Goal: Task Accomplishment & Management: Use online tool/utility

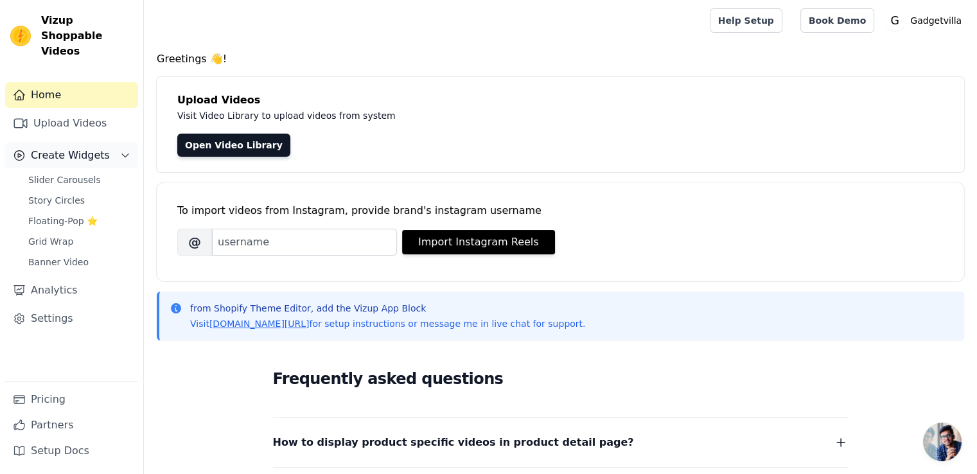
click at [95, 148] on span "Create Widgets" at bounding box center [70, 155] width 79 height 15
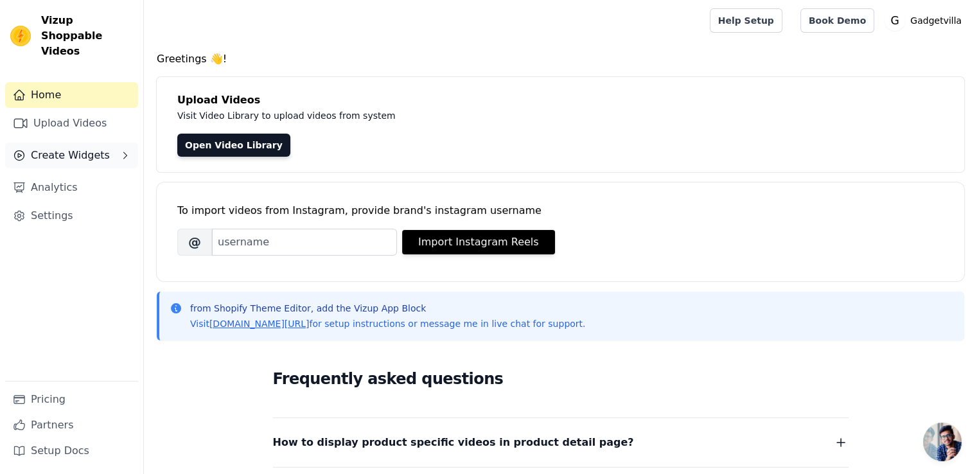
click at [125, 150] on icon "Sidebar" at bounding box center [125, 155] width 10 height 10
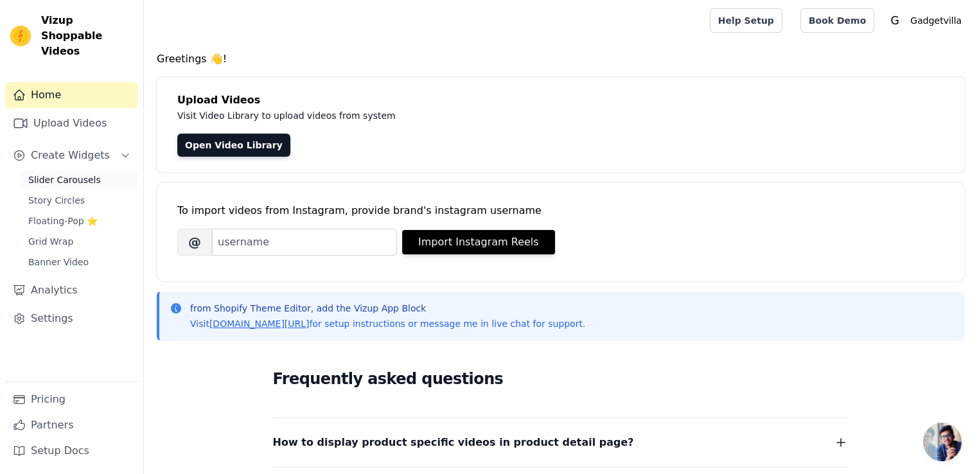
click at [109, 171] on link "Slider Carousels" at bounding box center [80, 180] width 118 height 18
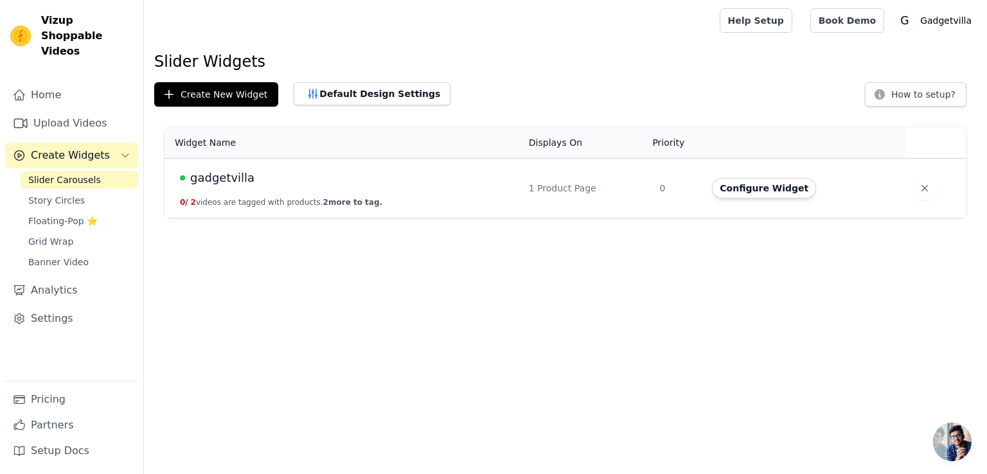
click at [213, 198] on button "0 / 2 videos are tagged with products. 2 more to tag." at bounding box center [281, 202] width 202 height 10
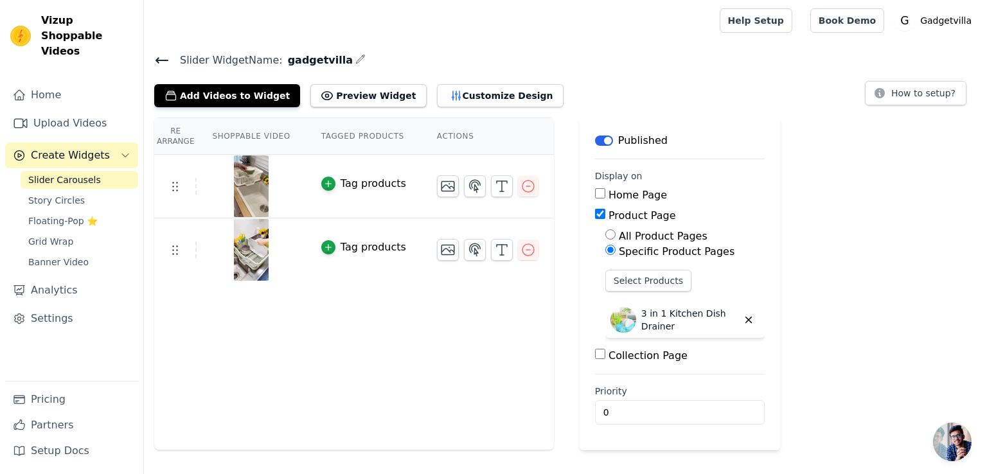
click at [161, 56] on icon at bounding box center [161, 60] width 15 height 15
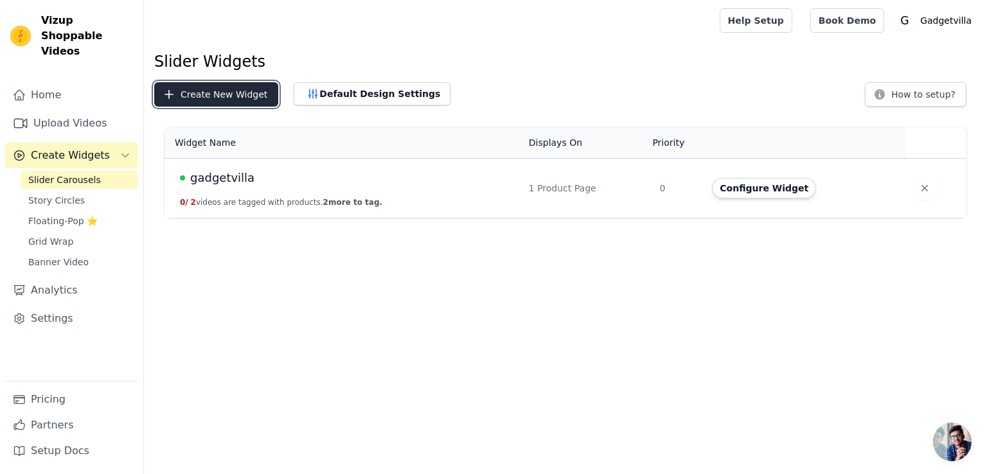
click at [188, 95] on button "Create New Widget" at bounding box center [216, 94] width 124 height 24
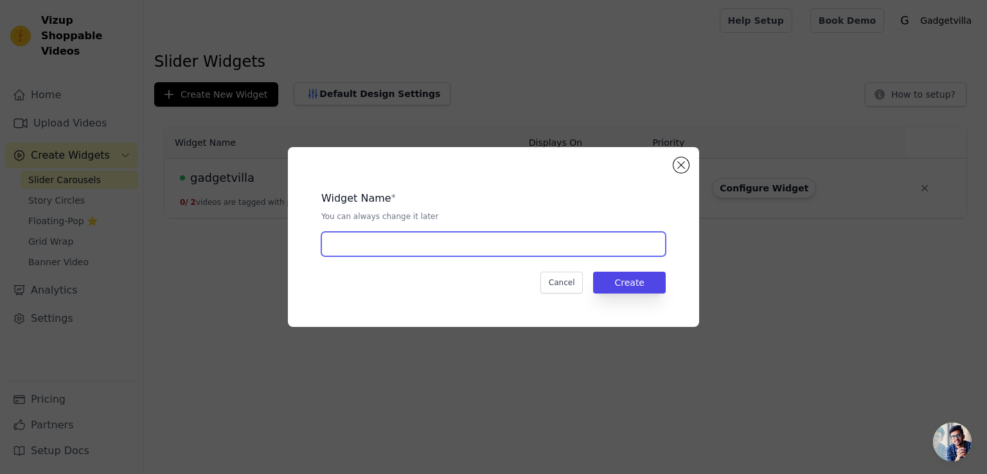
click at [347, 237] on input "text" at bounding box center [493, 244] width 344 height 24
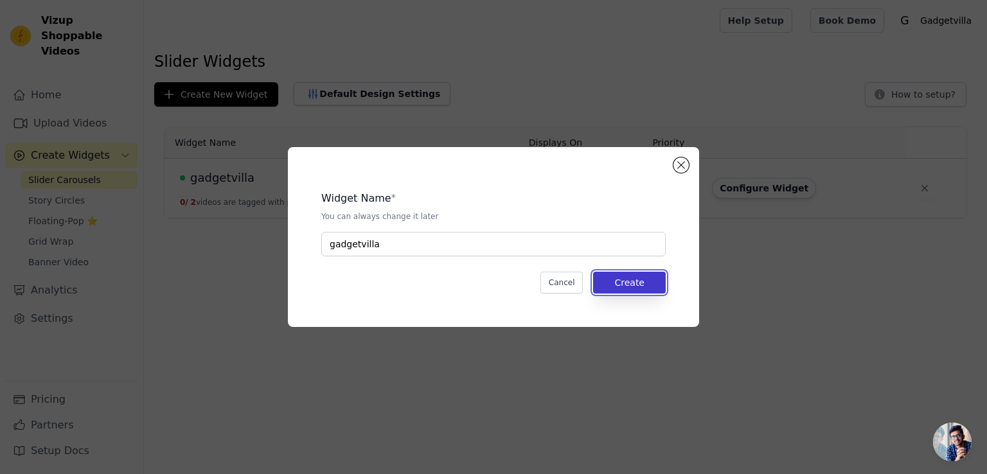
click at [637, 278] on button "Create" at bounding box center [629, 283] width 73 height 22
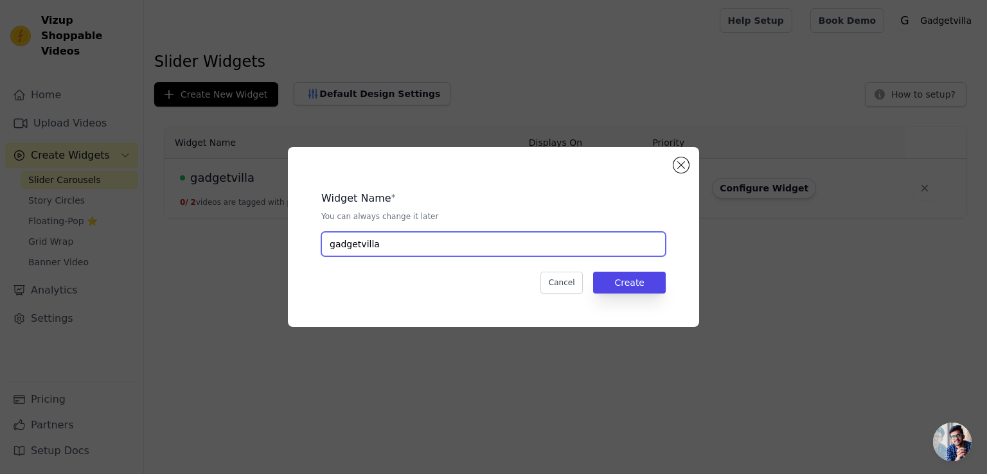
click at [568, 246] on input "gadgetvilla" at bounding box center [493, 244] width 344 height 24
type input "gadget"
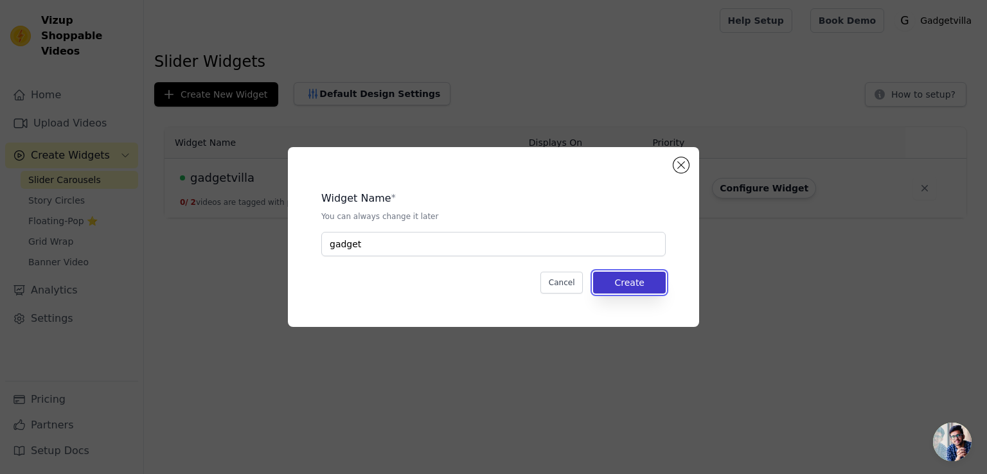
click at [621, 283] on button "Create" at bounding box center [629, 283] width 73 height 22
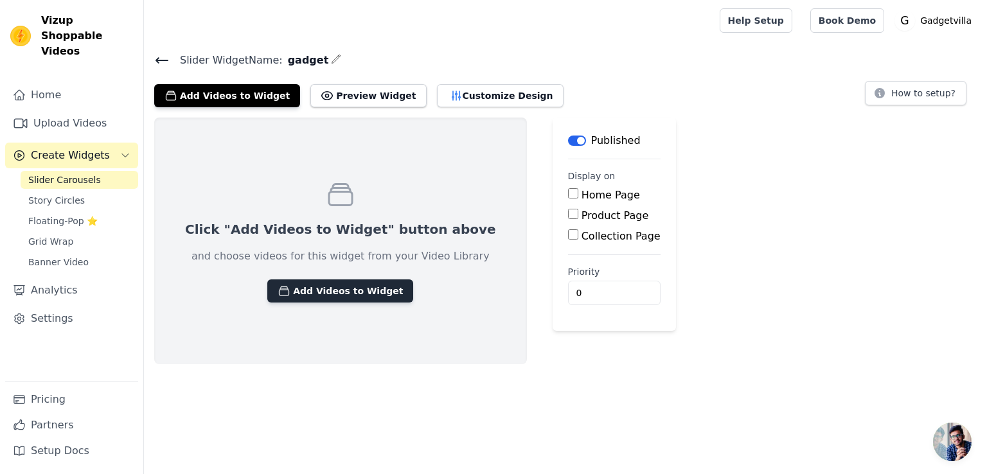
click at [362, 293] on button "Add Videos to Widget" at bounding box center [340, 291] width 146 height 23
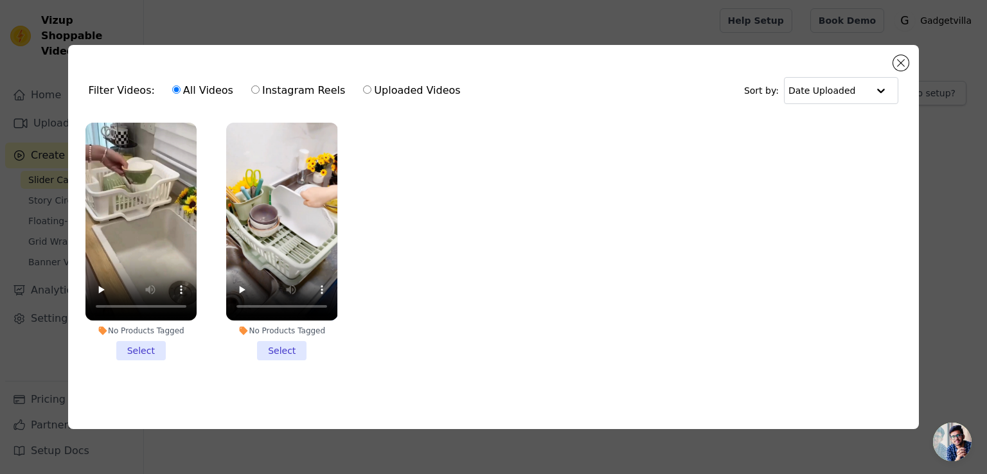
click at [251, 85] on input "Instagram Reels" at bounding box center [255, 89] width 8 height 8
radio input "true"
click at [902, 55] on button "Close modal" at bounding box center [900, 62] width 15 height 15
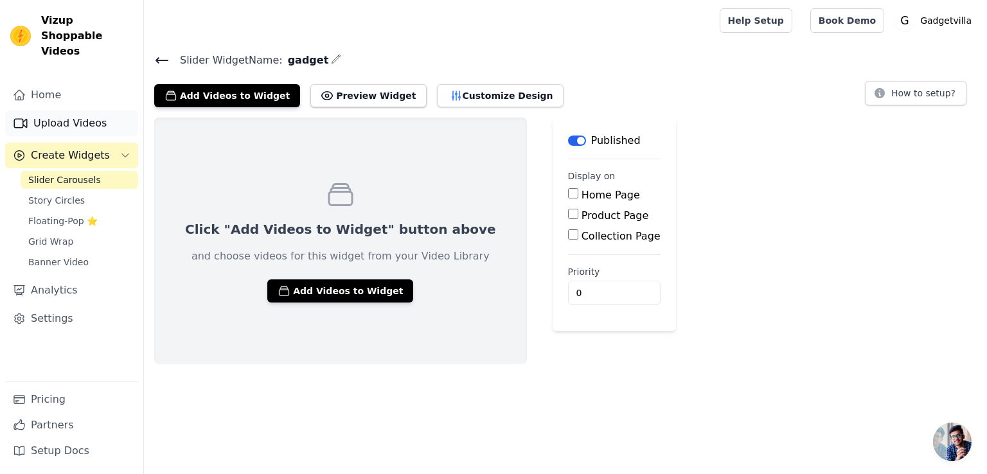
click at [77, 111] on link "Upload Videos" at bounding box center [71, 124] width 133 height 26
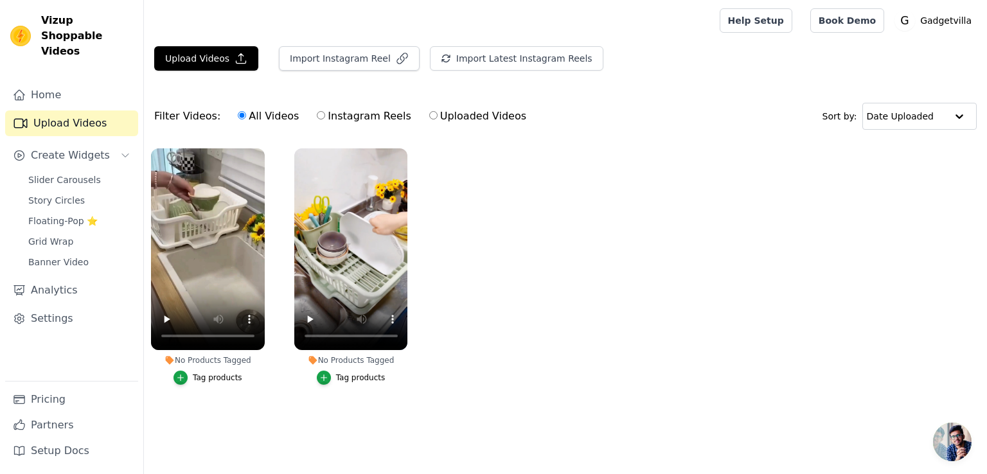
click at [317, 111] on input "Instagram Reels" at bounding box center [321, 115] width 8 height 8
radio input "true"
click at [347, 58] on button "Import Instagram Reel" at bounding box center [349, 58] width 141 height 24
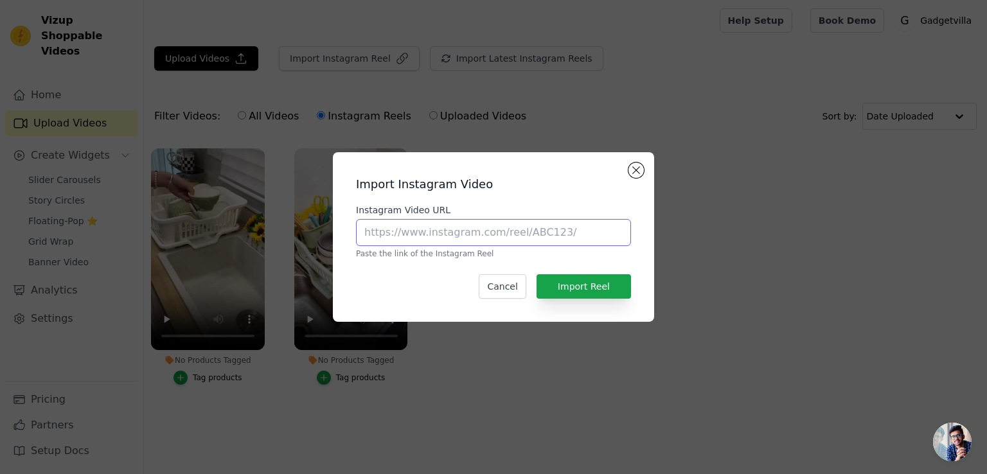
click at [474, 227] on input "Instagram Video URL" at bounding box center [493, 232] width 275 height 27
paste input "[URL][DOMAIN_NAME]"
type input "[URL][DOMAIN_NAME]"
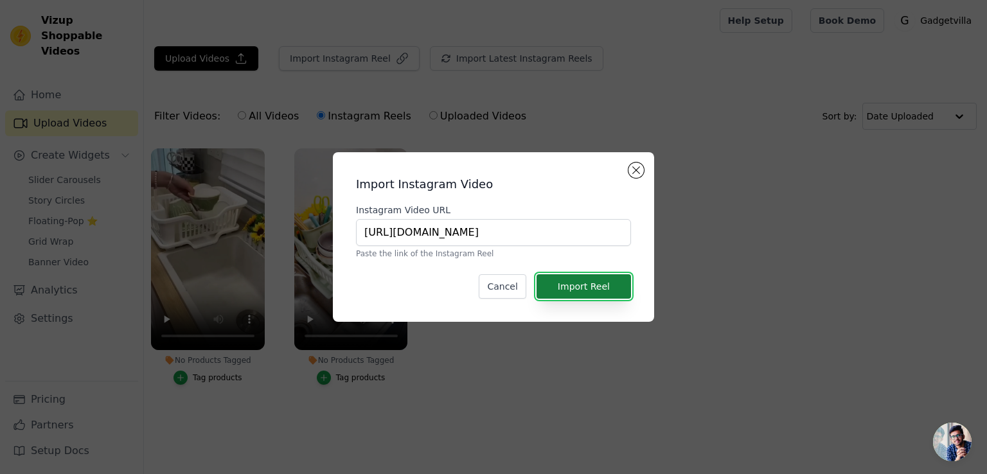
scroll to position [0, 0]
click at [584, 286] on button "Import Reel" at bounding box center [584, 286] width 94 height 24
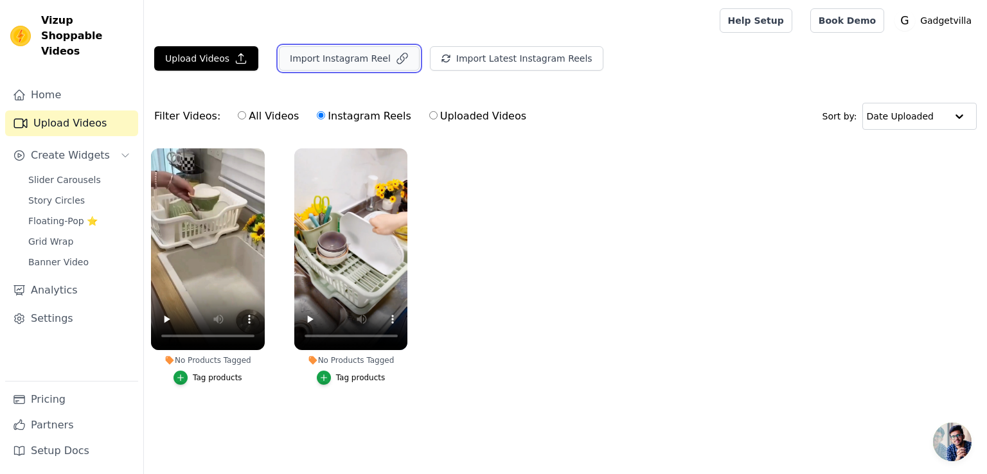
click at [364, 61] on button "Import Instagram Reel" at bounding box center [349, 58] width 141 height 24
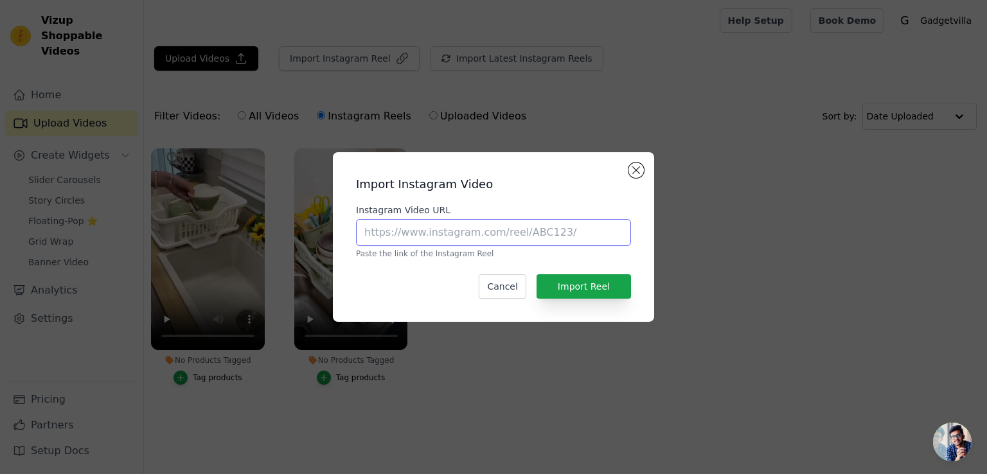
click at [424, 238] on input "Instagram Video URL" at bounding box center [493, 232] width 275 height 27
paste input "[URL][DOMAIN_NAME]"
type input "[URL][DOMAIN_NAME]"
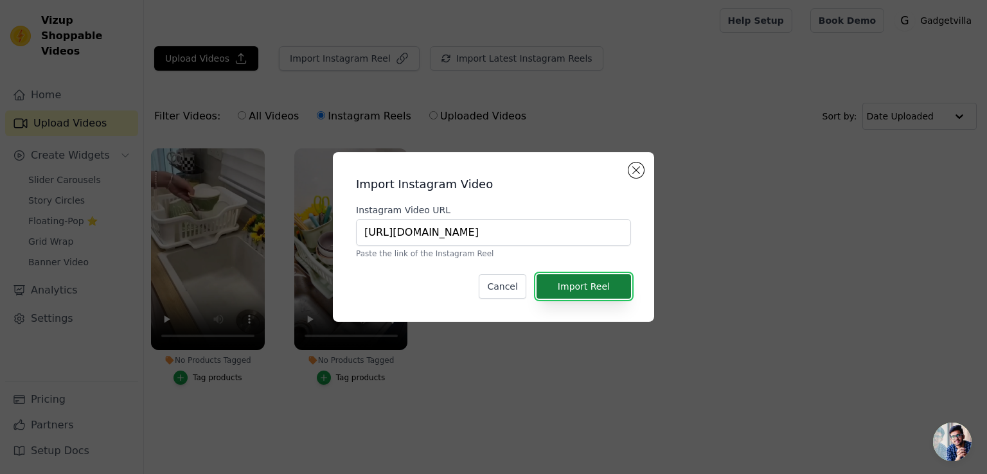
scroll to position [0, 0]
click at [590, 286] on button "Import Reel" at bounding box center [584, 286] width 94 height 24
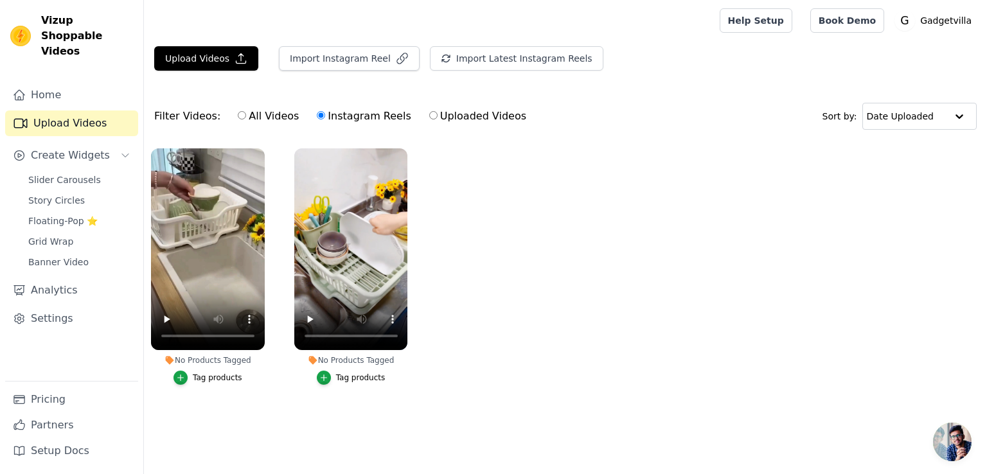
click at [587, 206] on ul "No Products Tagged Tag products No Products Tagged Tag products" at bounding box center [565, 279] width 843 height 276
click at [31, 111] on link "Upload Videos" at bounding box center [71, 124] width 133 height 26
click at [600, 280] on ul "No Products Tagged Tag products No Products Tagged Tag products" at bounding box center [565, 279] width 843 height 276
click at [319, 62] on button "Import Instagram Reel" at bounding box center [349, 58] width 141 height 24
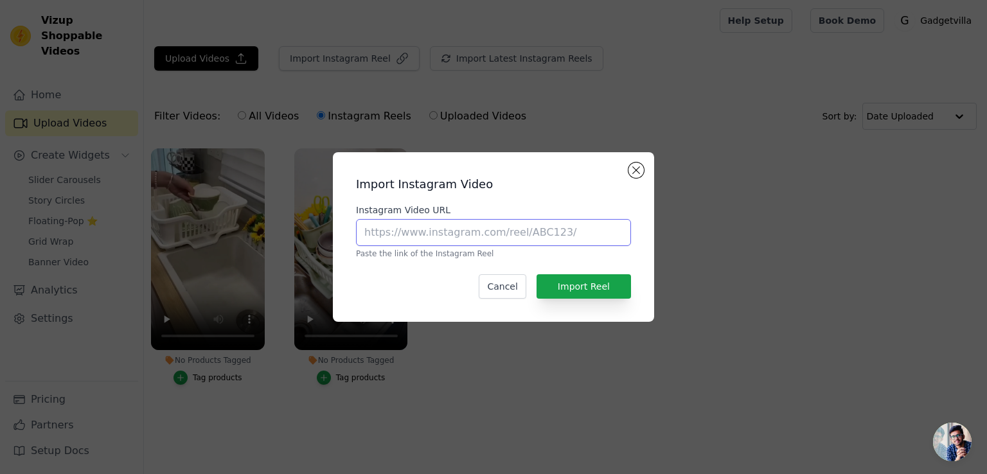
click at [393, 238] on input "Instagram Video URL" at bounding box center [493, 232] width 275 height 27
paste input "[URL][DOMAIN_NAME]"
type input "[URL][DOMAIN_NAME]"
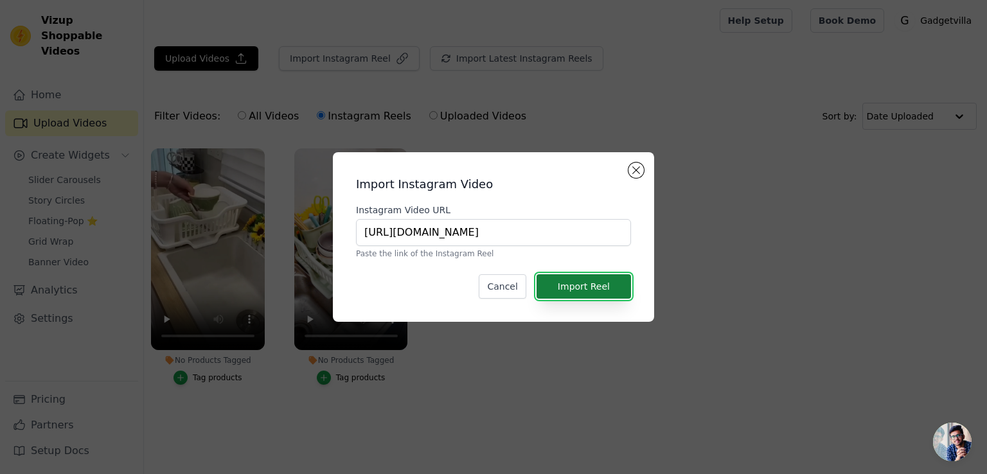
scroll to position [0, 0]
click at [591, 278] on button "Import Reel" at bounding box center [584, 286] width 94 height 24
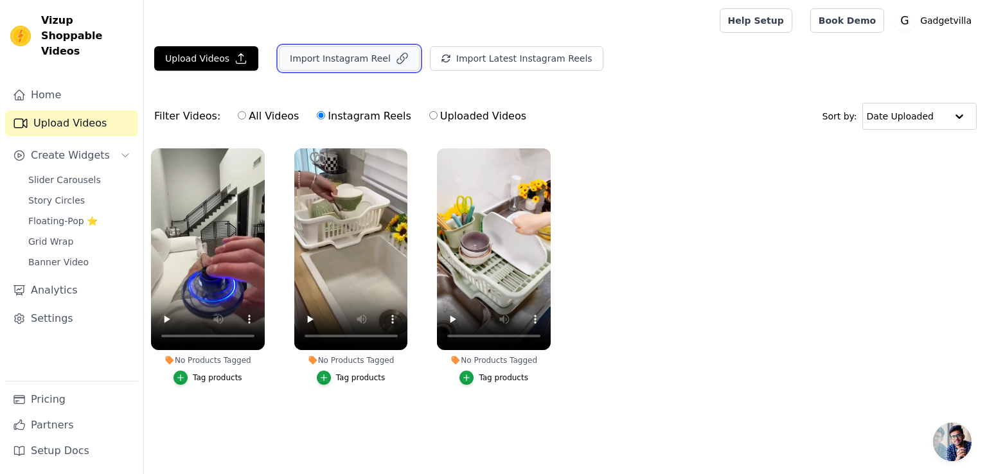
click at [375, 52] on button "Import Instagram Reel" at bounding box center [349, 58] width 141 height 24
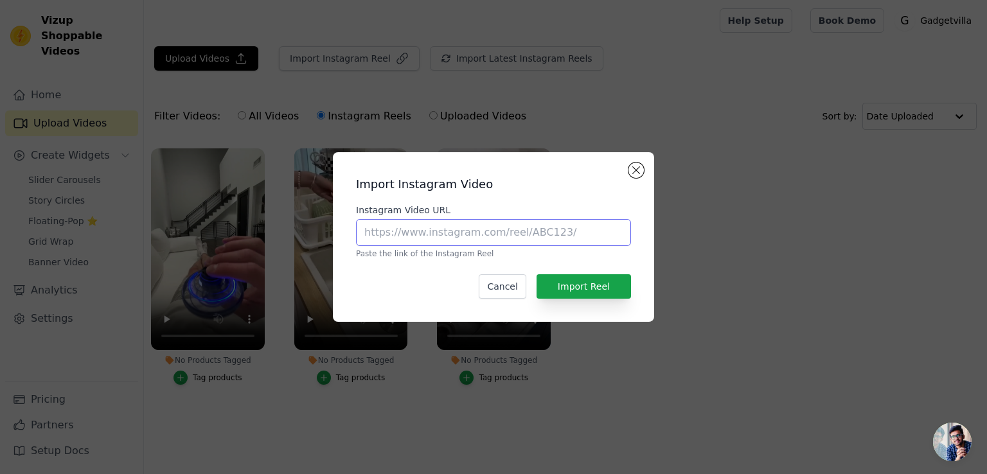
click at [463, 232] on input "Instagram Video URL" at bounding box center [493, 232] width 275 height 27
paste input "[URL][DOMAIN_NAME]"
type input "[URL][DOMAIN_NAME]"
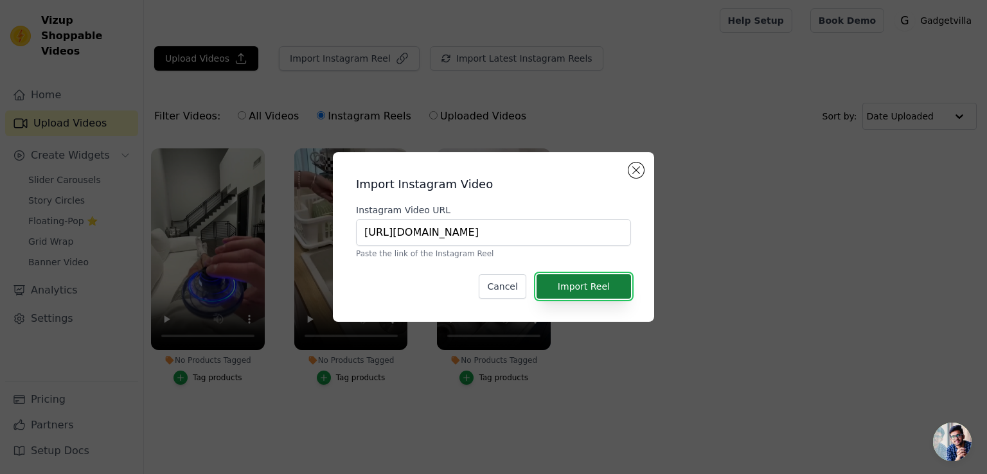
scroll to position [0, 0]
click at [576, 285] on button "Import Reel" at bounding box center [584, 286] width 94 height 24
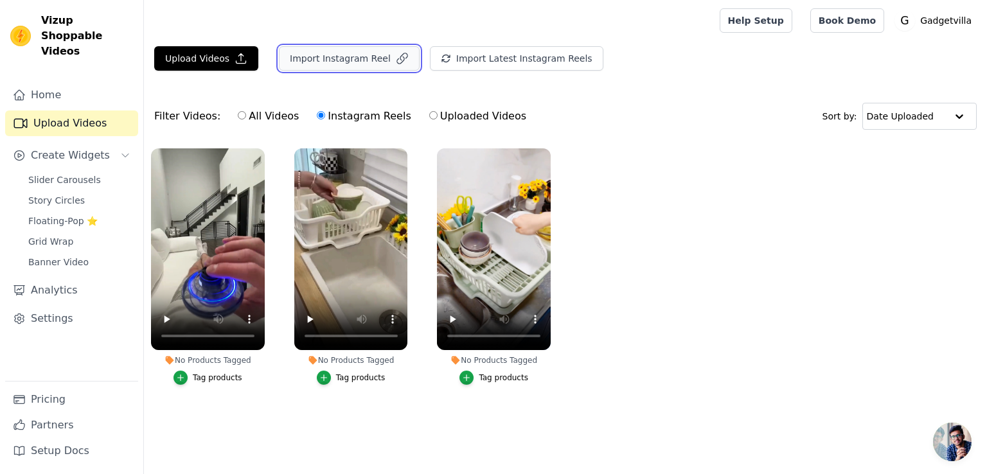
click at [321, 57] on button "Import Instagram Reel" at bounding box center [349, 58] width 141 height 24
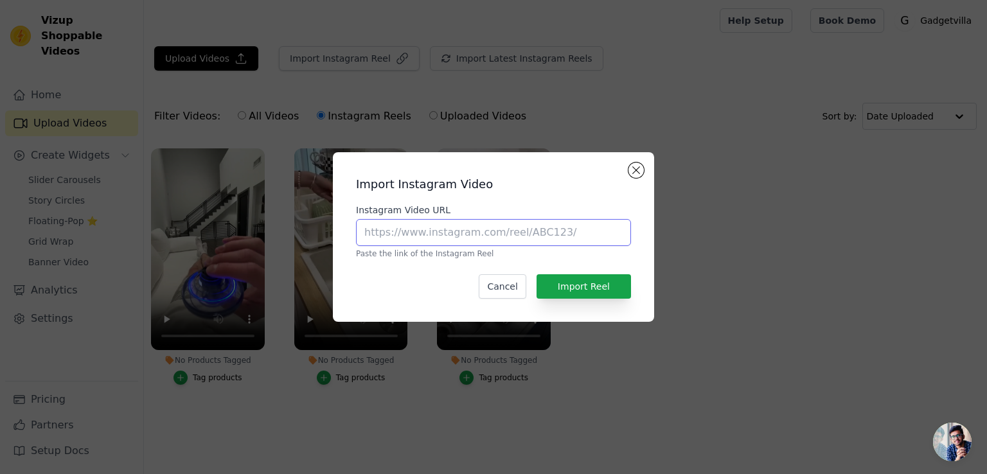
click at [435, 231] on input "Instagram Video URL" at bounding box center [493, 232] width 275 height 27
paste input "[URL][DOMAIN_NAME]"
type input "[URL][DOMAIN_NAME]"
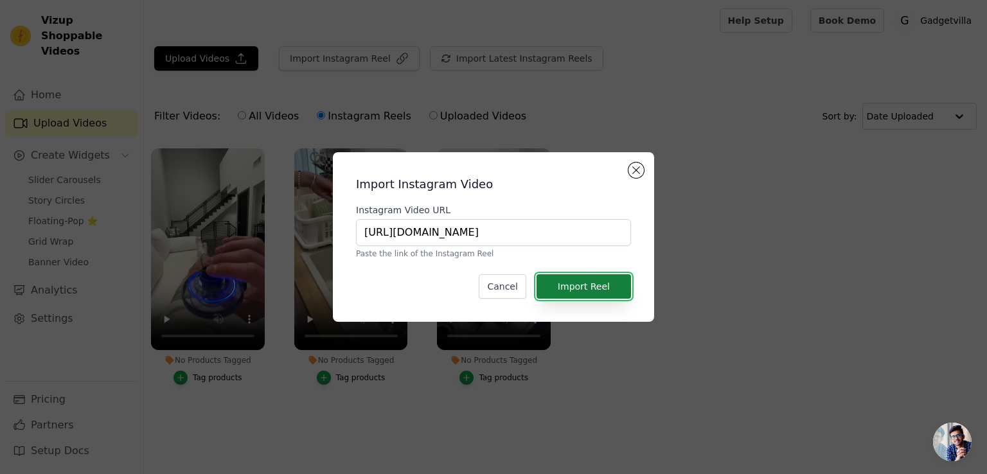
scroll to position [0, 0]
click at [583, 276] on button "Import Reel" at bounding box center [584, 286] width 94 height 24
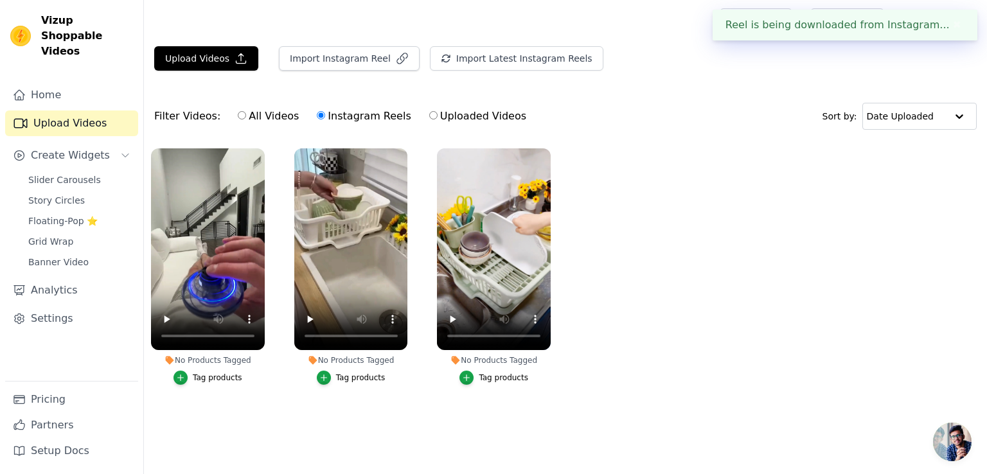
click at [923, 21] on div "Reel is being downloaded from Instagram... ✖" at bounding box center [845, 25] width 265 height 31
click at [861, 236] on ul "No Products Tagged Tag products No Products Tagged Tag products No Products Tag…" at bounding box center [565, 279] width 843 height 276
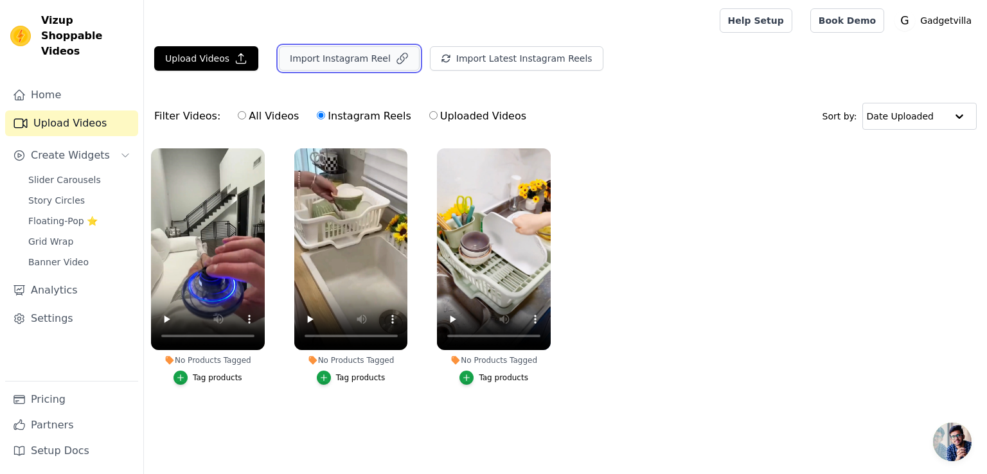
click at [397, 60] on icon "button" at bounding box center [402, 58] width 10 height 10
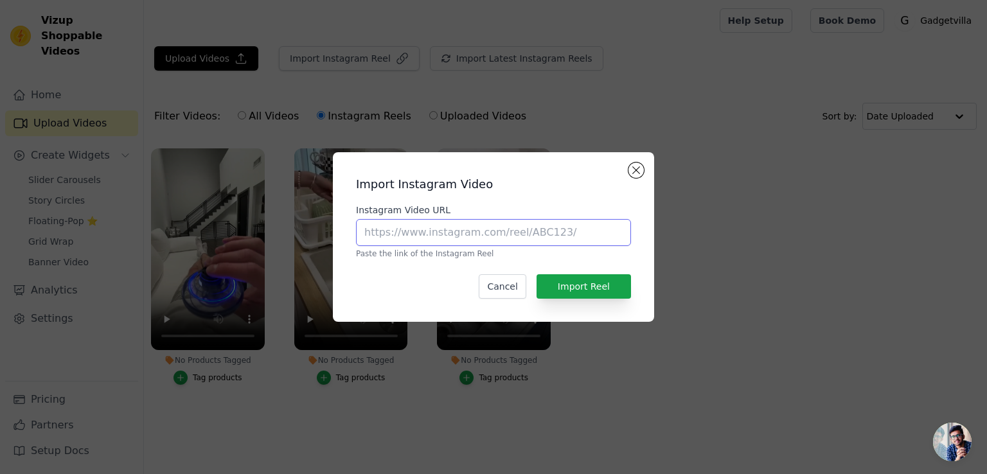
click at [432, 236] on input "Instagram Video URL" at bounding box center [493, 232] width 275 height 27
paste input "[URL][DOMAIN_NAME]"
type input "[URL][DOMAIN_NAME]"
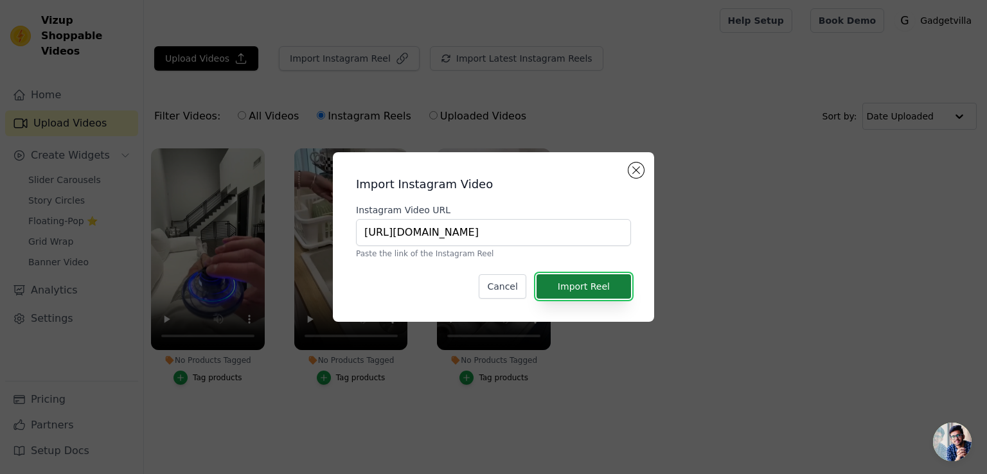
scroll to position [0, 0]
click at [576, 279] on button "Import Reel" at bounding box center [584, 286] width 94 height 24
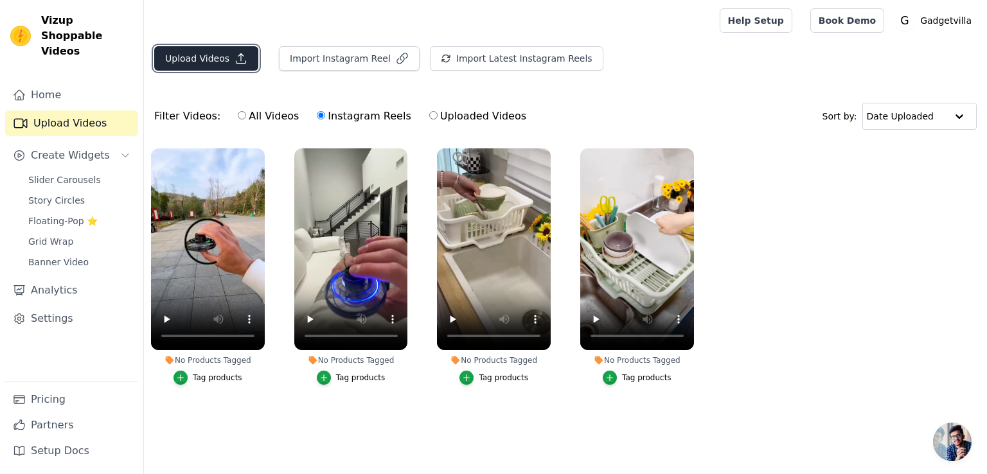
click at [185, 63] on button "Upload Videos" at bounding box center [206, 58] width 104 height 24
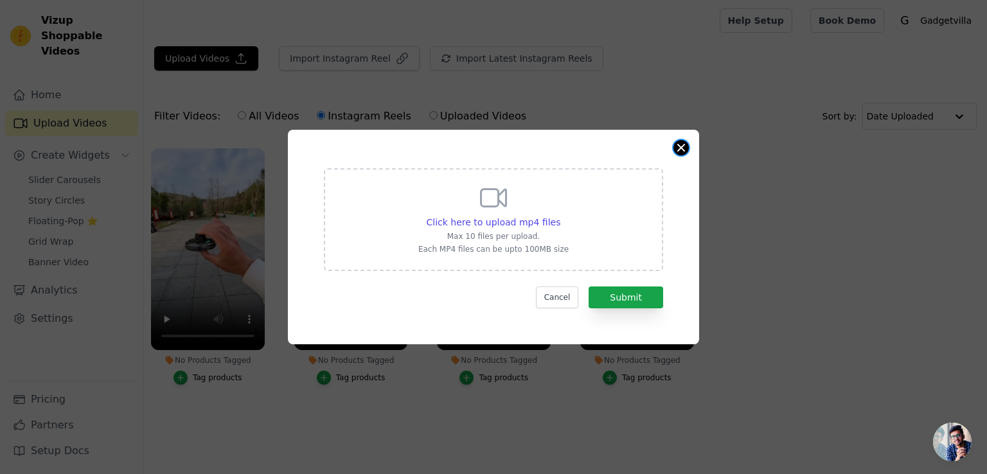
click at [676, 152] on button "Close modal" at bounding box center [680, 147] width 15 height 15
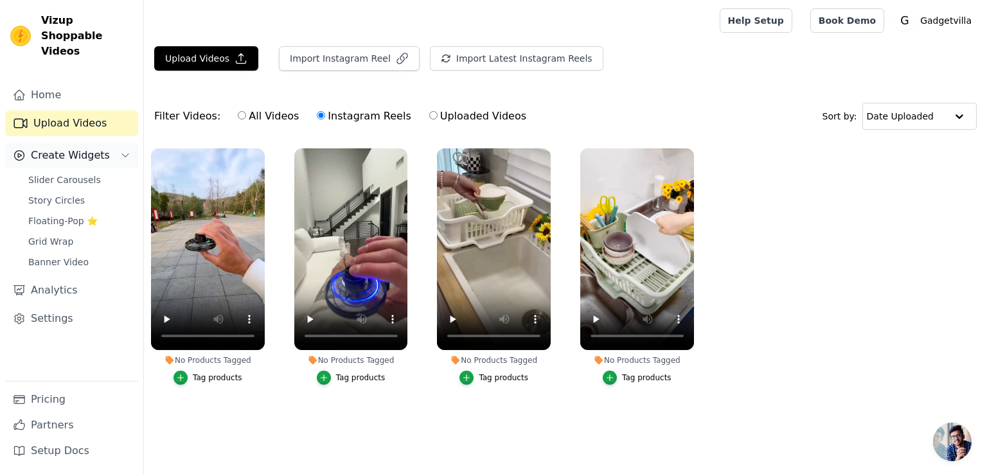
click at [67, 148] on span "Create Widgets" at bounding box center [70, 155] width 79 height 15
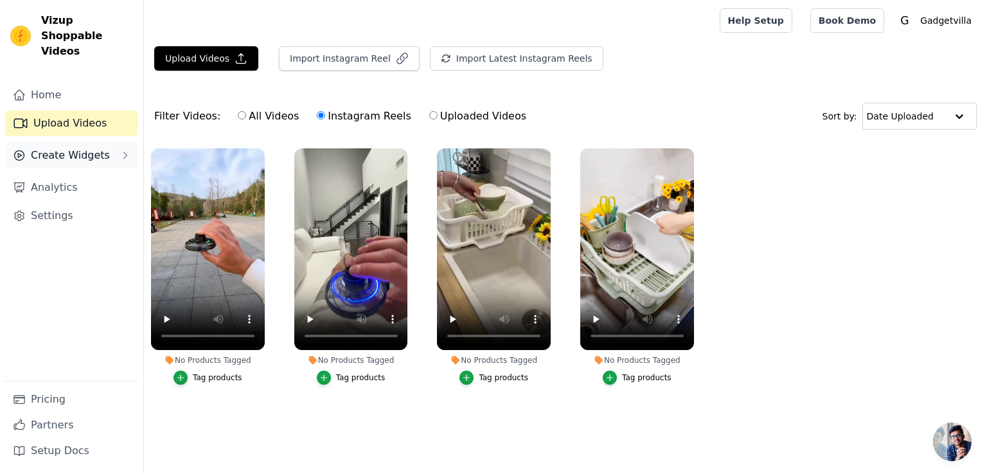
click at [96, 148] on span "Create Widgets" at bounding box center [70, 155] width 79 height 15
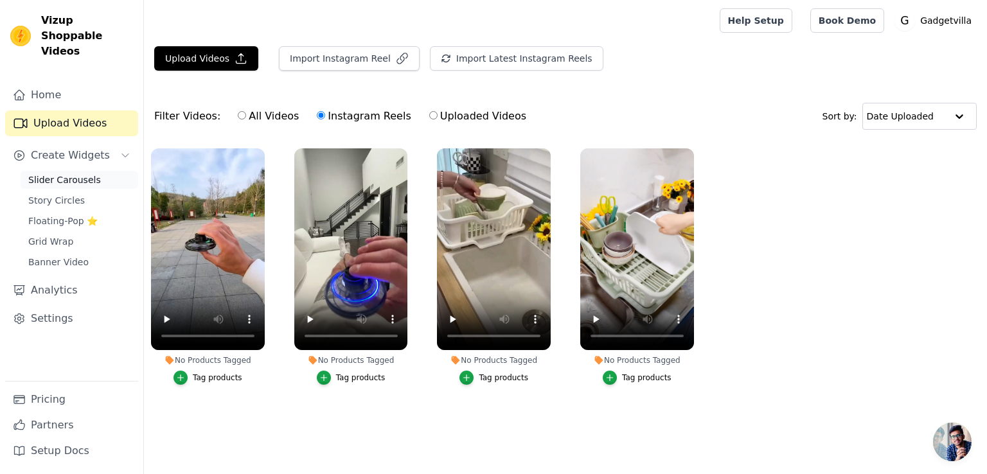
click at [87, 174] on span "Slider Carousels" at bounding box center [64, 180] width 73 height 13
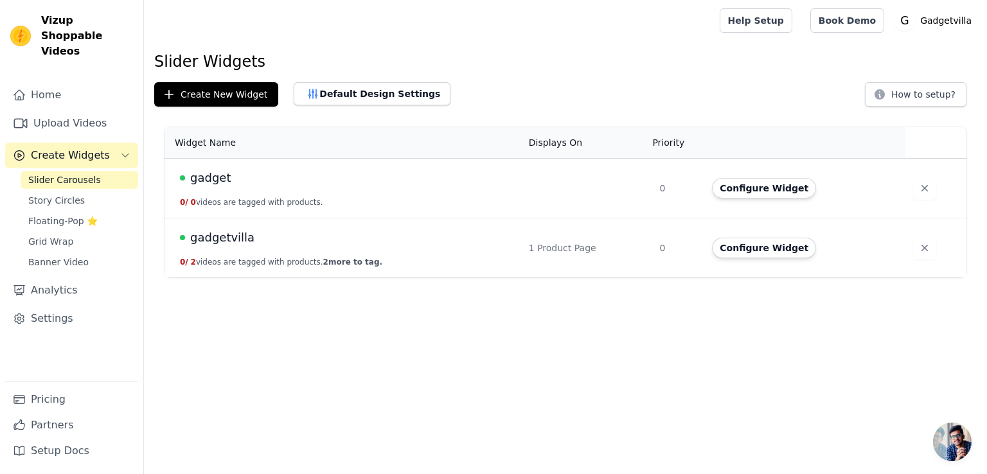
click at [209, 188] on td "gadget 0 / 0 videos are tagged with products." at bounding box center [343, 189] width 357 height 60
click at [181, 177] on span at bounding box center [182, 177] width 5 height 5
click at [287, 182] on div "gadget" at bounding box center [347, 178] width 334 height 18
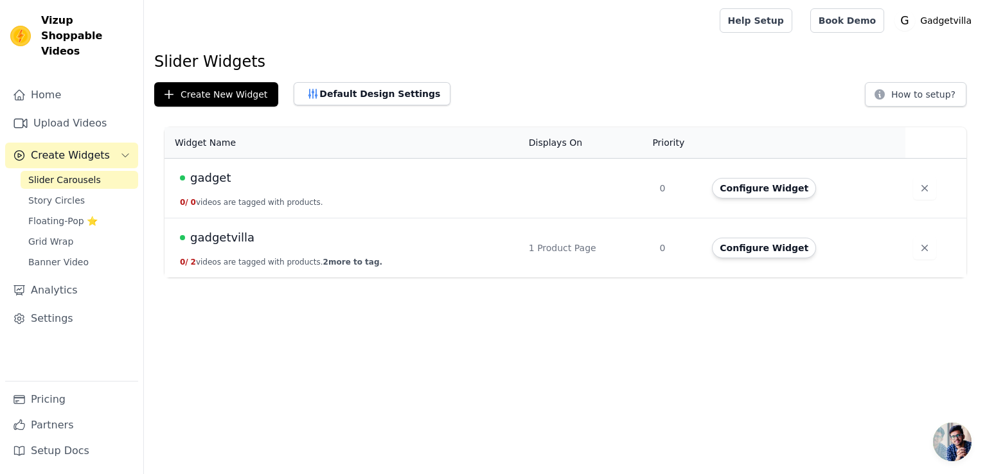
click at [555, 188] on td at bounding box center [586, 189] width 131 height 60
click at [185, 172] on div "gadget" at bounding box center [347, 178] width 334 height 18
click at [177, 174] on td "gadget 0 / 0 videos are tagged with products." at bounding box center [343, 189] width 357 height 60
click at [756, 190] on button "Configure Widget" at bounding box center [764, 188] width 104 height 21
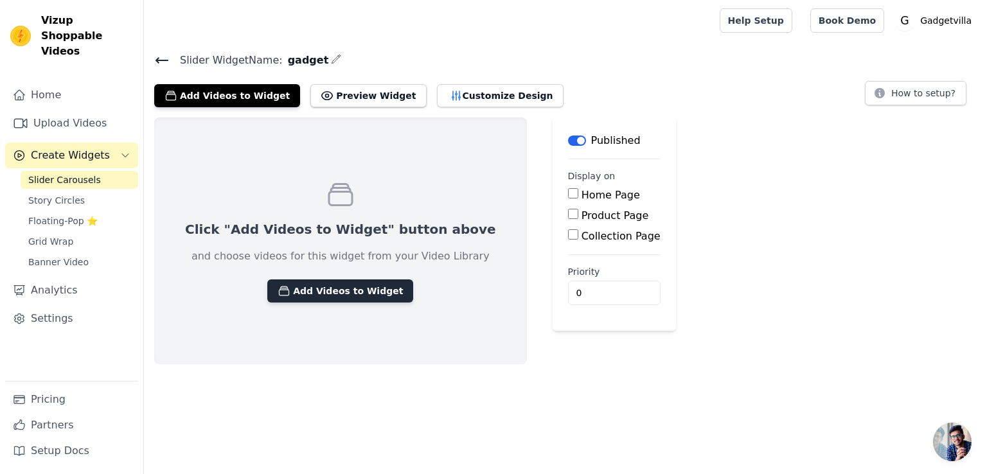
click at [332, 283] on button "Add Videos to Widget" at bounding box center [340, 291] width 146 height 23
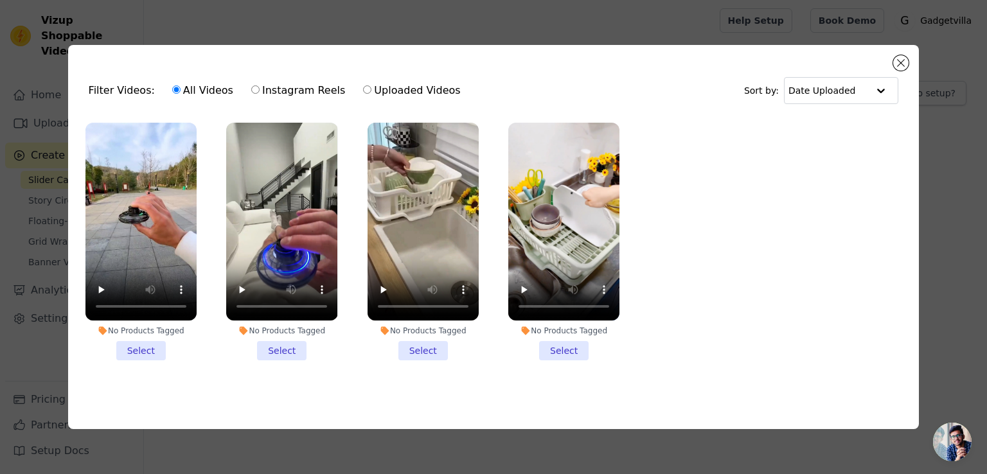
click at [155, 345] on li "No Products Tagged Select" at bounding box center [140, 242] width 111 height 238
click at [0, 0] on input "No Products Tagged Select" at bounding box center [0, 0] width 0 height 0
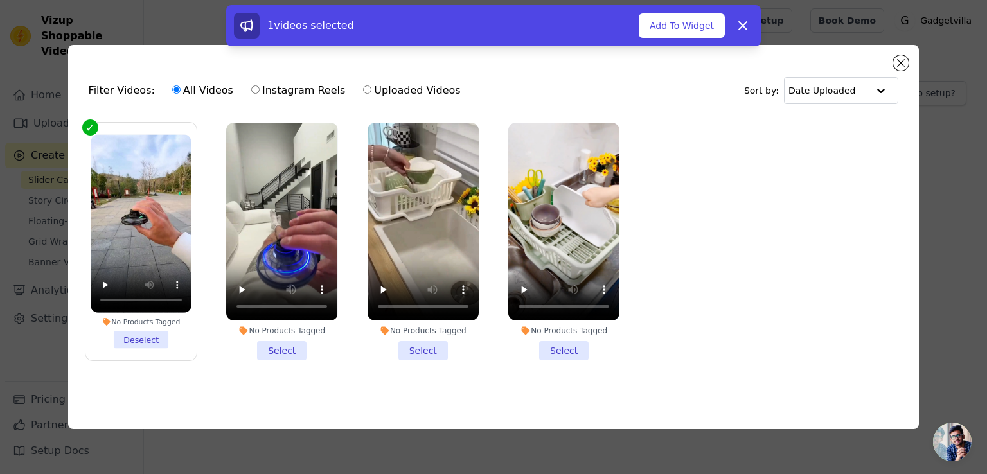
click at [275, 350] on li "No Products Tagged Select" at bounding box center [281, 242] width 111 height 238
click at [0, 0] on input "No Products Tagged Select" at bounding box center [0, 0] width 0 height 0
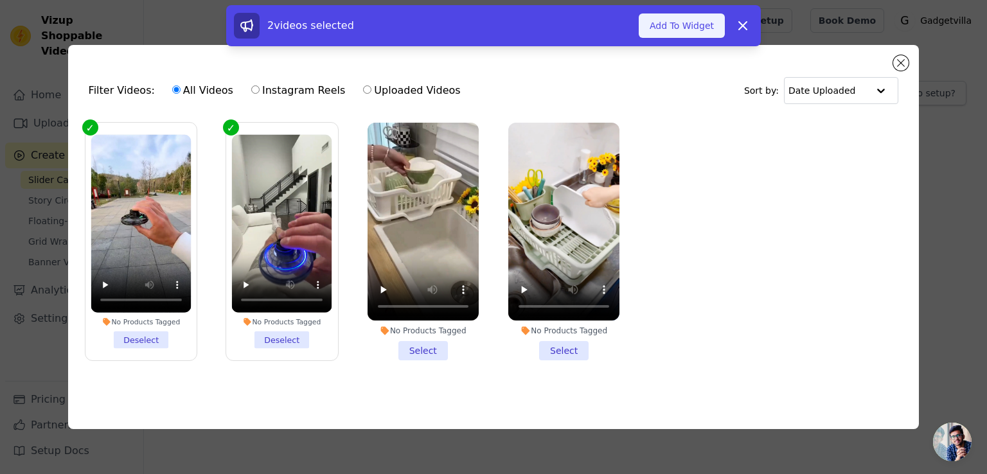
click at [682, 27] on button "Add To Widget" at bounding box center [682, 25] width 86 height 24
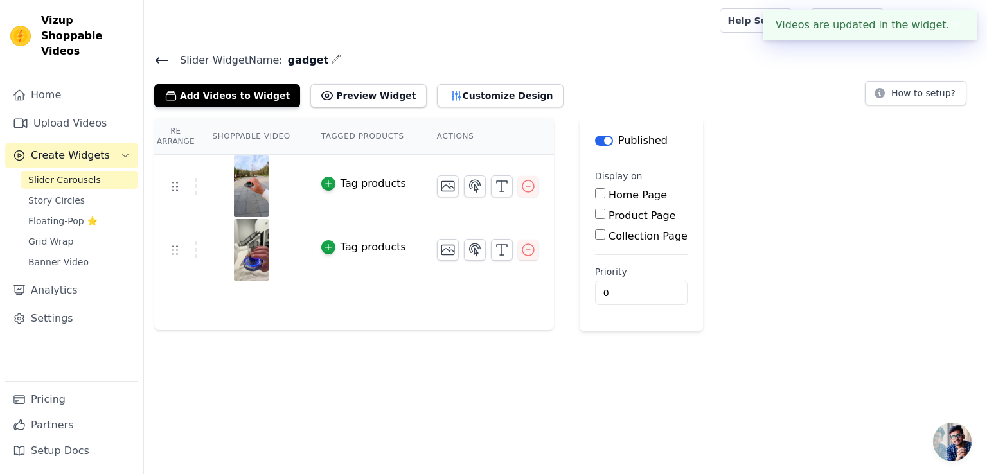
click at [595, 213] on input "Product Page" at bounding box center [600, 214] width 10 height 10
checkbox input "true"
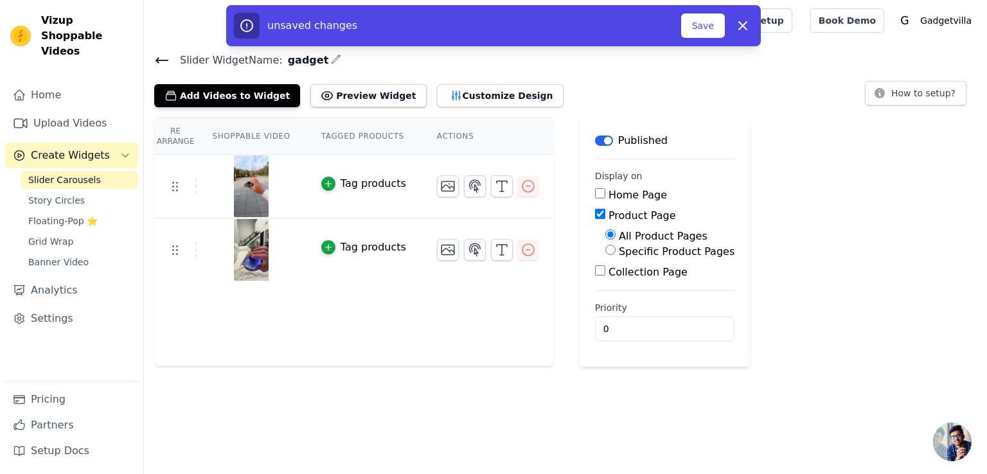
click at [605, 247] on input "Specific Product Pages" at bounding box center [610, 250] width 10 height 10
radio input "true"
click at [605, 276] on button "Select Products" at bounding box center [648, 281] width 86 height 22
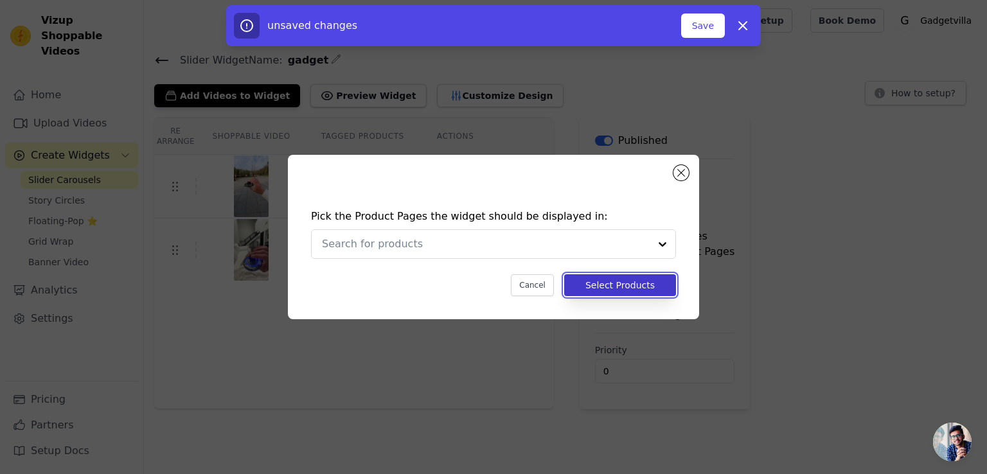
click at [617, 283] on button "Select Products" at bounding box center [620, 285] width 112 height 22
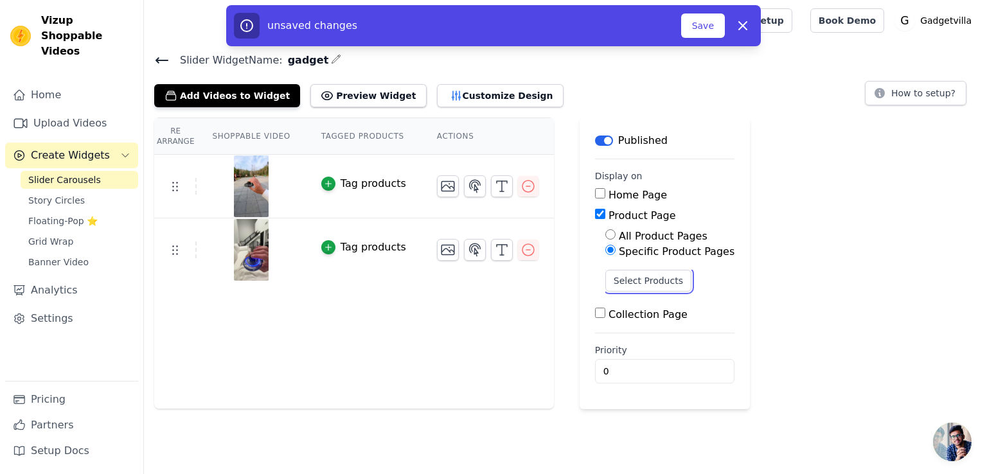
click at [617, 283] on button "Select Products" at bounding box center [648, 281] width 86 height 22
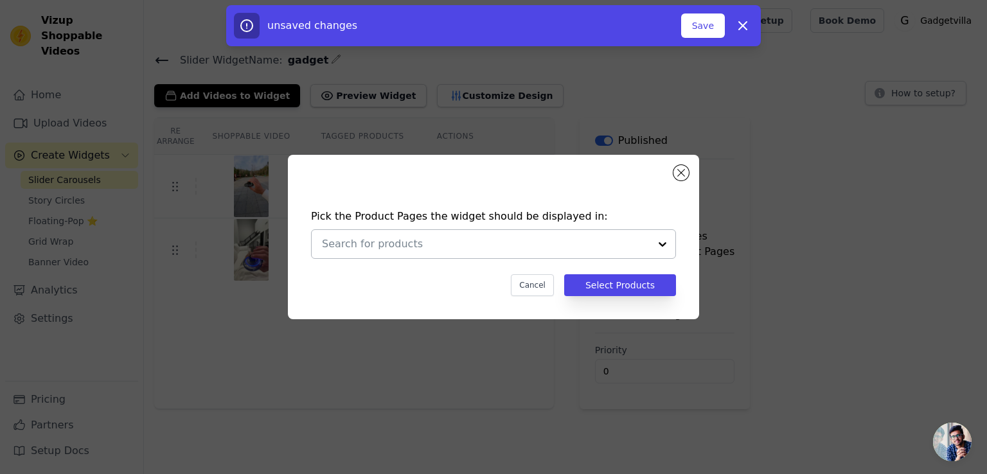
click at [659, 243] on div at bounding box center [663, 244] width 26 height 28
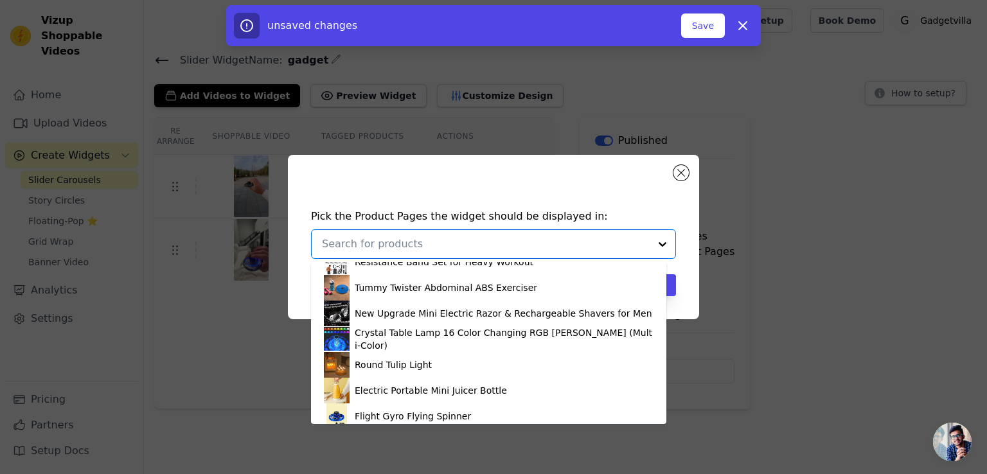
scroll to position [278, 0]
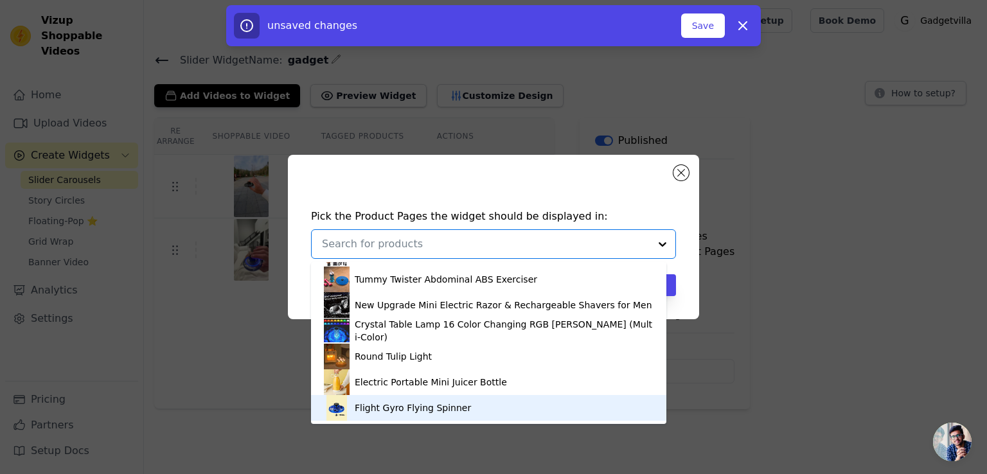
click at [483, 414] on div "Flight Gyro Flying Spinner" at bounding box center [489, 408] width 330 height 26
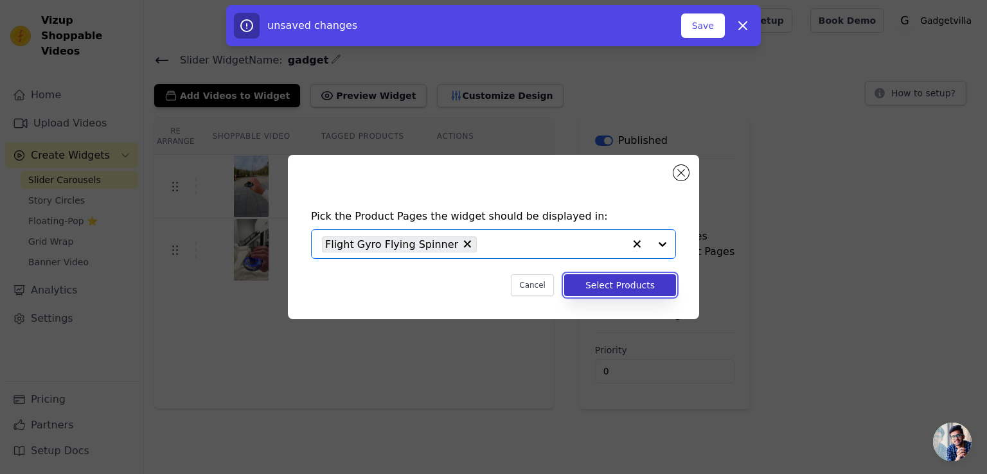
click at [652, 279] on button "Select Products" at bounding box center [620, 285] width 112 height 22
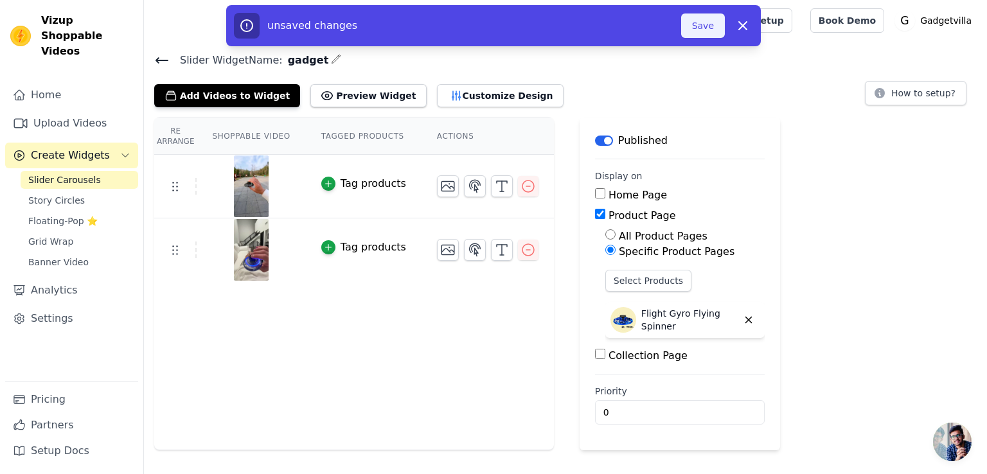
click at [701, 30] on button "Save" at bounding box center [703, 25] width 44 height 24
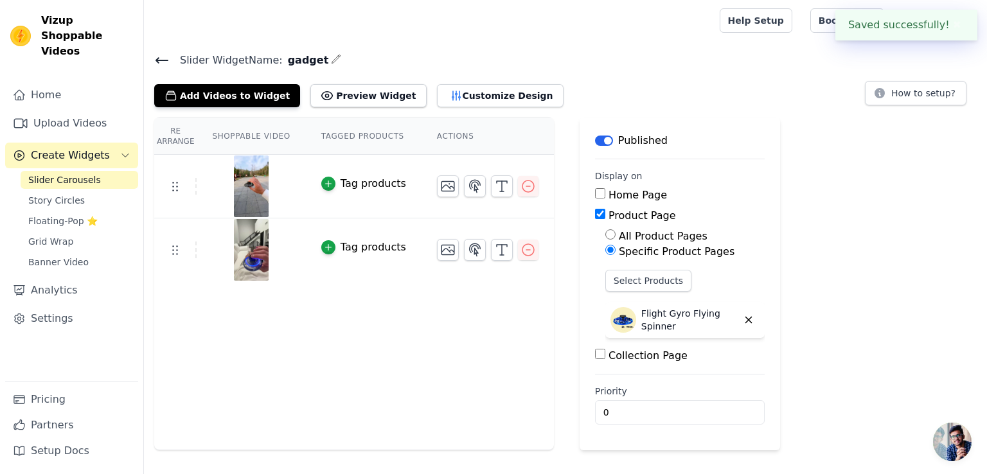
click at [702, 23] on div at bounding box center [429, 20] width 550 height 41
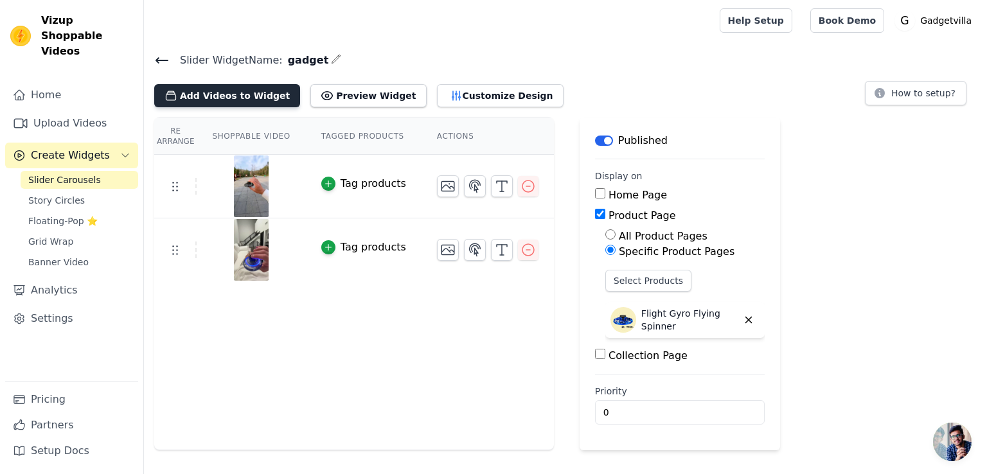
click at [191, 94] on button "Add Videos to Widget" at bounding box center [227, 95] width 146 height 23
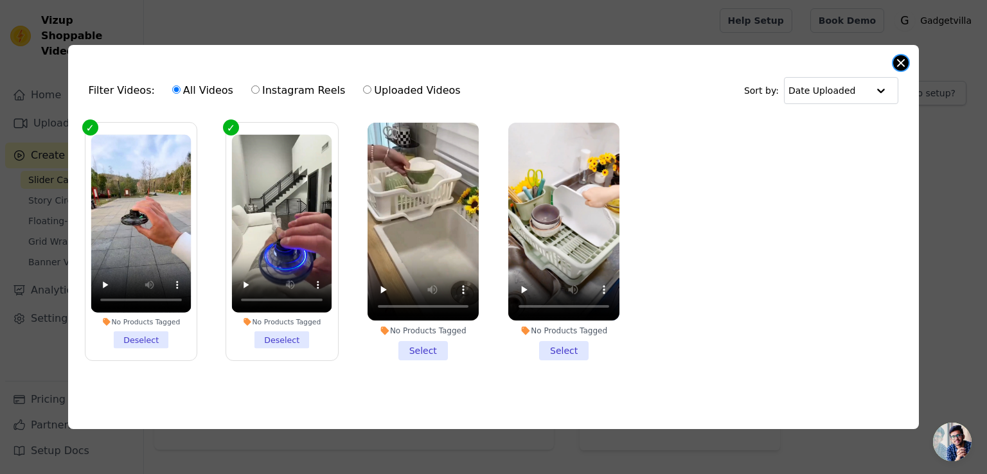
click at [901, 55] on button "Close modal" at bounding box center [900, 62] width 15 height 15
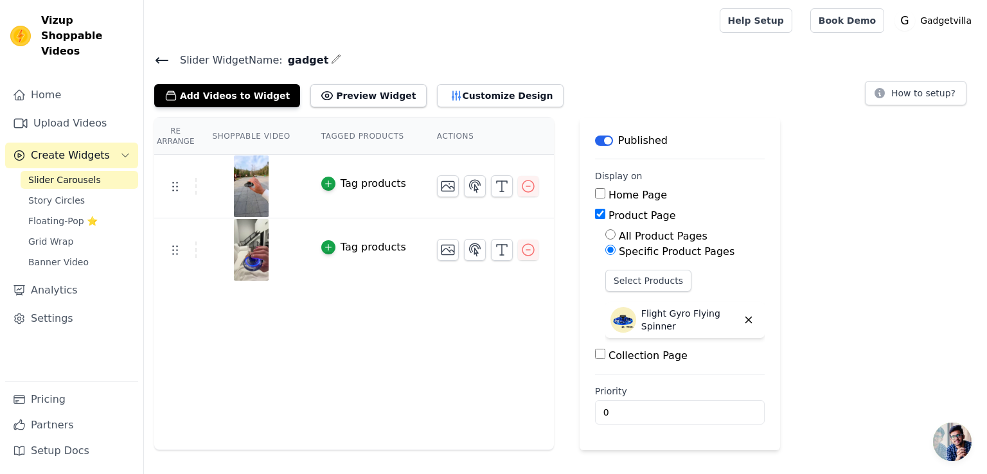
click at [53, 174] on span "Slider Carousels" at bounding box center [64, 180] width 73 height 13
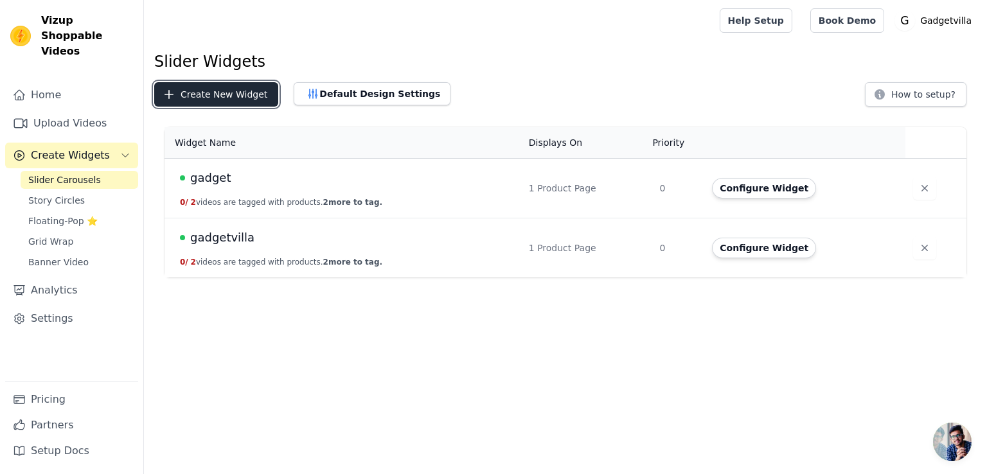
click at [199, 88] on button "Create New Widget" at bounding box center [216, 94] width 124 height 24
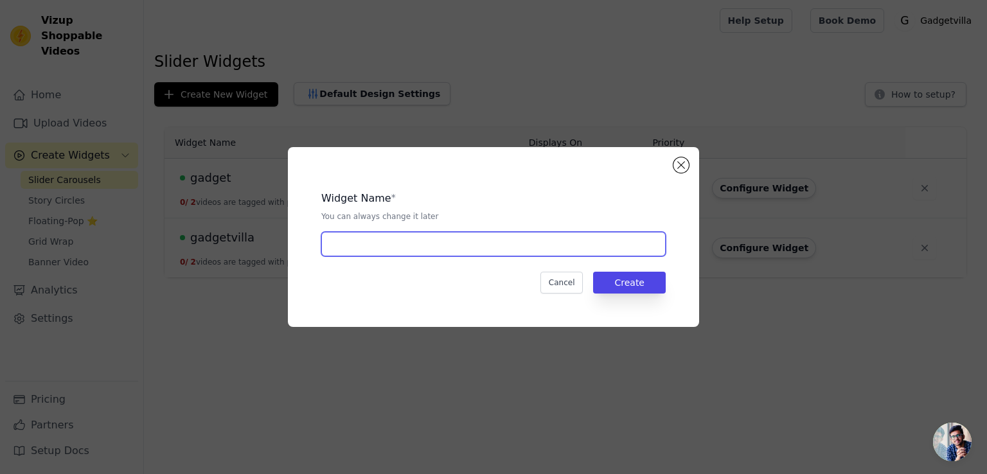
click at [382, 250] on input "text" at bounding box center [493, 244] width 344 height 24
type input "gad"
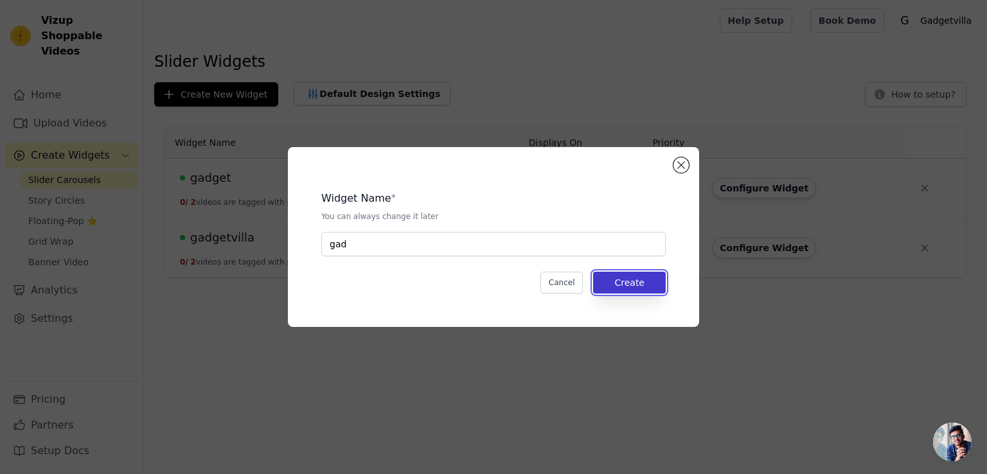
click at [616, 283] on button "Create" at bounding box center [629, 283] width 73 height 22
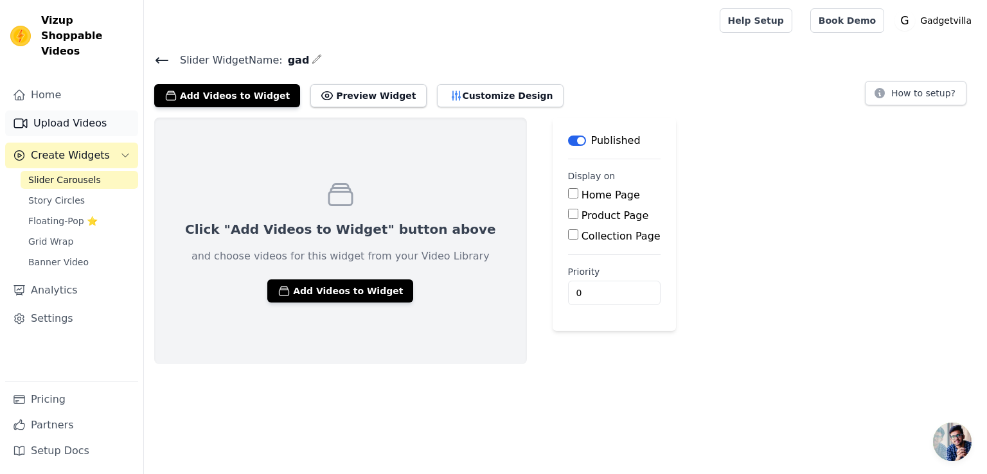
click at [58, 119] on link "Upload Videos" at bounding box center [71, 124] width 133 height 26
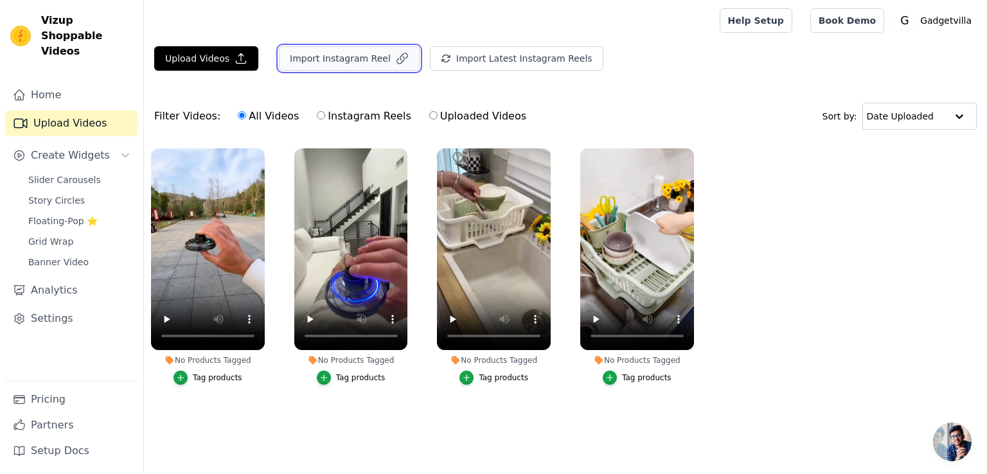
click at [298, 48] on button "Import Instagram Reel" at bounding box center [349, 58] width 141 height 24
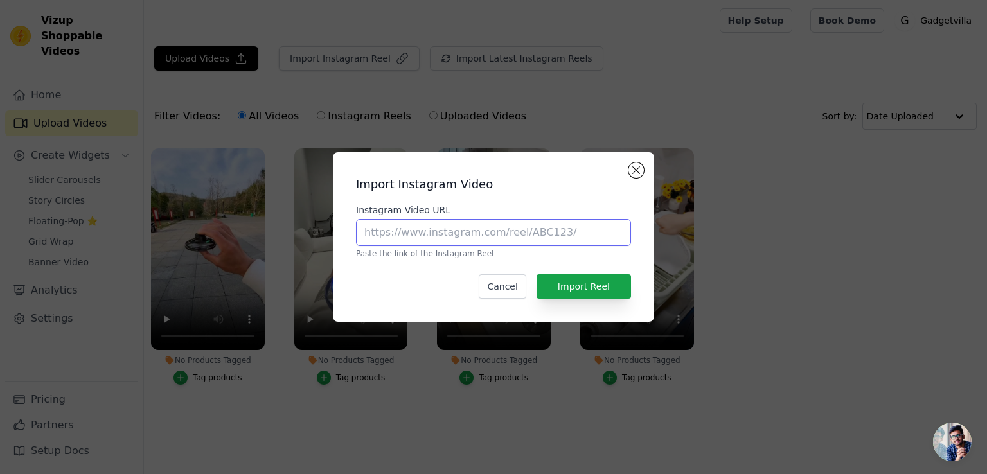
click at [485, 228] on input "Instagram Video URL" at bounding box center [493, 232] width 275 height 27
paste input "[URL][DOMAIN_NAME]"
type input "[URL][DOMAIN_NAME]"
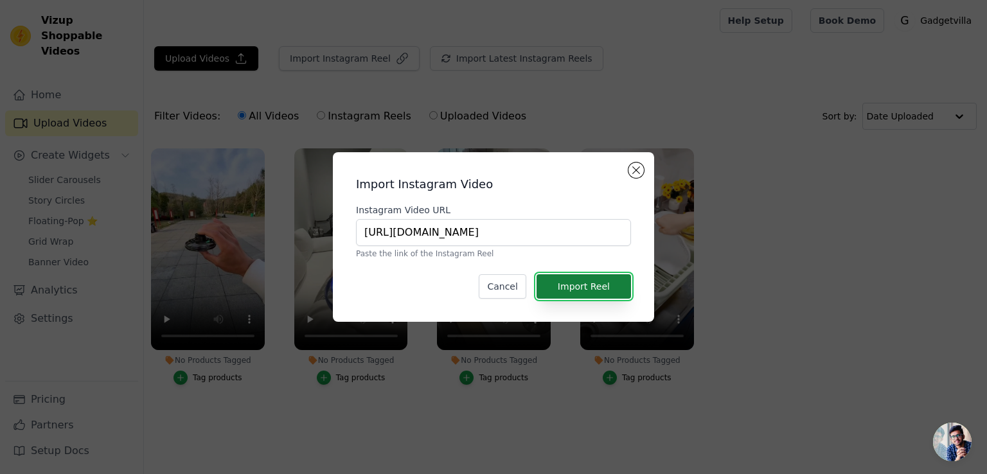
scroll to position [0, 0]
click at [573, 289] on button "Import Reel" at bounding box center [584, 286] width 94 height 24
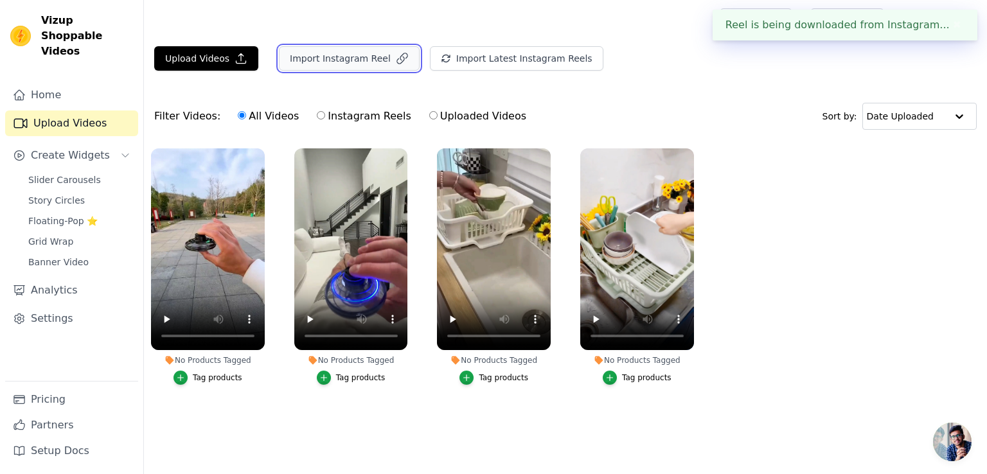
click at [342, 50] on button "Import Instagram Reel" at bounding box center [349, 58] width 141 height 24
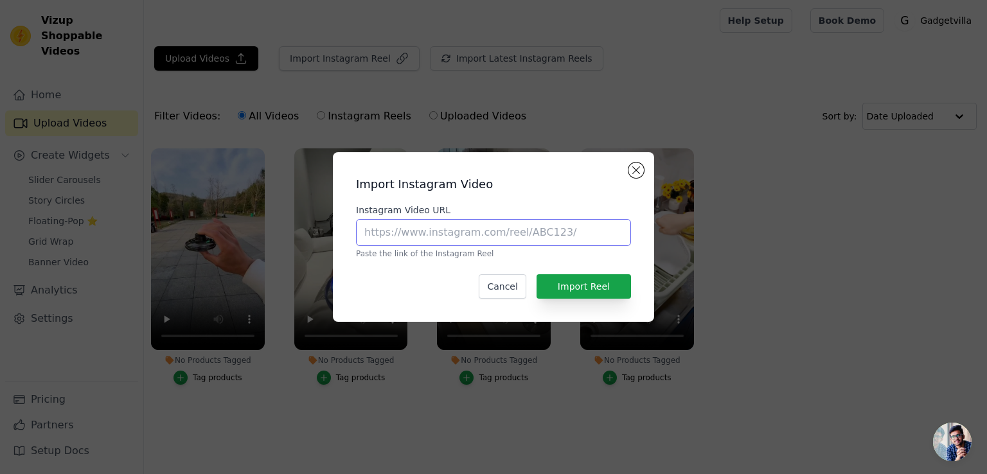
click at [465, 231] on input "Instagram Video URL" at bounding box center [493, 232] width 275 height 27
paste input "[URL][DOMAIN_NAME]"
type input "[URL][DOMAIN_NAME]"
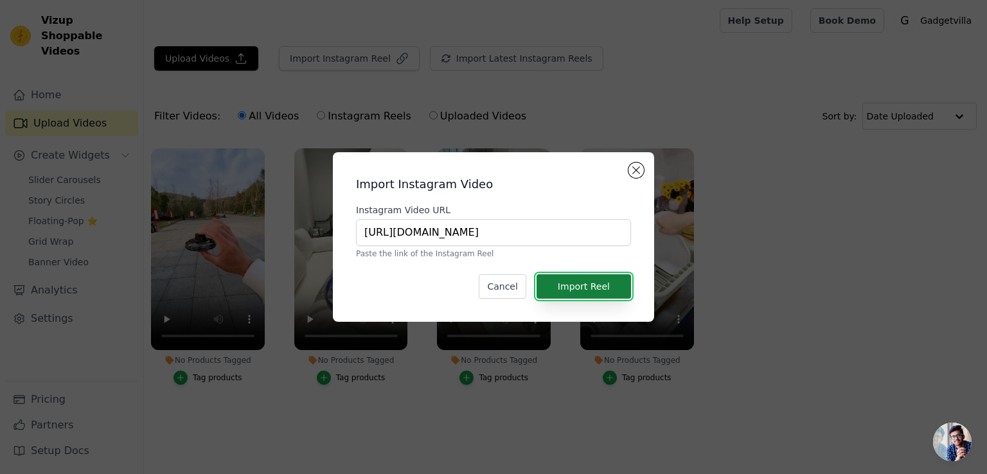
scroll to position [0, 0]
click at [559, 283] on button "Import Reel" at bounding box center [584, 286] width 94 height 24
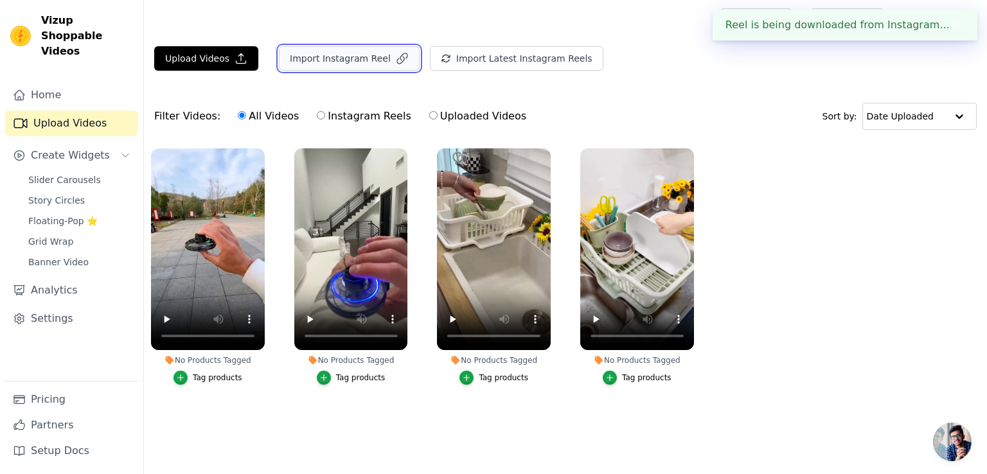
click at [368, 57] on button "Import Instagram Reel" at bounding box center [349, 58] width 141 height 24
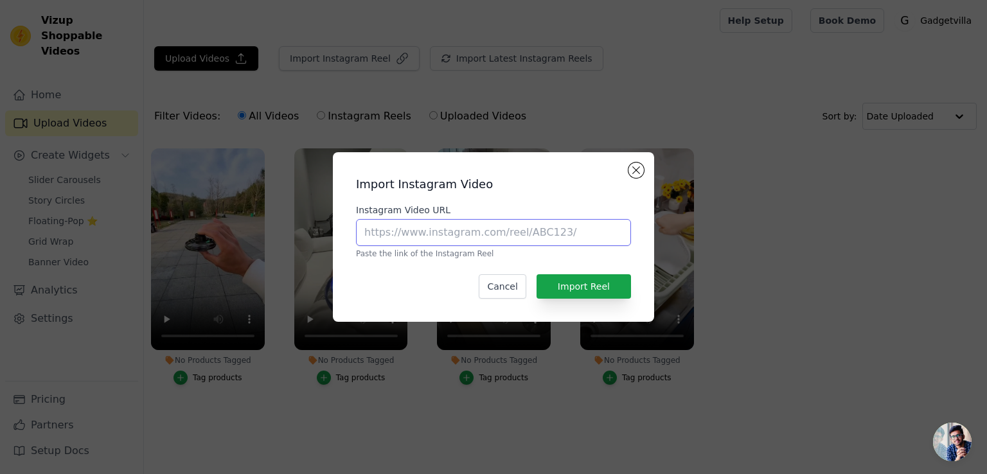
click at [454, 230] on input "Instagram Video URL" at bounding box center [493, 232] width 275 height 27
click at [522, 234] on input "Instagram Video URL" at bounding box center [493, 232] width 275 height 27
paste input "[URL][DOMAIN_NAME]"
type input "[URL][DOMAIN_NAME]"
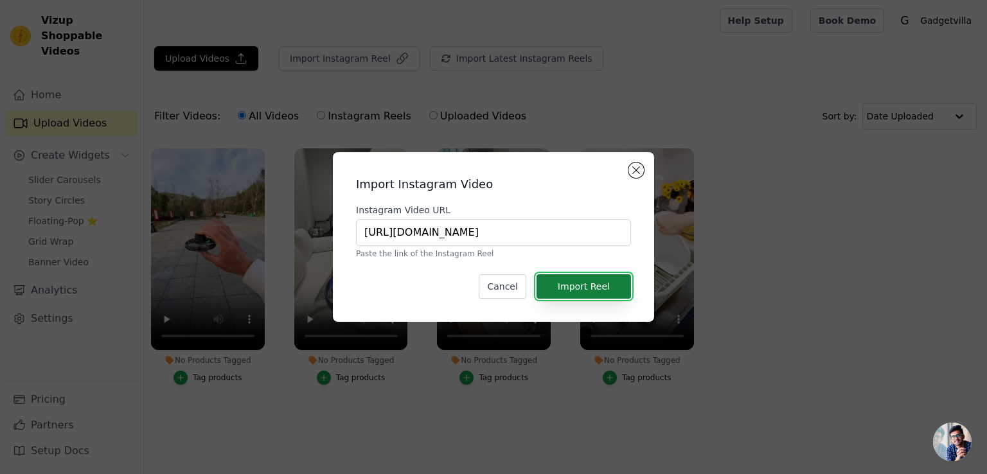
scroll to position [0, 0]
click at [570, 289] on button "Import Reel" at bounding box center [584, 286] width 94 height 24
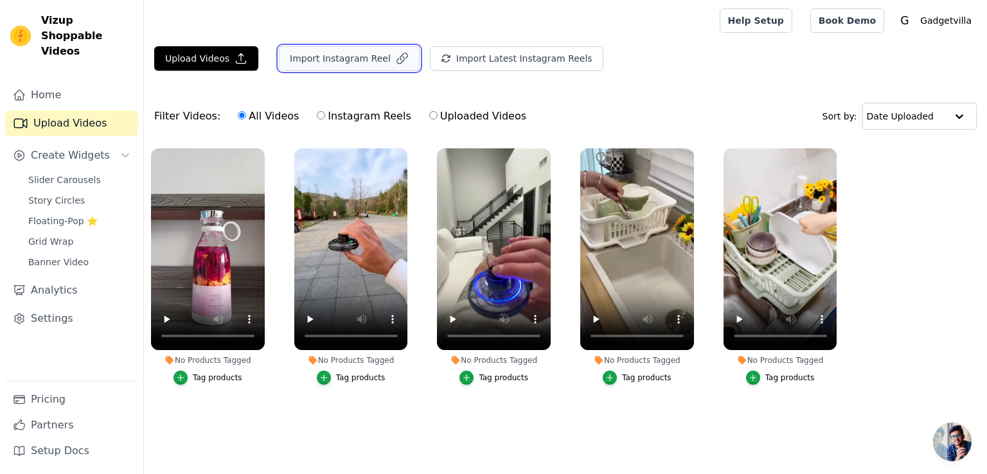
click at [339, 57] on button "Import Instagram Reel" at bounding box center [349, 58] width 141 height 24
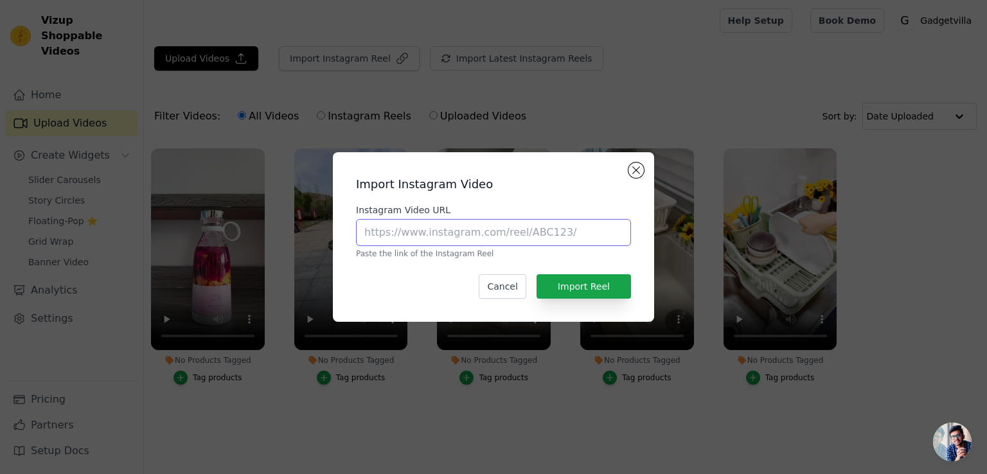
paste input "[URL][DOMAIN_NAME]"
type input "[URL][DOMAIN_NAME]"
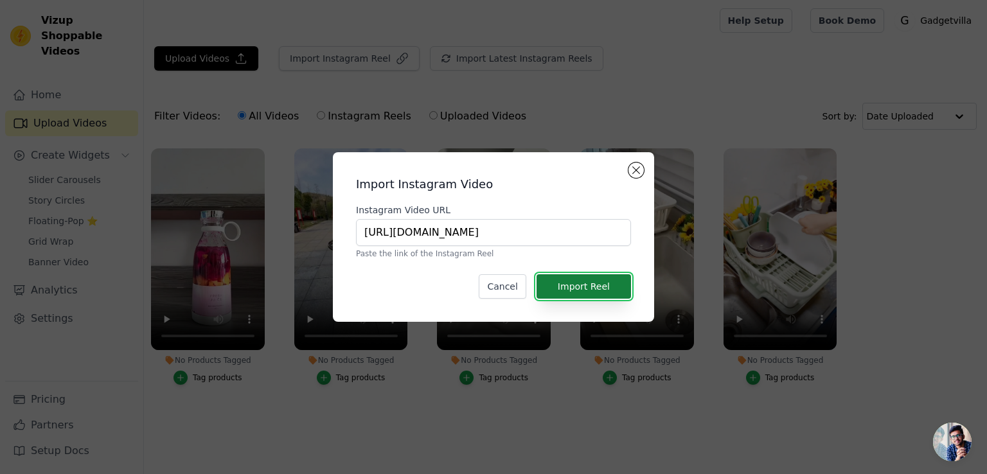
scroll to position [0, 0]
click at [576, 289] on button "Import Reel" at bounding box center [584, 286] width 94 height 24
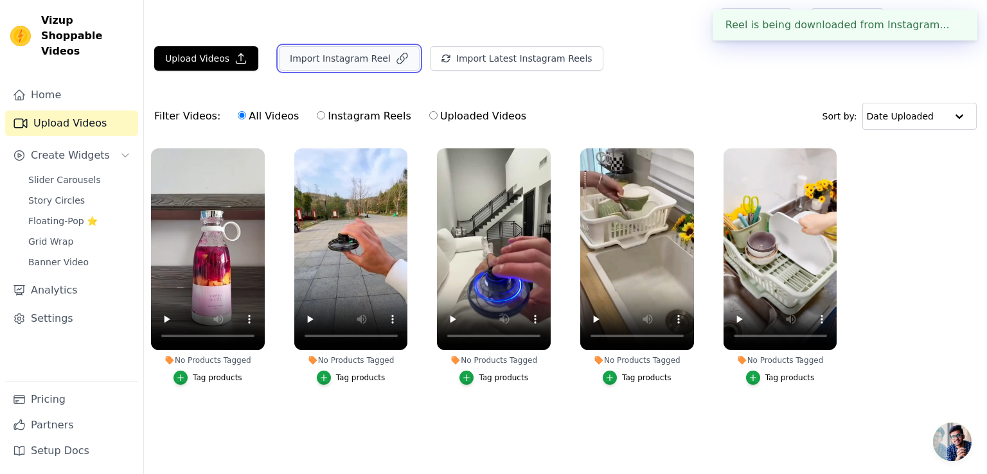
click at [332, 62] on button "Import Instagram Reel" at bounding box center [349, 58] width 141 height 24
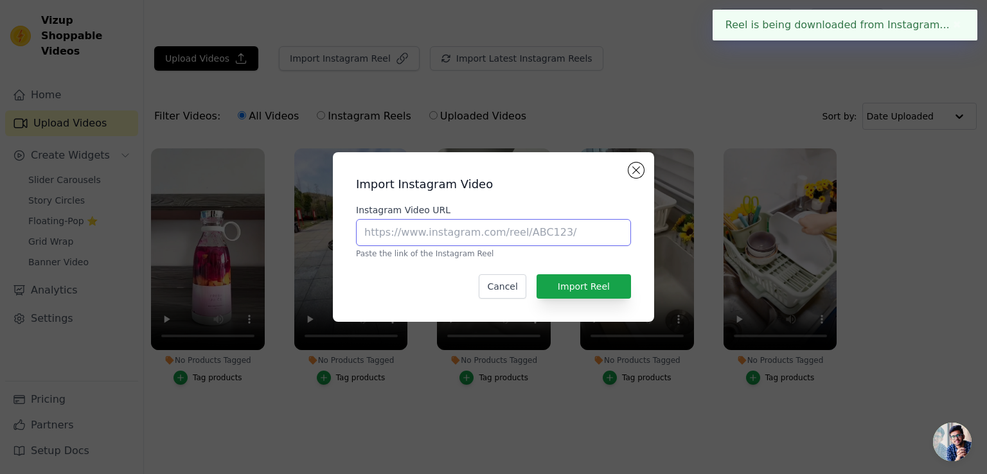
click at [419, 237] on input "Instagram Video URL" at bounding box center [493, 232] width 275 height 27
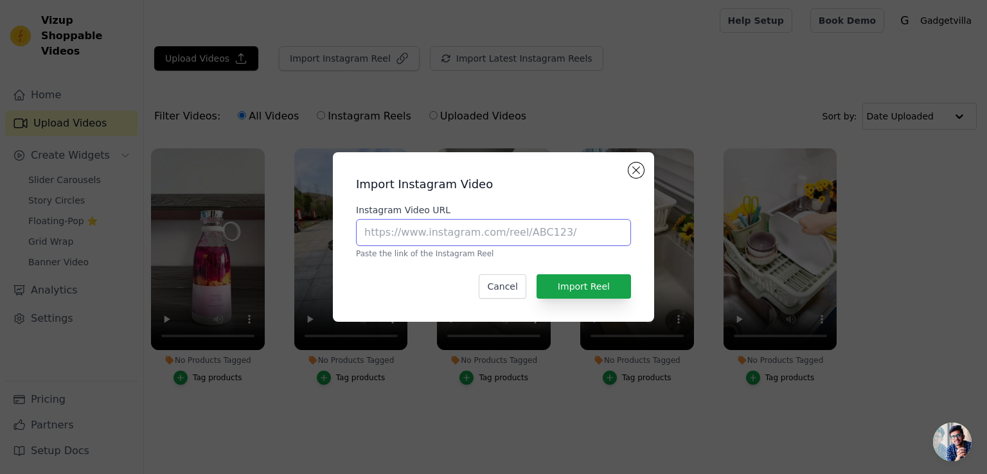
paste input "[URL][DOMAIN_NAME]"
type input "[URL][DOMAIN_NAME]"
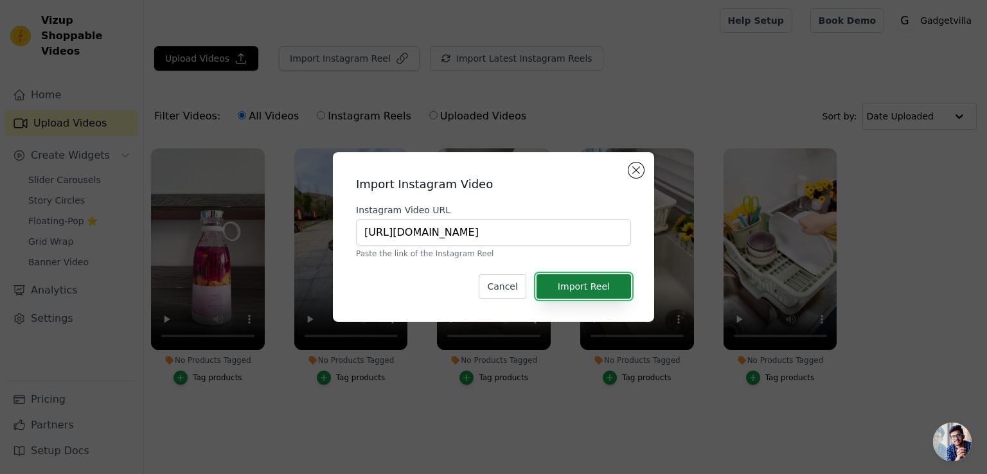
scroll to position [0, 0]
click at [573, 292] on button "Import Reel" at bounding box center [584, 286] width 94 height 24
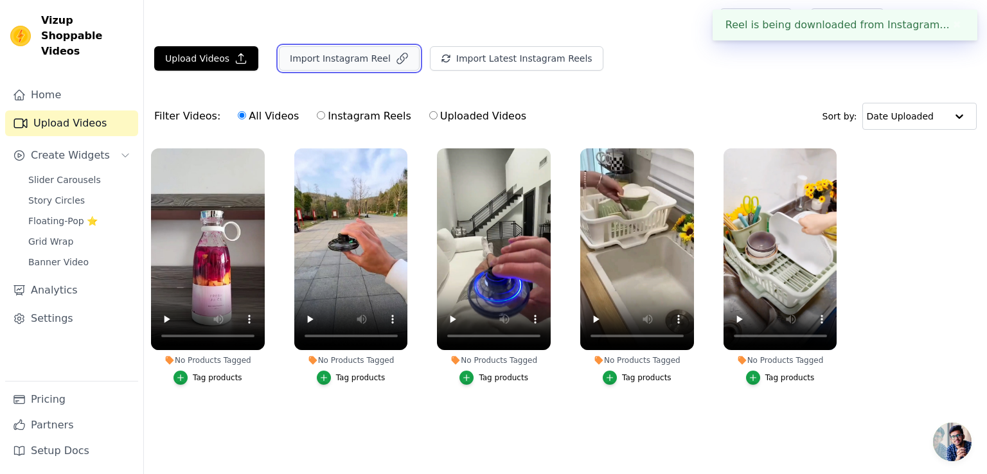
click at [328, 52] on button "Import Instagram Reel" at bounding box center [349, 58] width 141 height 24
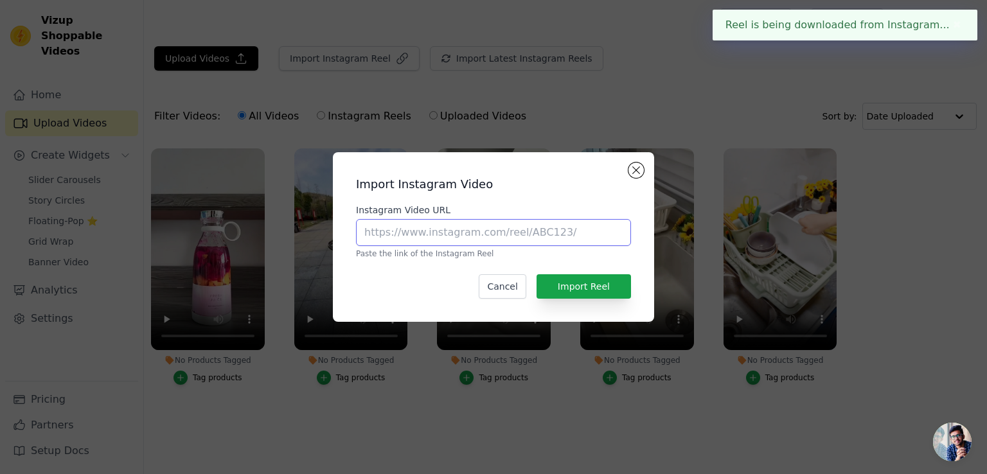
click at [411, 227] on input "Instagram Video URL" at bounding box center [493, 232] width 275 height 27
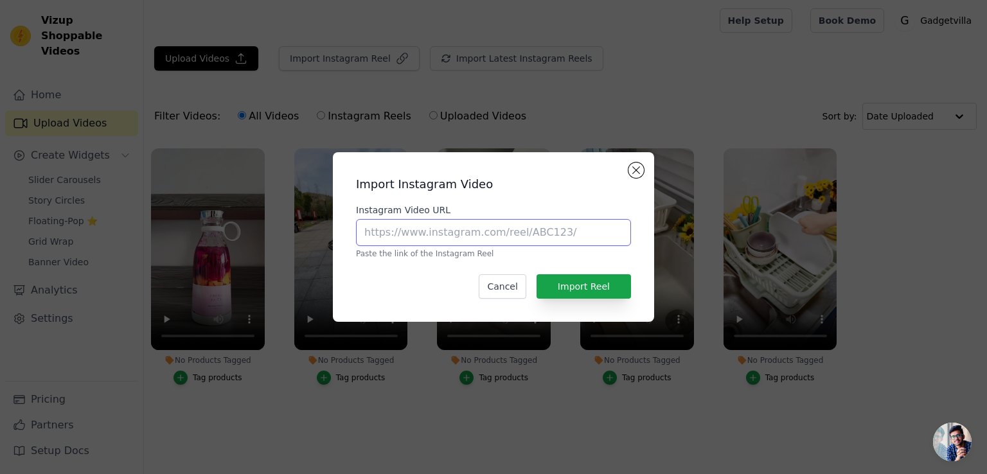
paste input "[URL][DOMAIN_NAME]"
type input "[URL][DOMAIN_NAME]"
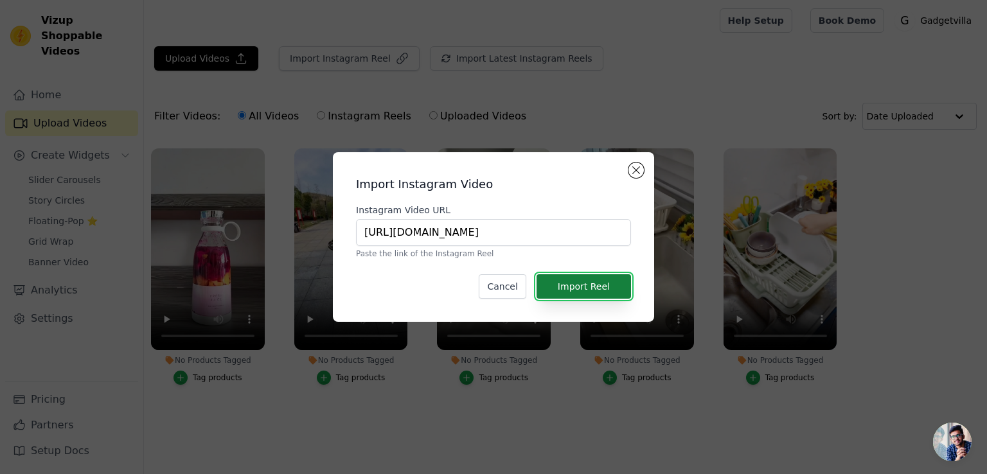
scroll to position [0, 0]
click at [576, 284] on button "Import Reel" at bounding box center [584, 286] width 94 height 24
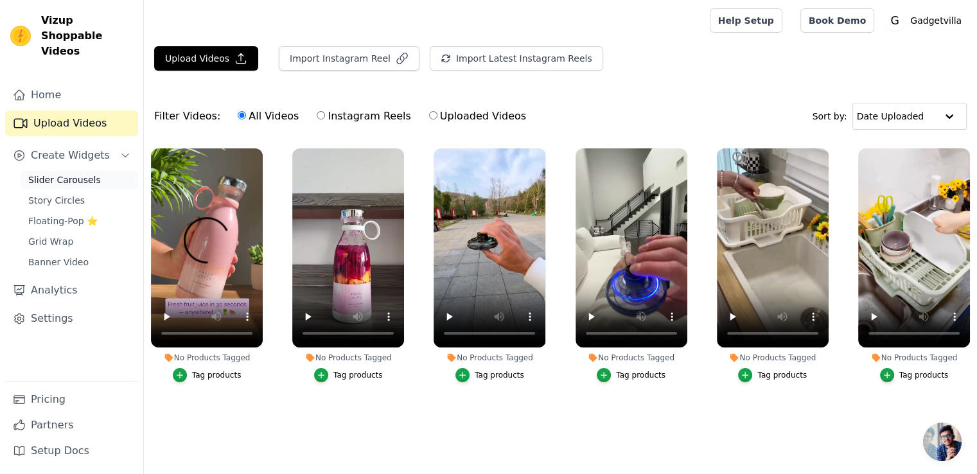
click at [88, 174] on span "Slider Carousels" at bounding box center [64, 180] width 73 height 13
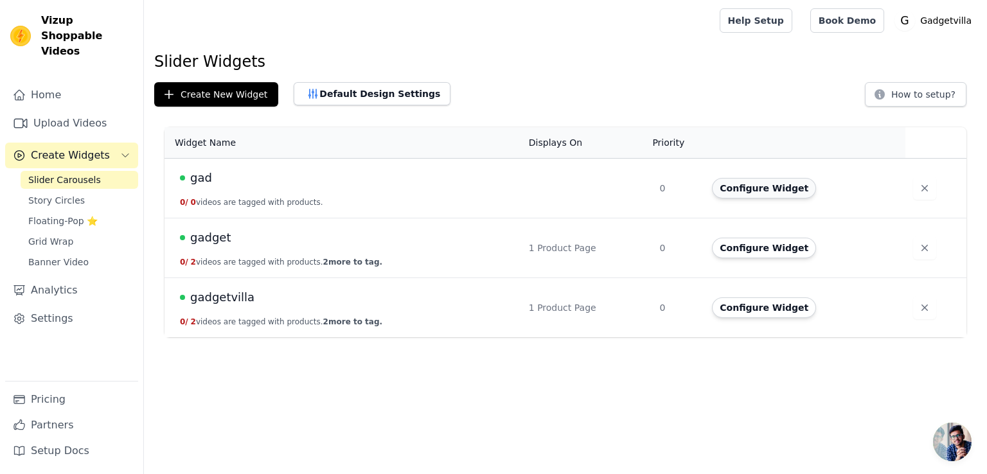
click at [776, 185] on button "Configure Widget" at bounding box center [764, 188] width 104 height 21
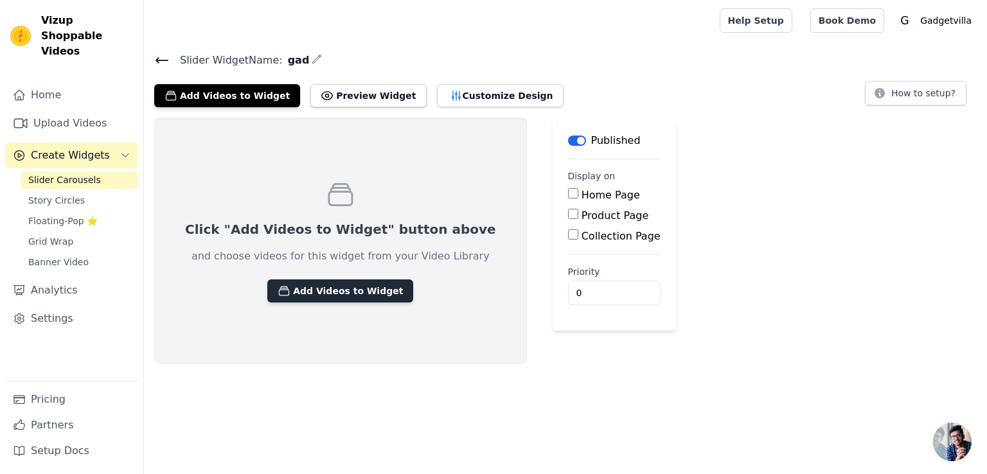
click at [314, 285] on button "Add Videos to Widget" at bounding box center [340, 291] width 146 height 23
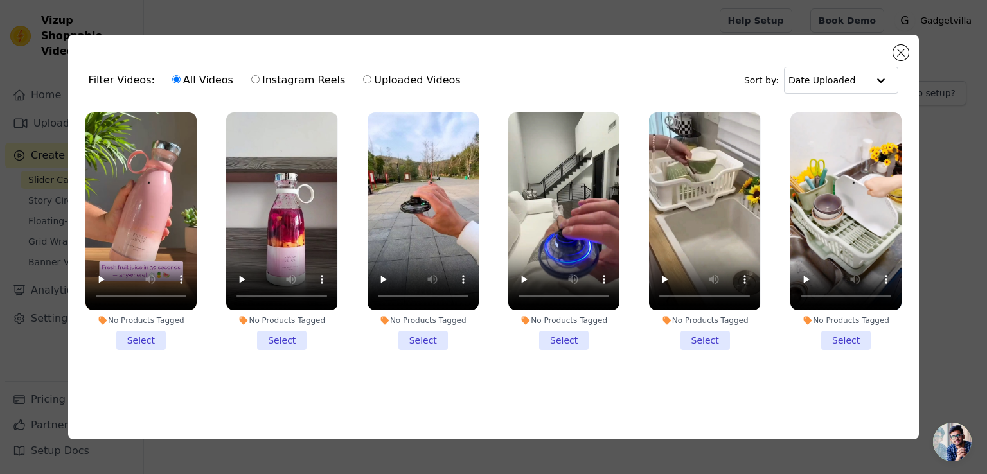
click at [134, 337] on li "No Products Tagged Select" at bounding box center [140, 231] width 111 height 238
click at [0, 0] on input "No Products Tagged Select" at bounding box center [0, 0] width 0 height 0
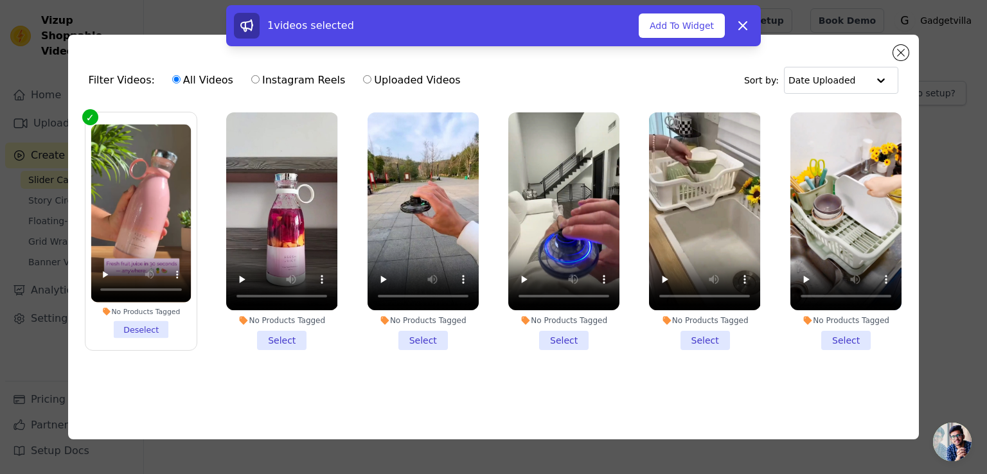
click at [270, 343] on li "No Products Tagged Select" at bounding box center [281, 231] width 111 height 238
click at [0, 0] on input "No Products Tagged Select" at bounding box center [0, 0] width 0 height 0
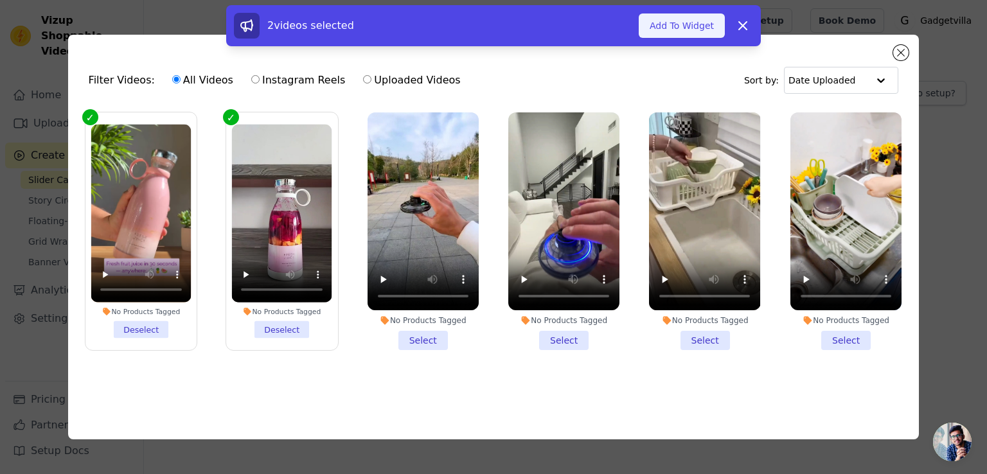
click at [694, 29] on button "Add To Widget" at bounding box center [682, 25] width 86 height 24
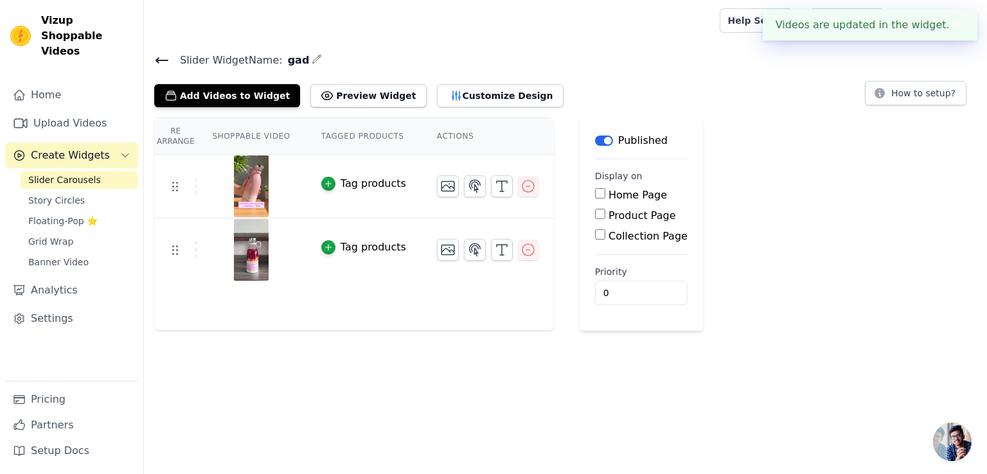
click at [595, 211] on input "Product Page" at bounding box center [600, 214] width 10 height 10
checkbox input "true"
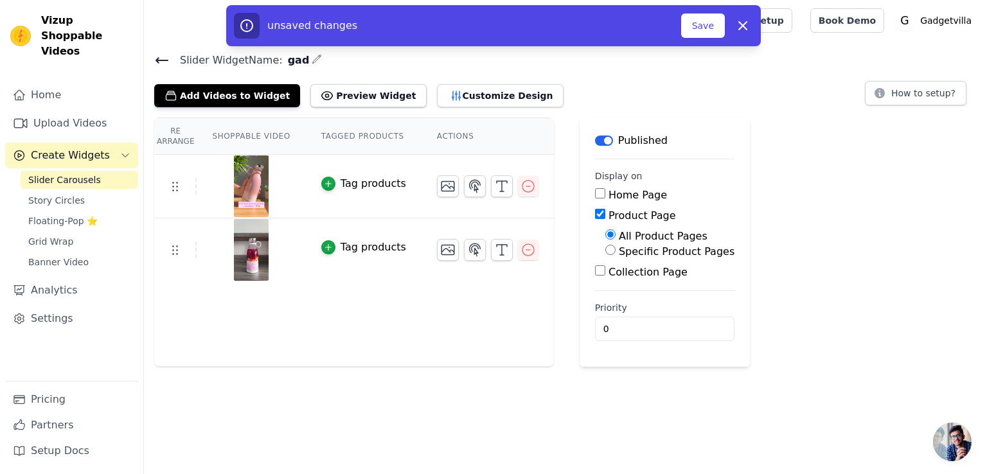
click at [605, 247] on input "Specific Product Pages" at bounding box center [610, 250] width 10 height 10
radio input "true"
click at [610, 282] on button "Select Products" at bounding box center [648, 281] width 86 height 22
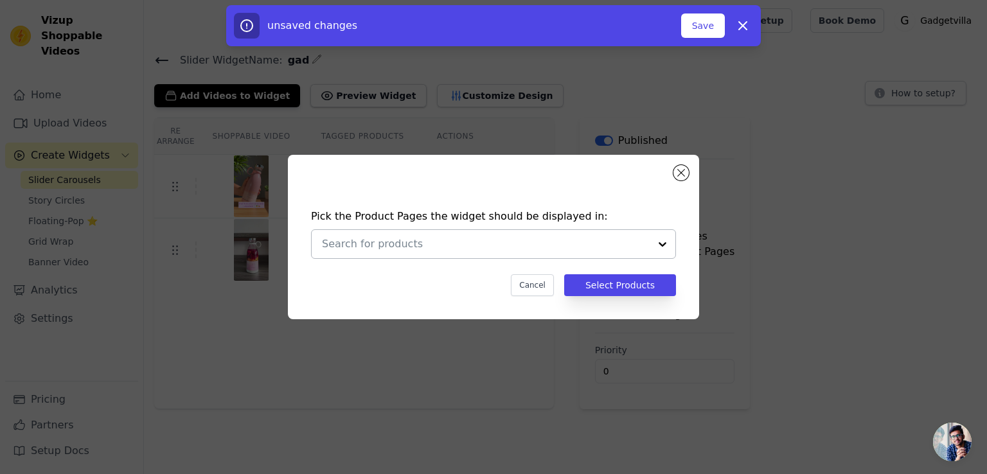
click at [659, 240] on div at bounding box center [663, 244] width 26 height 28
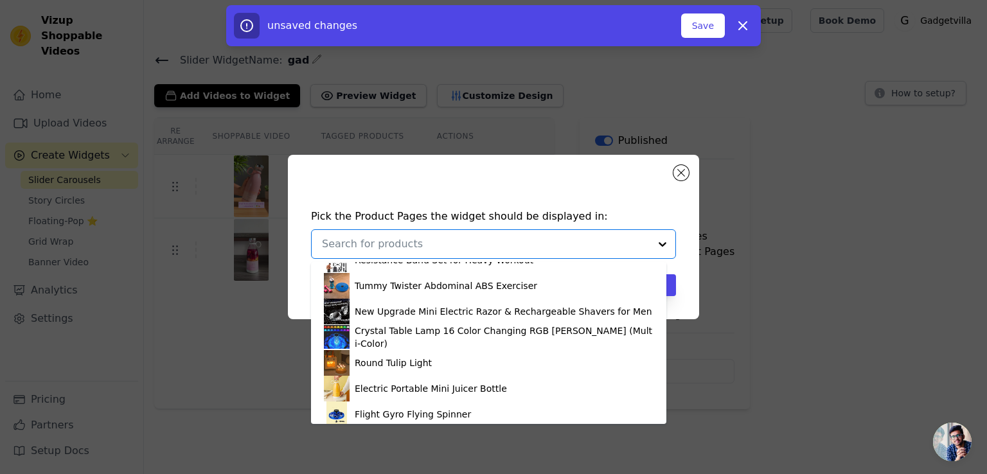
scroll to position [278, 0]
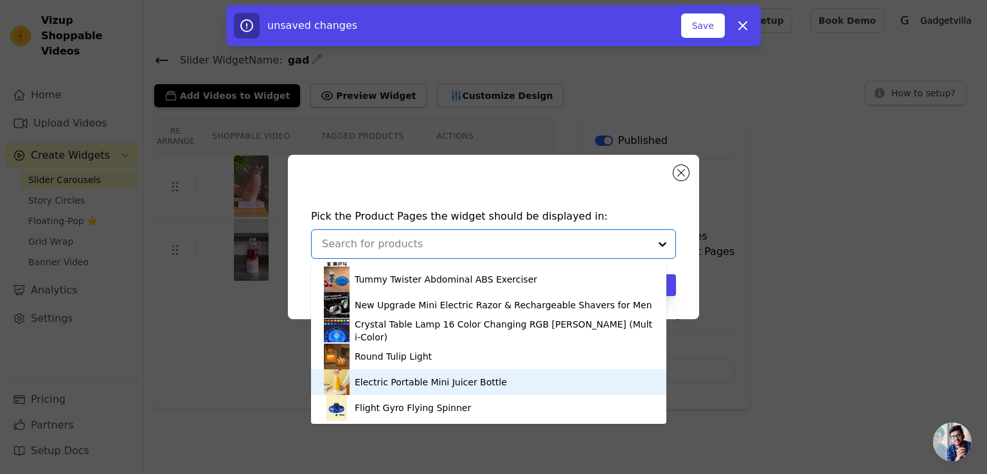
click at [569, 378] on div "Electric Portable Mini Juicer Bottle" at bounding box center [489, 382] width 330 height 26
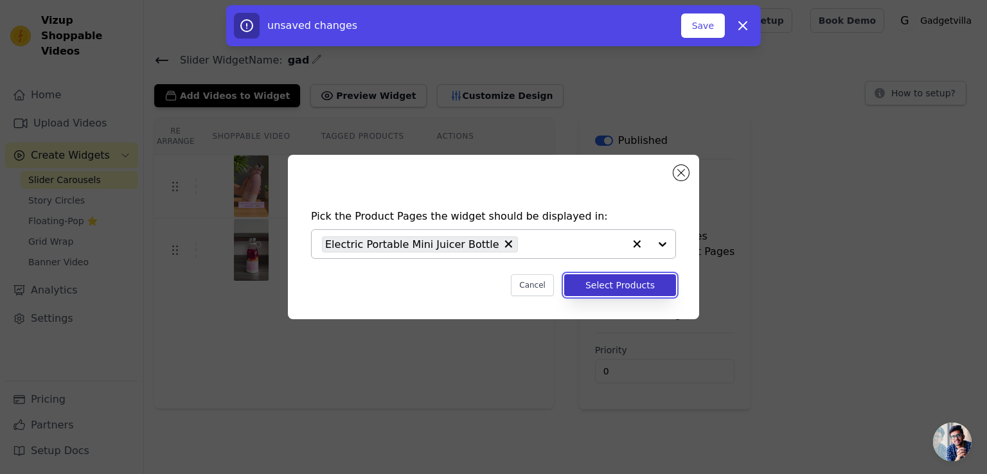
click at [627, 285] on button "Select Products" at bounding box center [620, 285] width 112 height 22
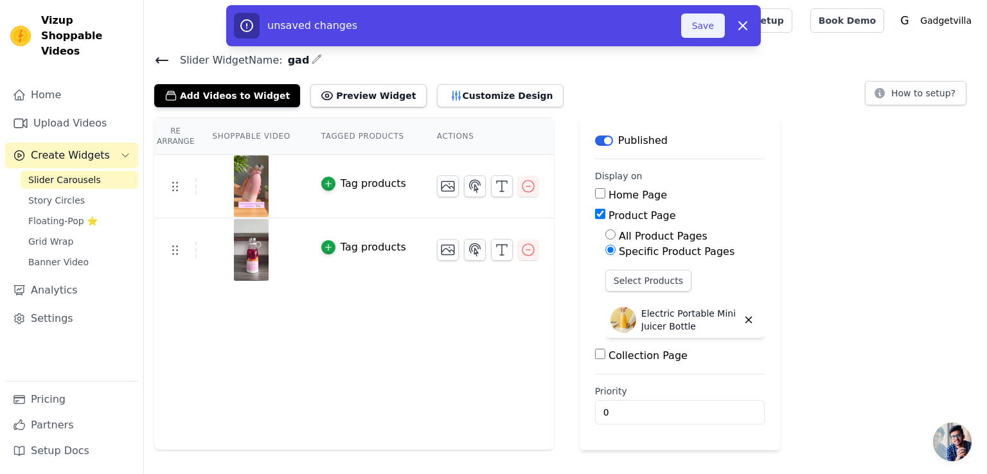
click at [693, 22] on button "Save" at bounding box center [703, 25] width 44 height 24
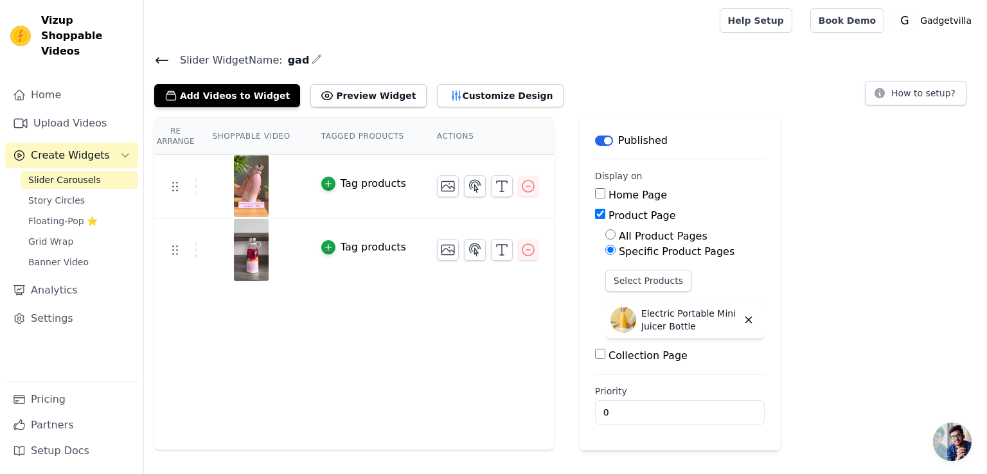
click at [165, 57] on icon at bounding box center [161, 60] width 15 height 15
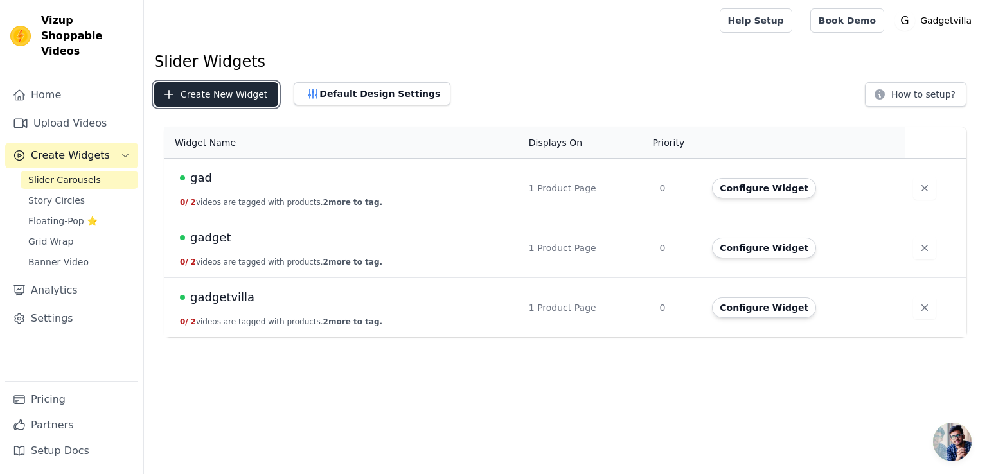
click at [217, 101] on button "Create New Widget" at bounding box center [216, 94] width 124 height 24
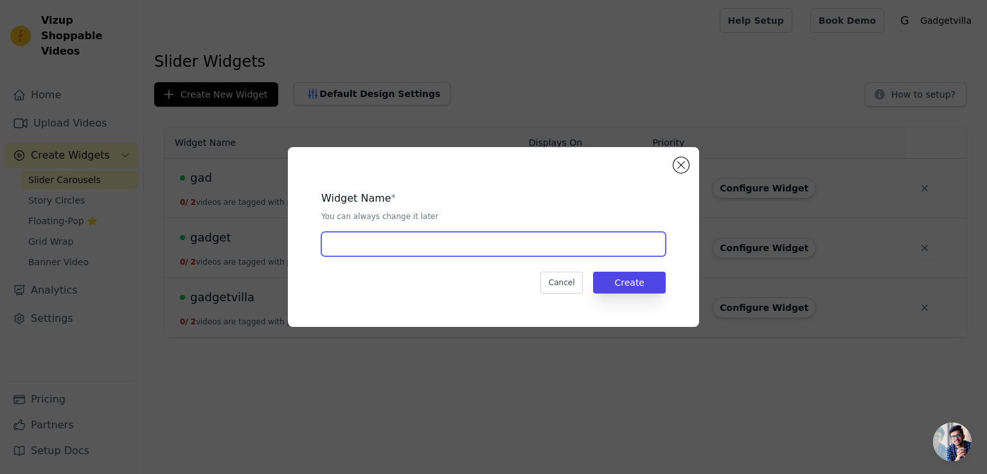
click at [372, 241] on input "text" at bounding box center [493, 244] width 344 height 24
type input "lucky"
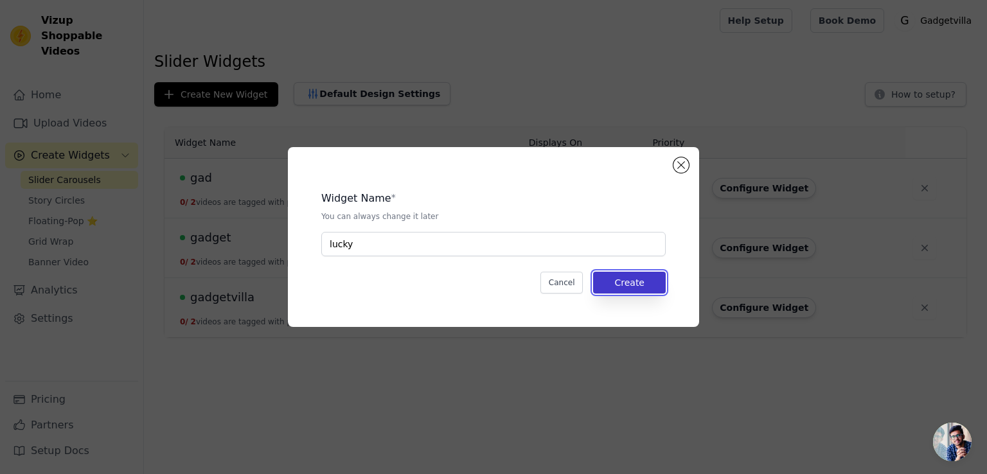
click at [659, 278] on button "Create" at bounding box center [629, 283] width 73 height 22
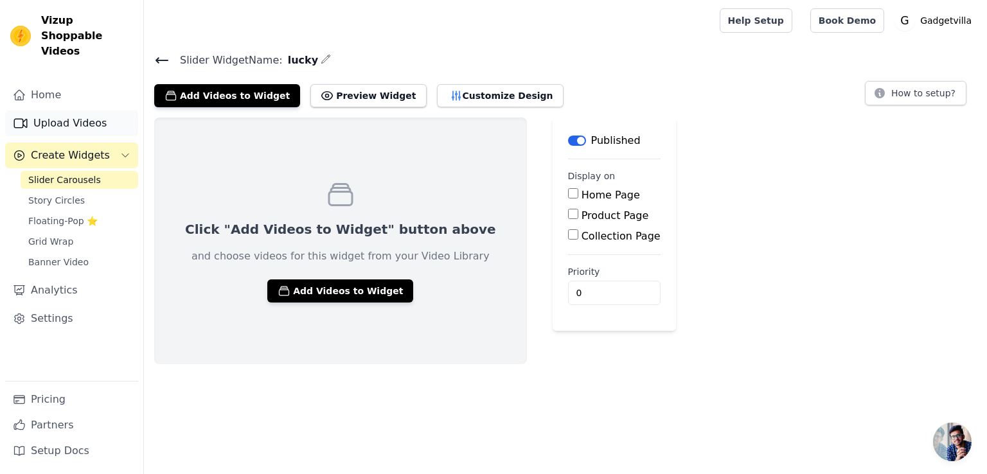
click at [94, 111] on link "Upload Videos" at bounding box center [71, 124] width 133 height 26
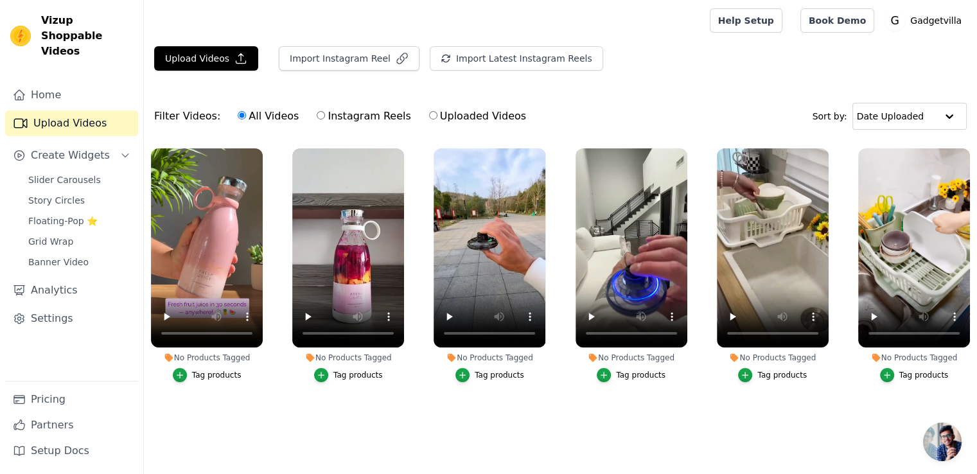
click at [347, 116] on label "Instagram Reels" at bounding box center [363, 116] width 95 height 17
click at [325, 116] on input "Instagram Reels" at bounding box center [321, 115] width 8 height 8
radio input "true"
click at [337, 47] on button "Import Instagram Reel" at bounding box center [349, 58] width 141 height 24
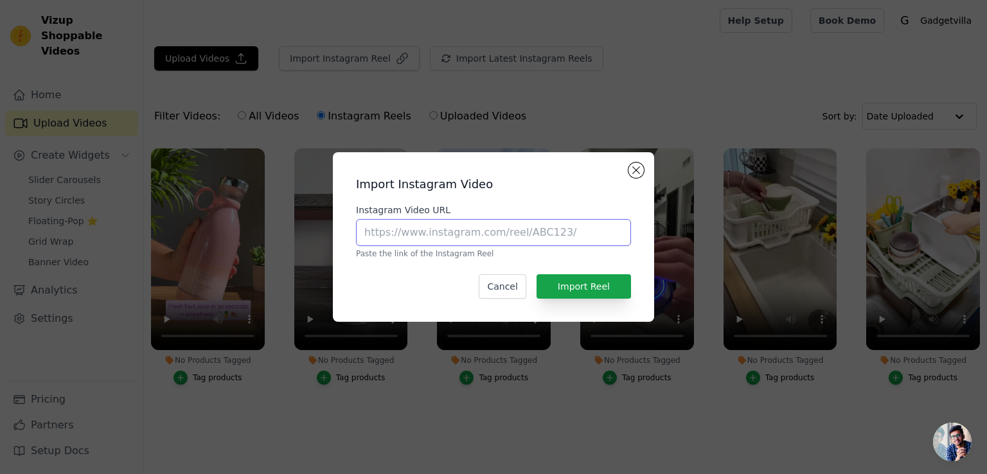
click at [431, 240] on input "Instagram Video URL" at bounding box center [493, 232] width 275 height 27
paste input "[URL][DOMAIN_NAME]"
type input "[URL][DOMAIN_NAME]"
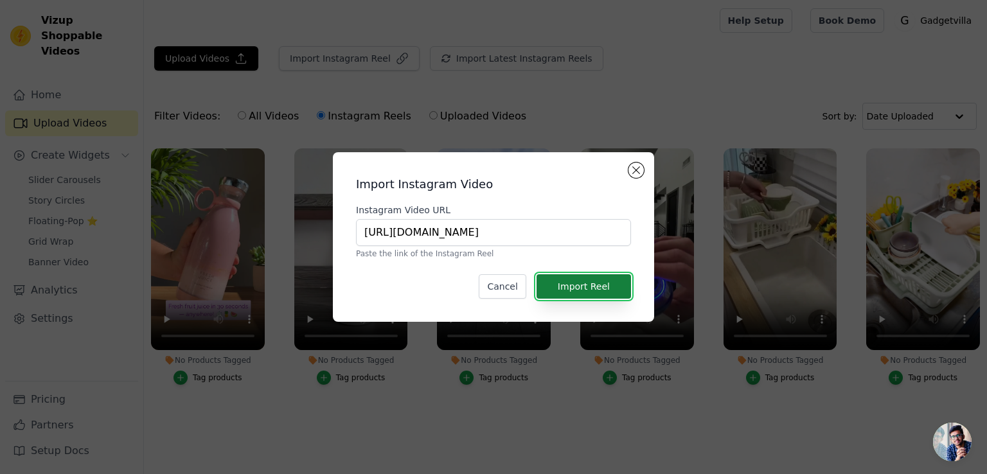
scroll to position [0, 0]
click at [582, 278] on button "Import Reel" at bounding box center [584, 286] width 94 height 24
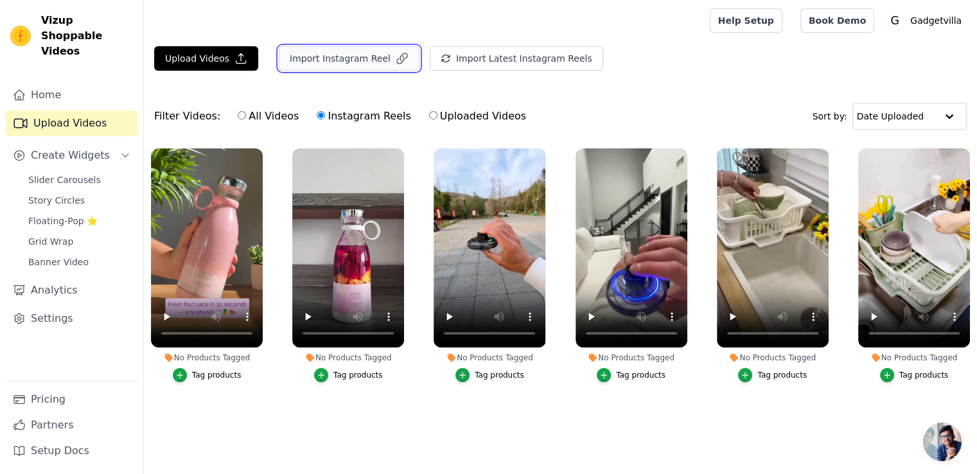
click at [365, 51] on button "Import Instagram Reel" at bounding box center [349, 58] width 141 height 24
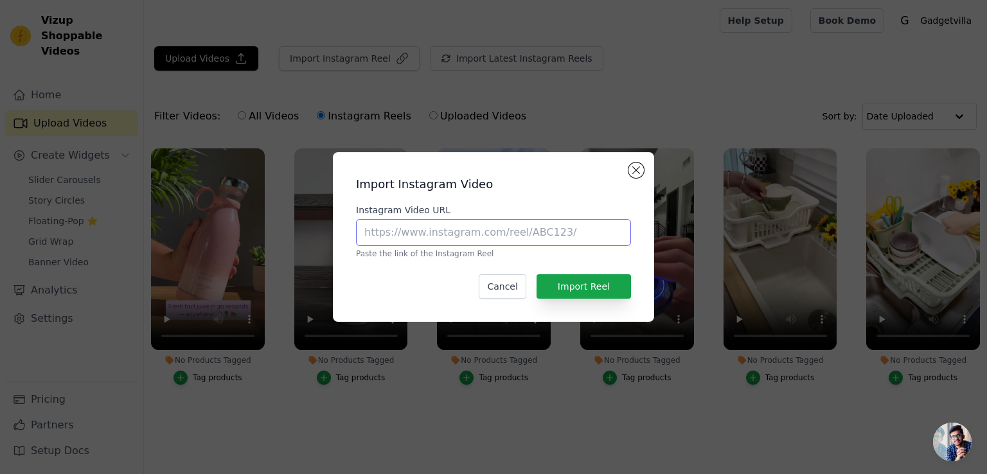
click at [473, 237] on input "Instagram Video URL" at bounding box center [493, 232] width 275 height 27
paste input "[URL][DOMAIN_NAME]"
type input "[URL][DOMAIN_NAME]"
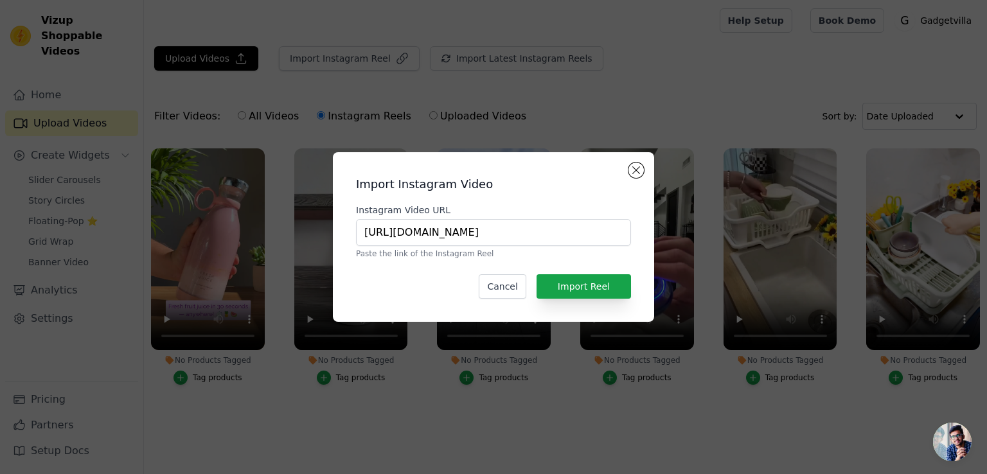
click at [575, 273] on div "Import Instagram Video Instagram Video URL [URL][DOMAIN_NAME] Paste the link of…" at bounding box center [493, 237] width 301 height 149
click at [575, 281] on button "Import Reel" at bounding box center [584, 286] width 94 height 24
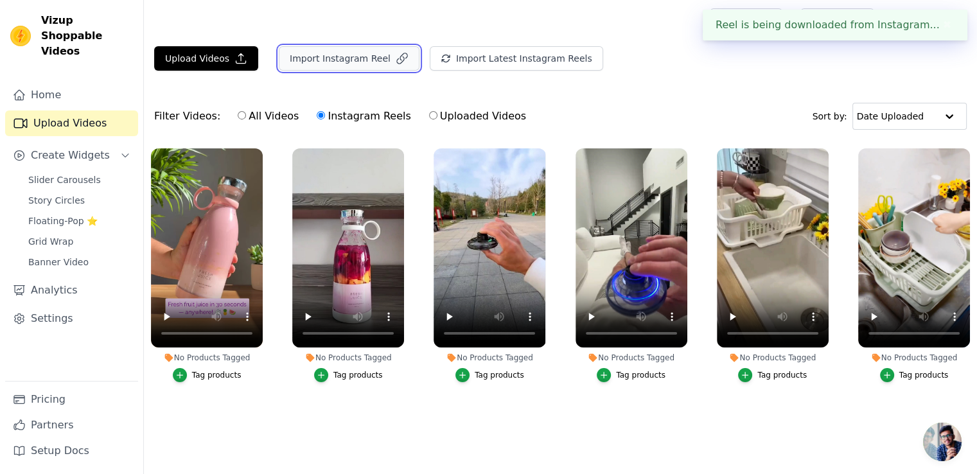
click at [360, 52] on button "Import Instagram Reel" at bounding box center [349, 58] width 141 height 24
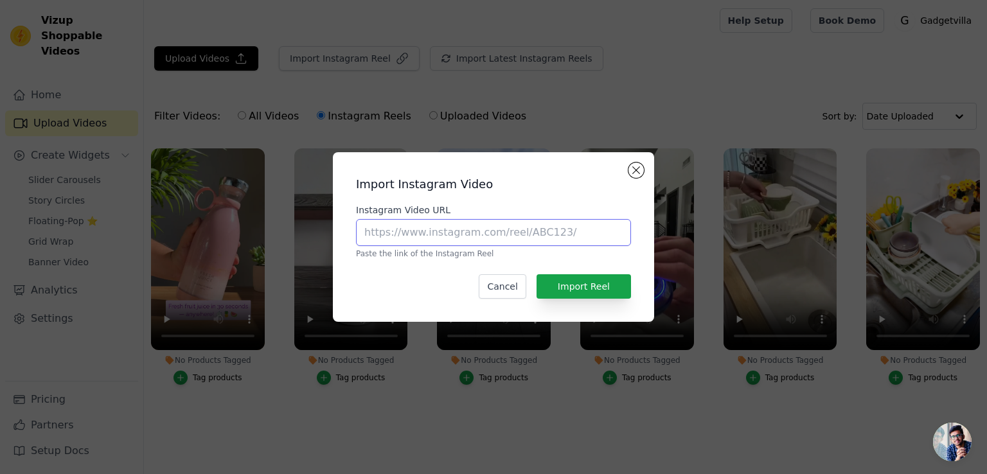
click at [407, 231] on input "Instagram Video URL" at bounding box center [493, 232] width 275 height 27
paste input "[URL][DOMAIN_NAME]"
type input "[URL][DOMAIN_NAME]"
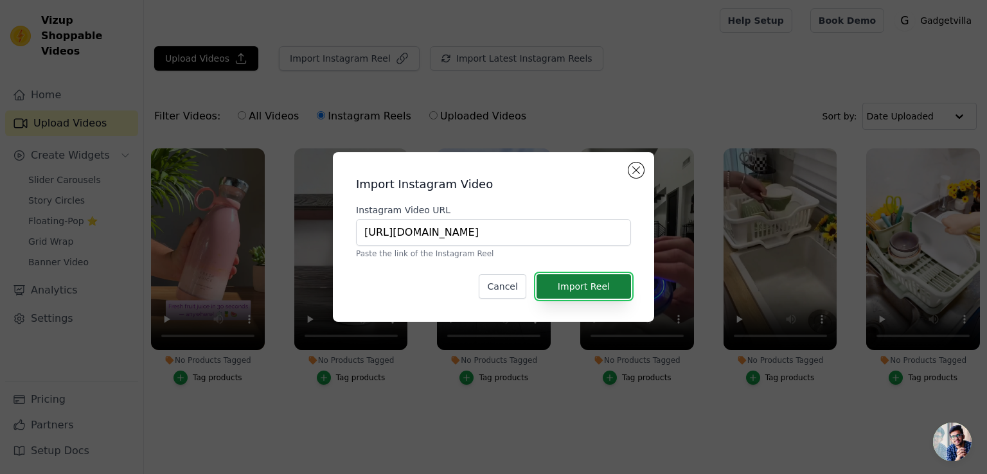
scroll to position [0, 0]
click at [573, 283] on button "Import Reel" at bounding box center [584, 286] width 94 height 24
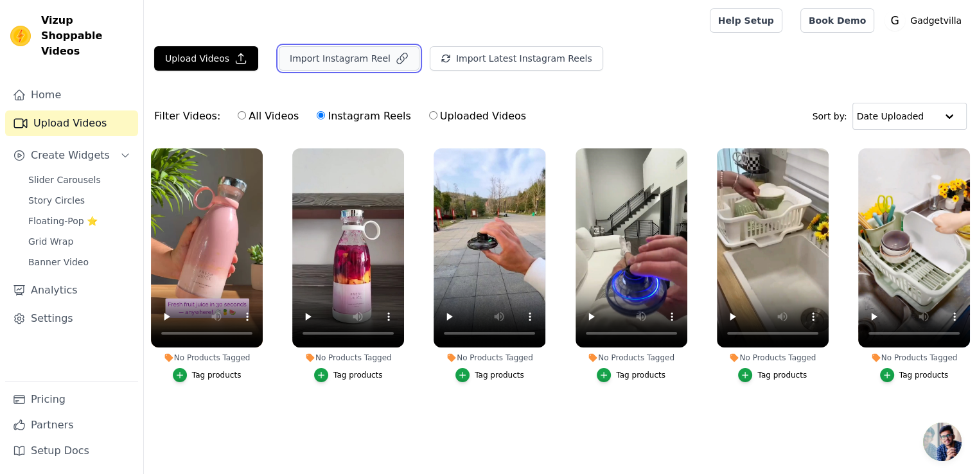
click at [396, 57] on icon "button" at bounding box center [402, 58] width 13 height 13
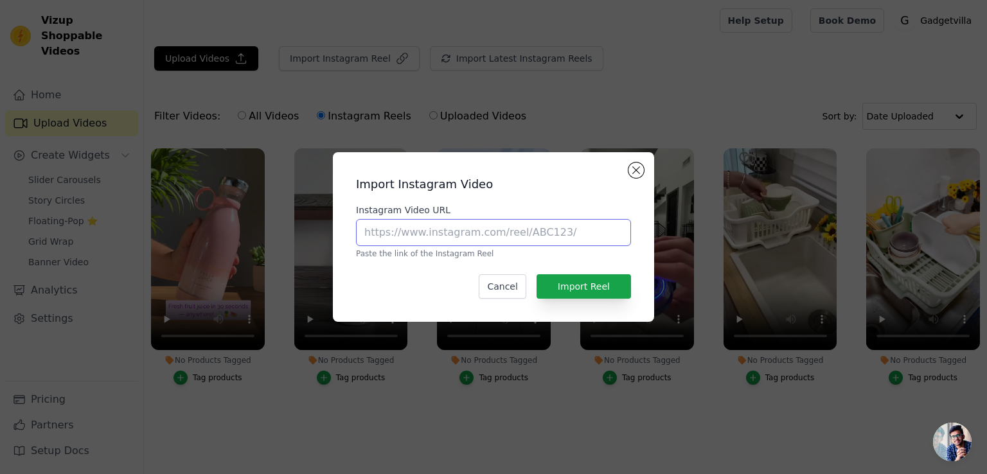
click at [468, 227] on input "Instagram Video URL" at bounding box center [493, 232] width 275 height 27
paste input "[URL][DOMAIN_NAME]"
type input "[URL][DOMAIN_NAME]"
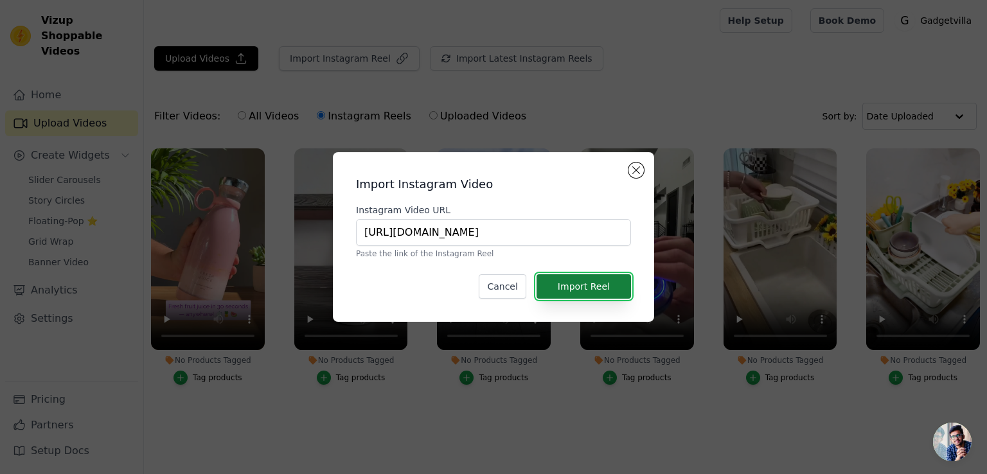
scroll to position [0, 0]
click at [587, 289] on button "Import Reel" at bounding box center [584, 286] width 94 height 24
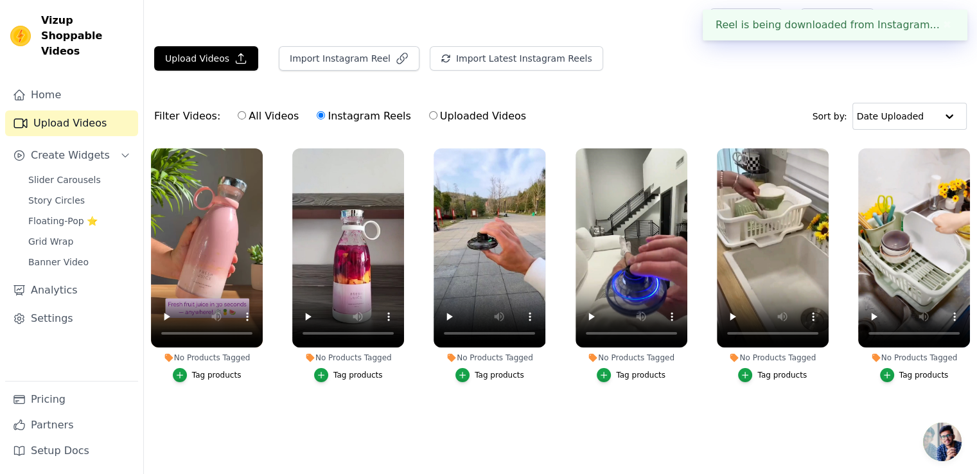
click at [943, 19] on button "✖" at bounding box center [947, 24] width 15 height 15
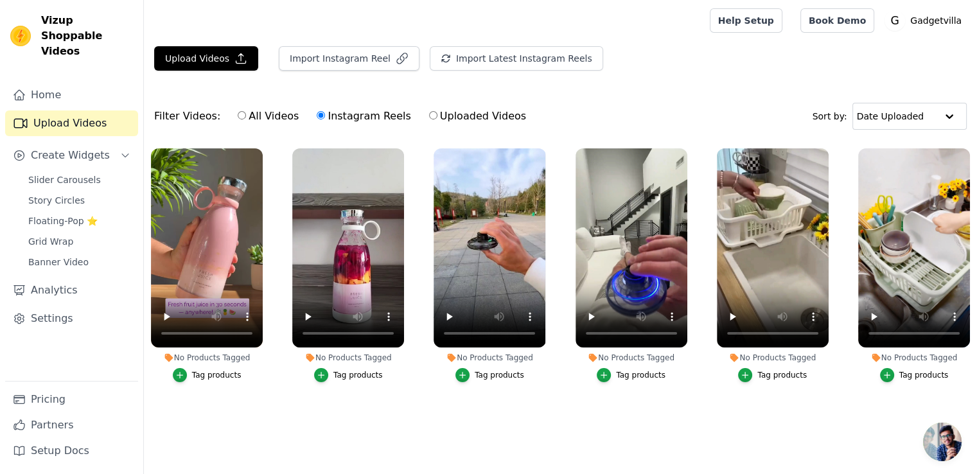
click at [941, 37] on div "Help Setup Book Demo Open user menu G Gadgetvilla Settings Help Docs Sign out" at bounding box center [838, 20] width 257 height 41
click at [308, 61] on button "Import Instagram Reel" at bounding box center [349, 58] width 141 height 24
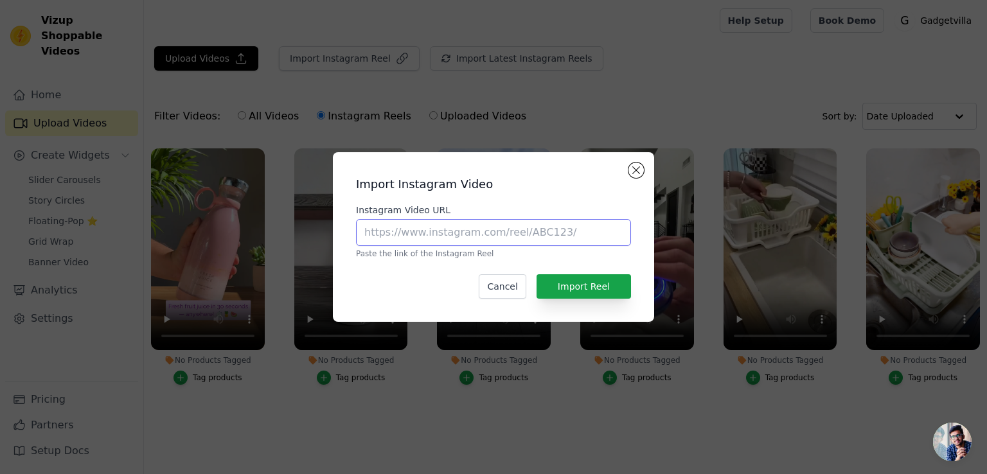
click at [449, 231] on input "Instagram Video URL" at bounding box center [493, 232] width 275 height 27
paste input "[URL][DOMAIN_NAME]"
type input "[URL][DOMAIN_NAME]"
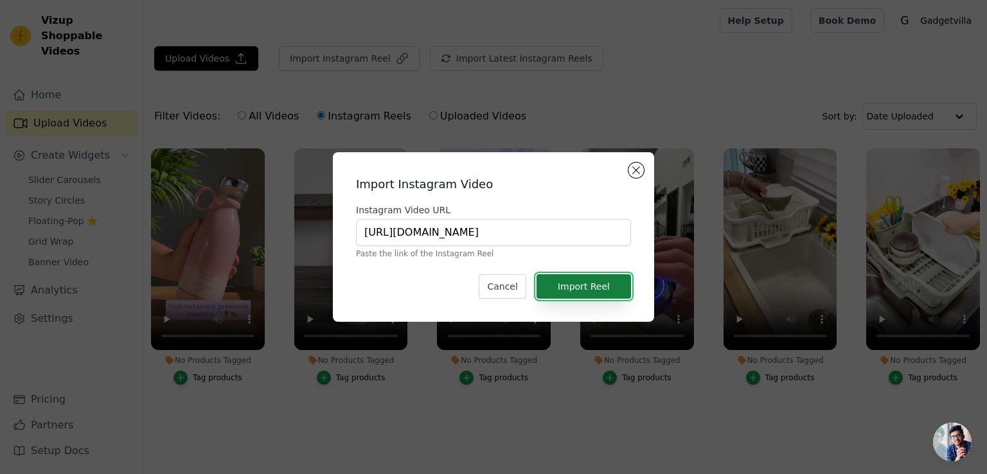
click at [584, 275] on button "Import Reel" at bounding box center [584, 286] width 94 height 24
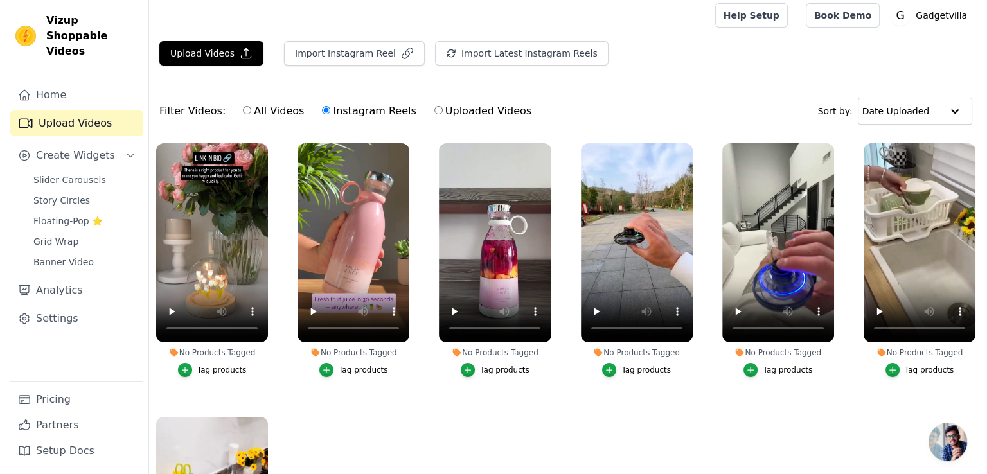
scroll to position [0, 0]
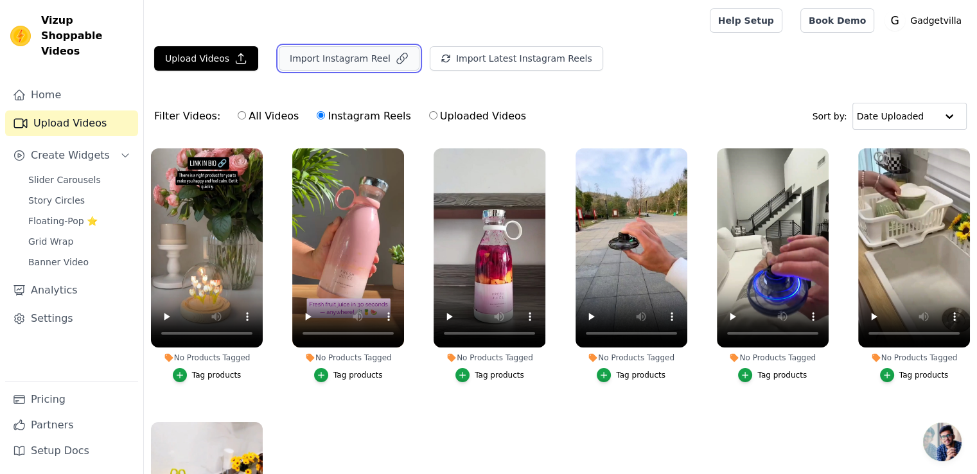
click at [350, 59] on button "Import Instagram Reel" at bounding box center [349, 58] width 141 height 24
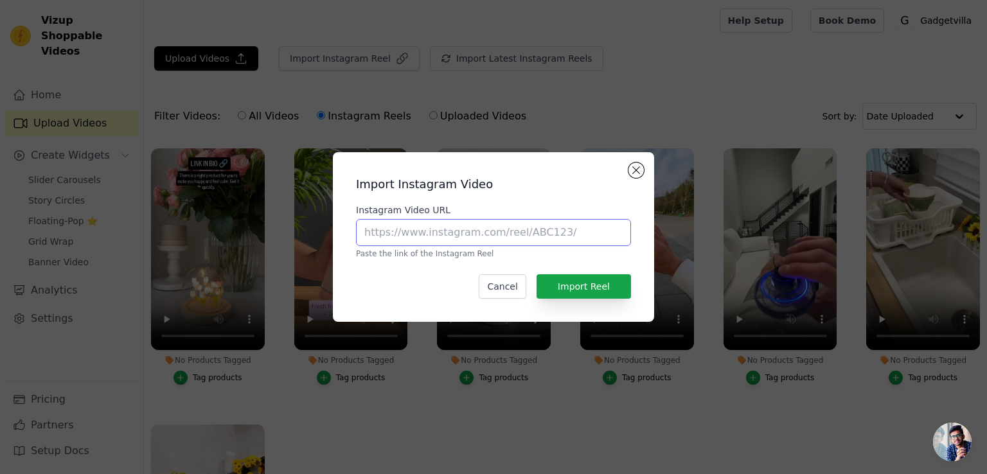
click at [449, 226] on input "Instagram Video URL" at bounding box center [493, 232] width 275 height 27
paste input "[URL][DOMAIN_NAME]"
type input "[URL][DOMAIN_NAME]"
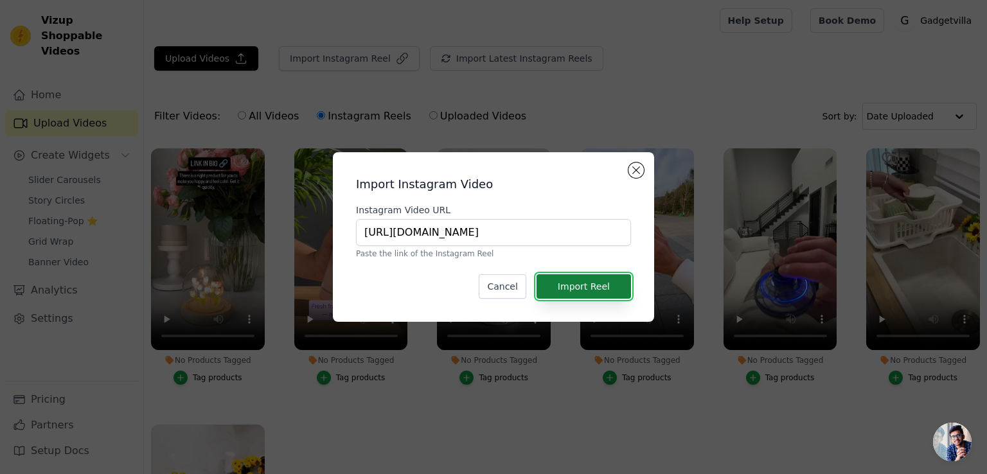
scroll to position [0, 0]
click at [588, 283] on button "Import Reel" at bounding box center [584, 286] width 94 height 24
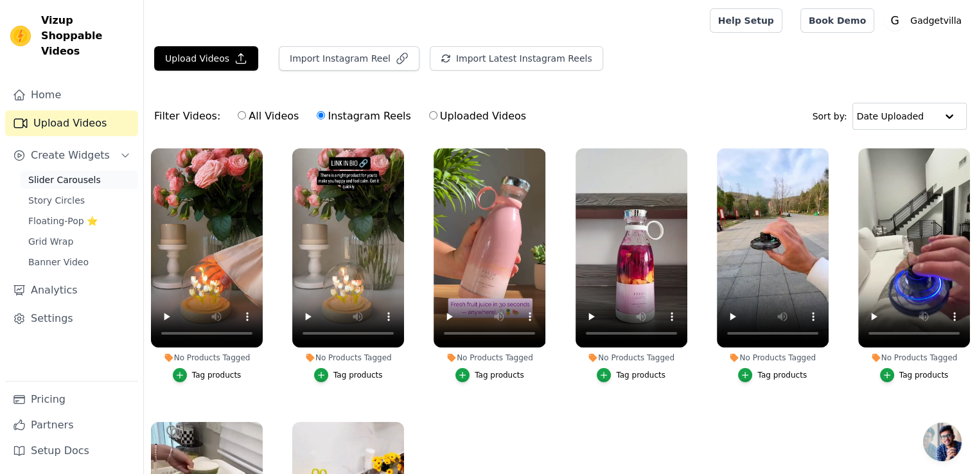
click at [88, 174] on span "Slider Carousels" at bounding box center [64, 180] width 73 height 13
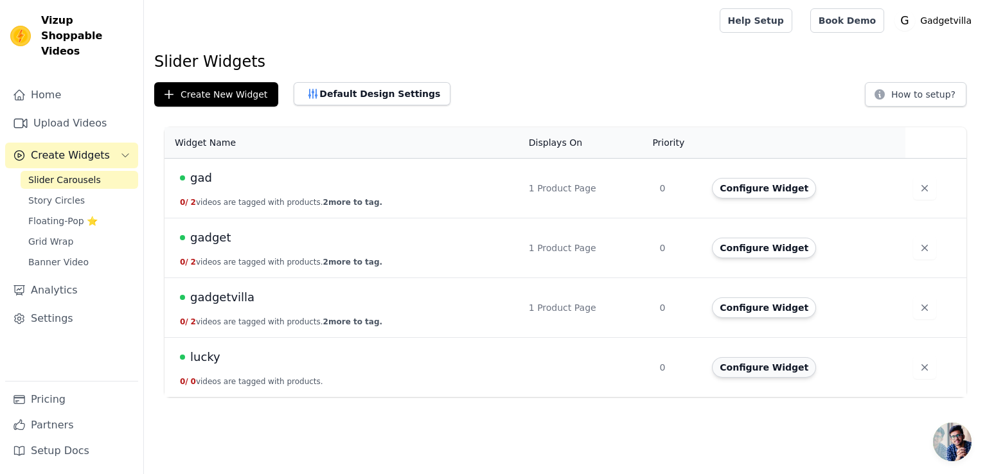
click at [749, 370] on button "Configure Widget" at bounding box center [764, 367] width 104 height 21
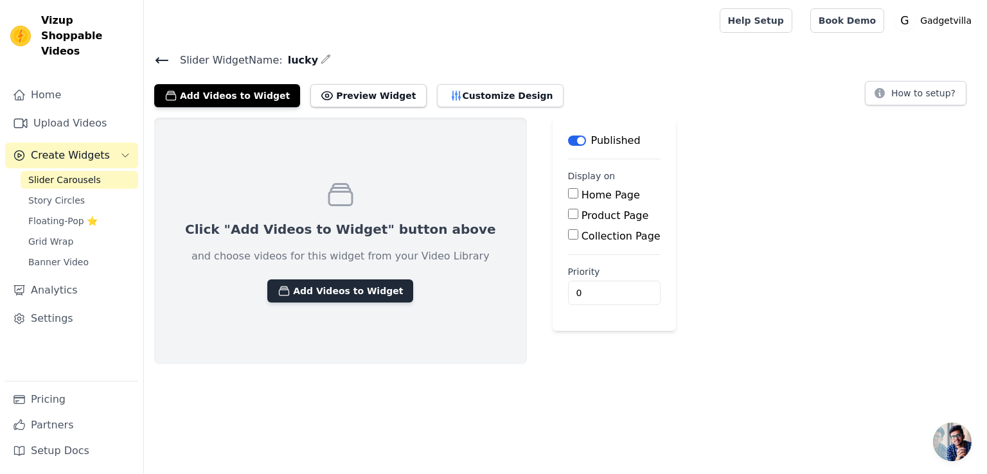
click at [330, 288] on button "Add Videos to Widget" at bounding box center [340, 291] width 146 height 23
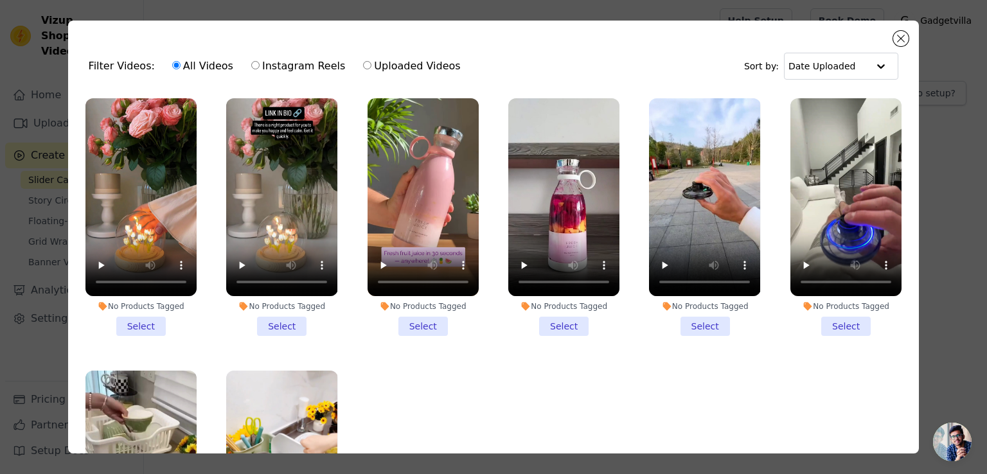
click at [149, 319] on li "No Products Tagged Select" at bounding box center [140, 217] width 111 height 238
click at [0, 0] on input "No Products Tagged Select" at bounding box center [0, 0] width 0 height 0
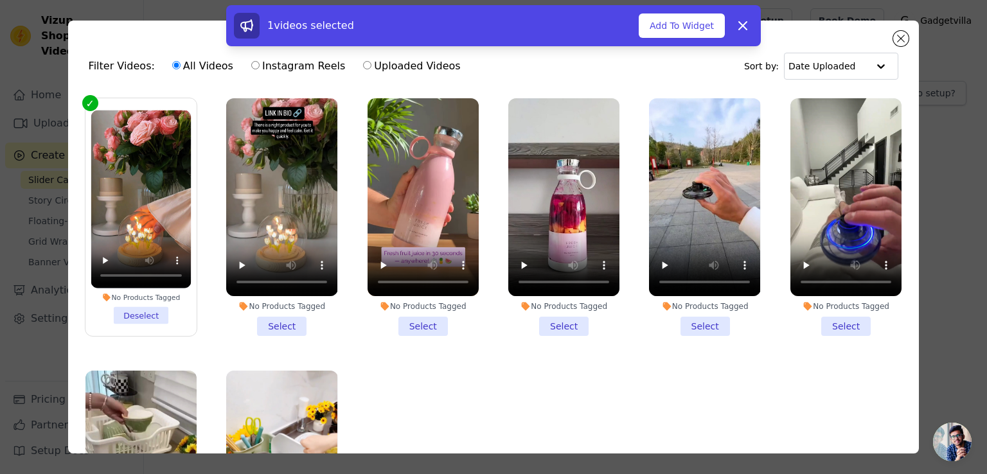
click at [268, 324] on li "No Products Tagged Select" at bounding box center [281, 217] width 111 height 238
click at [0, 0] on input "No Products Tagged Select" at bounding box center [0, 0] width 0 height 0
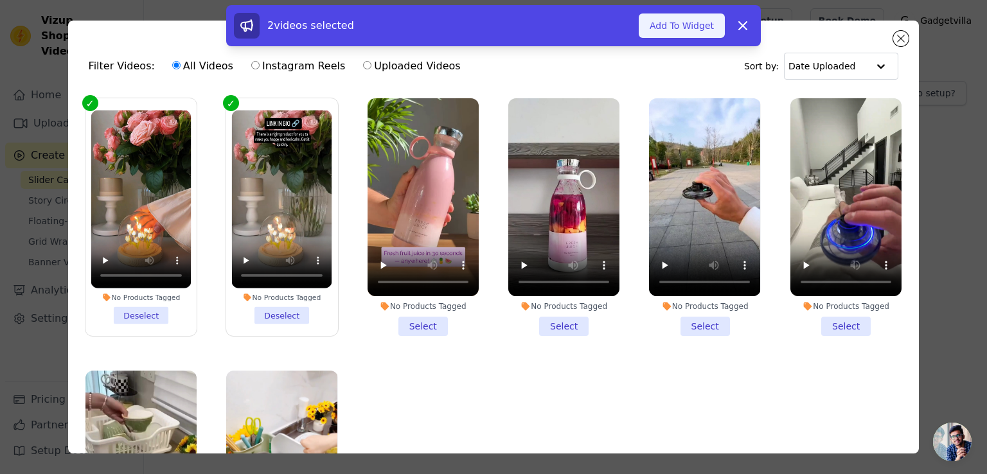
click at [674, 24] on button "Add To Widget" at bounding box center [682, 25] width 86 height 24
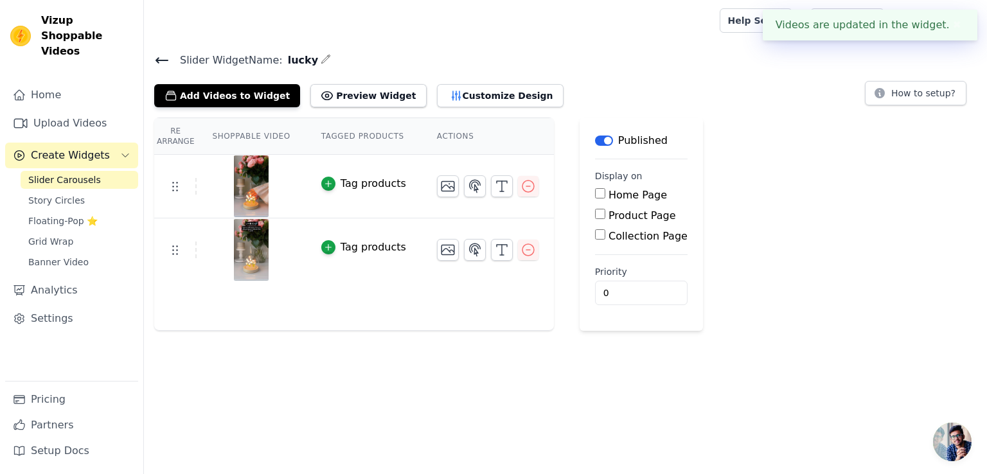
click at [595, 209] on input "Product Page" at bounding box center [600, 214] width 10 height 10
checkbox input "true"
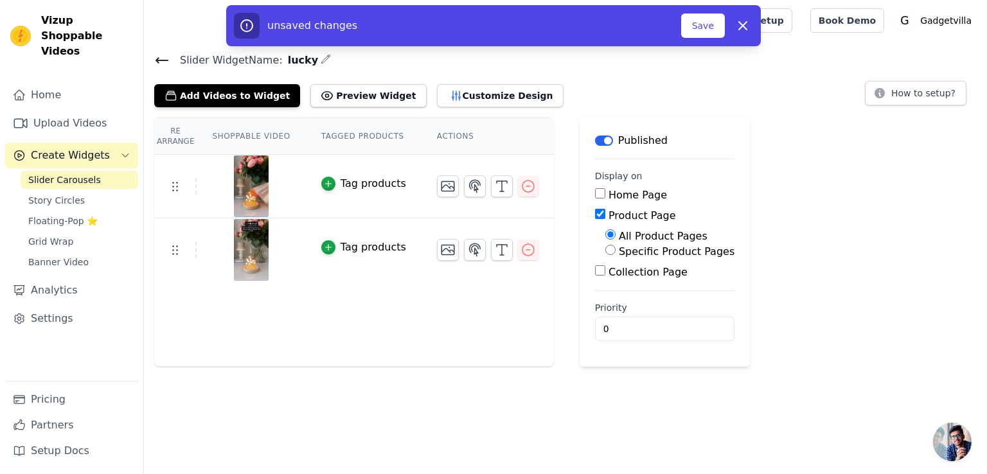
click at [605, 245] on input "Specific Product Pages" at bounding box center [610, 250] width 10 height 10
radio input "true"
click at [650, 275] on button "Select Products" at bounding box center [648, 281] width 86 height 22
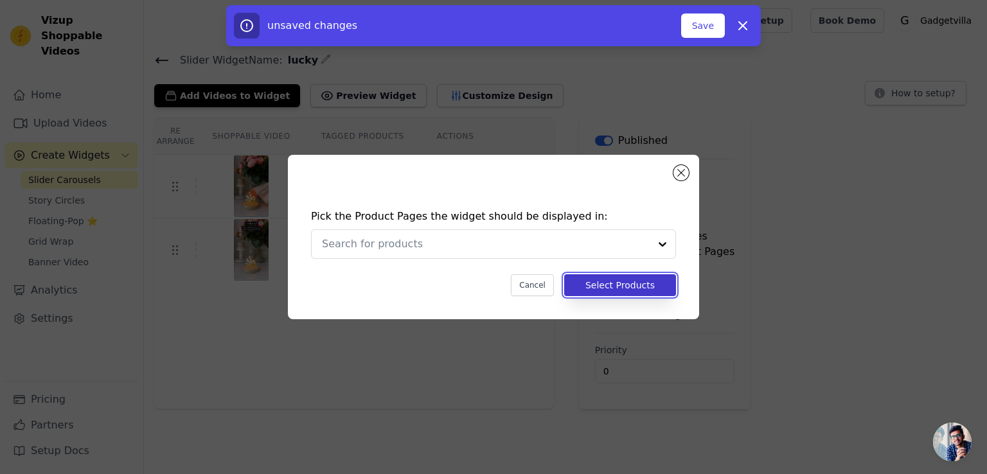
click at [657, 283] on button "Select Products" at bounding box center [620, 285] width 112 height 22
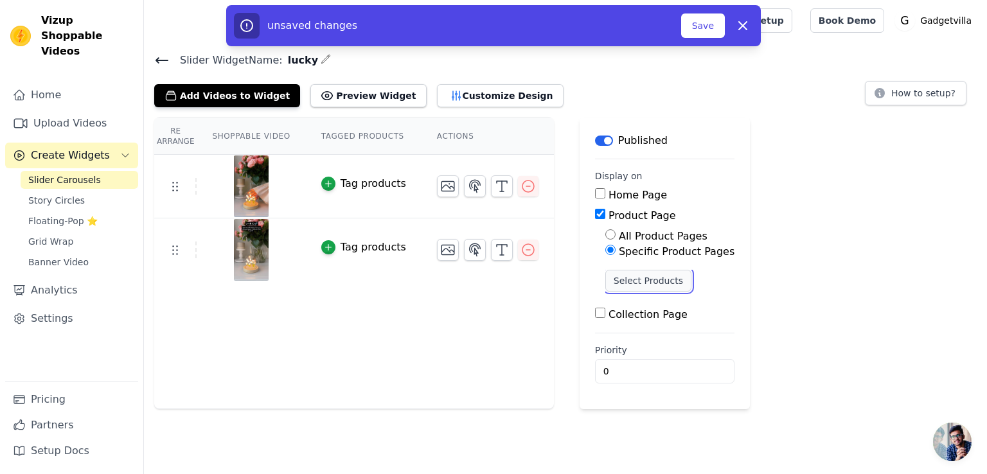
click at [650, 275] on button "Select Products" at bounding box center [648, 281] width 86 height 22
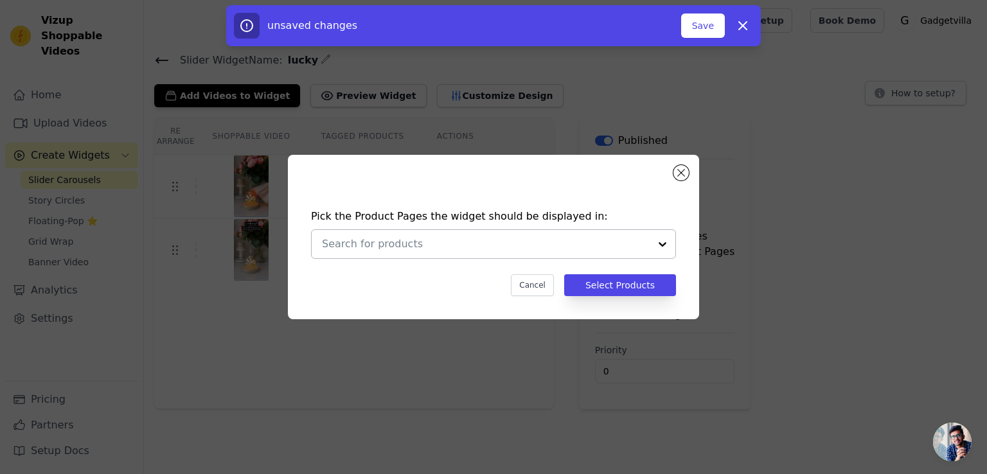
click at [663, 236] on div at bounding box center [663, 244] width 26 height 28
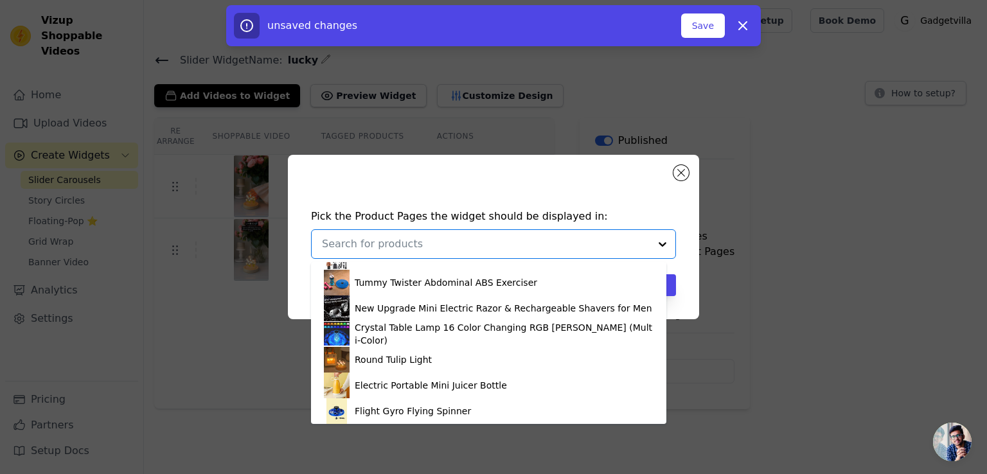
scroll to position [278, 0]
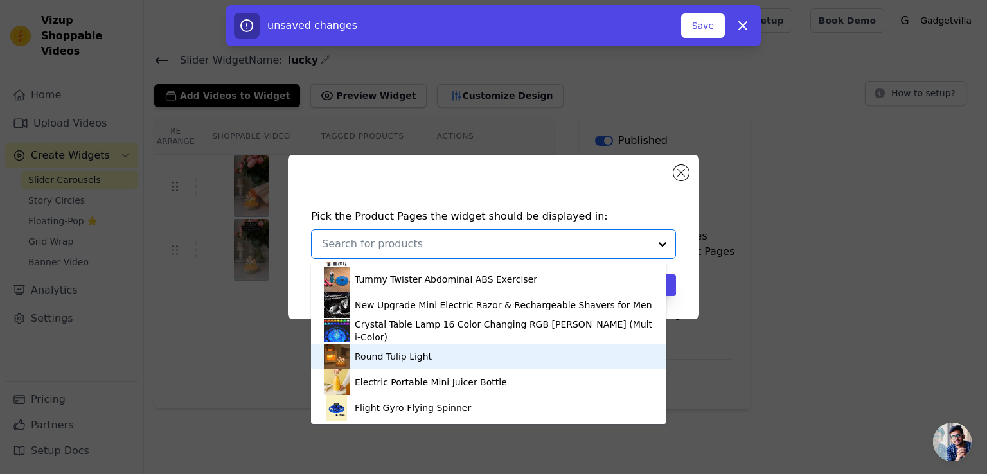
click at [533, 358] on div "Round Tulip Light" at bounding box center [489, 357] width 330 height 26
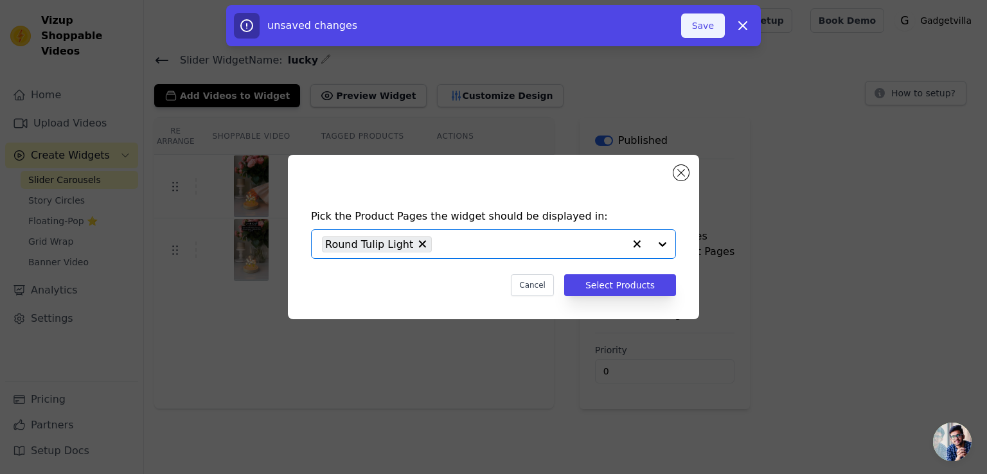
click at [700, 24] on button "Save" at bounding box center [703, 25] width 44 height 24
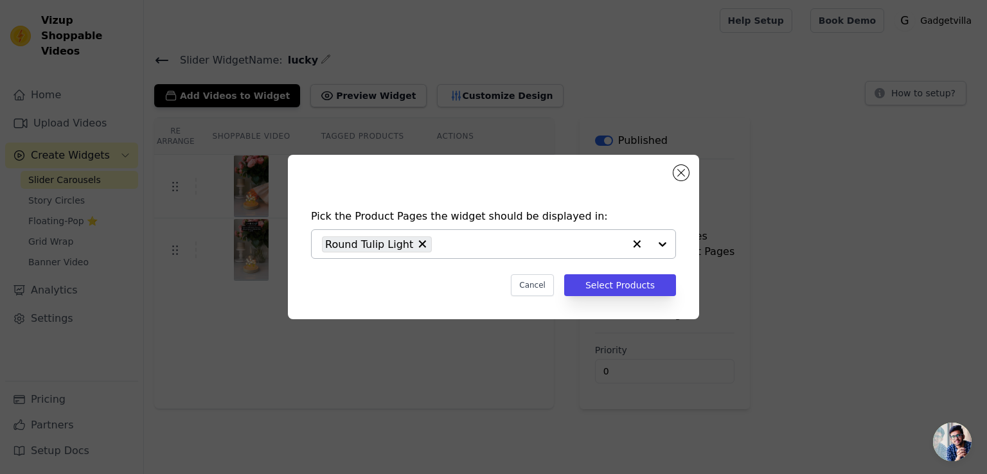
click at [684, 165] on div "Pick the Product Pages the widget should be displayed in: Round Tulip Light Can…" at bounding box center [493, 237] width 411 height 165
click at [679, 170] on button "Close modal" at bounding box center [680, 172] width 15 height 15
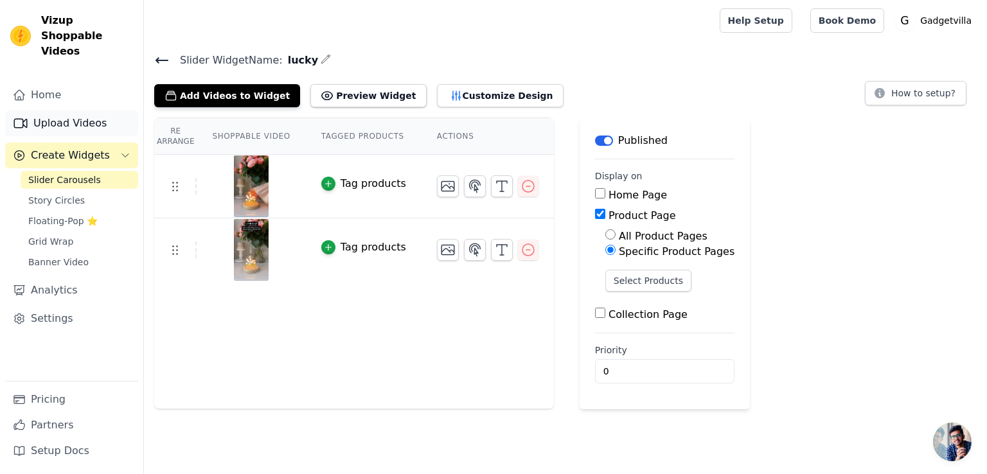
click at [107, 111] on link "Upload Videos" at bounding box center [71, 124] width 133 height 26
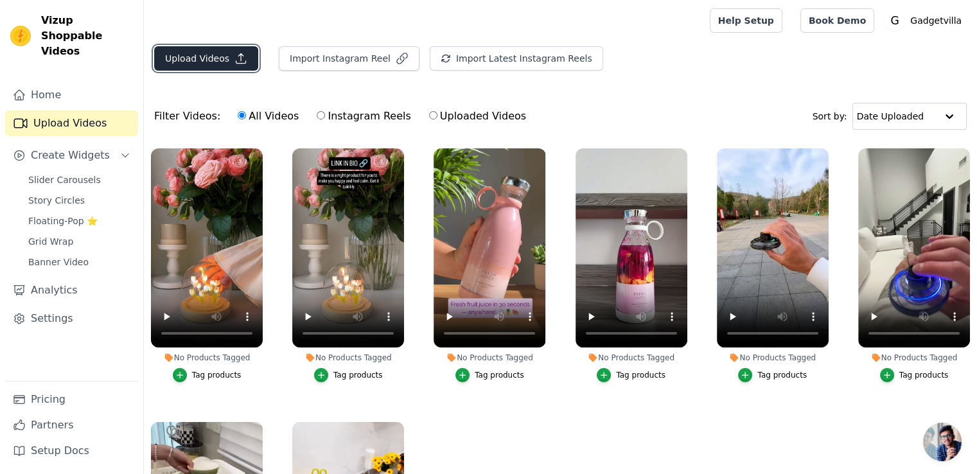
click at [235, 53] on icon "button" at bounding box center [241, 58] width 13 height 13
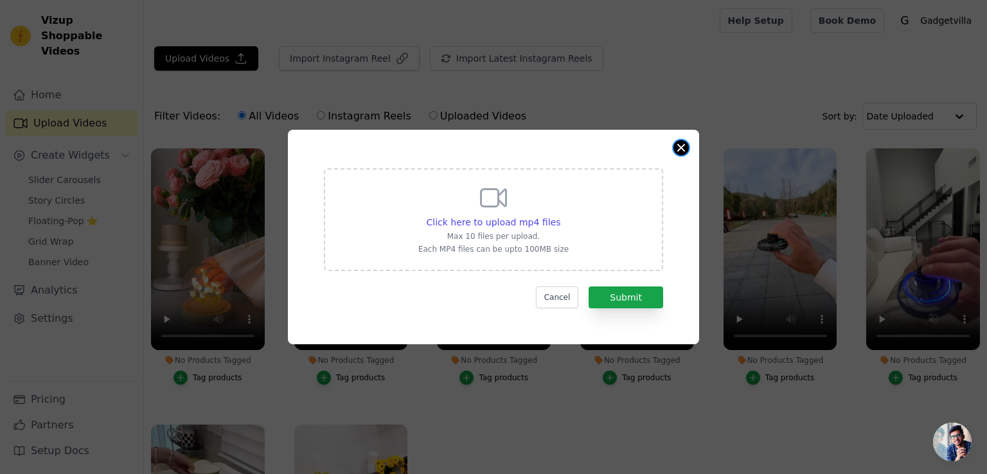
click at [683, 145] on button "Close modal" at bounding box center [680, 147] width 15 height 15
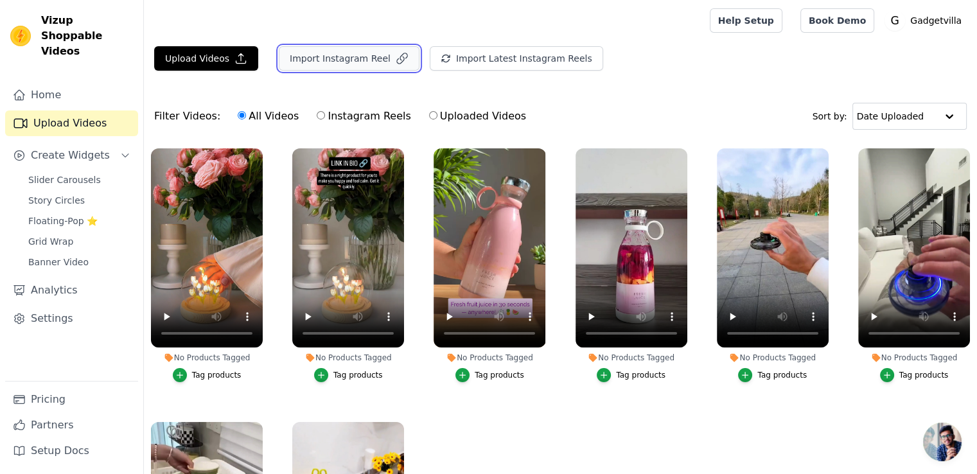
click at [359, 63] on button "Import Instagram Reel" at bounding box center [349, 58] width 141 height 24
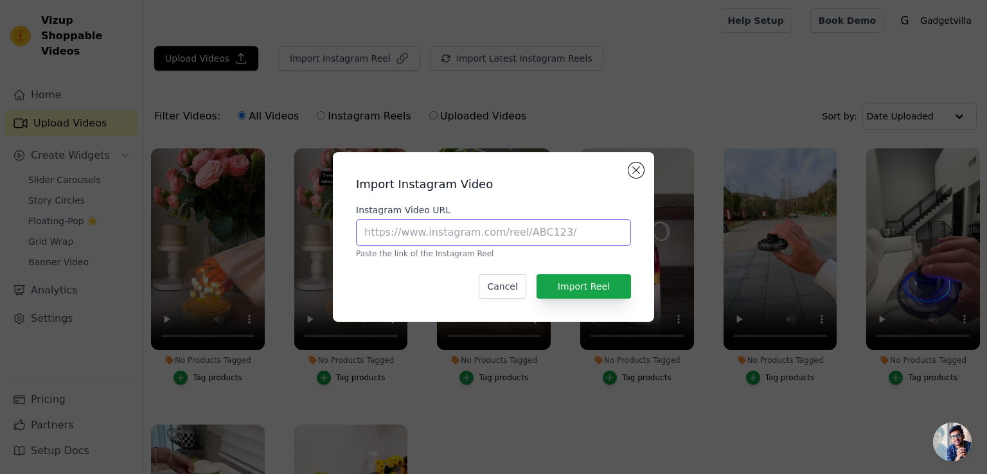
click at [501, 229] on input "Instagram Video URL" at bounding box center [493, 232] width 275 height 27
paste input "[URL][DOMAIN_NAME]"
type input "[URL][DOMAIN_NAME]"
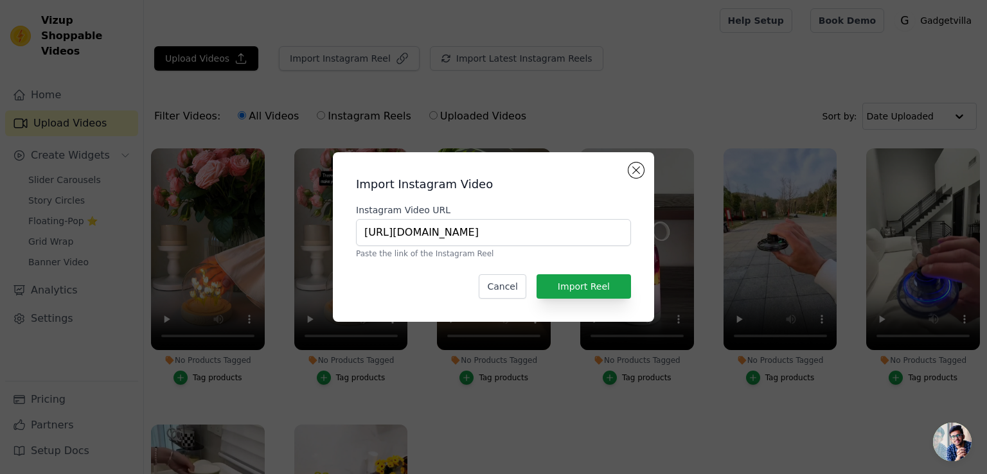
click at [563, 273] on div "Import Instagram Video Instagram Video URL [URL][DOMAIN_NAME] Paste the link of…" at bounding box center [493, 237] width 301 height 149
click at [568, 283] on button "Import Reel" at bounding box center [584, 286] width 94 height 24
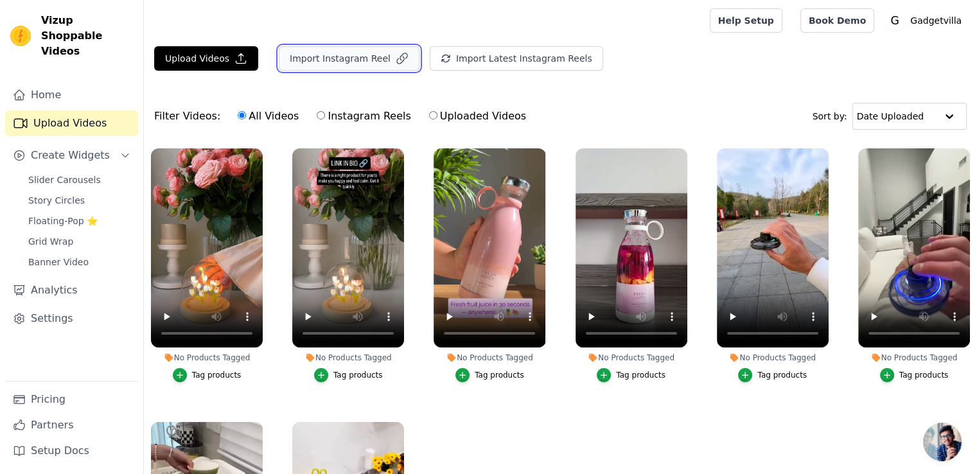
click at [347, 56] on button "Import Instagram Reel" at bounding box center [349, 58] width 141 height 24
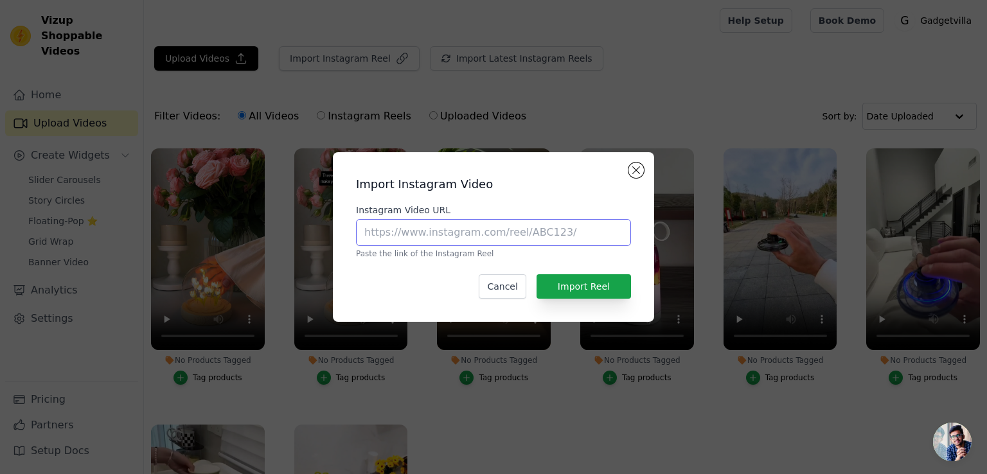
click at [460, 235] on input "Instagram Video URL" at bounding box center [493, 232] width 275 height 27
paste input "[URL][DOMAIN_NAME]"
type input "[URL][DOMAIN_NAME]"
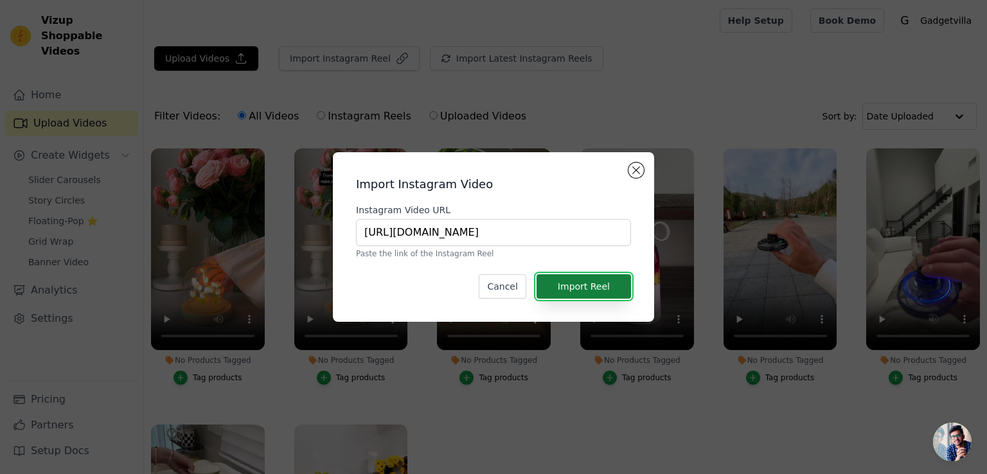
scroll to position [0, 0]
click at [599, 292] on button "Import Reel" at bounding box center [584, 286] width 94 height 24
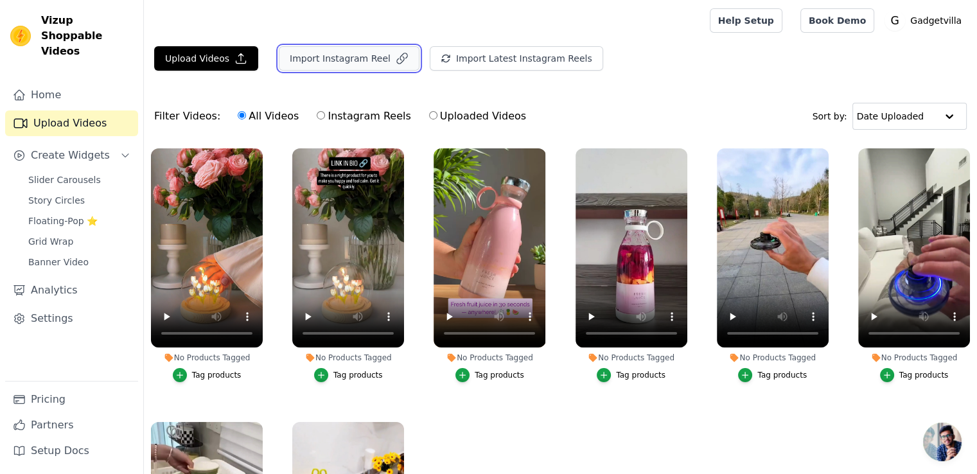
click at [384, 49] on button "Import Instagram Reel" at bounding box center [349, 58] width 141 height 24
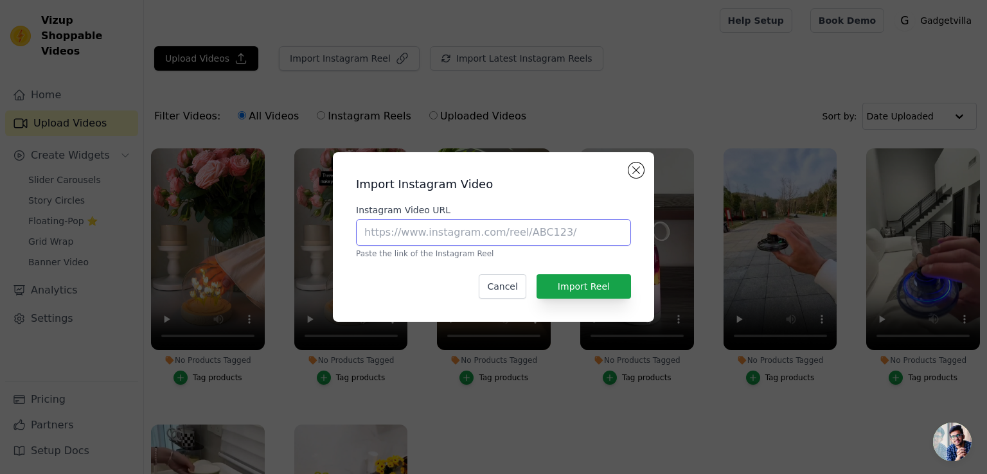
click at [414, 229] on input "Instagram Video URL" at bounding box center [493, 232] width 275 height 27
paste input "[URL][DOMAIN_NAME]"
type input "[URL][DOMAIN_NAME]"
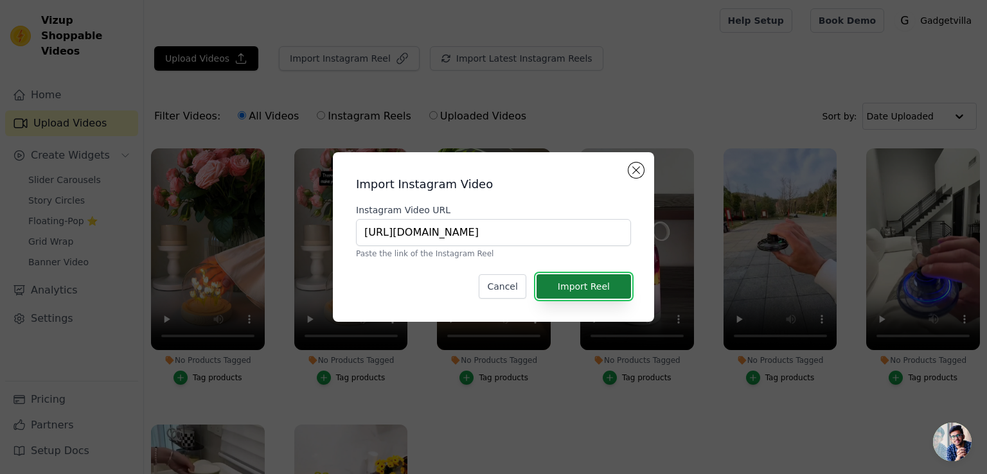
scroll to position [0, 0]
click at [594, 290] on button "Import Reel" at bounding box center [584, 286] width 94 height 24
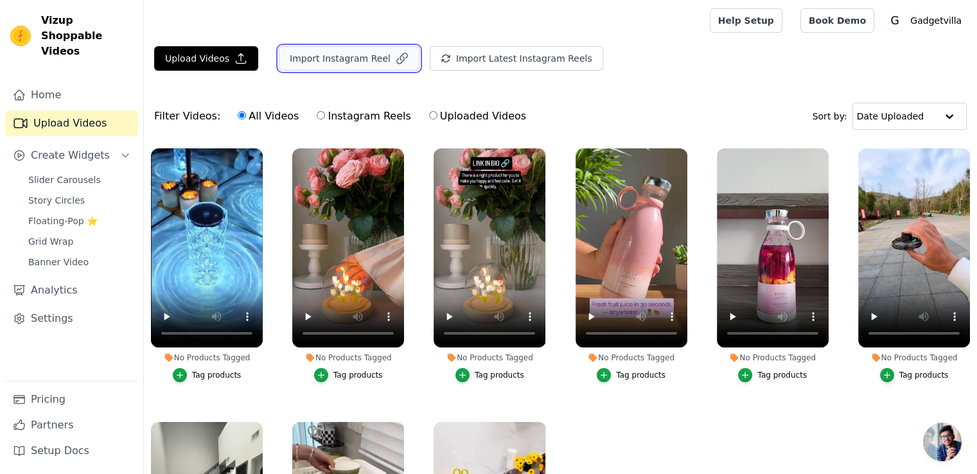
click at [342, 57] on button "Import Instagram Reel" at bounding box center [349, 58] width 141 height 24
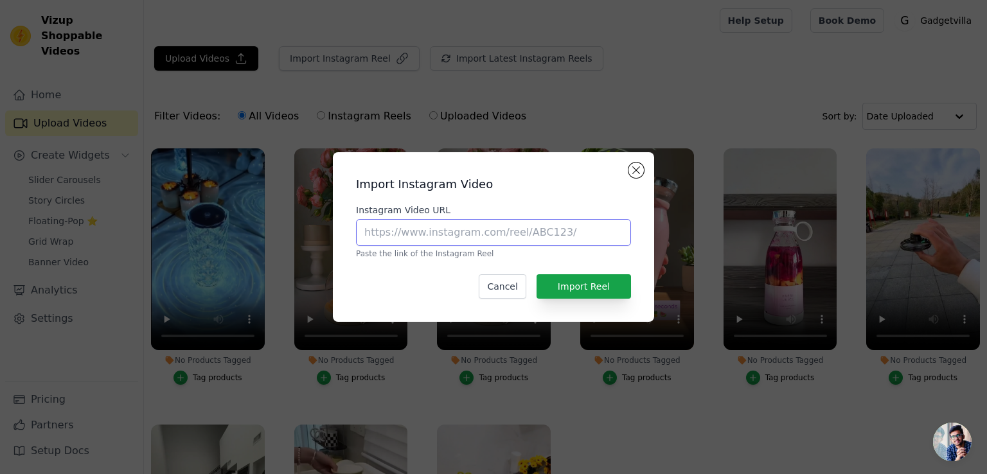
click at [383, 232] on input "Instagram Video URL" at bounding box center [493, 232] width 275 height 27
paste input "[URL][DOMAIN_NAME]"
type input "[URL][DOMAIN_NAME]"
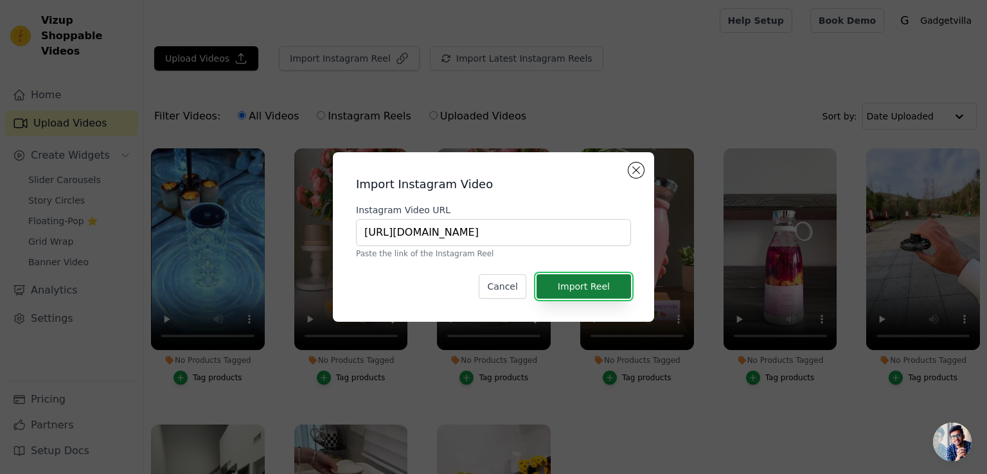
scroll to position [0, 0]
click at [571, 287] on button "Import Reel" at bounding box center [584, 286] width 94 height 24
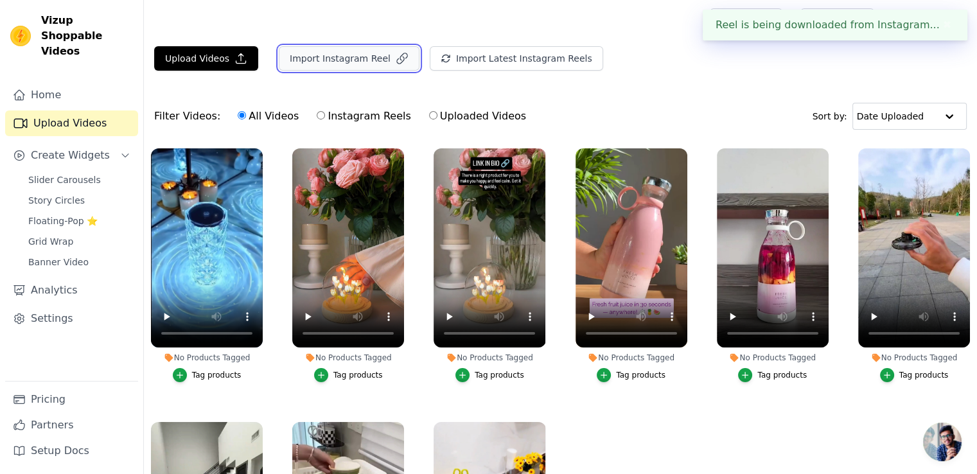
click at [365, 53] on button "Import Instagram Reel" at bounding box center [349, 58] width 141 height 24
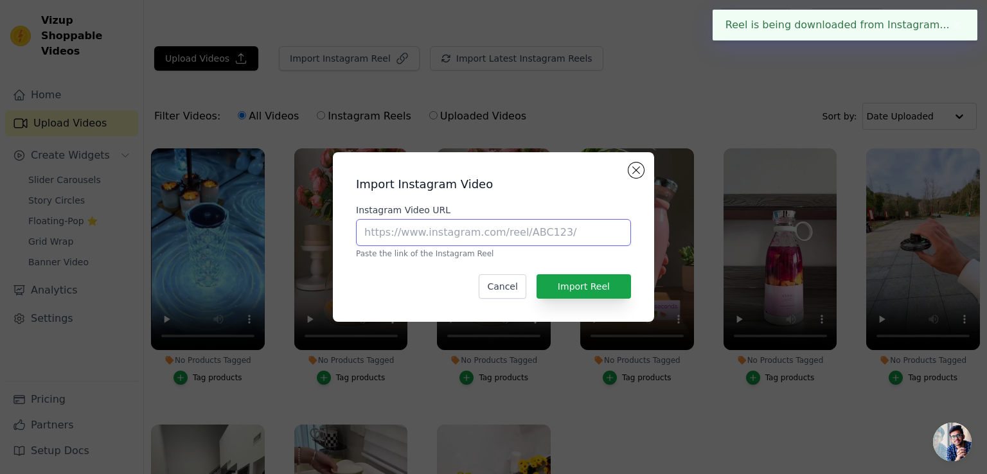
click at [483, 231] on input "Instagram Video URL" at bounding box center [493, 232] width 275 height 27
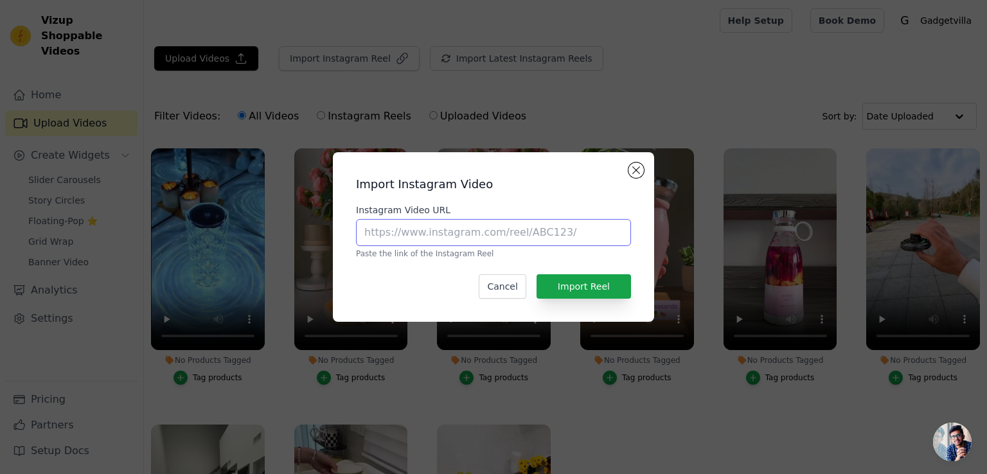
paste input "[URL][DOMAIN_NAME]"
type input "[URL][DOMAIN_NAME]"
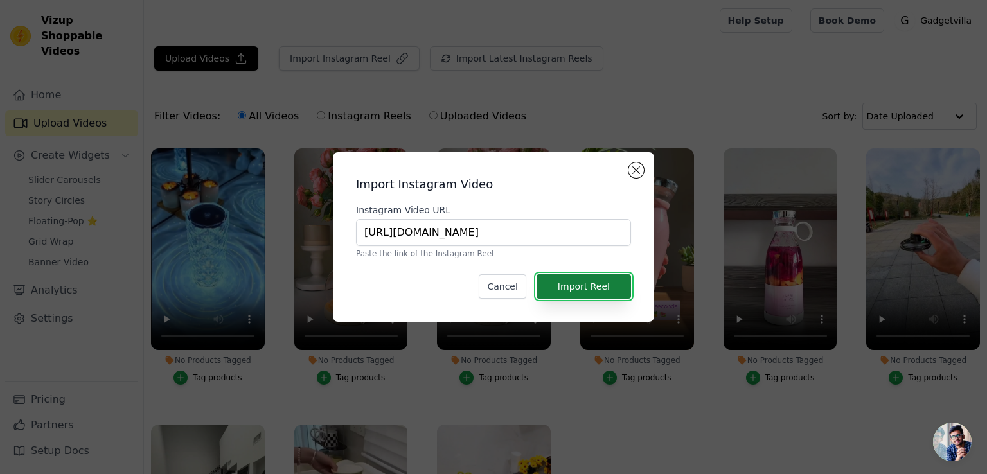
scroll to position [0, 0]
click at [585, 284] on button "Import Reel" at bounding box center [584, 286] width 94 height 24
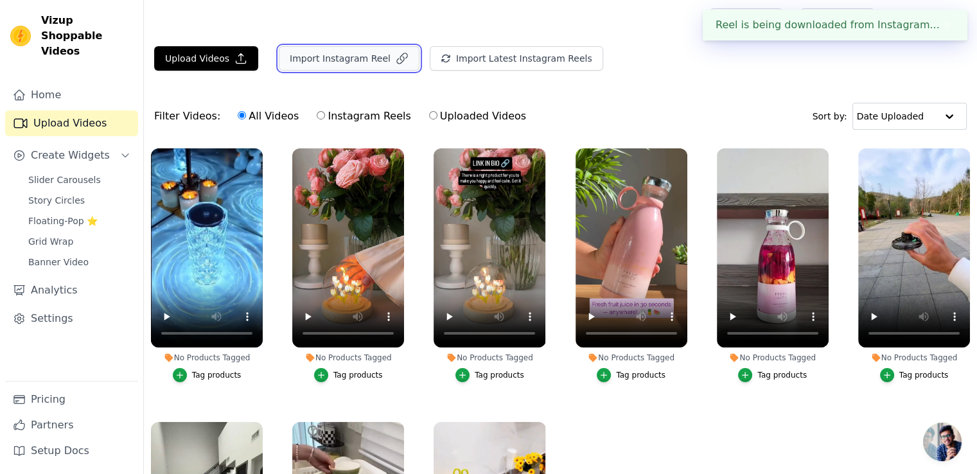
click at [360, 53] on button "Import Instagram Reel" at bounding box center [349, 58] width 141 height 24
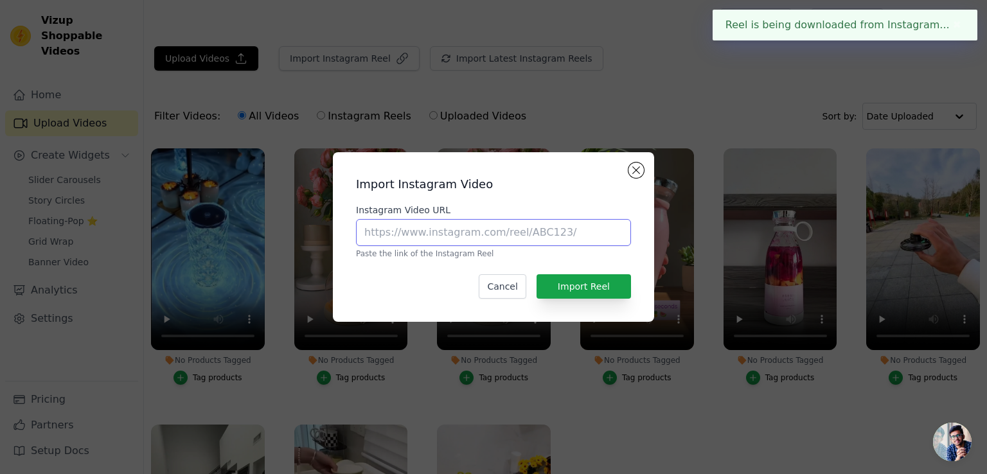
click at [445, 233] on input "Instagram Video URL" at bounding box center [493, 232] width 275 height 27
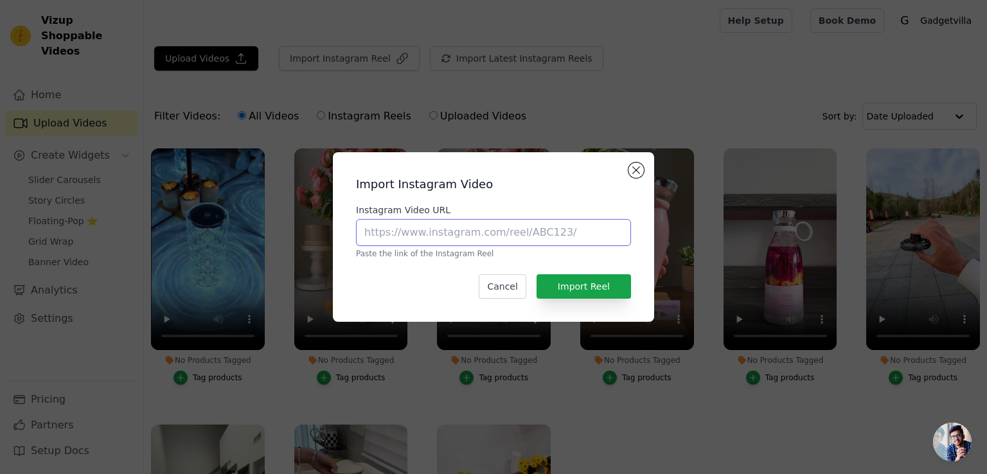
paste input "[URL][DOMAIN_NAME]"
type input "[URL][DOMAIN_NAME]"
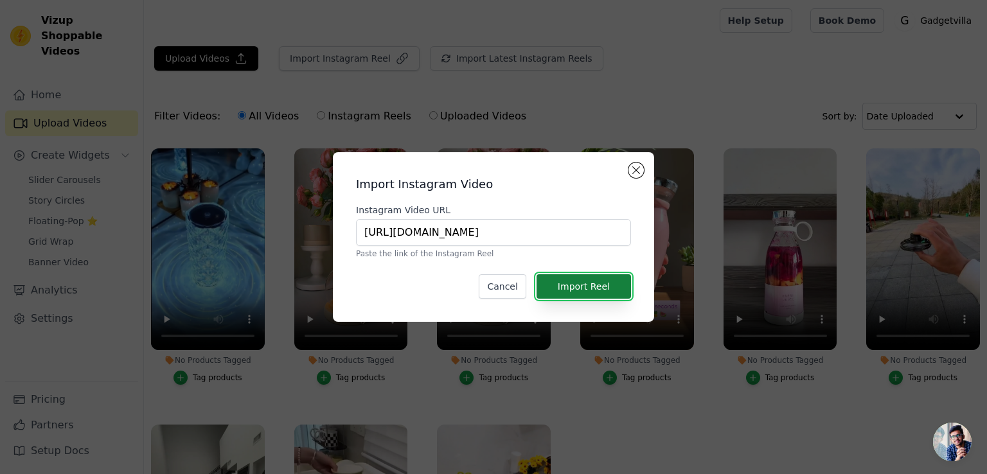
scroll to position [0, 0]
click at [567, 292] on button "Import Reel" at bounding box center [584, 286] width 94 height 24
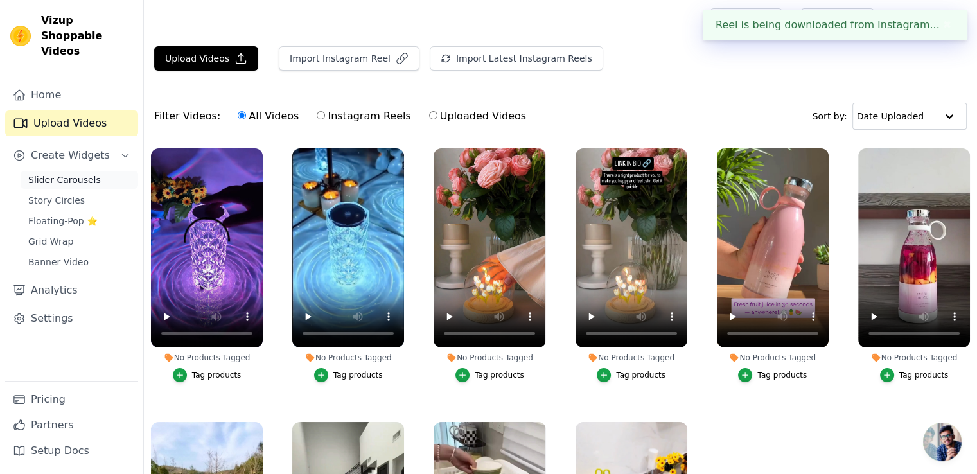
click at [89, 171] on link "Slider Carousels" at bounding box center [80, 180] width 118 height 18
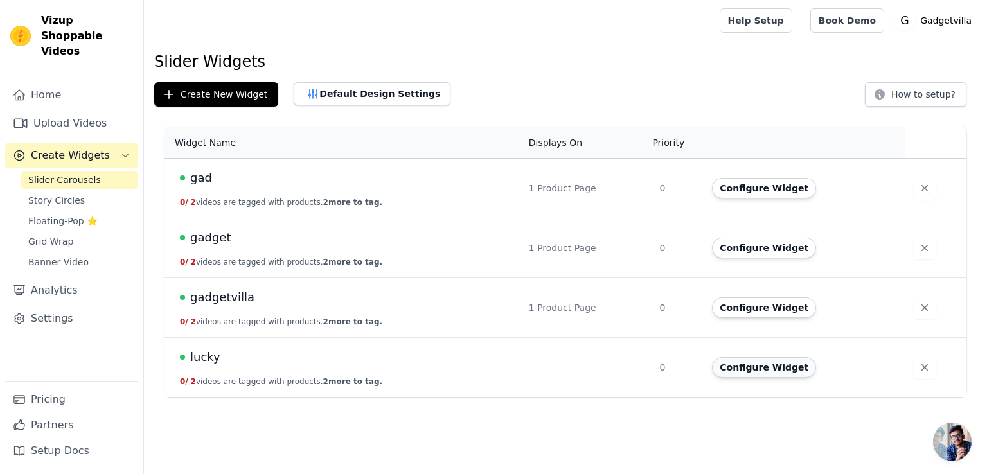
click at [748, 362] on button "Configure Widget" at bounding box center [764, 367] width 104 height 21
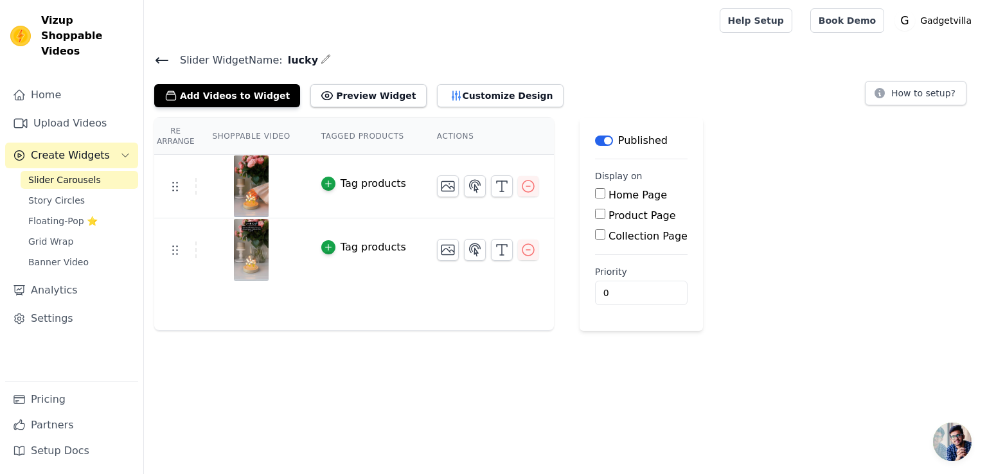
click at [595, 211] on input "Product Page" at bounding box center [600, 214] width 10 height 10
checkbox input "true"
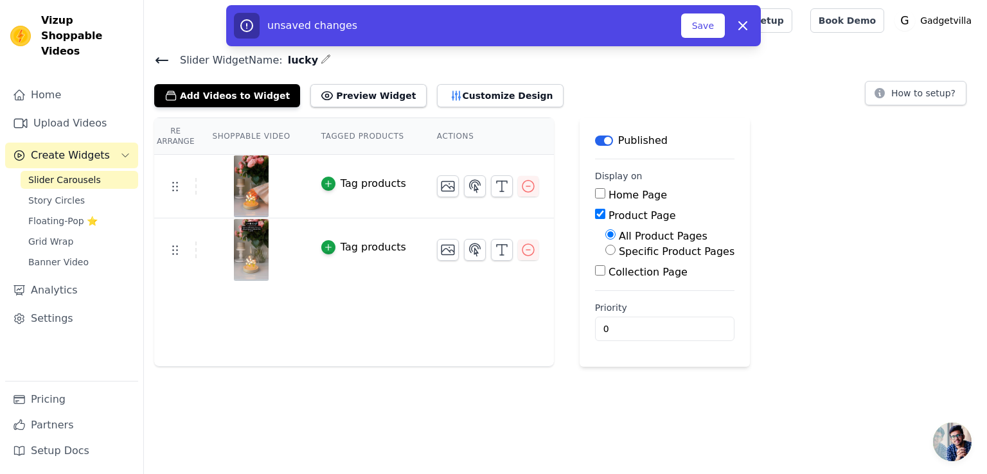
click at [605, 249] on input "Specific Product Pages" at bounding box center [610, 250] width 10 height 10
radio input "true"
click at [607, 280] on button "Select Products" at bounding box center [648, 281] width 86 height 22
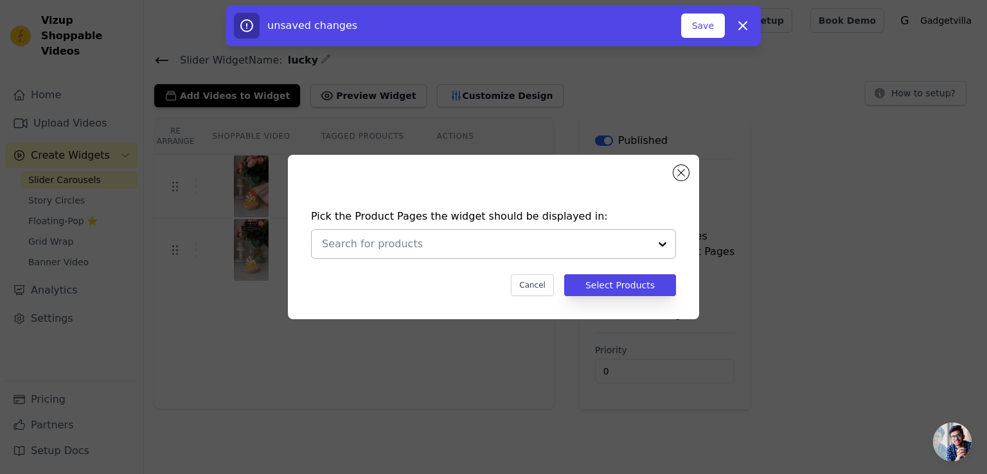
click at [661, 237] on div at bounding box center [663, 244] width 26 height 28
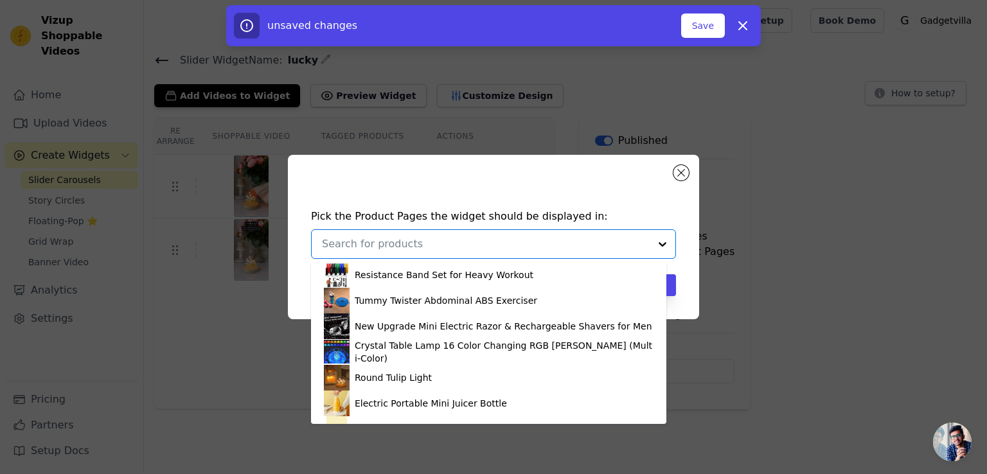
scroll to position [278, 0]
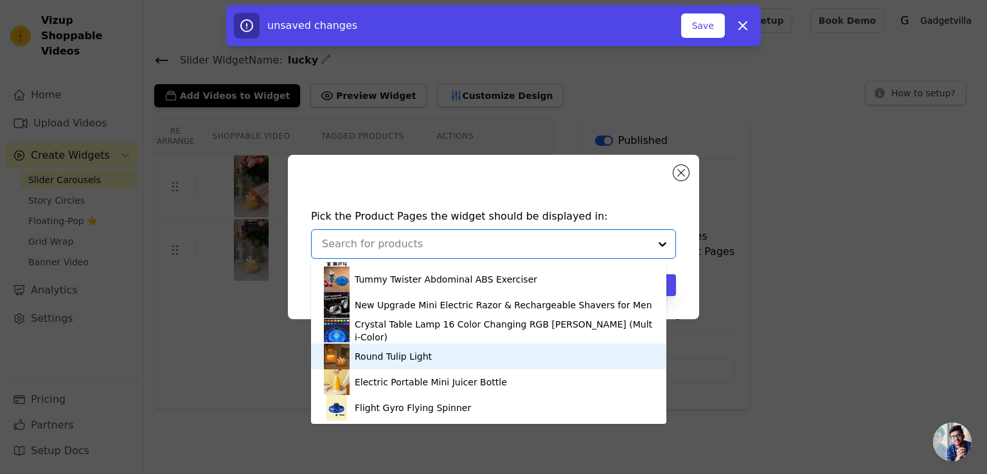
click at [490, 358] on div "Round Tulip Light" at bounding box center [489, 357] width 330 height 26
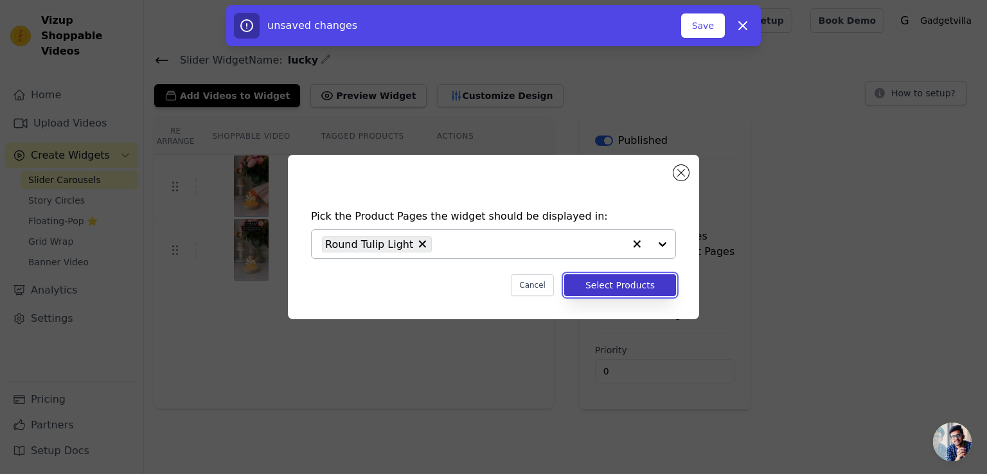
click at [642, 281] on button "Select Products" at bounding box center [620, 285] width 112 height 22
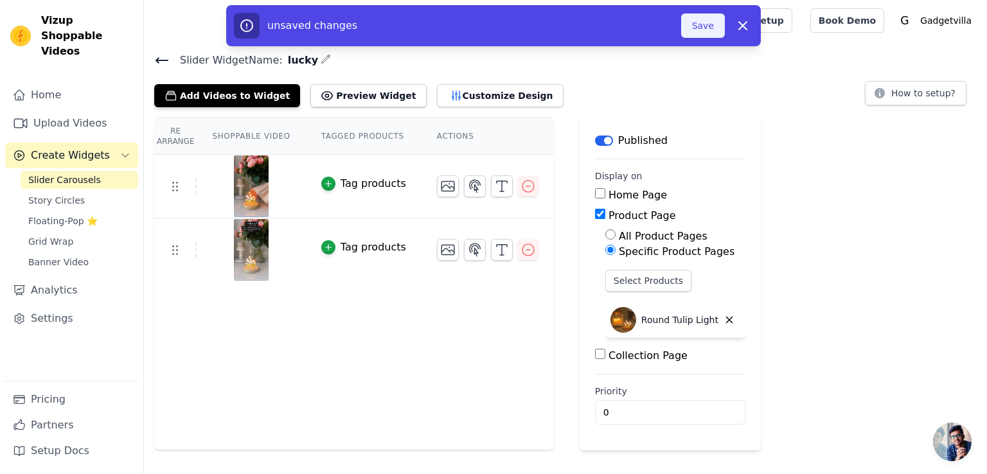
click at [699, 34] on button "Save" at bounding box center [703, 25] width 44 height 24
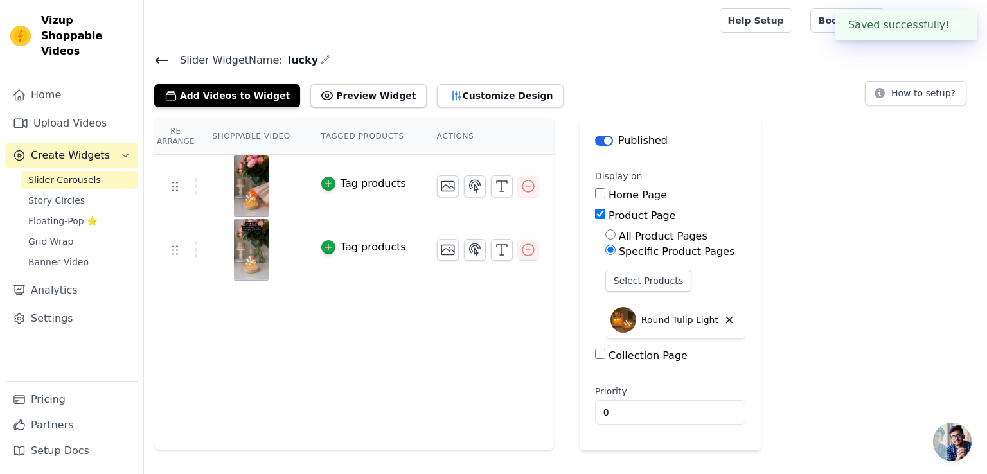
click at [704, 29] on div at bounding box center [429, 20] width 550 height 41
click at [159, 58] on icon at bounding box center [162, 60] width 12 height 5
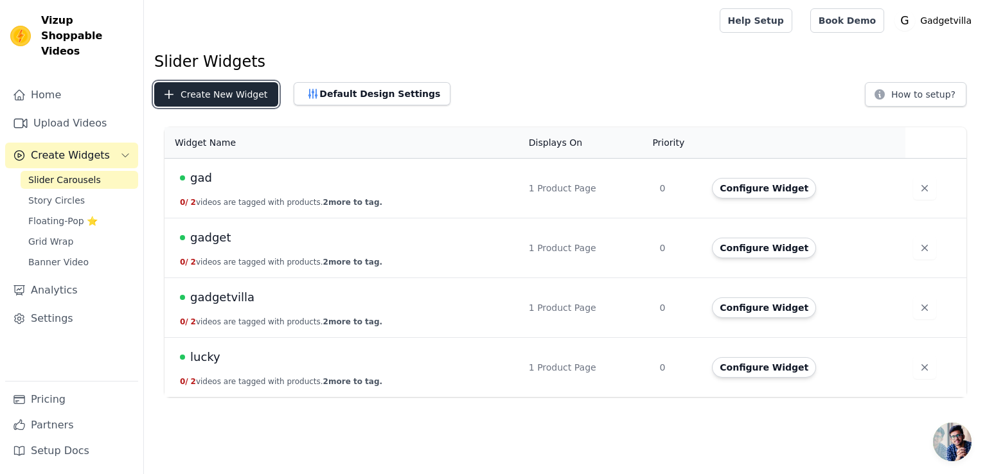
click at [177, 94] on button "Create New Widget" at bounding box center [216, 94] width 124 height 24
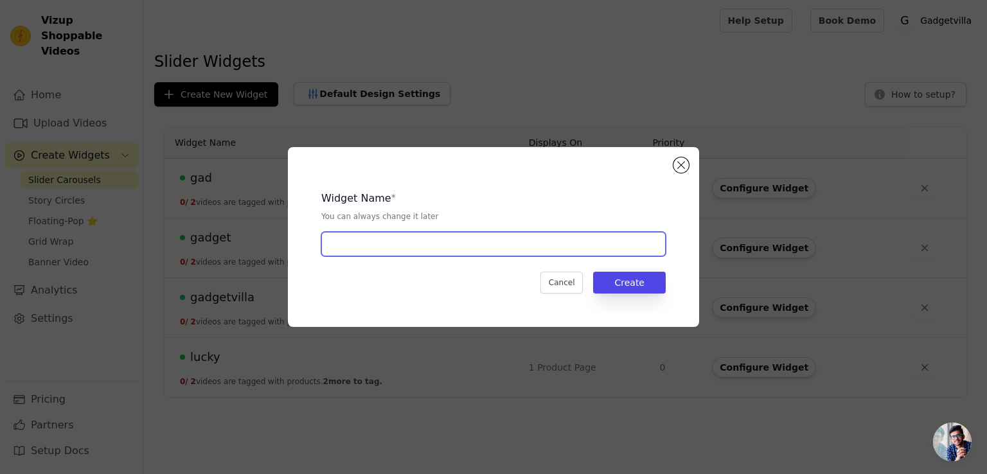
click at [381, 240] on input "text" at bounding box center [493, 244] width 344 height 24
type input "milla"
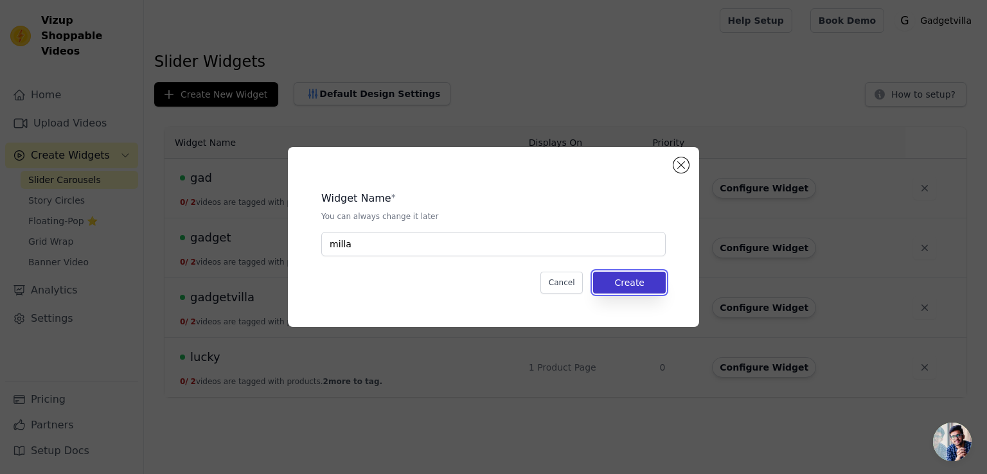
click at [612, 280] on button "Create" at bounding box center [629, 283] width 73 height 22
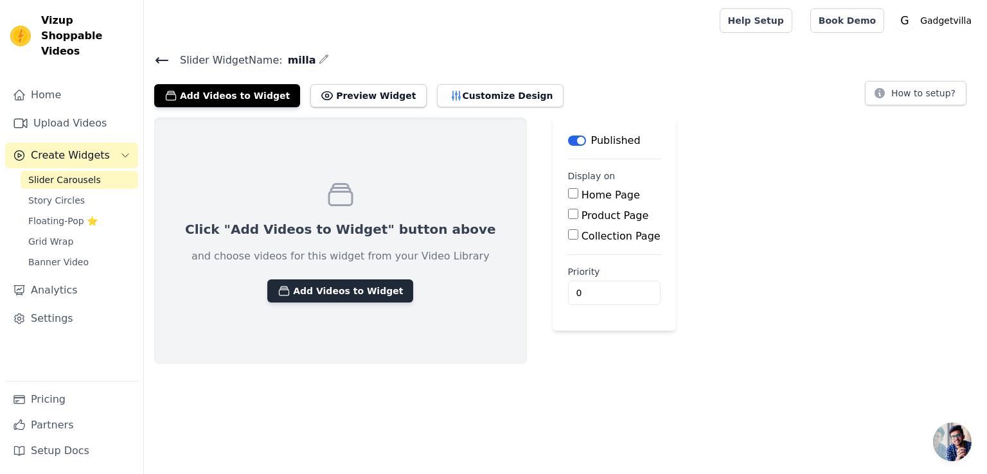
click at [346, 290] on button "Add Videos to Widget" at bounding box center [340, 291] width 146 height 23
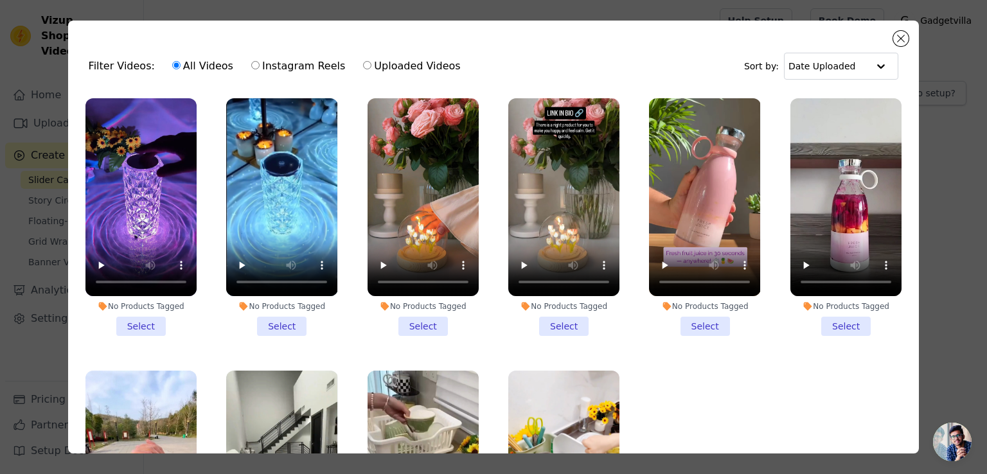
click at [149, 315] on li "No Products Tagged Select" at bounding box center [140, 217] width 111 height 238
click at [0, 0] on input "No Products Tagged Select" at bounding box center [0, 0] width 0 height 0
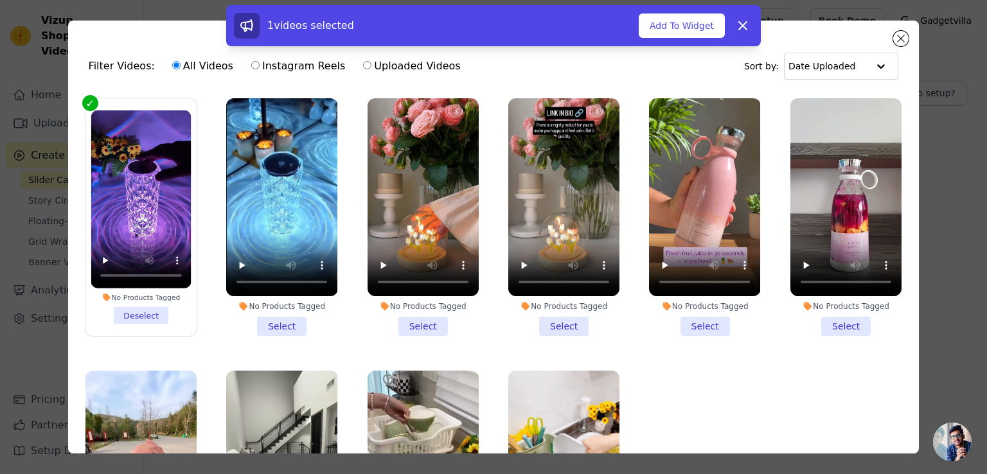
click at [282, 319] on li "No Products Tagged Select" at bounding box center [281, 217] width 111 height 238
click at [0, 0] on input "No Products Tagged Select" at bounding box center [0, 0] width 0 height 0
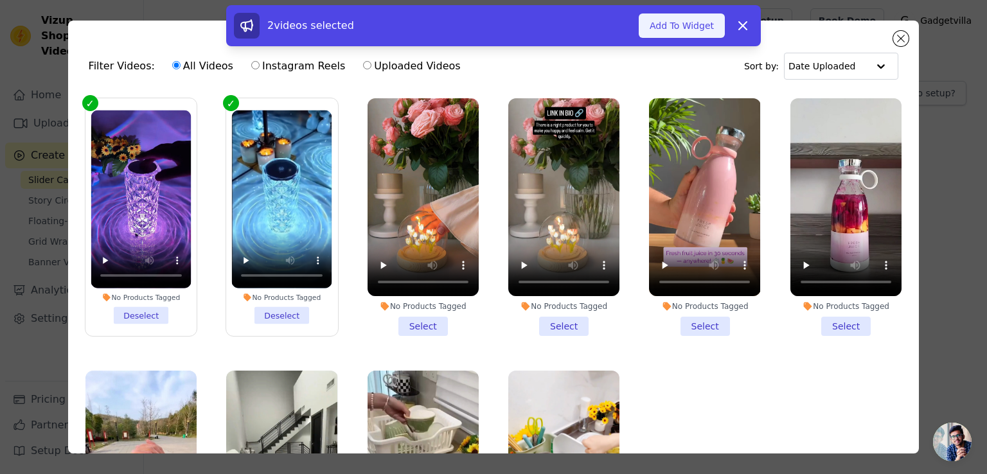
click at [684, 19] on button "Add To Widget" at bounding box center [682, 25] width 86 height 24
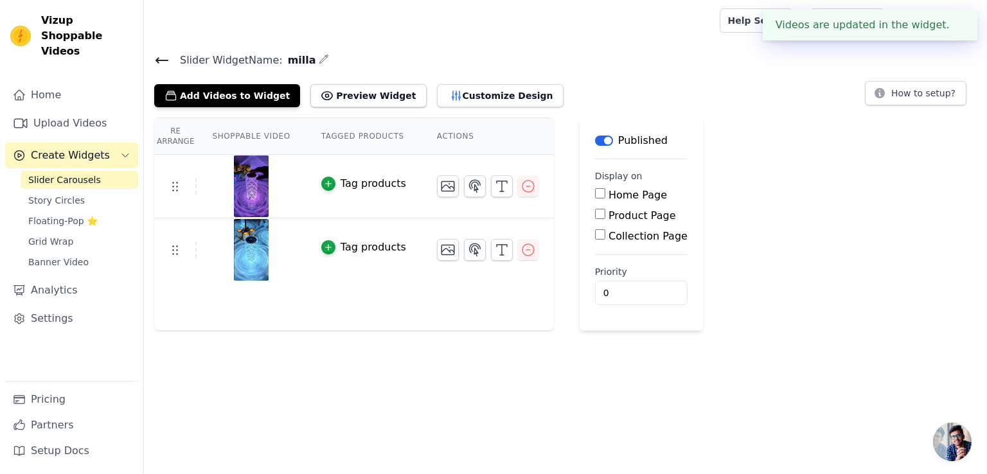
click at [595, 209] on input "Product Page" at bounding box center [600, 214] width 10 height 10
checkbox input "true"
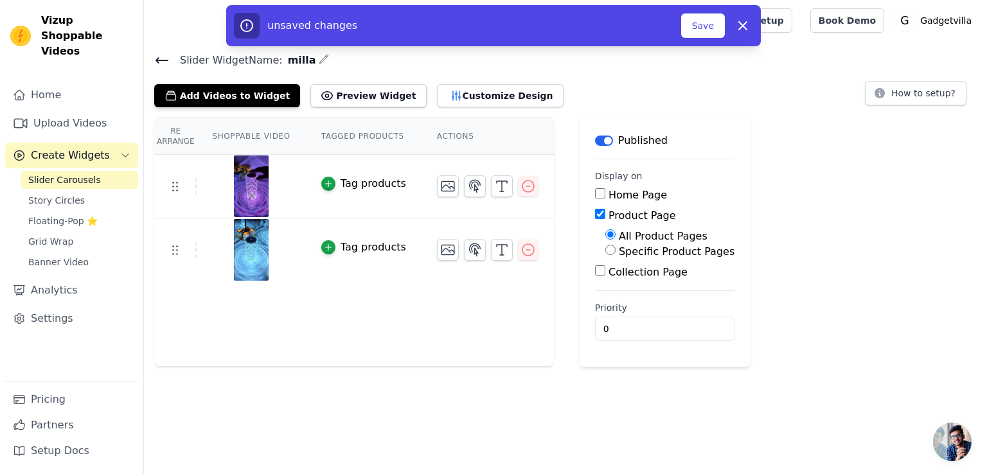
click at [605, 245] on input "Specific Product Pages" at bounding box center [610, 250] width 10 height 10
radio input "true"
click at [621, 285] on button "Select Products" at bounding box center [648, 281] width 86 height 22
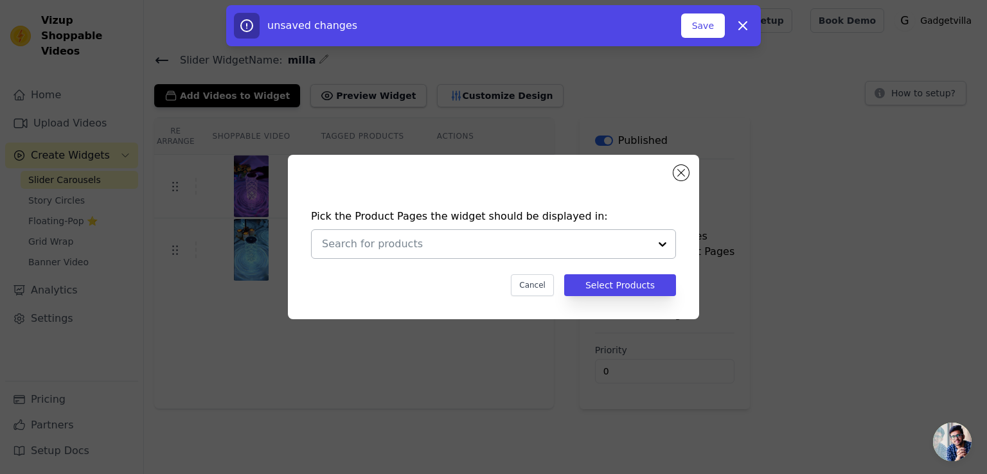
click at [655, 245] on div at bounding box center [663, 244] width 26 height 28
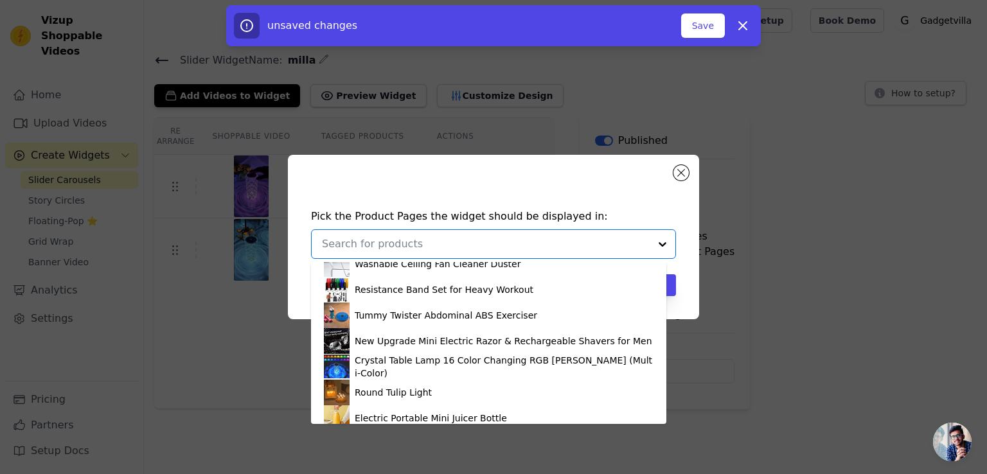
scroll to position [278, 0]
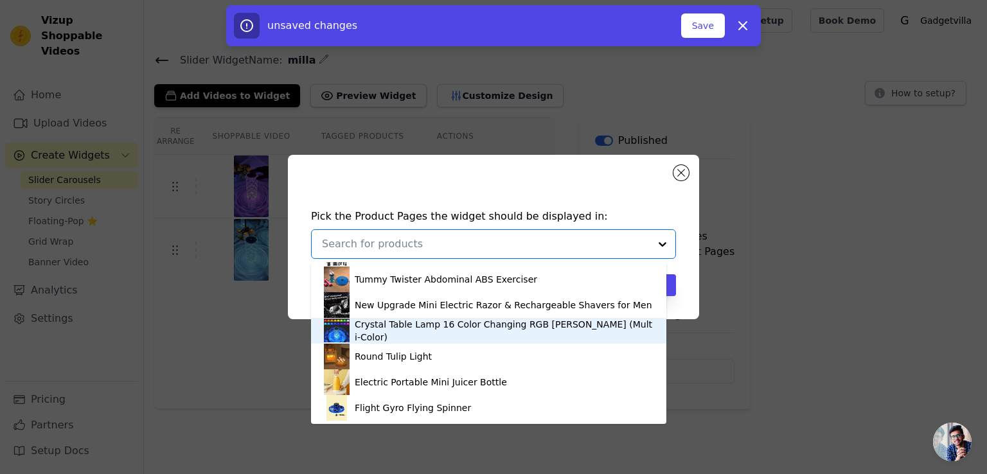
click at [344, 328] on img at bounding box center [337, 331] width 26 height 26
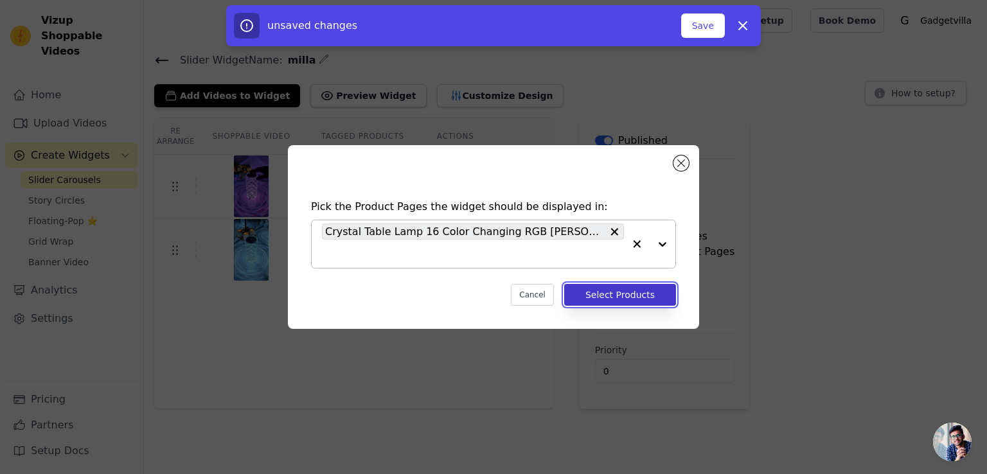
click at [618, 295] on button "Select Products" at bounding box center [620, 295] width 112 height 22
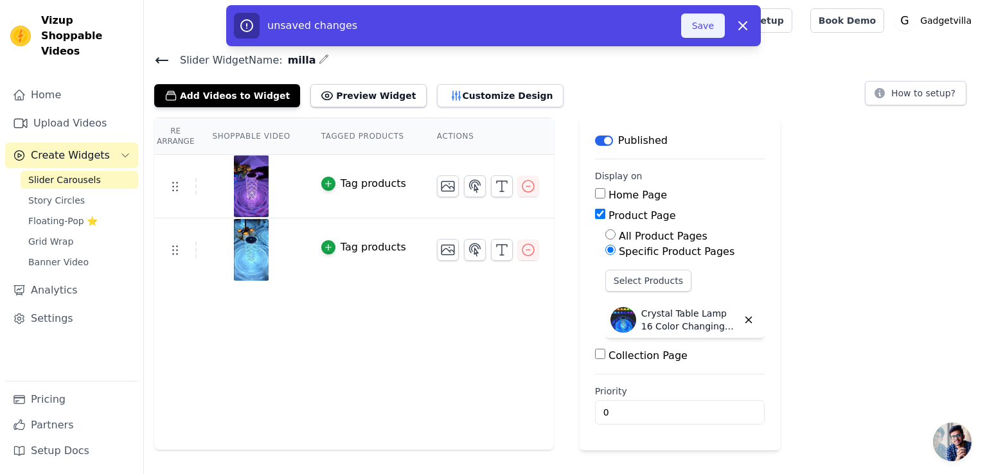
click at [702, 15] on button "Save" at bounding box center [703, 25] width 44 height 24
click at [702, 21] on button "Save" at bounding box center [703, 25] width 44 height 24
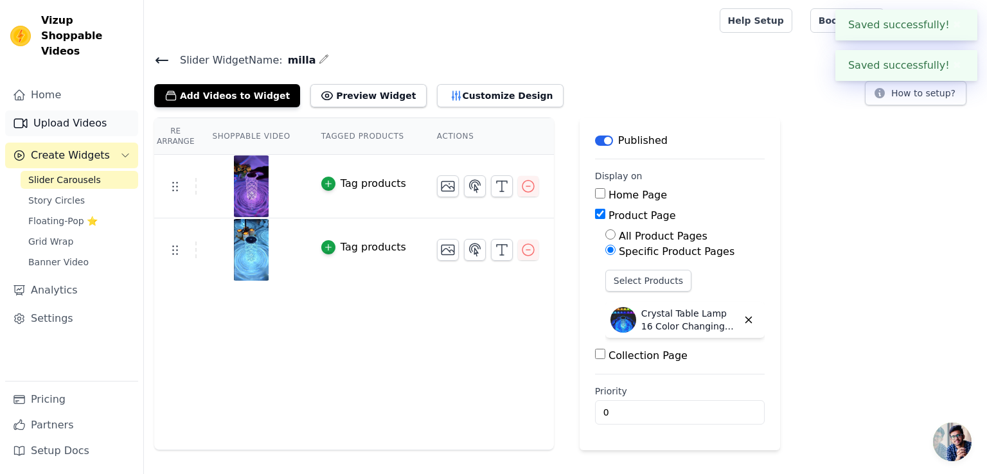
click at [87, 114] on link "Upload Videos" at bounding box center [71, 124] width 133 height 26
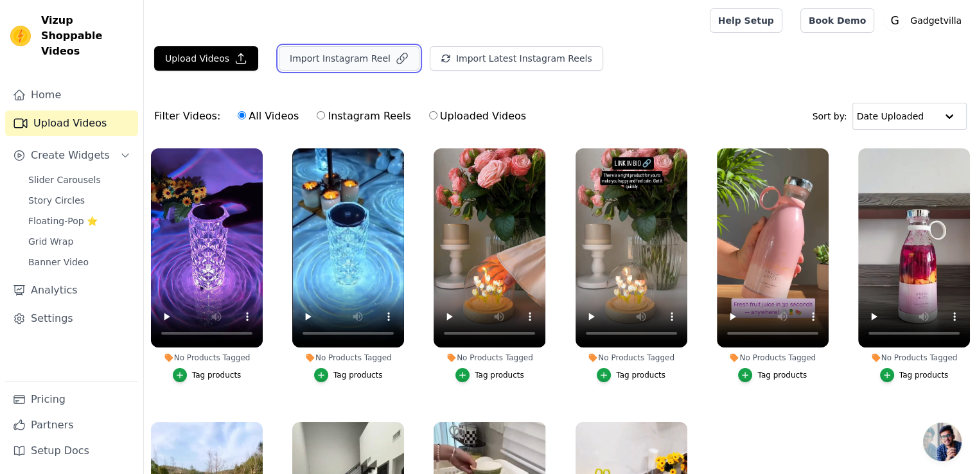
click at [308, 59] on button "Import Instagram Reel" at bounding box center [349, 58] width 141 height 24
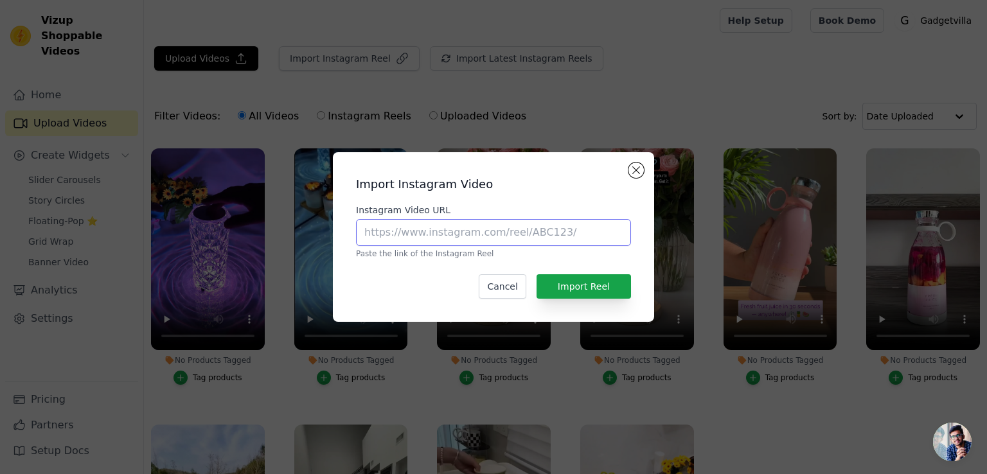
click at [435, 229] on input "Instagram Video URL" at bounding box center [493, 232] width 275 height 27
click at [438, 240] on input "Instagram Video URL" at bounding box center [493, 232] width 275 height 27
paste input "[URL][DOMAIN_NAME]"
type input "[URL][DOMAIN_NAME]"
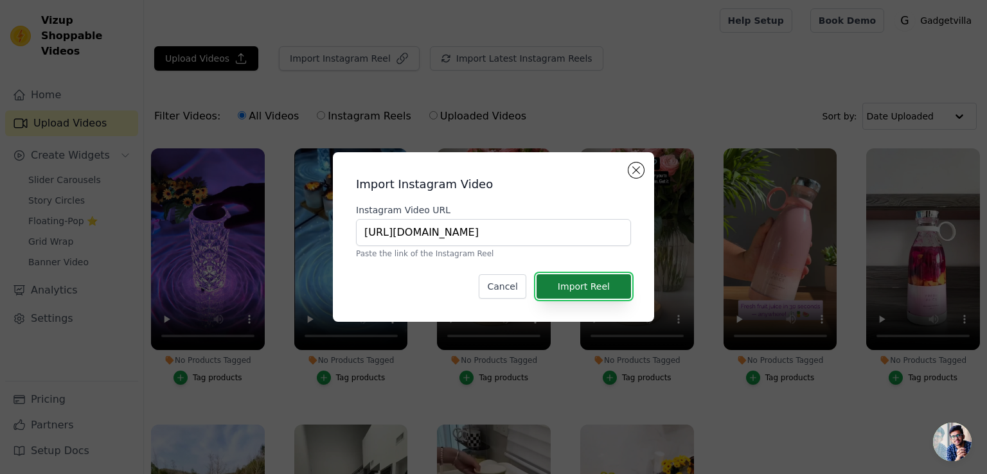
scroll to position [0, 0]
click at [591, 287] on button "Import Reel" at bounding box center [584, 286] width 94 height 24
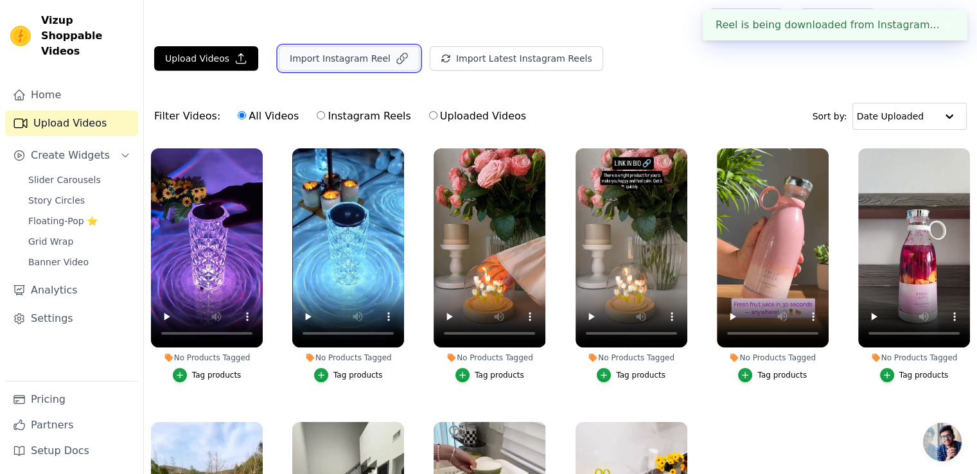
click at [319, 51] on button "Import Instagram Reel" at bounding box center [349, 58] width 141 height 24
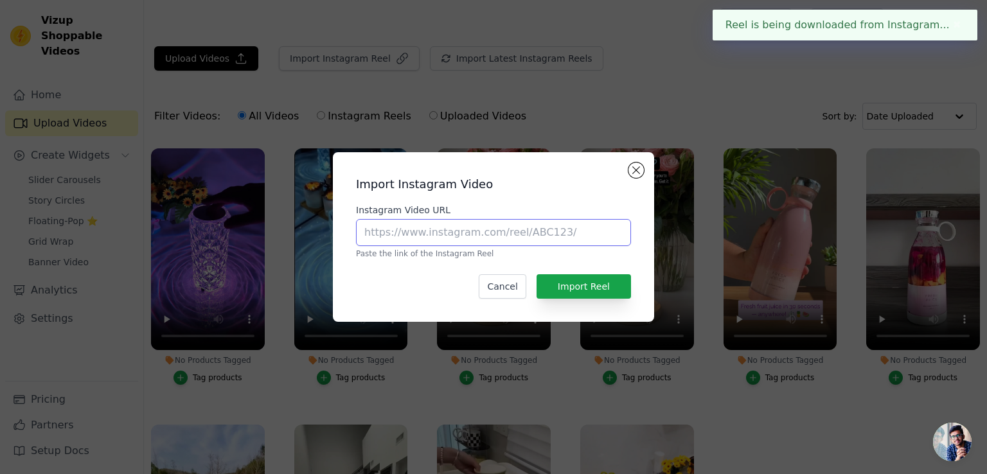
click at [419, 233] on input "Instagram Video URL" at bounding box center [493, 232] width 275 height 27
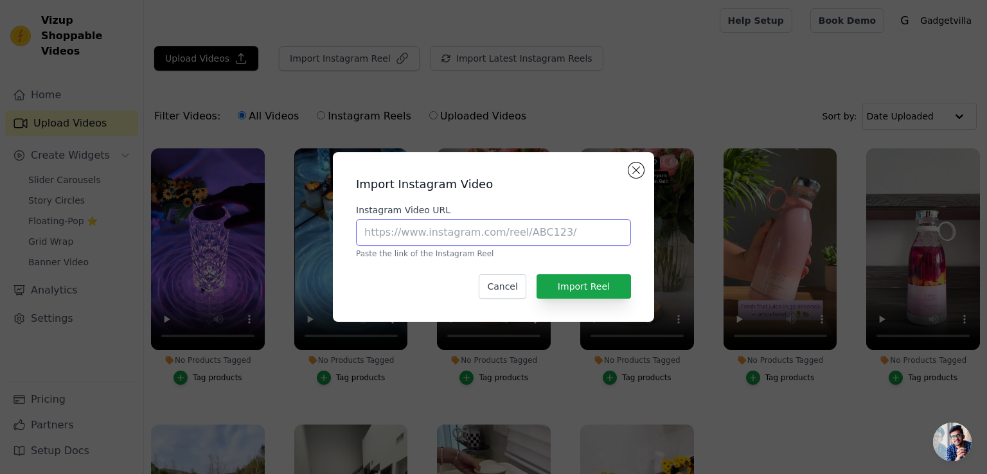
paste input "[URL][DOMAIN_NAME]"
type input "[URL][DOMAIN_NAME]"
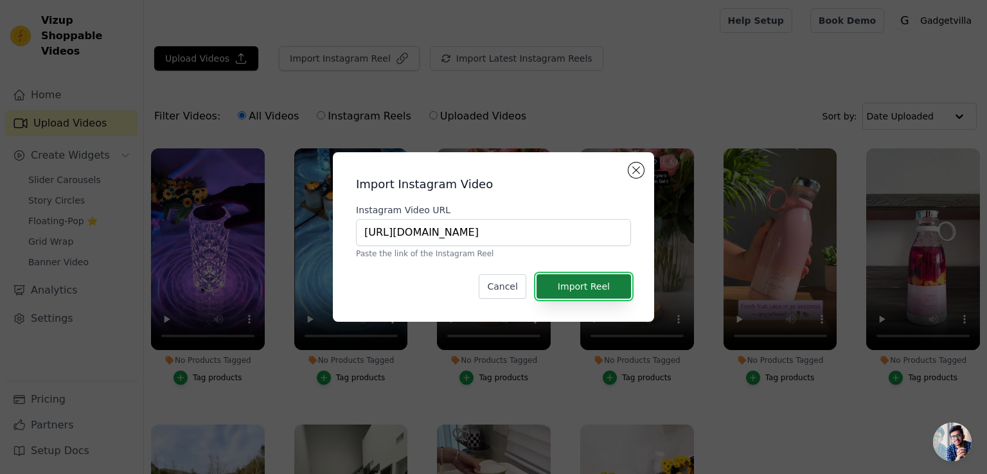
scroll to position [0, 0]
click at [587, 290] on button "Import Reel" at bounding box center [584, 286] width 94 height 24
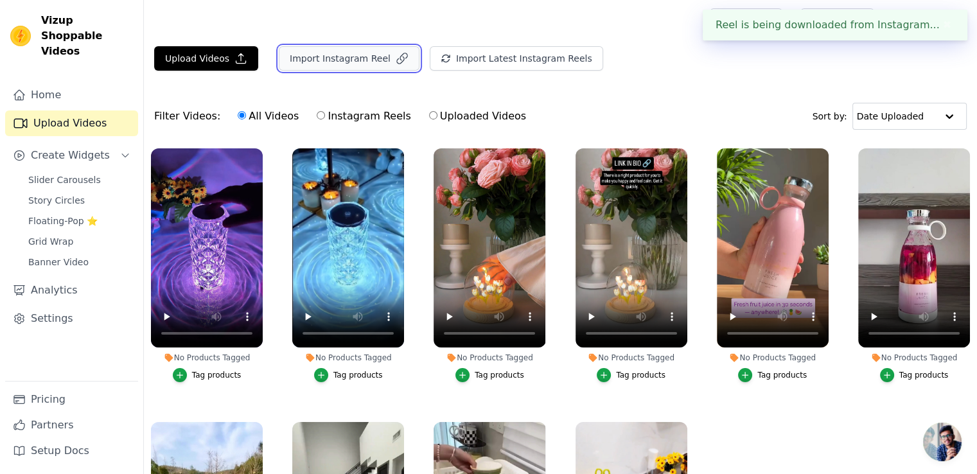
click at [328, 46] on button "Import Instagram Reel" at bounding box center [349, 58] width 141 height 24
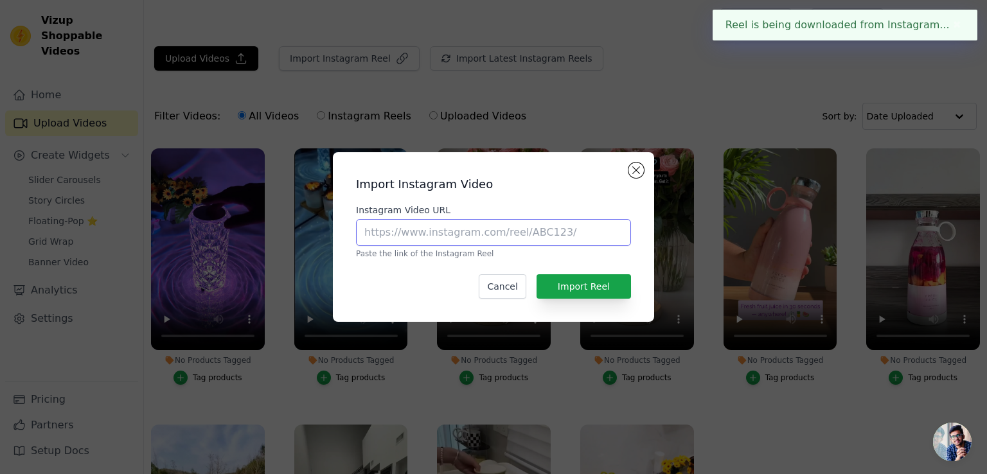
click at [419, 237] on input "Instagram Video URL" at bounding box center [493, 232] width 275 height 27
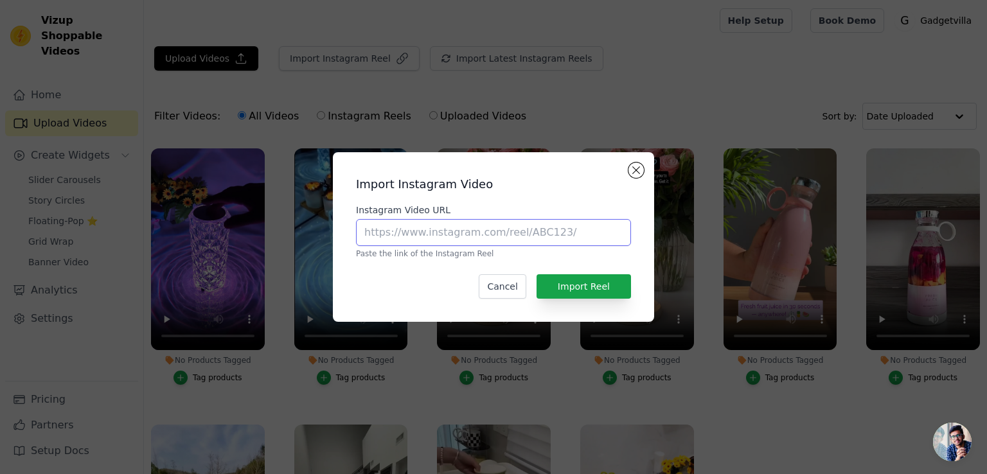
paste input "[URL][DOMAIN_NAME]"
type input "[URL][DOMAIN_NAME]"
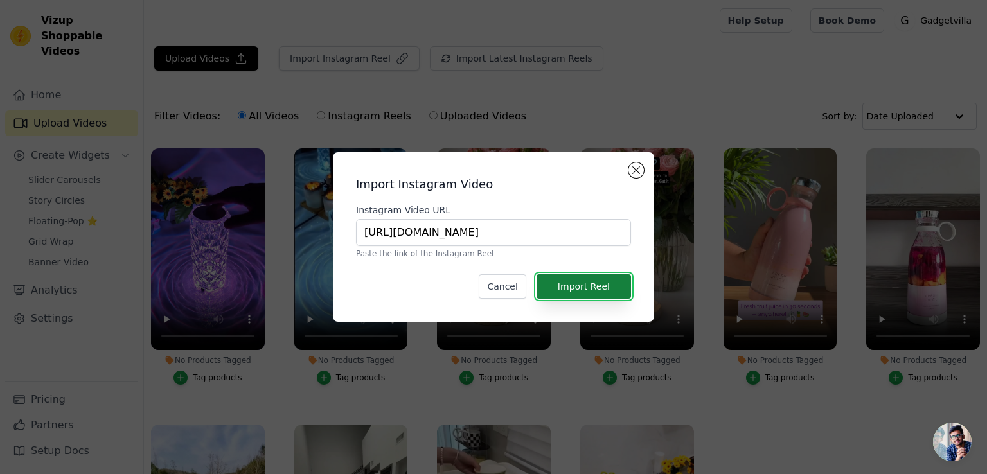
scroll to position [0, 0]
click at [573, 292] on button "Import Reel" at bounding box center [584, 286] width 94 height 24
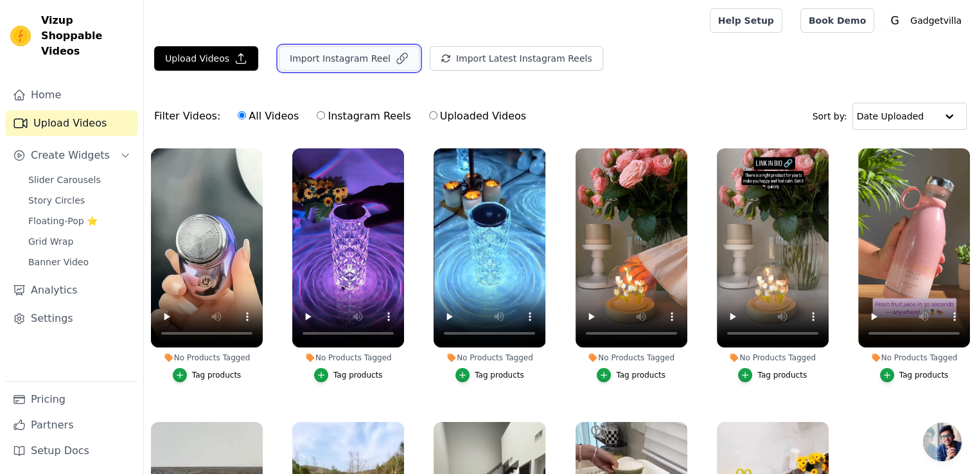
click at [307, 51] on button "Import Instagram Reel" at bounding box center [349, 58] width 141 height 24
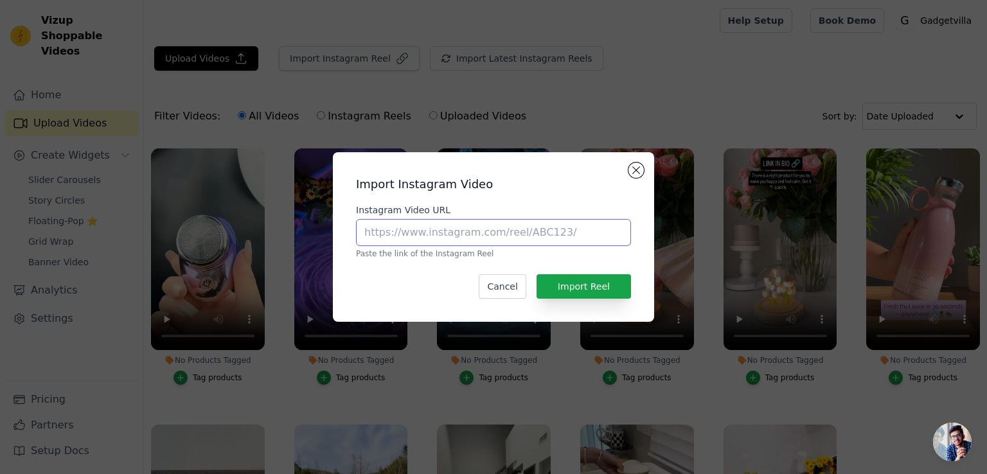
click at [402, 237] on input "Instagram Video URL" at bounding box center [493, 232] width 275 height 27
paste input "[URL][DOMAIN_NAME]"
type input "[URL][DOMAIN_NAME]"
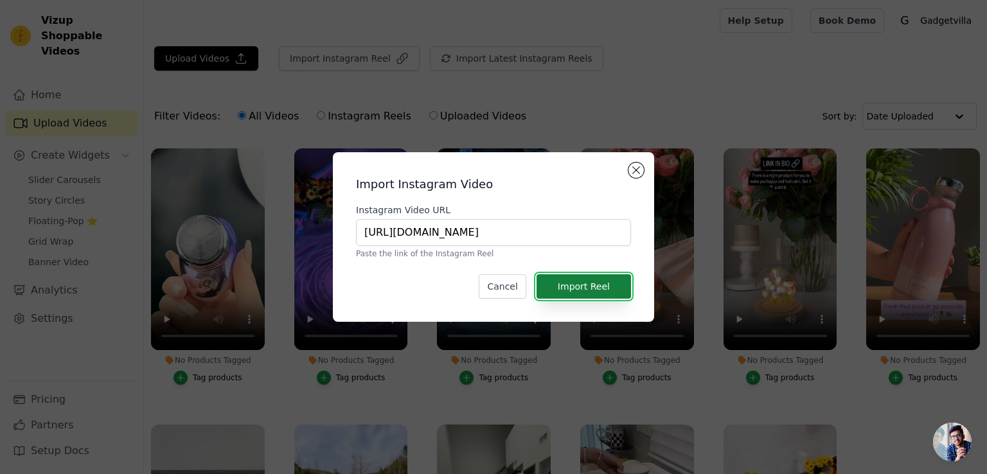
scroll to position [0, 0]
click at [563, 278] on button "Import Reel" at bounding box center [584, 286] width 94 height 24
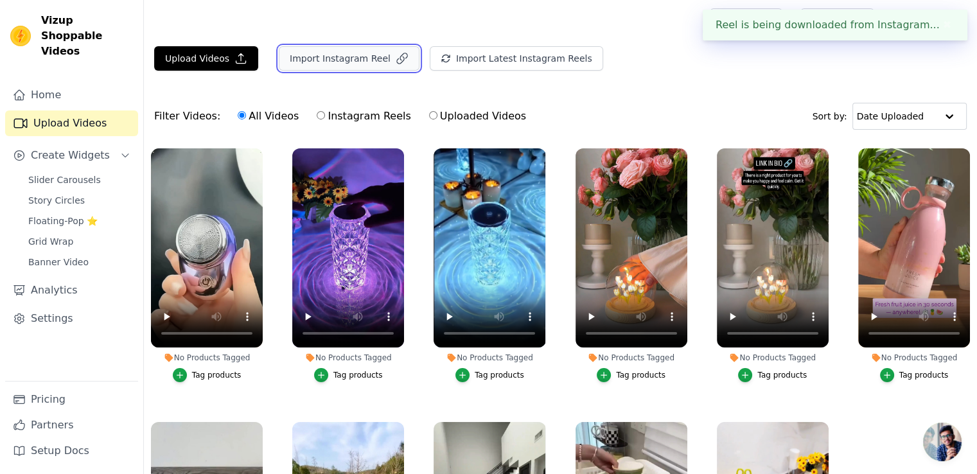
click at [330, 49] on button "Import Instagram Reel" at bounding box center [349, 58] width 141 height 24
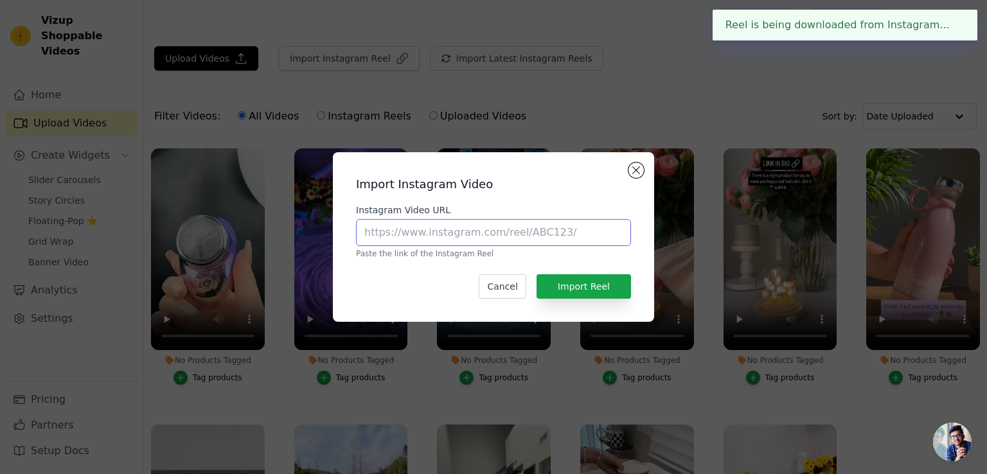
click at [463, 229] on input "Instagram Video URL" at bounding box center [493, 232] width 275 height 27
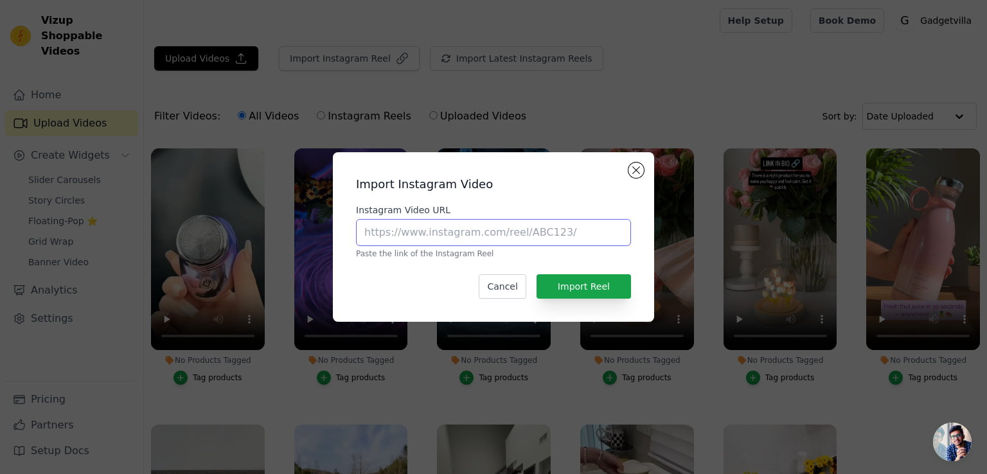
paste input "[URL][DOMAIN_NAME]"
type input "[URL][DOMAIN_NAME]"
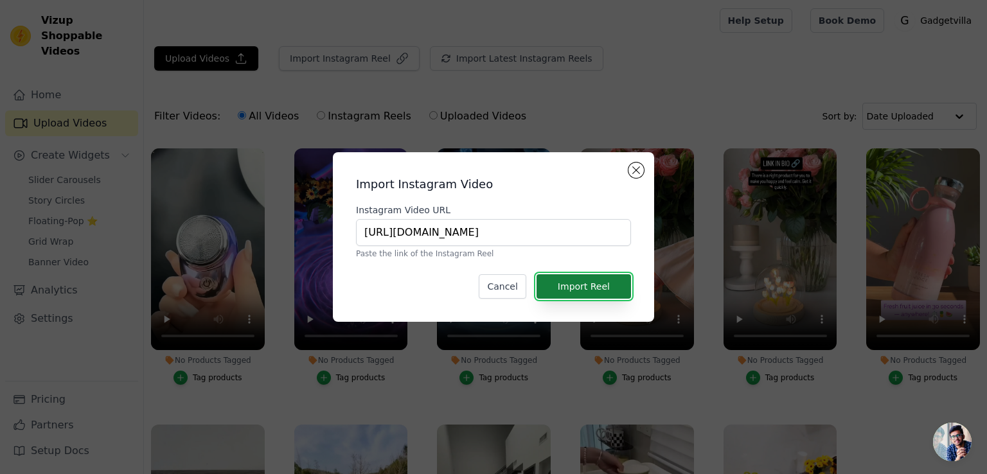
scroll to position [0, 0]
click at [563, 290] on button "Import Reel" at bounding box center [584, 286] width 94 height 24
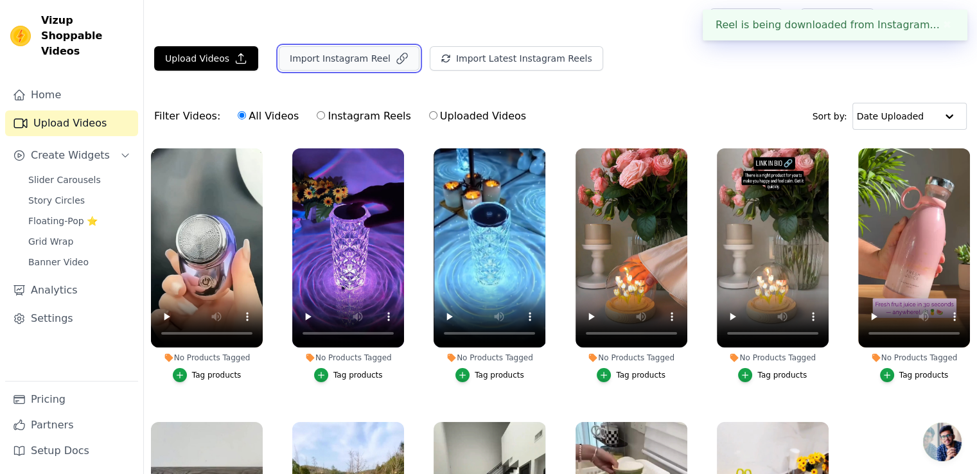
click at [333, 53] on button "Import Instagram Reel" at bounding box center [349, 58] width 141 height 24
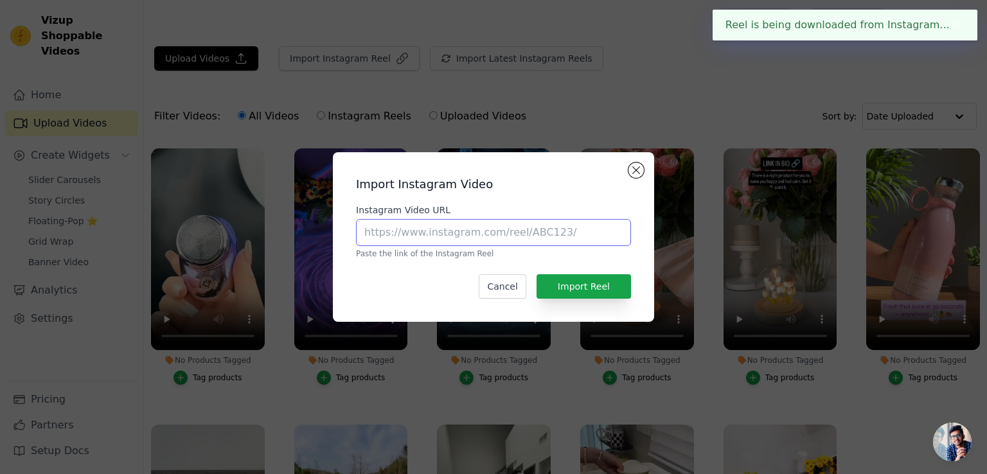
click at [425, 232] on input "Instagram Video URL" at bounding box center [493, 232] width 275 height 27
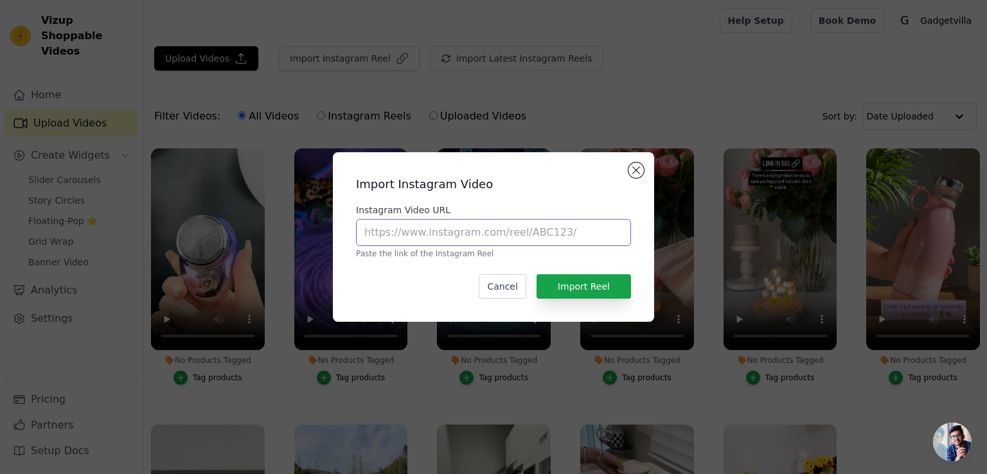
paste input "[URL][DOMAIN_NAME]"
type input "[URL][DOMAIN_NAME]"
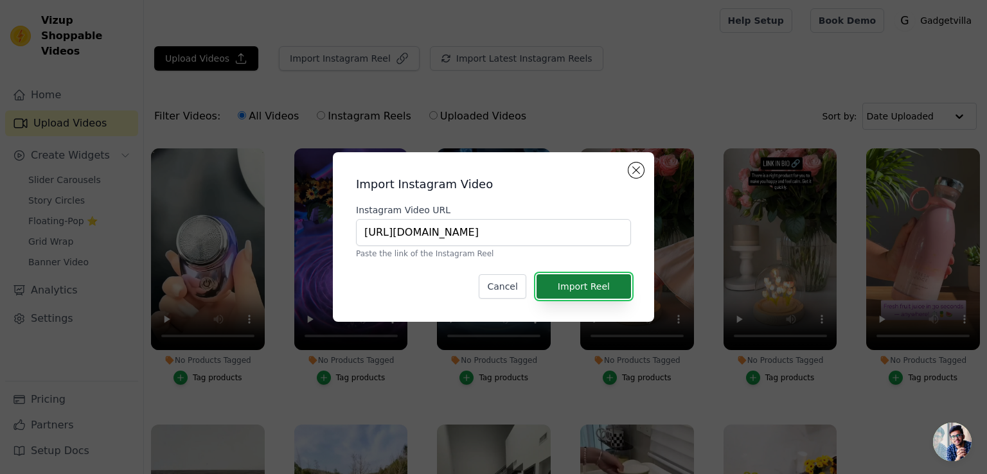
scroll to position [0, 0]
click at [596, 278] on button "Import Reel" at bounding box center [584, 286] width 94 height 24
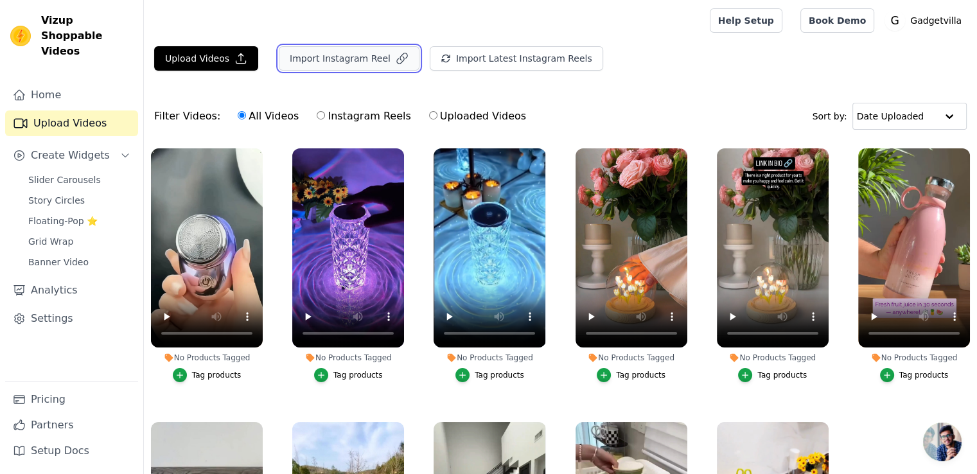
click at [333, 60] on button "Import Instagram Reel" at bounding box center [349, 58] width 141 height 24
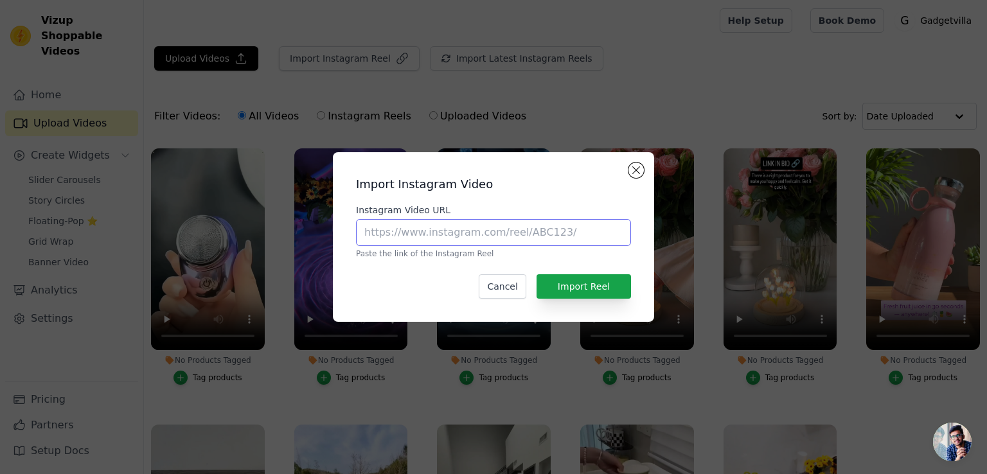
click at [445, 228] on input "Instagram Video URL" at bounding box center [493, 232] width 275 height 27
paste input "[URL][DOMAIN_NAME]"
type input "[URL][DOMAIN_NAME]"
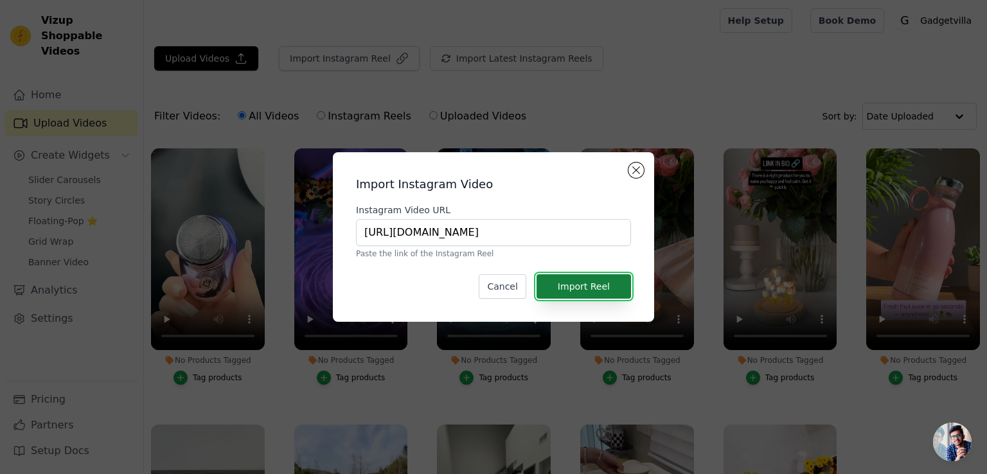
scroll to position [0, 0]
click at [594, 291] on button "Import Reel" at bounding box center [584, 286] width 94 height 24
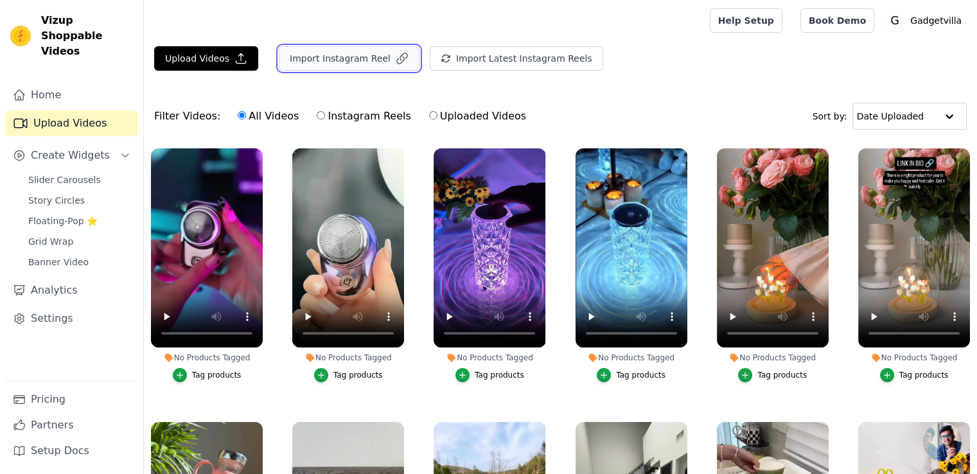
click at [350, 57] on button "Import Instagram Reel" at bounding box center [349, 58] width 141 height 24
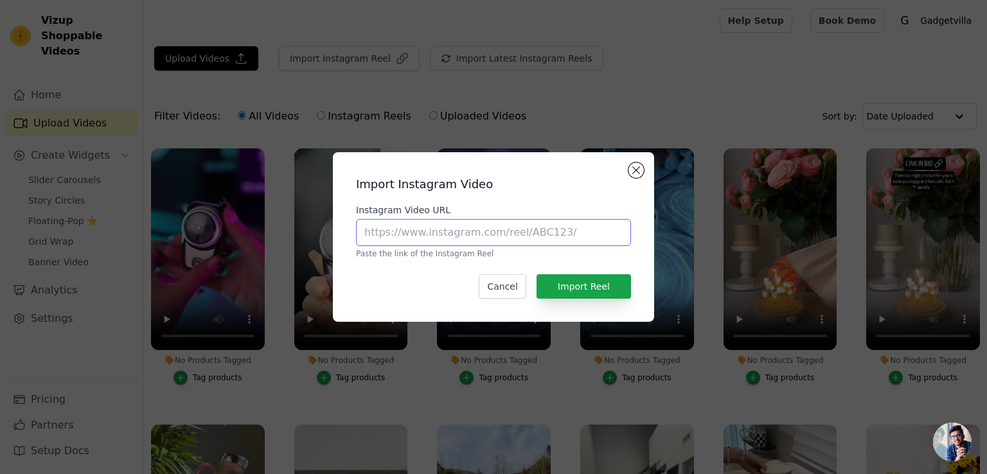
click at [414, 229] on input "Instagram Video URL" at bounding box center [493, 232] width 275 height 27
paste input "[URL][DOMAIN_NAME]"
type input "[URL][DOMAIN_NAME]"
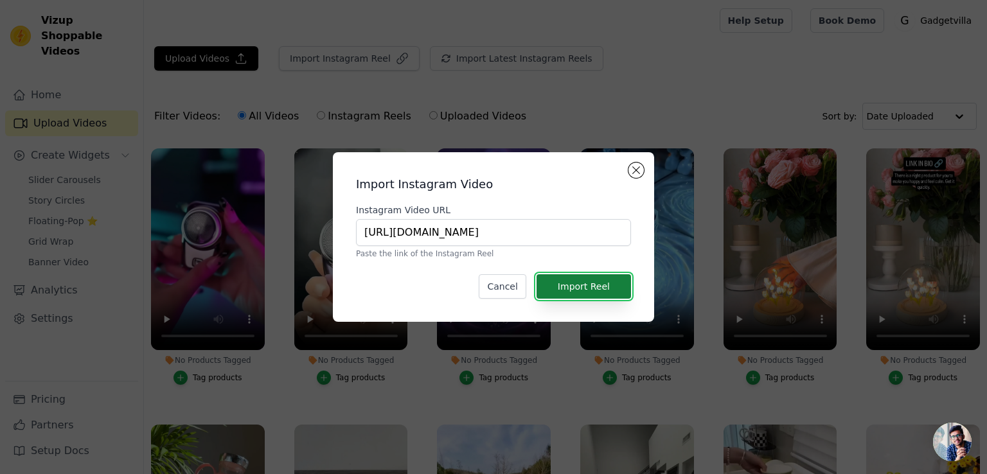
scroll to position [0, 0]
click at [591, 283] on button "Import Reel" at bounding box center [584, 286] width 94 height 24
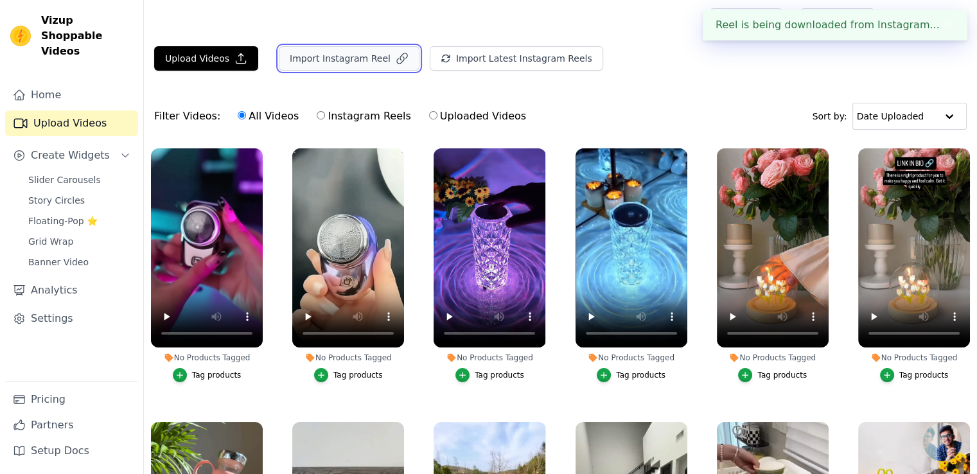
click at [325, 52] on button "Import Instagram Reel" at bounding box center [349, 58] width 141 height 24
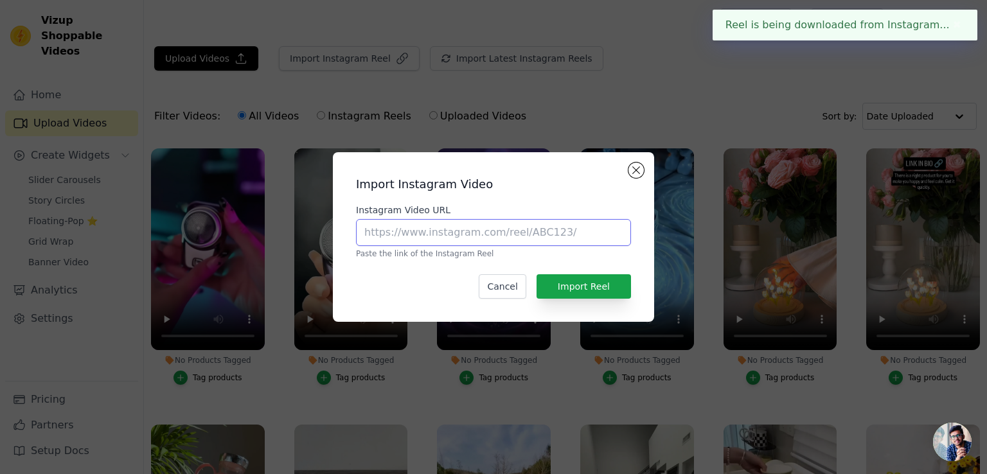
click at [429, 232] on input "Instagram Video URL" at bounding box center [493, 232] width 275 height 27
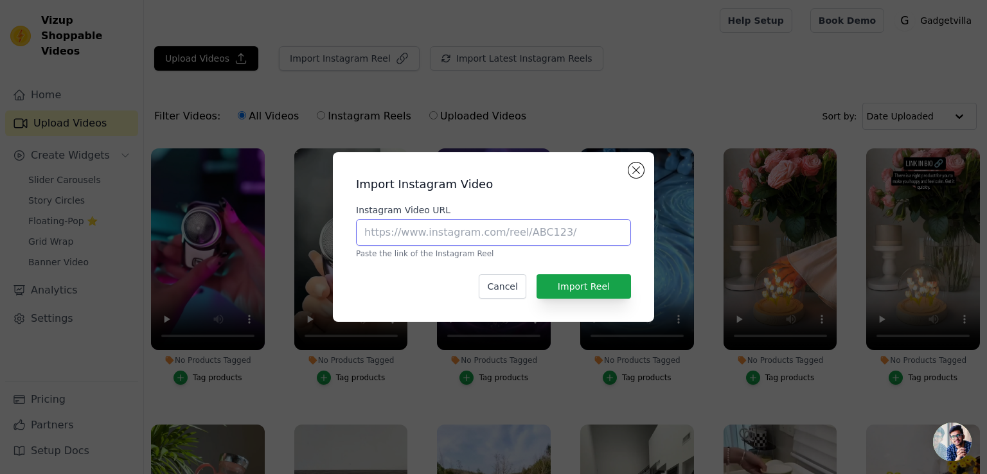
paste input "[URL][DOMAIN_NAME]"
type input "[URL][DOMAIN_NAME]"
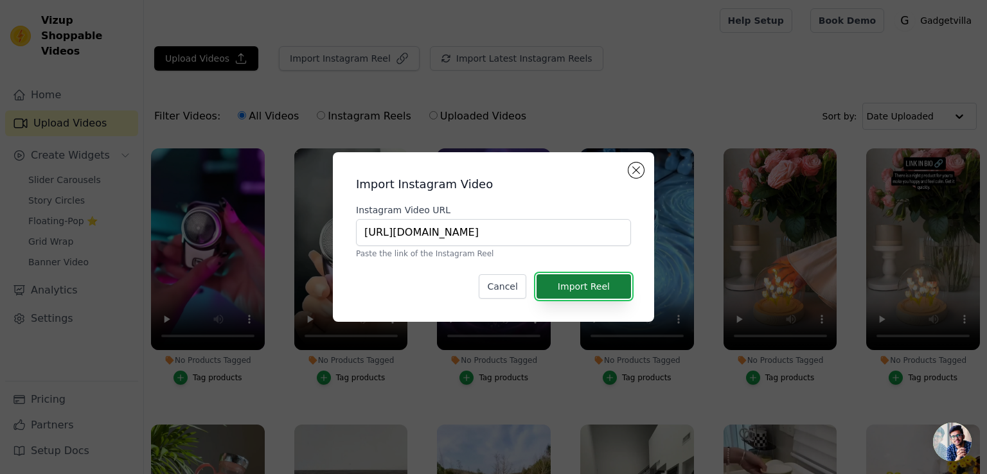
scroll to position [0, 0]
click at [573, 284] on button "Import Reel" at bounding box center [584, 286] width 94 height 24
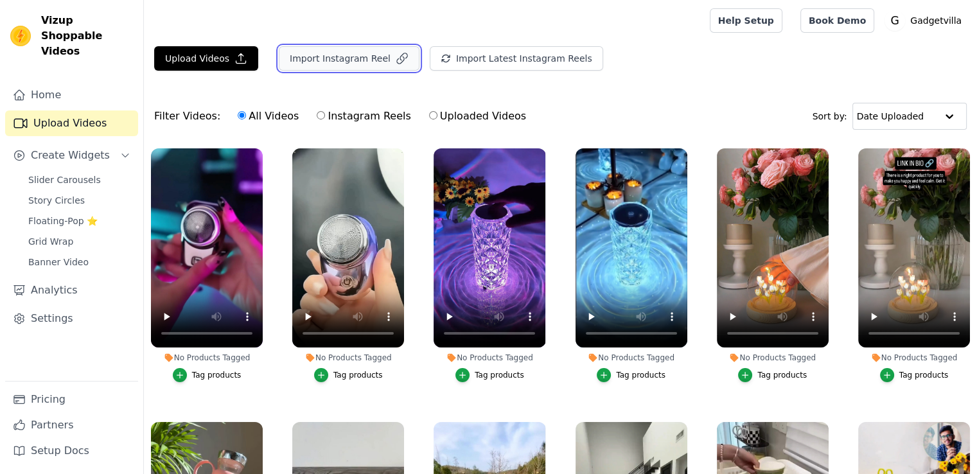
click at [357, 67] on button "Import Instagram Reel" at bounding box center [349, 58] width 141 height 24
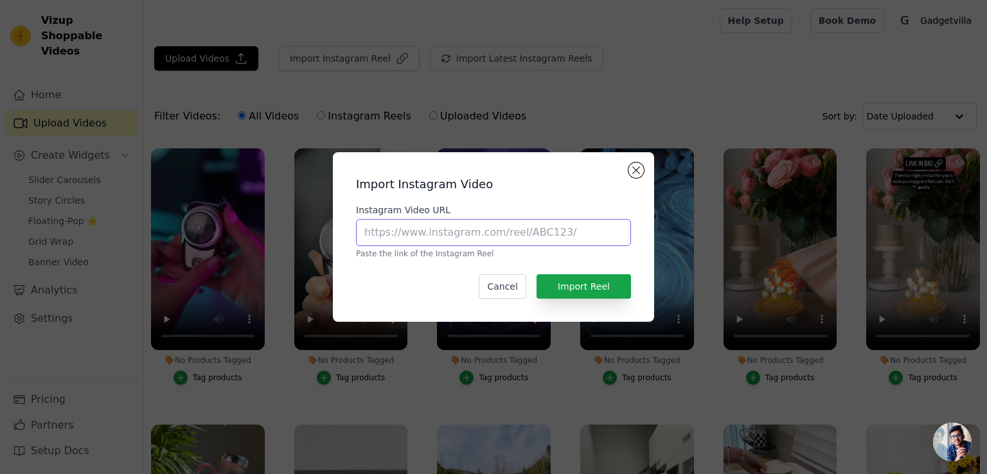
click at [429, 240] on input "Instagram Video URL" at bounding box center [493, 232] width 275 height 27
paste input "[URL][DOMAIN_NAME]"
type input "[URL][DOMAIN_NAME]"
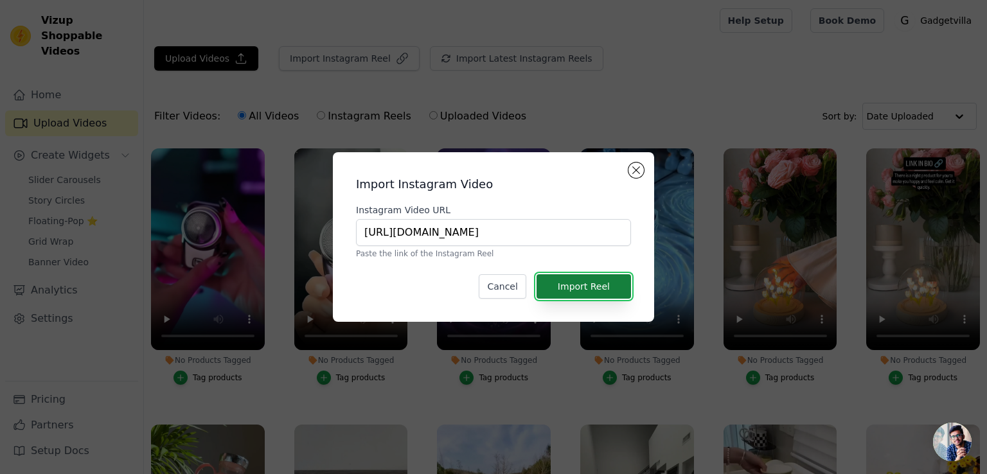
scroll to position [0, 0]
click at [586, 281] on button "Import Reel" at bounding box center [584, 286] width 94 height 24
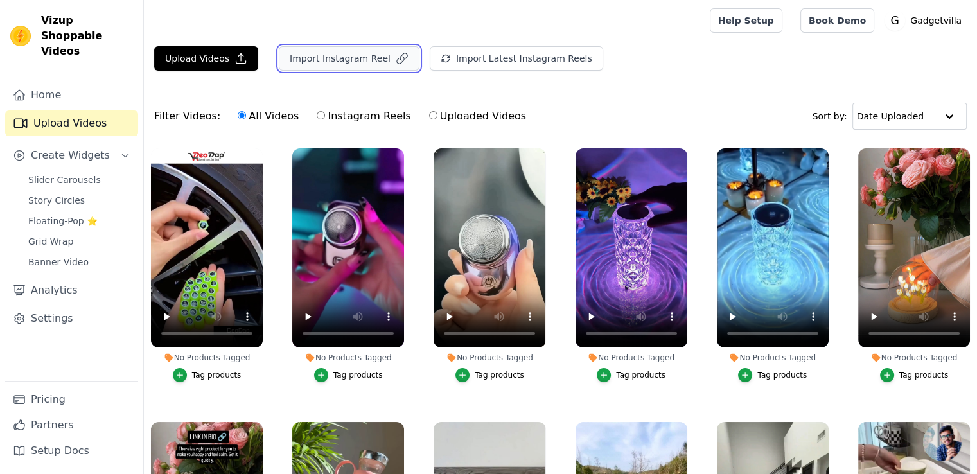
click at [348, 50] on button "Import Instagram Reel" at bounding box center [349, 58] width 141 height 24
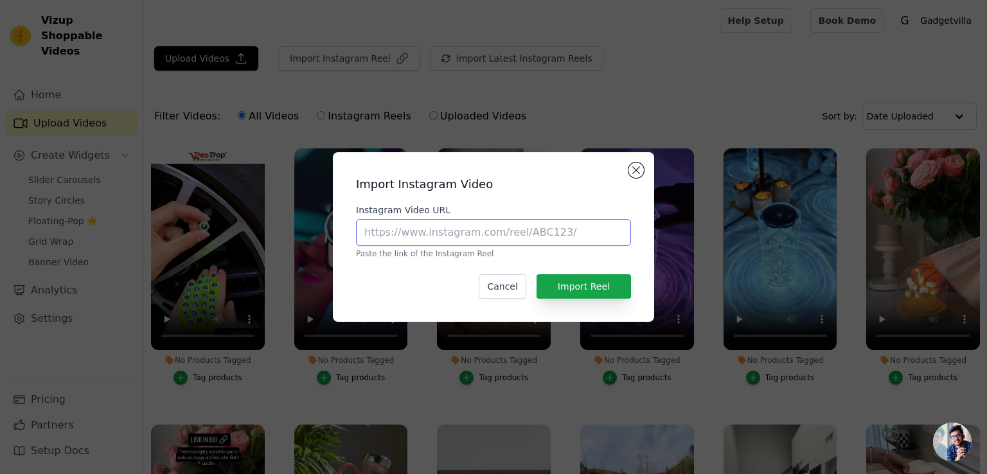
click at [458, 233] on input "Instagram Video URL" at bounding box center [493, 232] width 275 height 27
paste input "[URL][DOMAIN_NAME]"
type input "[URL][DOMAIN_NAME]"
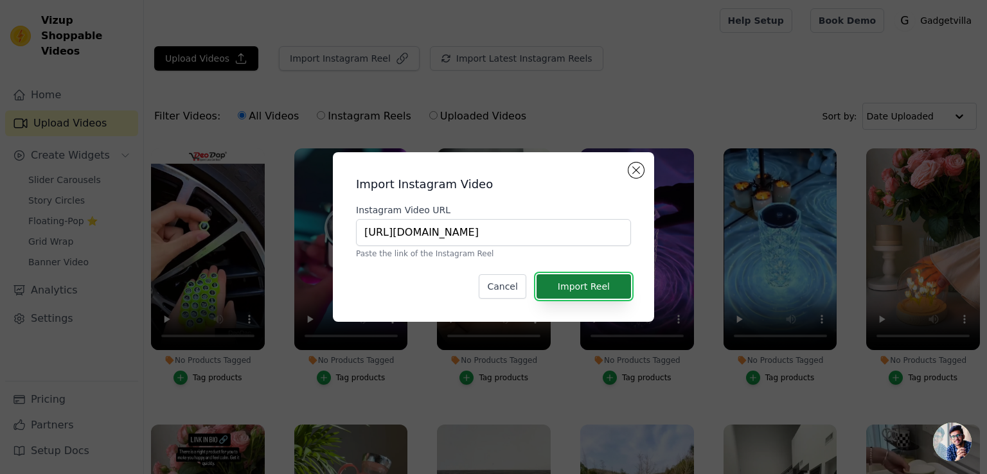
scroll to position [0, 0]
click at [569, 286] on button "Import Reel" at bounding box center [584, 286] width 94 height 24
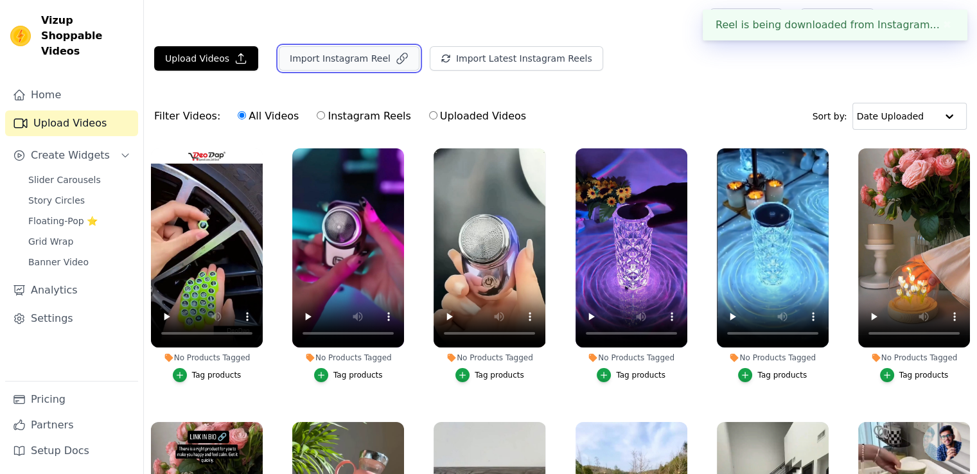
click at [321, 50] on button "Import Instagram Reel" at bounding box center [349, 58] width 141 height 24
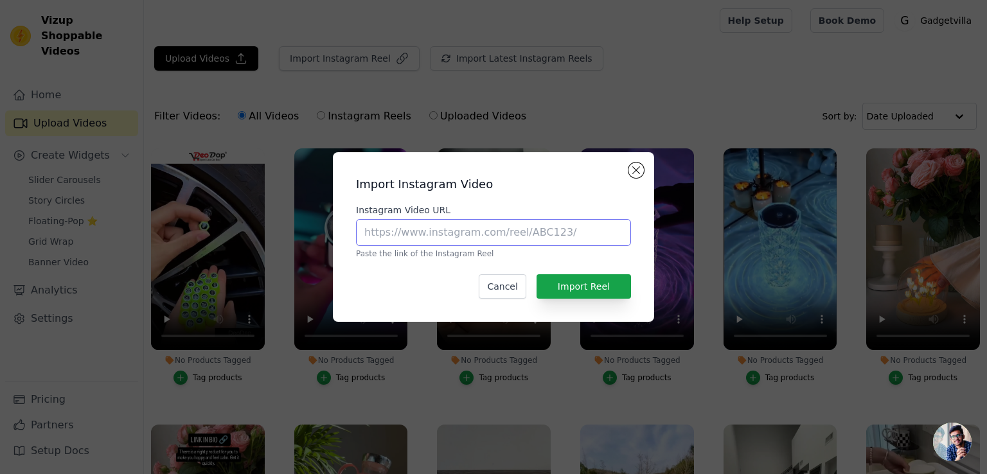
click at [406, 229] on input "Instagram Video URL" at bounding box center [493, 232] width 275 height 27
paste input "[URL][DOMAIN_NAME]"
type input "[URL][DOMAIN_NAME]"
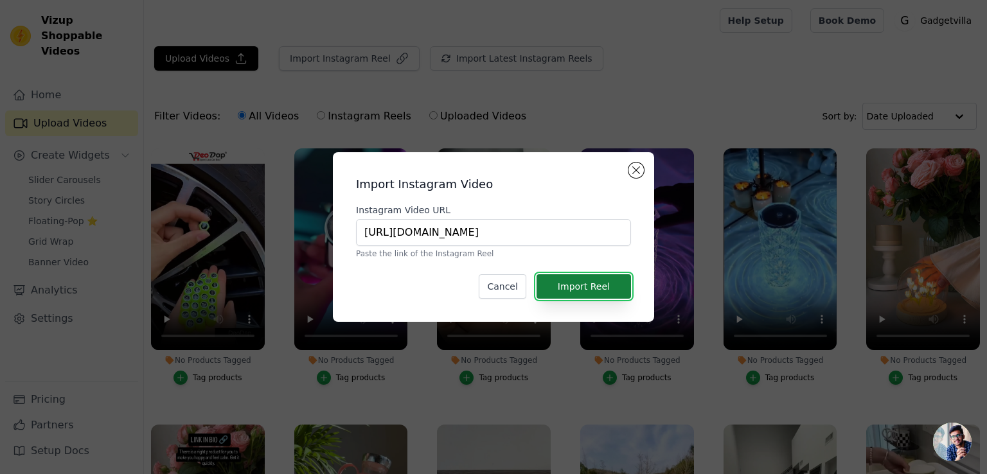
scroll to position [0, 0]
click at [582, 281] on button "Import Reel" at bounding box center [584, 286] width 94 height 24
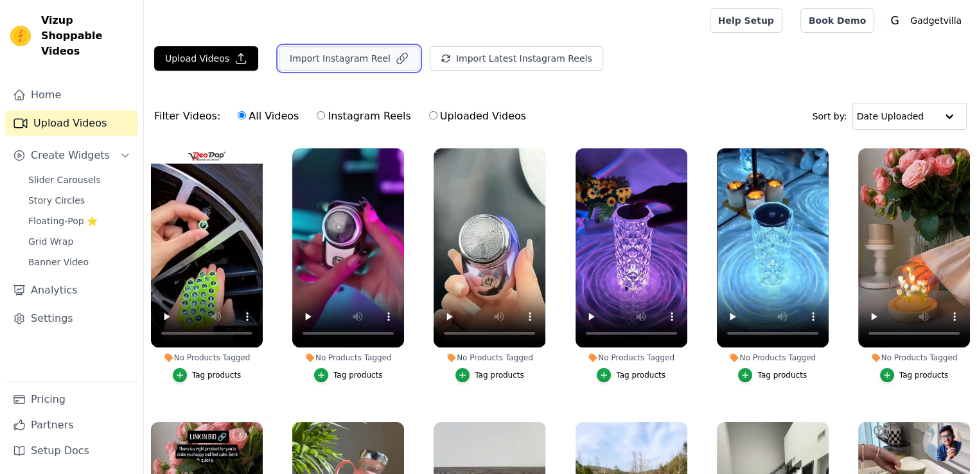
click at [361, 58] on button "Import Instagram Reel" at bounding box center [349, 58] width 141 height 24
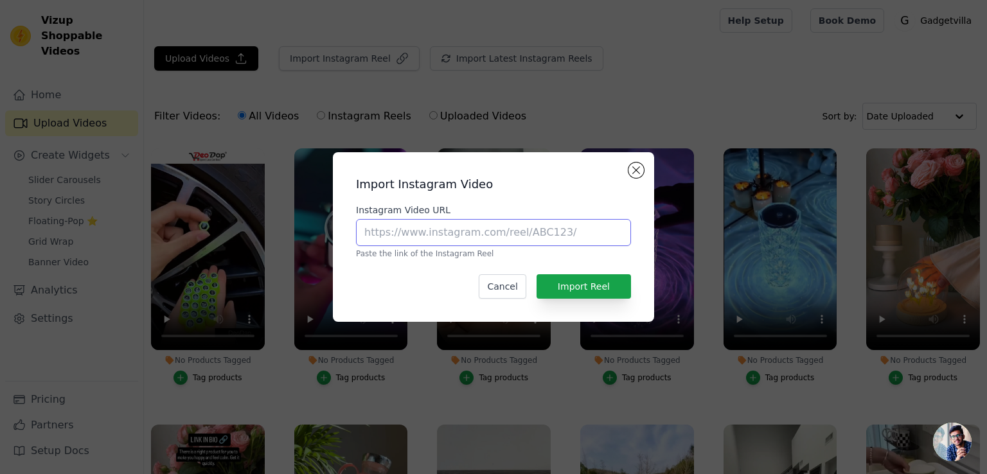
click at [418, 237] on input "Instagram Video URL" at bounding box center [493, 232] width 275 height 27
paste input "[URL][DOMAIN_NAME]"
type input "[URL][DOMAIN_NAME]"
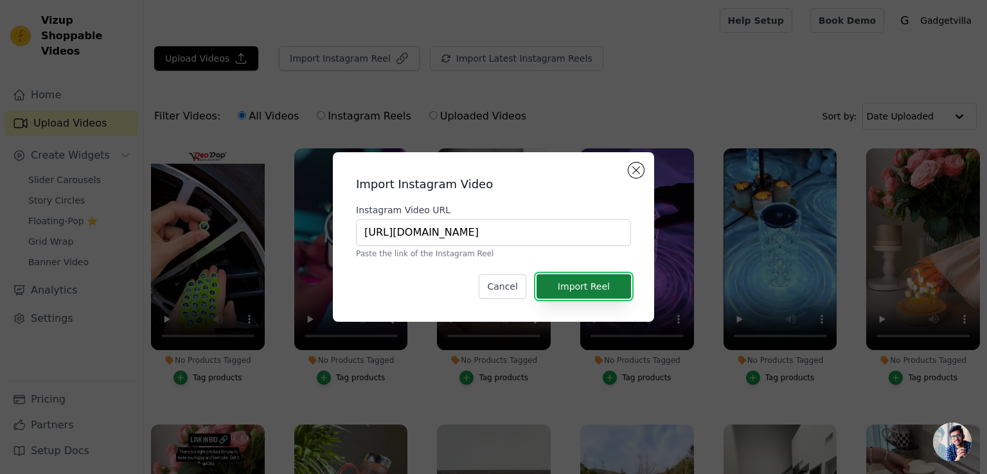
scroll to position [0, 0]
click at [592, 282] on button "Import Reel" at bounding box center [584, 286] width 94 height 24
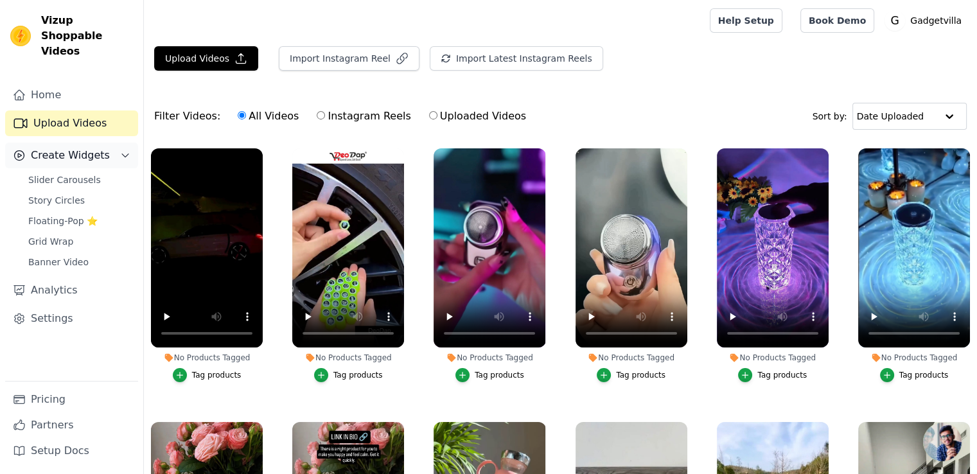
click at [96, 148] on button "Create Widgets" at bounding box center [71, 156] width 133 height 26
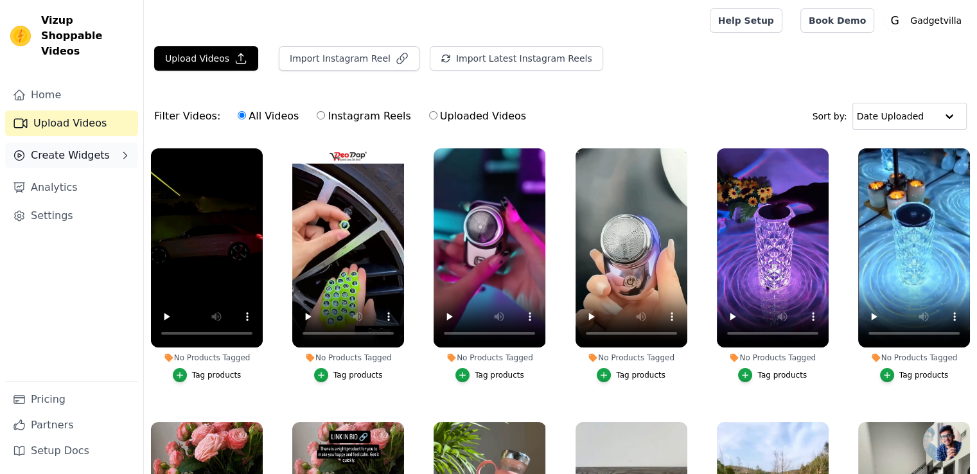
click at [96, 148] on span "Create Widgets" at bounding box center [70, 155] width 79 height 15
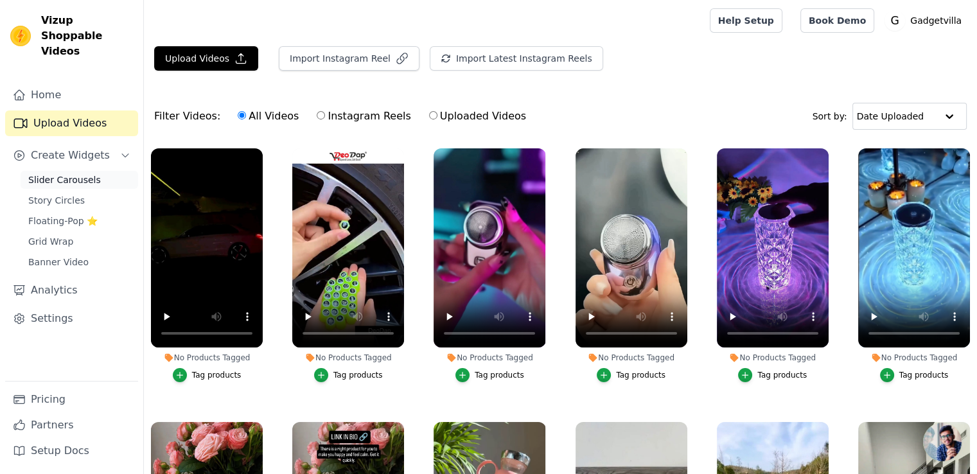
click at [82, 174] on span "Slider Carousels" at bounding box center [64, 180] width 73 height 13
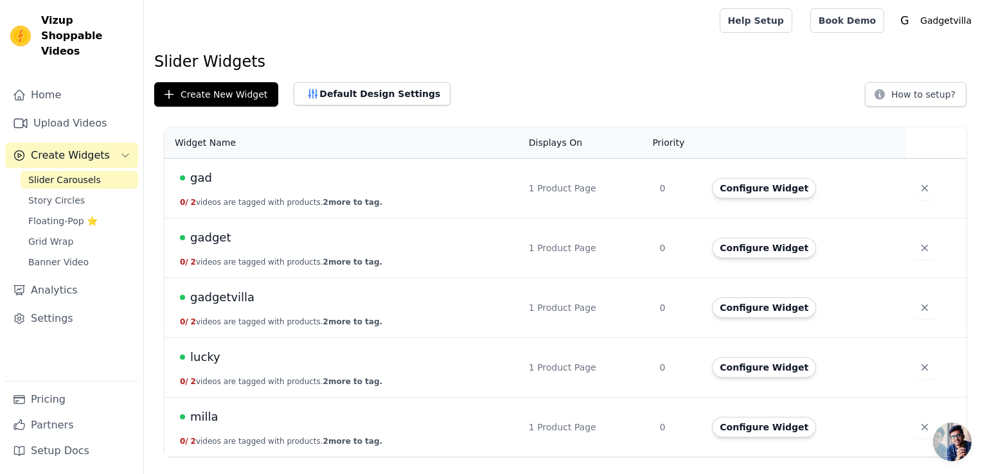
drag, startPoint x: 986, startPoint y: 196, endPoint x: 986, endPoint y: 264, distance: 68.1
click at [986, 264] on div "Widget Name Displays On Priority Actions gad 0 / 2 videos are tagged with produ…" at bounding box center [565, 292] width 843 height 340
click at [253, 98] on button "Create New Widget" at bounding box center [216, 94] width 124 height 24
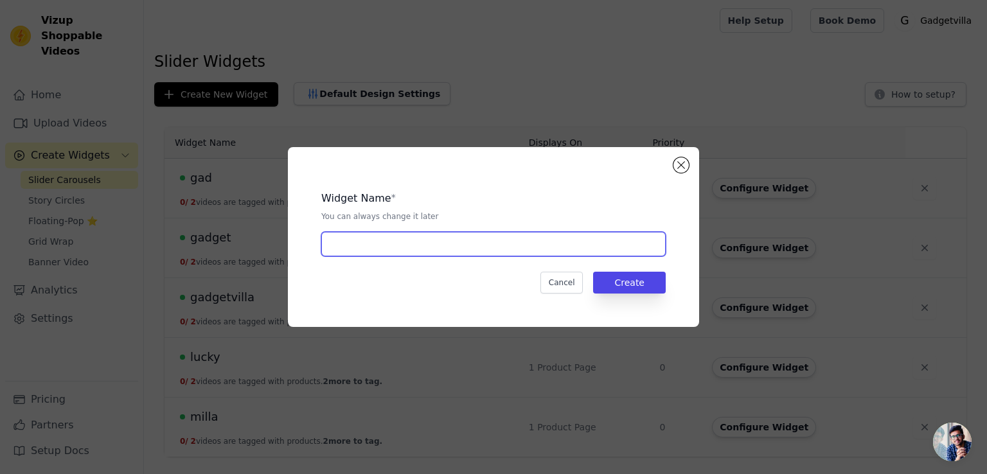
click at [374, 248] on input "text" at bounding box center [493, 244] width 344 height 24
type input "lot"
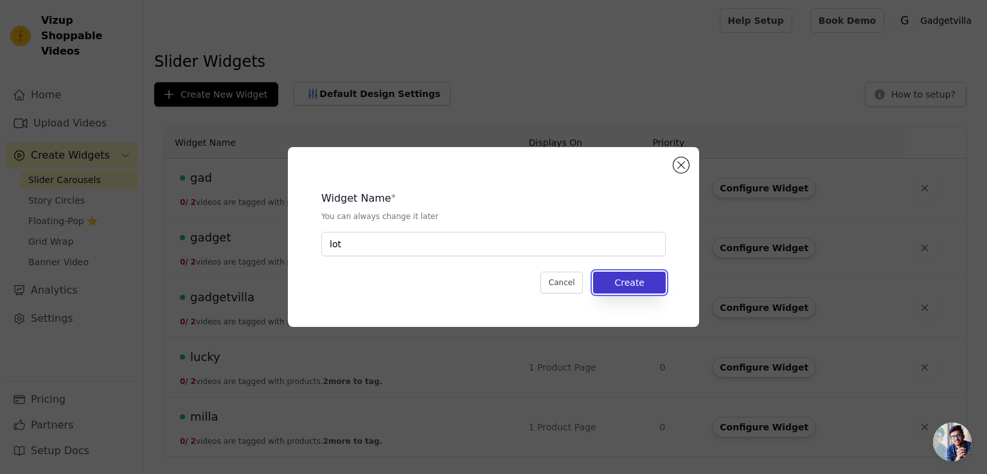
click at [626, 281] on button "Create" at bounding box center [629, 283] width 73 height 22
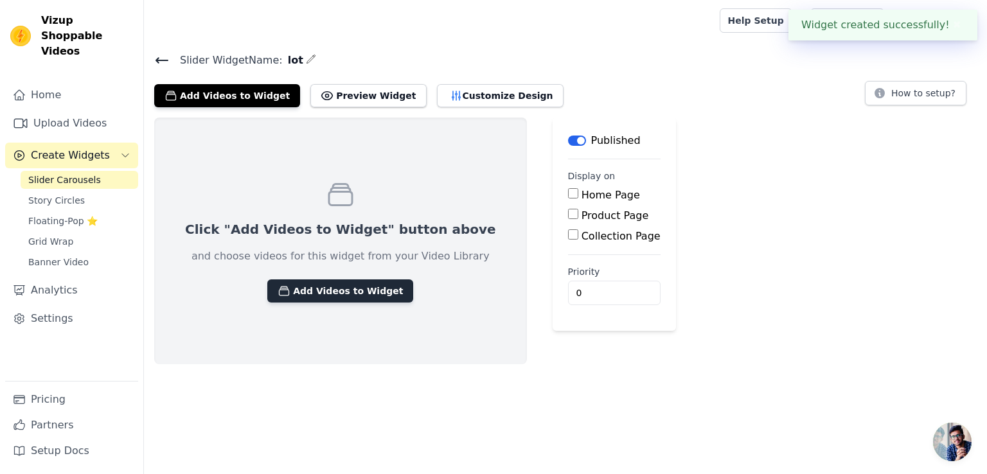
click at [306, 291] on button "Add Videos to Widget" at bounding box center [340, 291] width 146 height 23
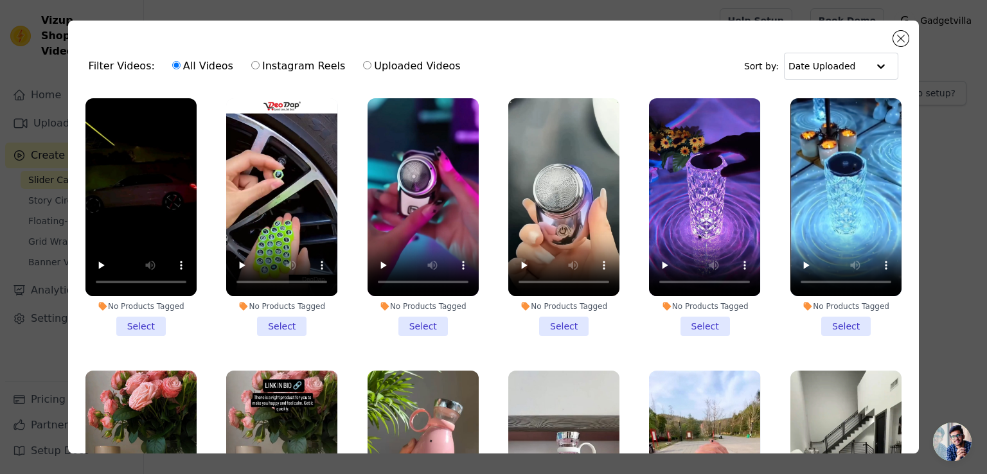
click at [289, 317] on li "No Products Tagged Select" at bounding box center [281, 217] width 111 height 238
click at [0, 0] on input "No Products Tagged Select" at bounding box center [0, 0] width 0 height 0
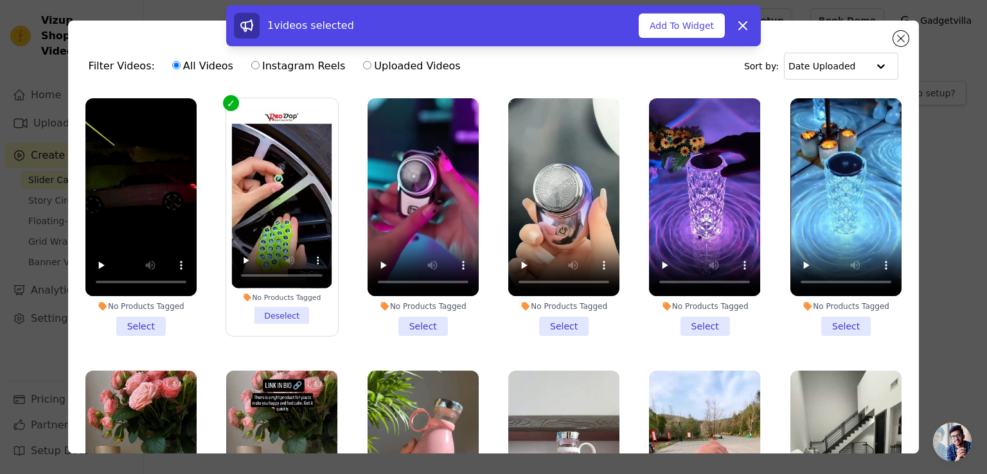
click at [152, 317] on li "No Products Tagged Select" at bounding box center [140, 217] width 111 height 238
click at [0, 0] on input "No Products Tagged Select" at bounding box center [0, 0] width 0 height 0
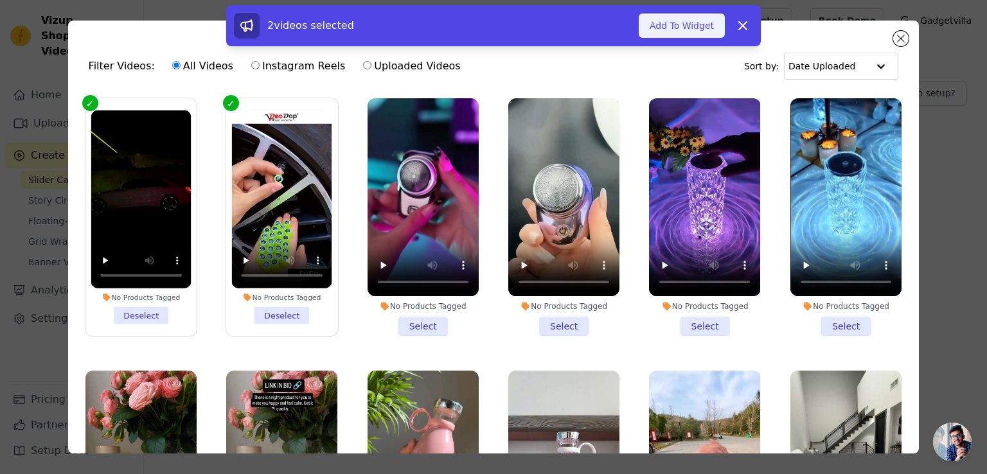
click at [687, 22] on button "Add To Widget" at bounding box center [682, 25] width 86 height 24
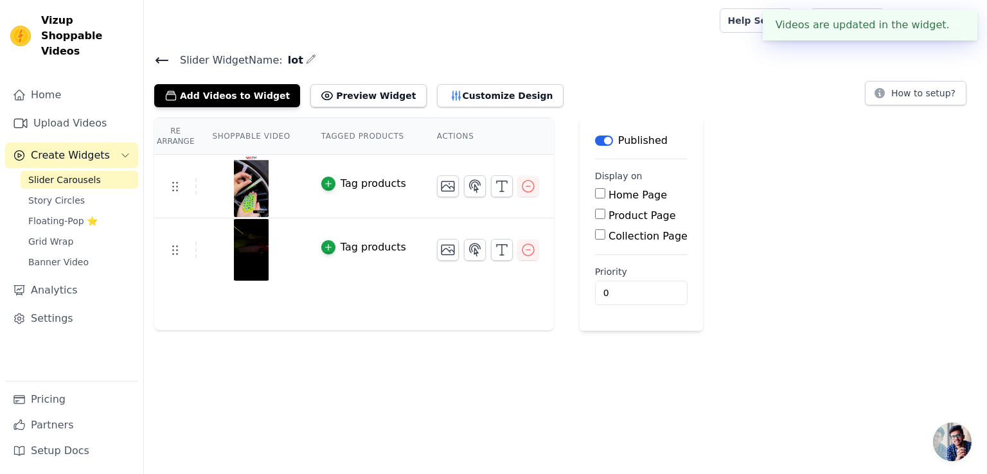
click at [595, 208] on div "Product Page" at bounding box center [641, 215] width 93 height 15
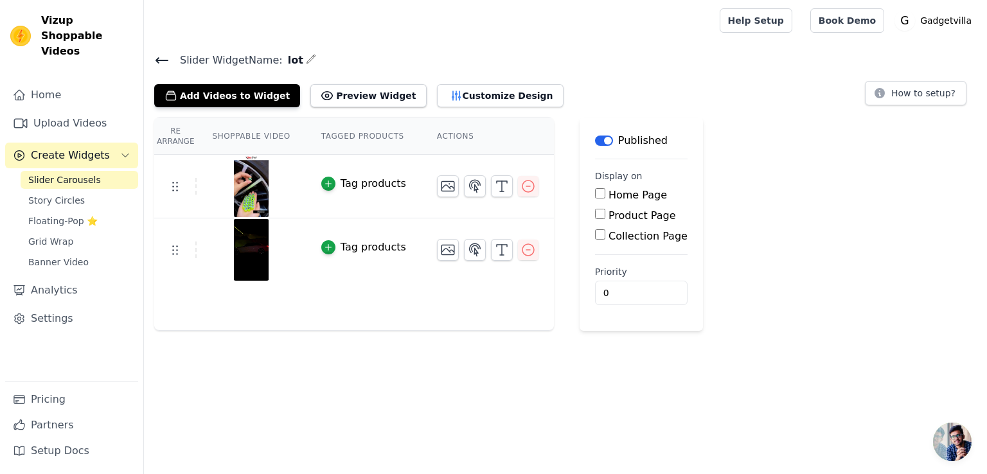
click at [595, 216] on input "Product Page" at bounding box center [600, 214] width 10 height 10
checkbox input "true"
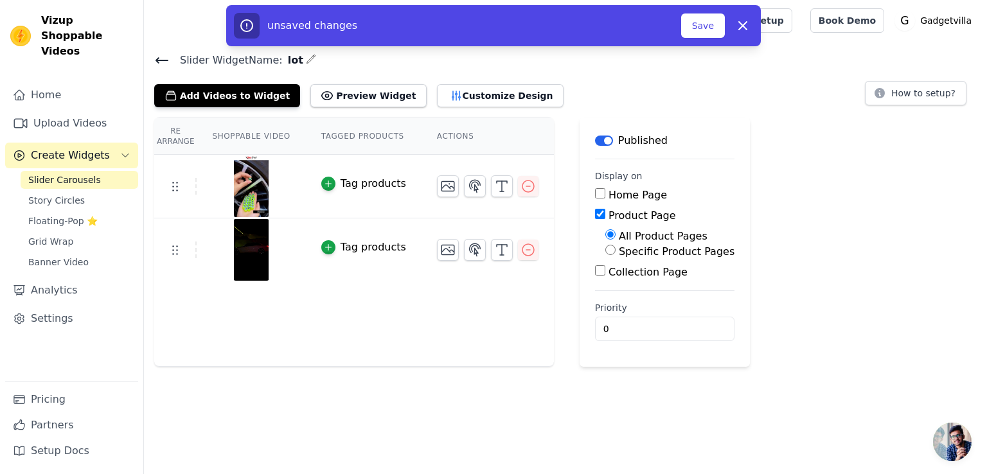
click at [605, 248] on input "Specific Product Pages" at bounding box center [610, 250] width 10 height 10
radio input "true"
click at [605, 276] on button "Select Products" at bounding box center [648, 281] width 86 height 22
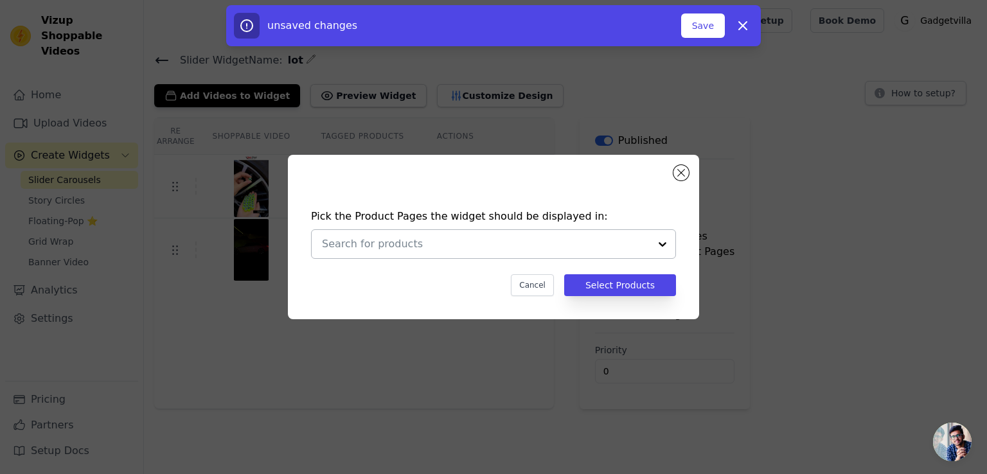
click at [664, 238] on div at bounding box center [663, 244] width 26 height 28
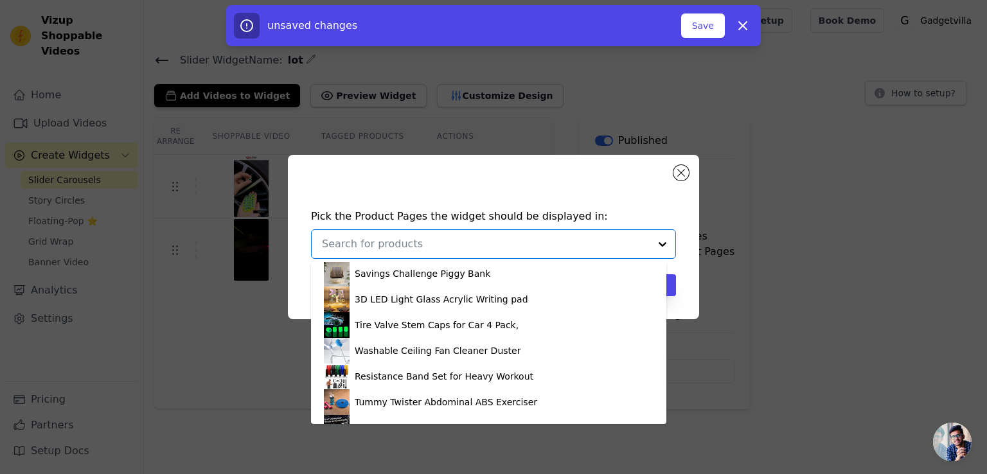
scroll to position [165, 0]
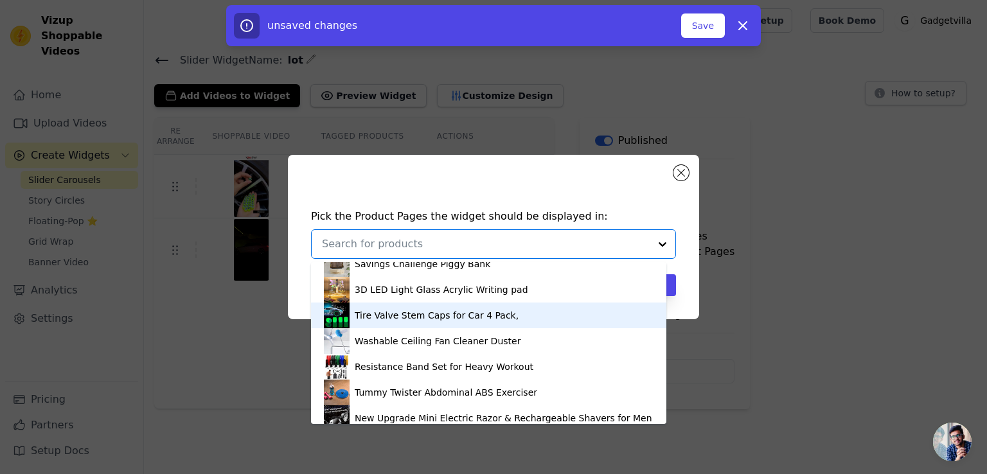
click at [550, 316] on div "Tire Valve Stem Caps for Car 4 Pack," at bounding box center [489, 316] width 330 height 26
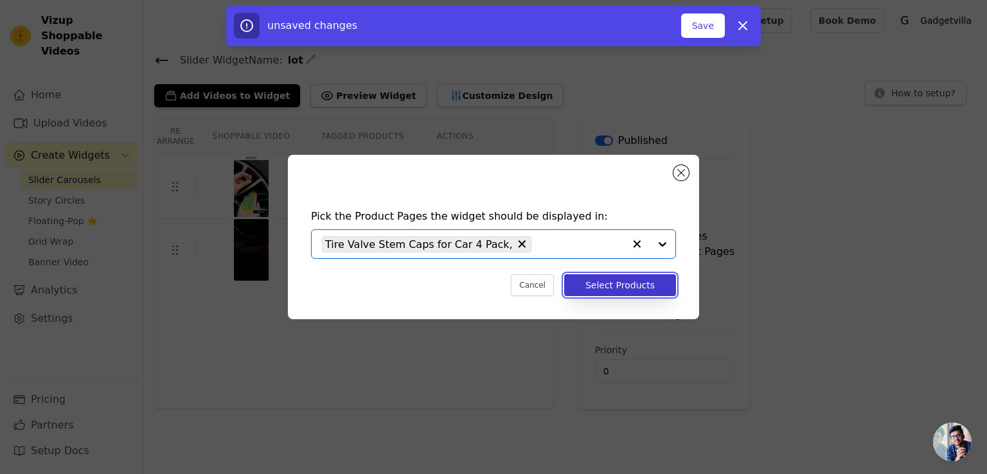
click at [607, 285] on button "Select Products" at bounding box center [620, 285] width 112 height 22
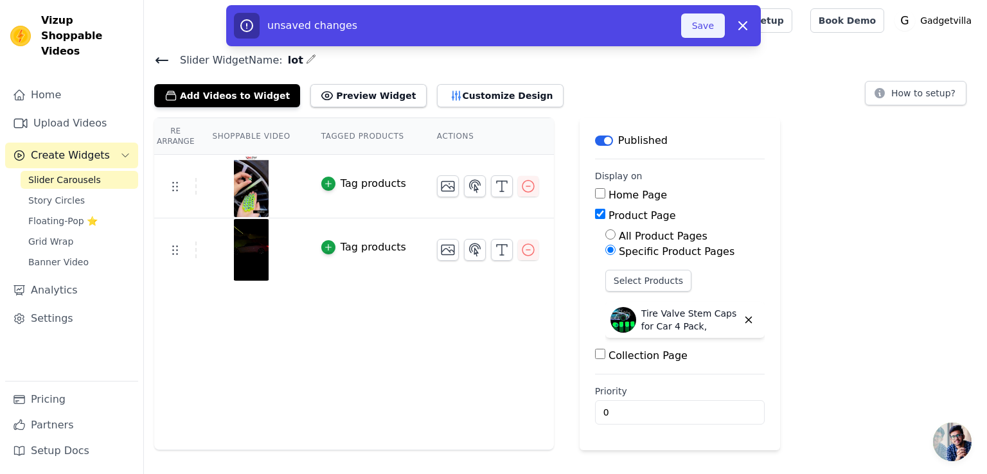
click at [703, 21] on button "Save" at bounding box center [703, 25] width 44 height 24
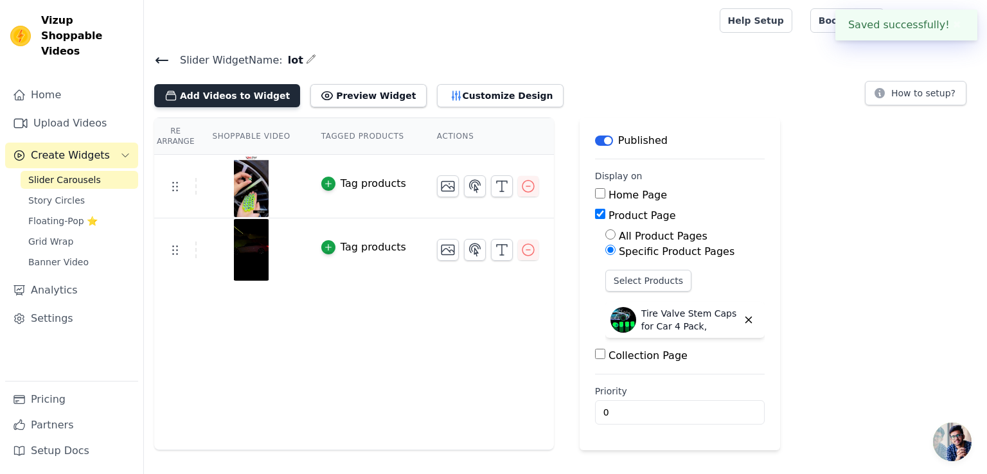
click at [213, 91] on button "Add Videos to Widget" at bounding box center [227, 95] width 146 height 23
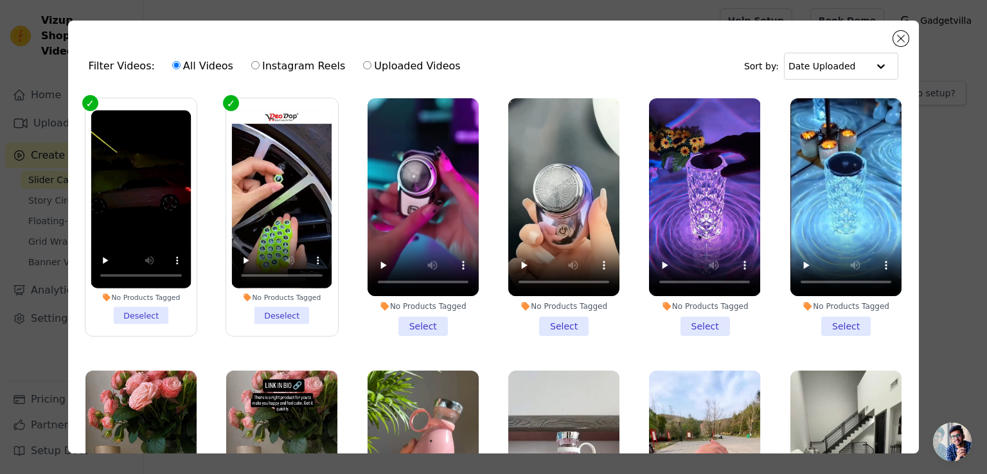
click at [418, 317] on li "No Products Tagged Select" at bounding box center [423, 217] width 111 height 238
click at [0, 0] on input "No Products Tagged Select" at bounding box center [0, 0] width 0 height 0
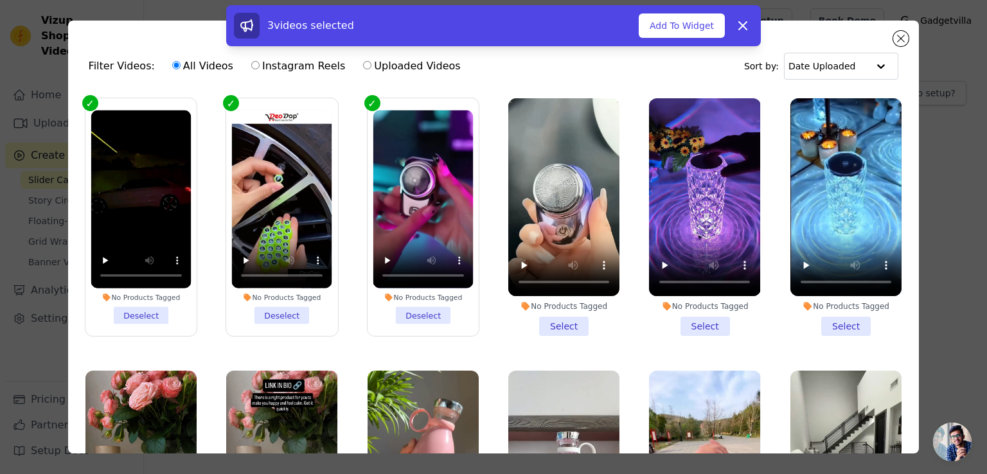
click at [552, 315] on li "No Products Tagged Select" at bounding box center [563, 217] width 111 height 238
click at [0, 0] on input "No Products Tagged Select" at bounding box center [0, 0] width 0 height 0
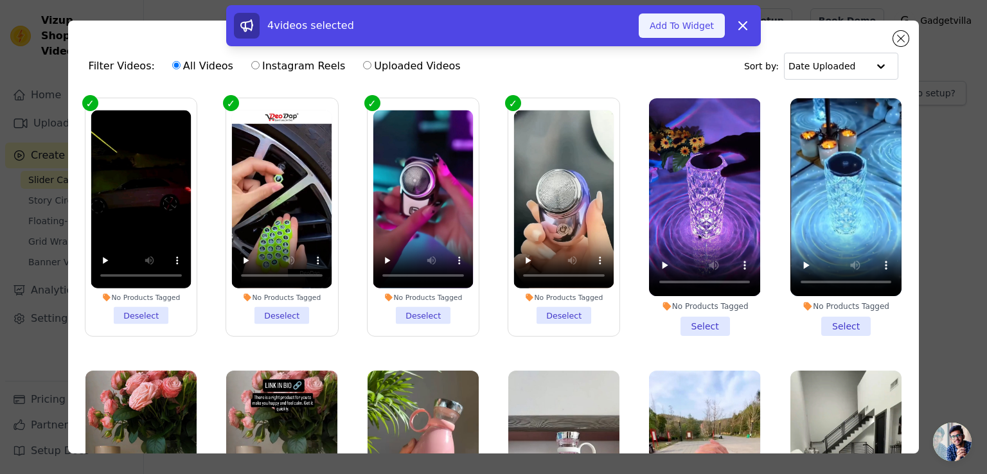
click at [689, 25] on button "Add To Widget" at bounding box center [682, 25] width 86 height 24
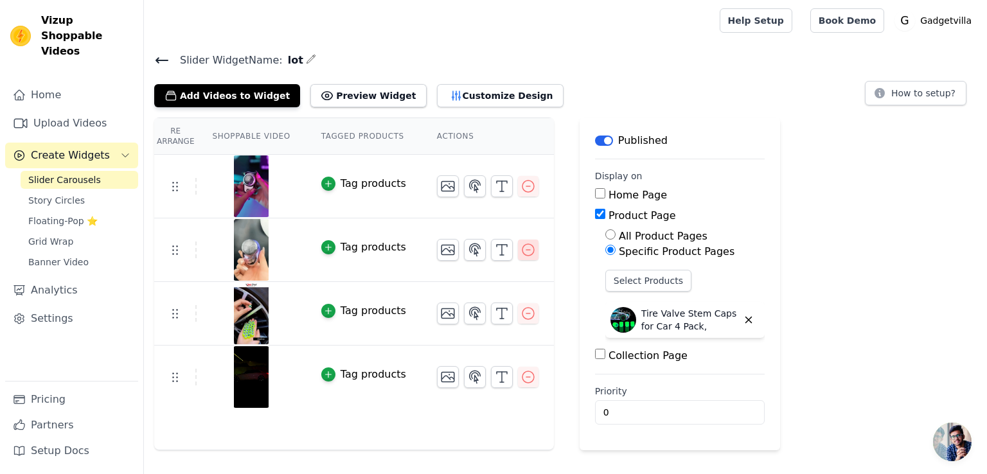
click at [522, 244] on icon "button" at bounding box center [528, 250] width 12 height 12
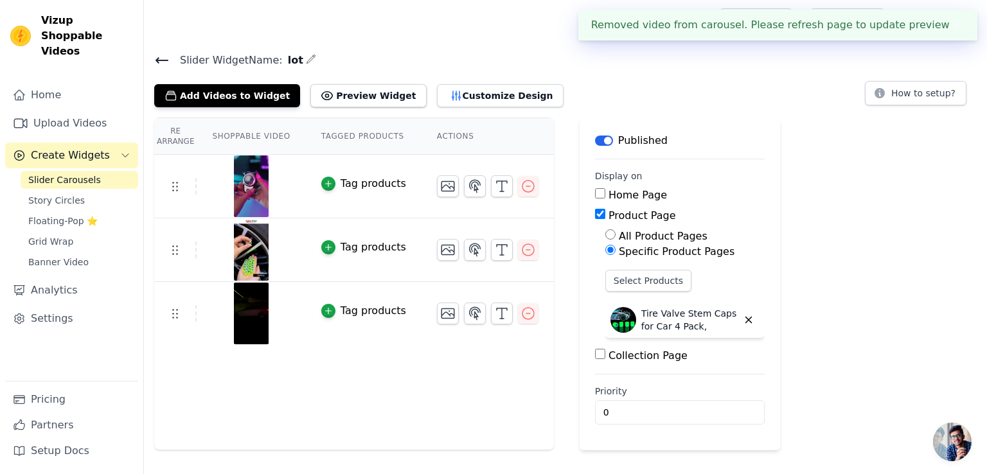
click at [521, 184] on icon "button" at bounding box center [528, 186] width 15 height 15
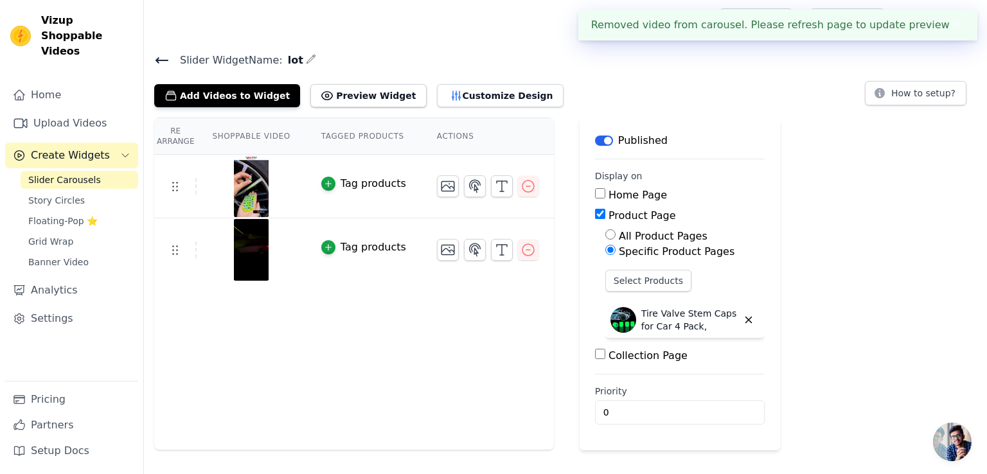
click at [154, 60] on icon at bounding box center [161, 60] width 15 height 15
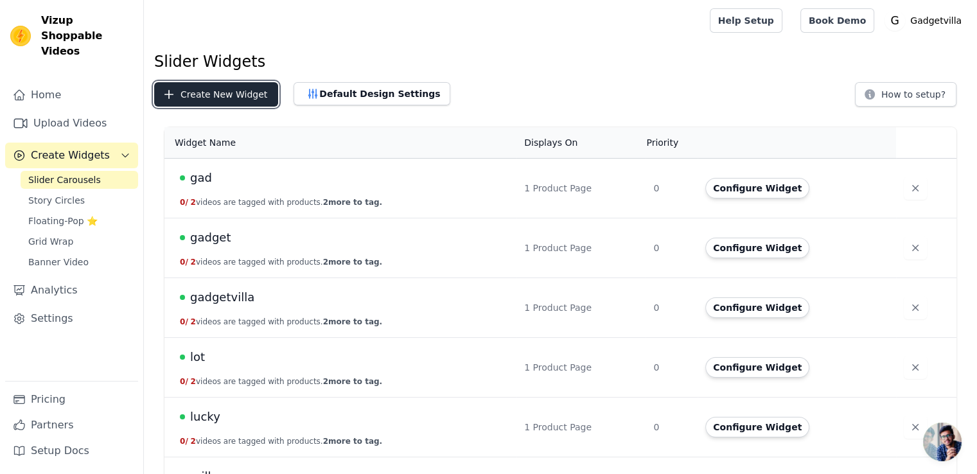
click at [177, 88] on button "Create New Widget" at bounding box center [216, 94] width 124 height 24
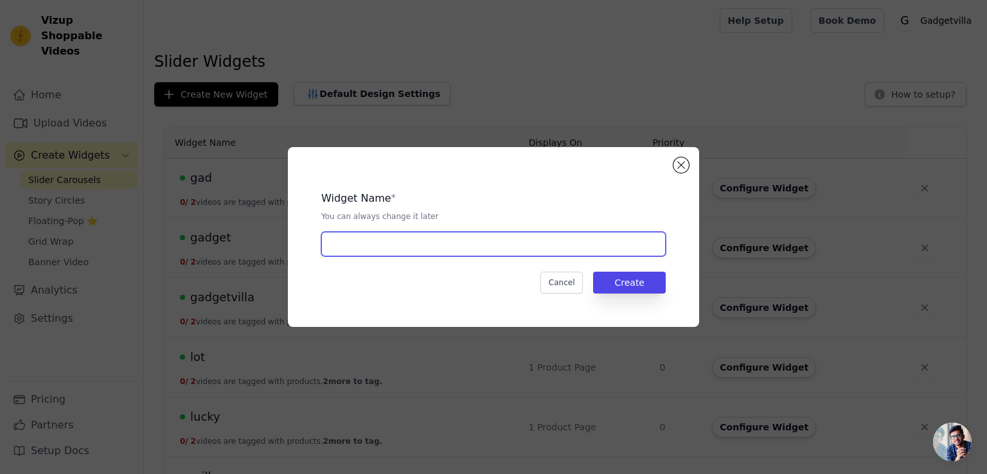
click at [383, 236] on input "text" at bounding box center [493, 244] width 344 height 24
type input "nice"
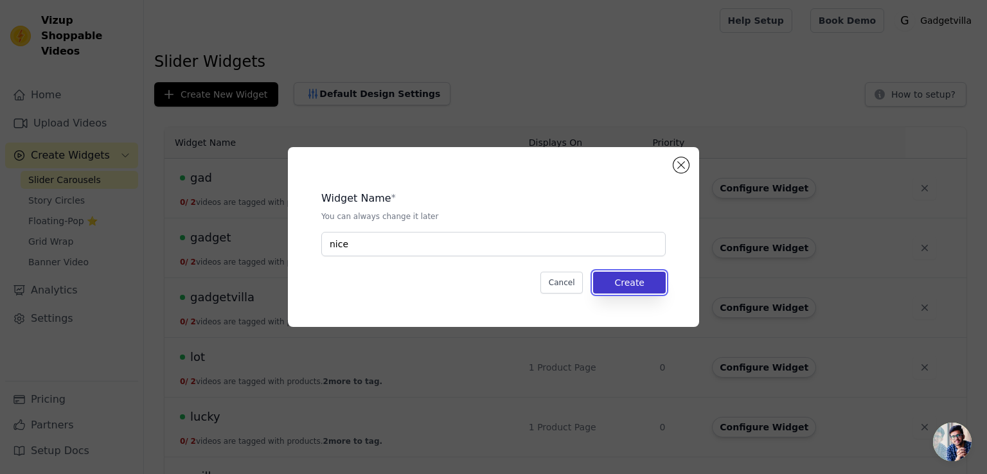
click at [627, 279] on button "Create" at bounding box center [629, 283] width 73 height 22
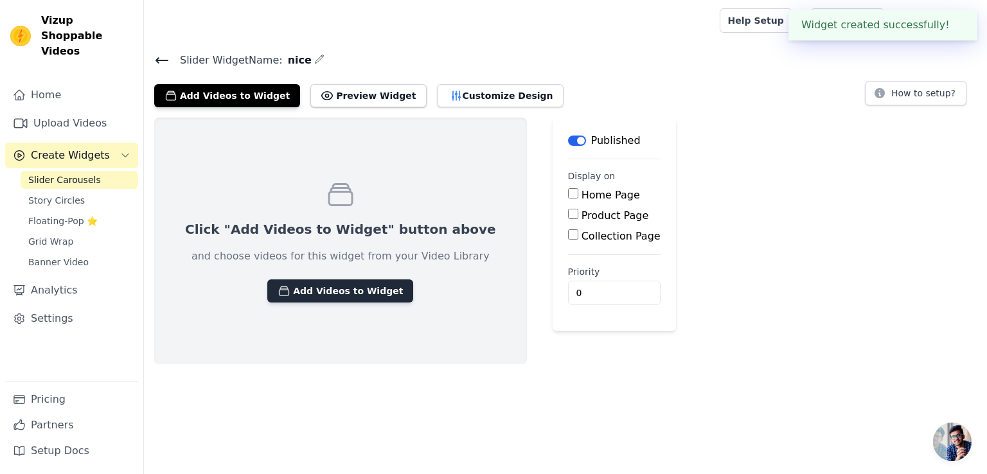
click at [294, 283] on button "Add Videos to Widget" at bounding box center [340, 291] width 146 height 23
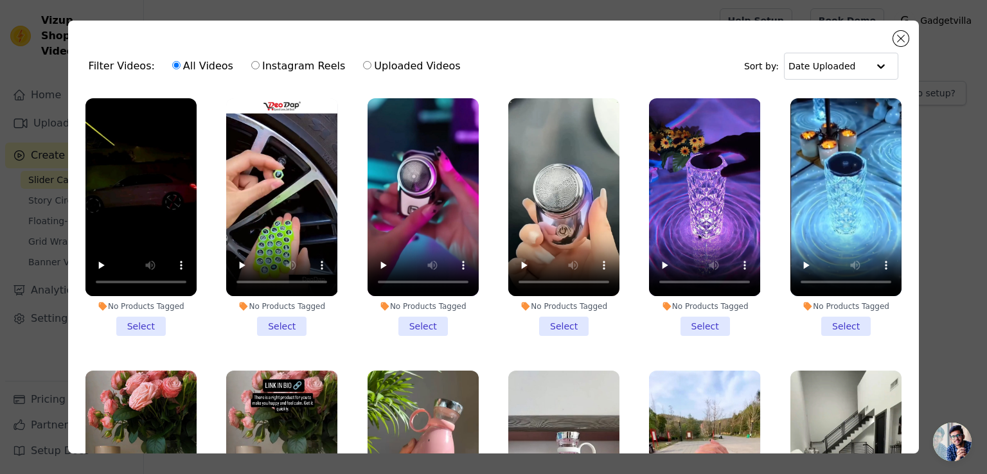
click at [414, 317] on li "No Products Tagged Select" at bounding box center [423, 217] width 111 height 238
click at [0, 0] on input "No Products Tagged Select" at bounding box center [0, 0] width 0 height 0
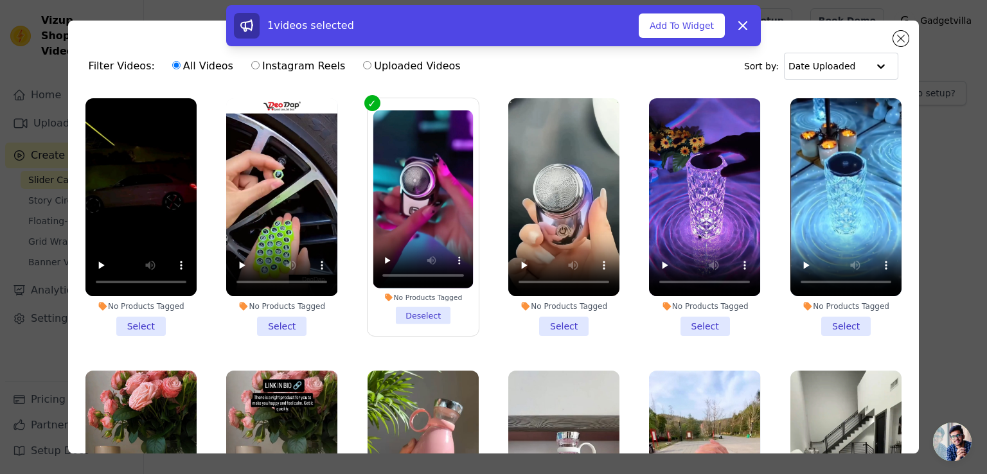
click at [568, 317] on li "No Products Tagged Select" at bounding box center [563, 217] width 111 height 238
click at [0, 0] on input "No Products Tagged Select" at bounding box center [0, 0] width 0 height 0
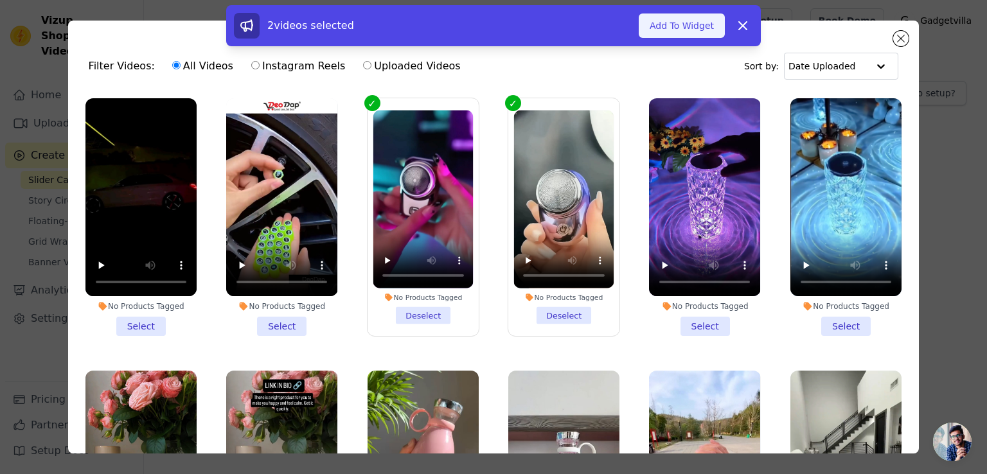
click at [692, 27] on button "Add To Widget" at bounding box center [682, 25] width 86 height 24
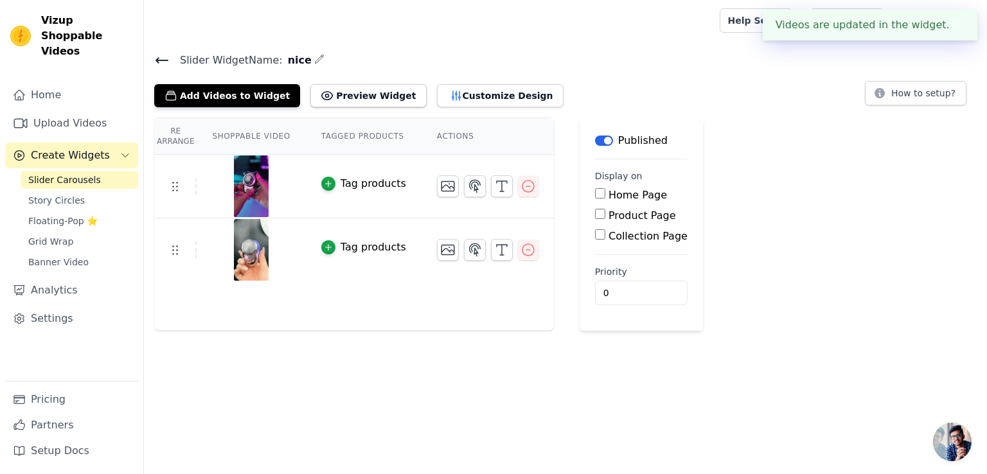
click at [580, 214] on main "Label Published Display on Home Page Product Page Collection Page Priority 0" at bounding box center [641, 224] width 123 height 213
click at [595, 214] on input "Product Page" at bounding box center [600, 214] width 10 height 10
checkbox input "true"
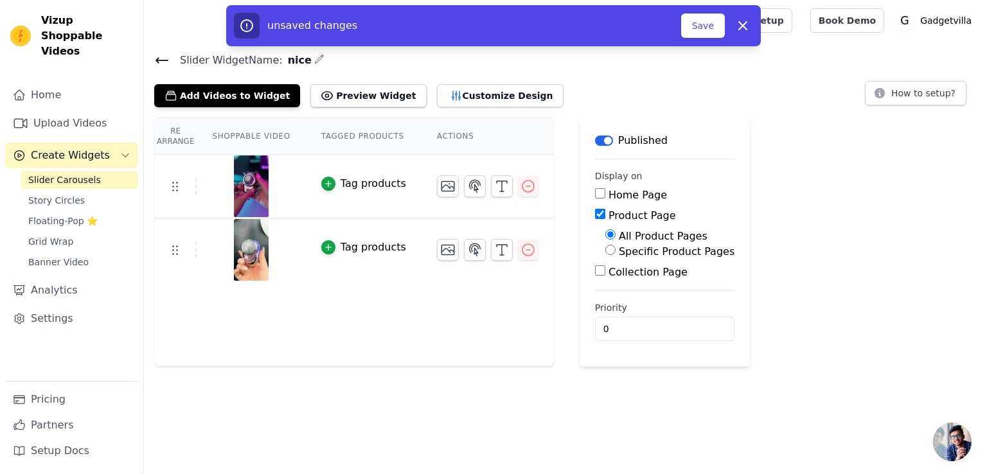
click at [605, 255] on div "Specific Product Pages" at bounding box center [669, 251] width 129 height 15
click at [605, 247] on input "Specific Product Pages" at bounding box center [610, 250] width 10 height 10
radio input "true"
click at [605, 272] on button "Select Products" at bounding box center [648, 281] width 86 height 22
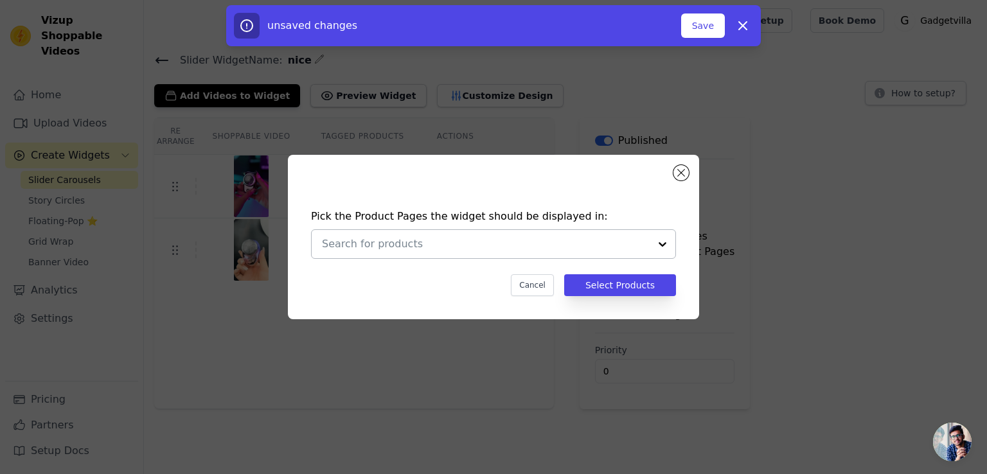
click at [658, 236] on div at bounding box center [663, 244] width 26 height 28
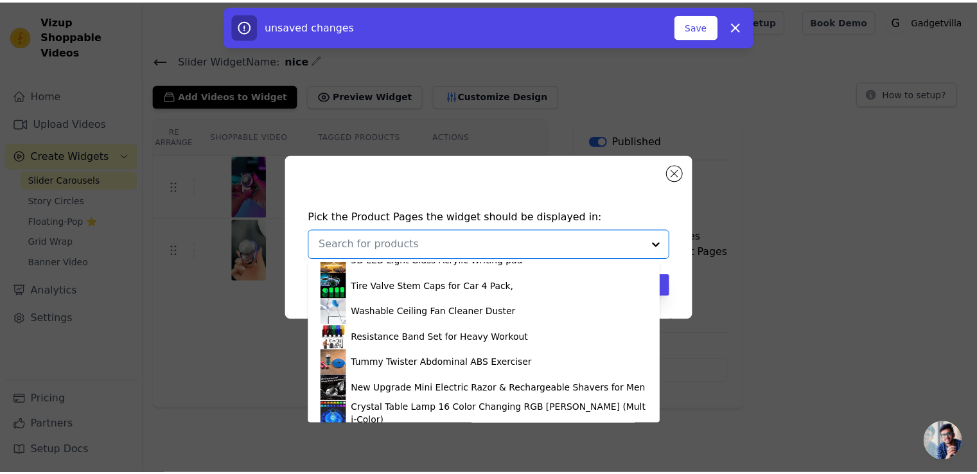
scroll to position [198, 0]
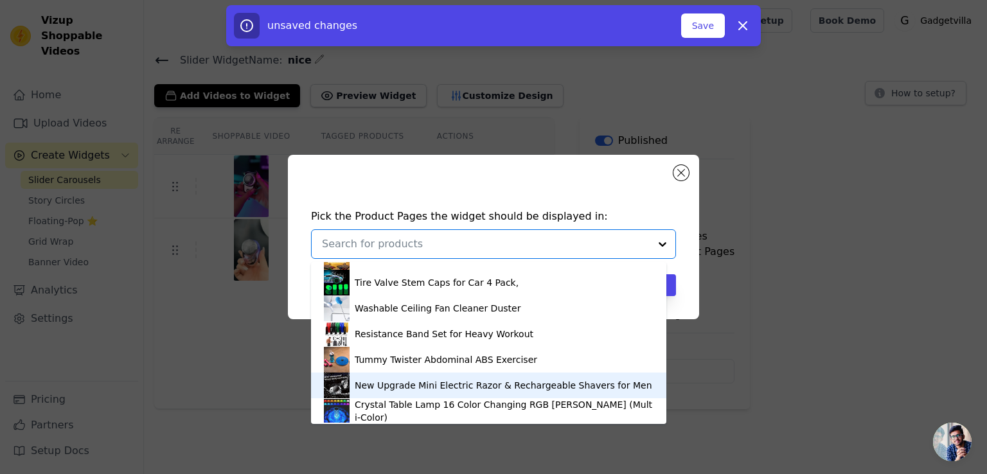
click at [535, 385] on div "New Upgrade Mini Electric Razor & Rechargeable Shavers for Men" at bounding box center [504, 385] width 298 height 13
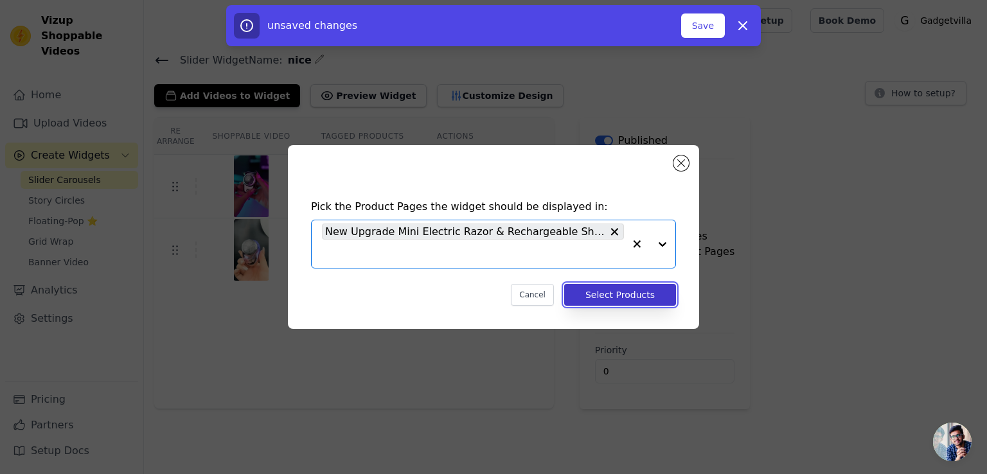
click at [628, 294] on button "Select Products" at bounding box center [620, 295] width 112 height 22
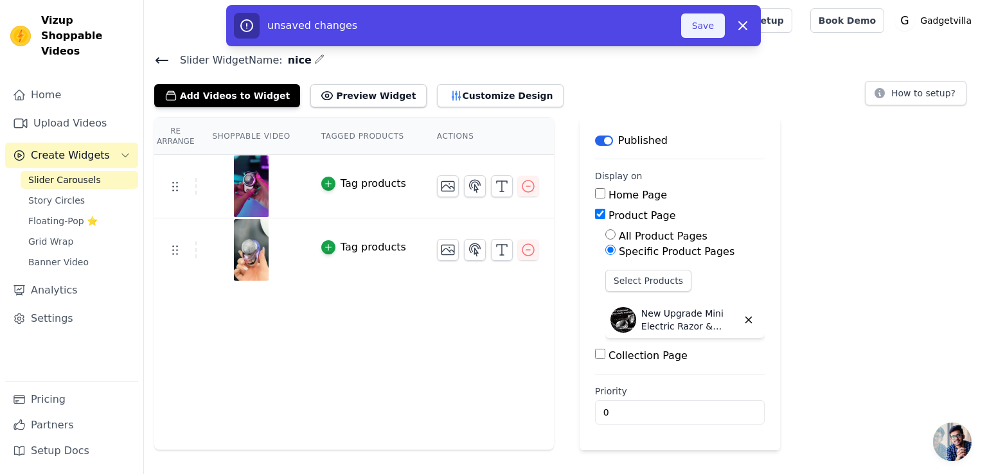
click at [702, 31] on button "Save" at bounding box center [703, 25] width 44 height 24
click at [700, 21] on div at bounding box center [429, 20] width 550 height 41
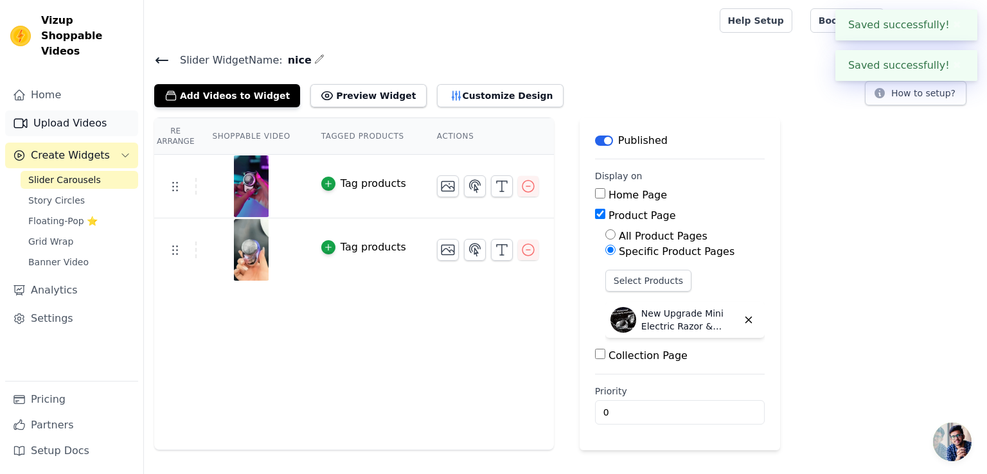
click at [80, 111] on link "Upload Videos" at bounding box center [71, 124] width 133 height 26
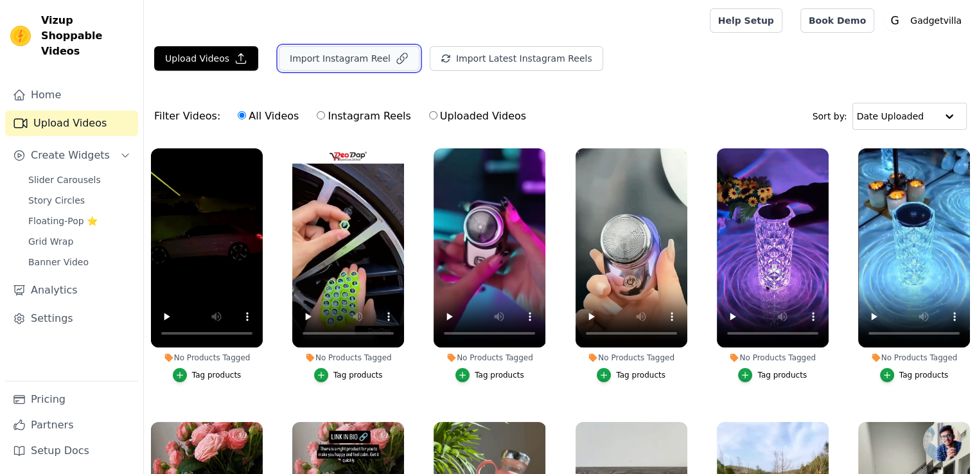
click at [327, 55] on button "Import Instagram Reel" at bounding box center [349, 58] width 141 height 24
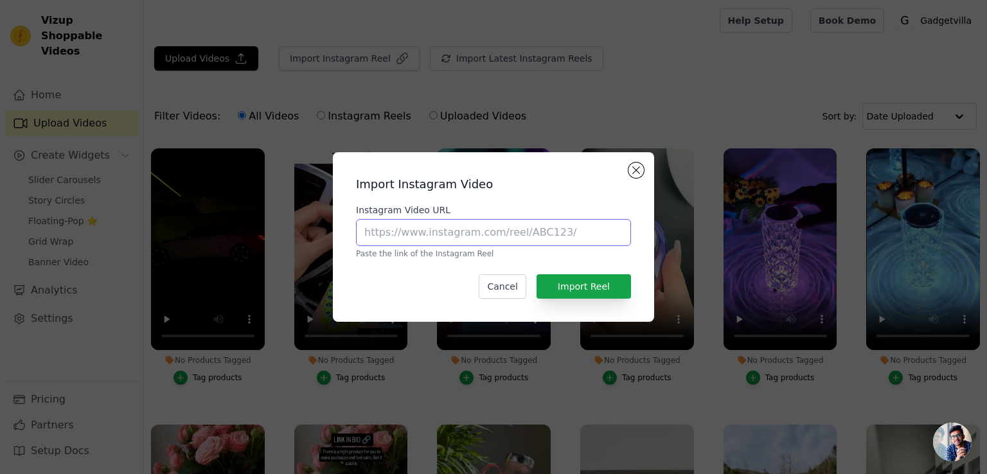
click at [437, 227] on input "Instagram Video URL" at bounding box center [493, 232] width 275 height 27
paste input "[URL][DOMAIN_NAME]"
type input "[URL][DOMAIN_NAME]"
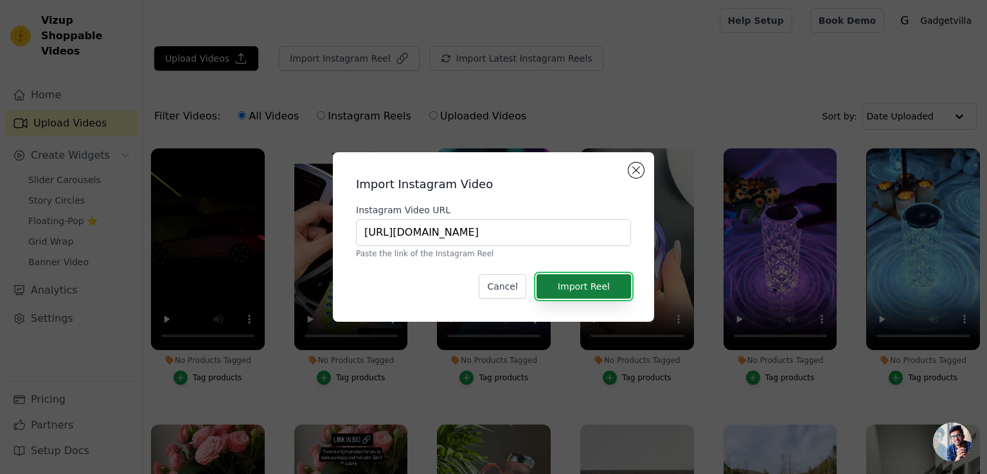
scroll to position [0, 0]
click at [589, 290] on button "Import Reel" at bounding box center [584, 286] width 94 height 24
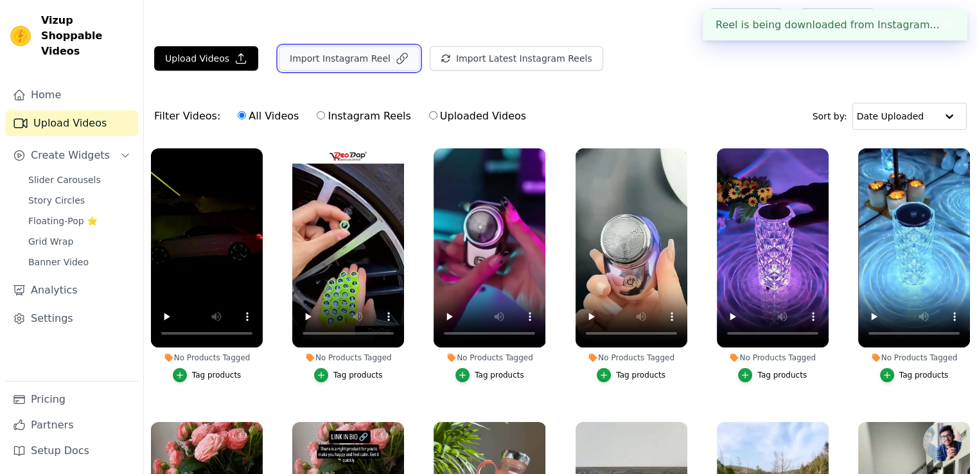
click at [341, 52] on button "Import Instagram Reel" at bounding box center [349, 58] width 141 height 24
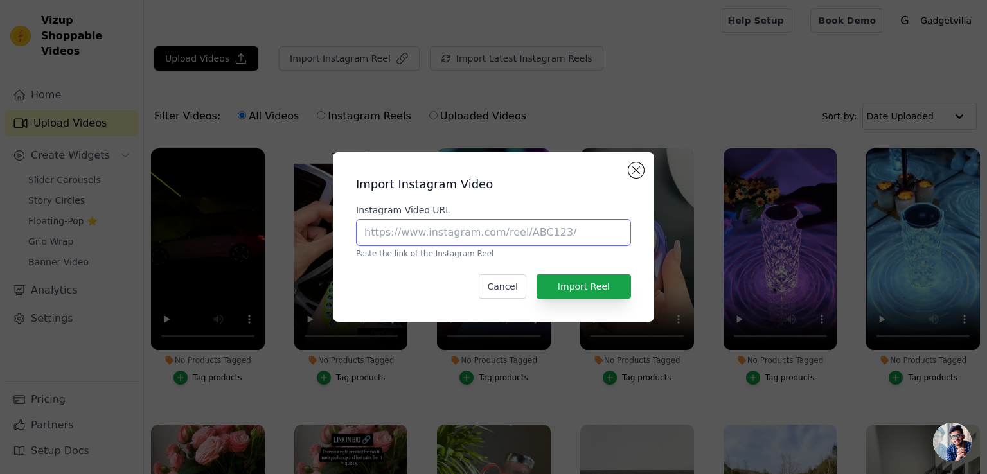
click at [411, 227] on input "Instagram Video URL" at bounding box center [493, 232] width 275 height 27
paste input "[URL][DOMAIN_NAME]"
type input "[URL][DOMAIN_NAME]"
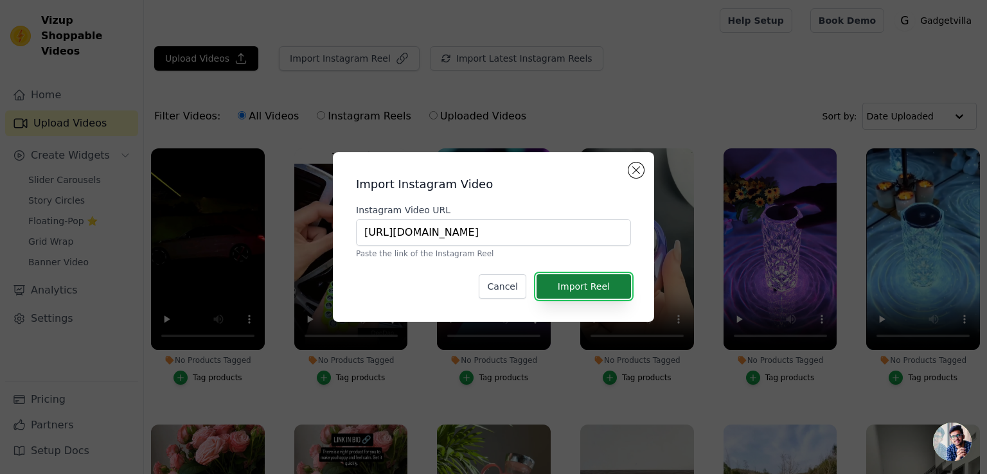
scroll to position [0, 0]
click at [578, 290] on button "Import Reel" at bounding box center [584, 286] width 94 height 24
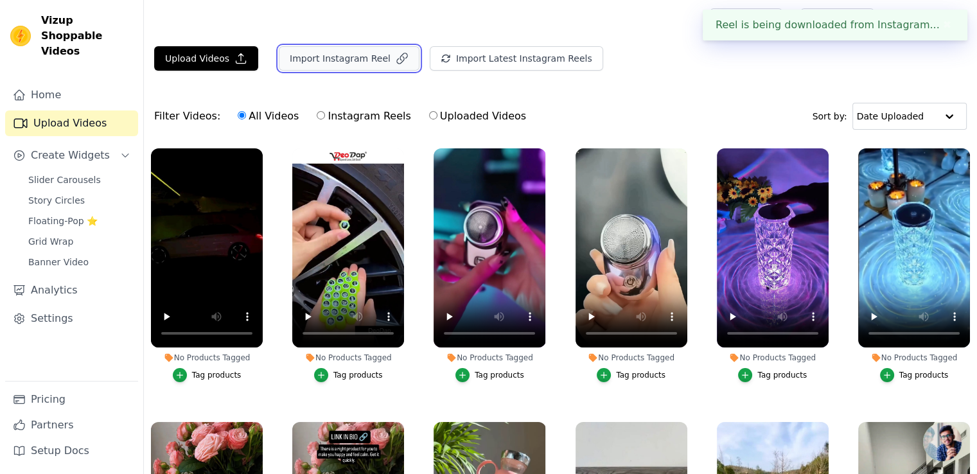
click at [343, 59] on button "Import Instagram Reel" at bounding box center [349, 58] width 141 height 24
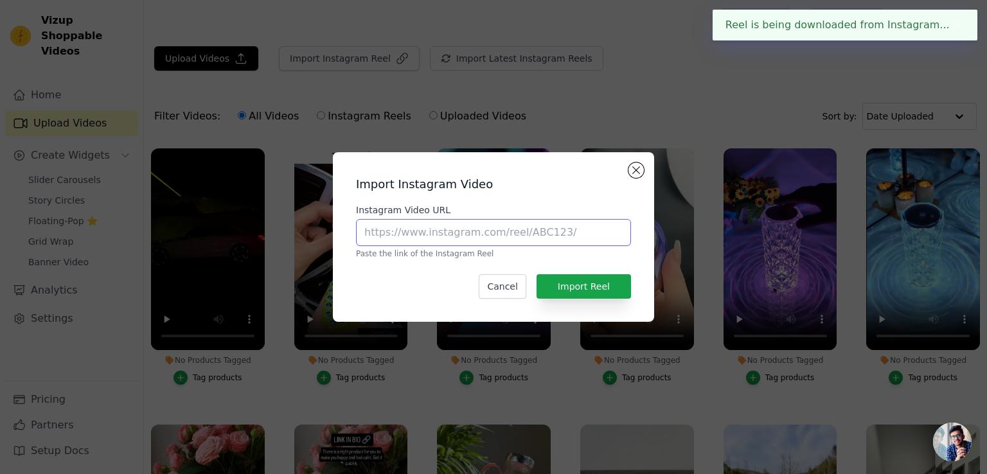
click at [422, 240] on input "Instagram Video URL" at bounding box center [493, 232] width 275 height 27
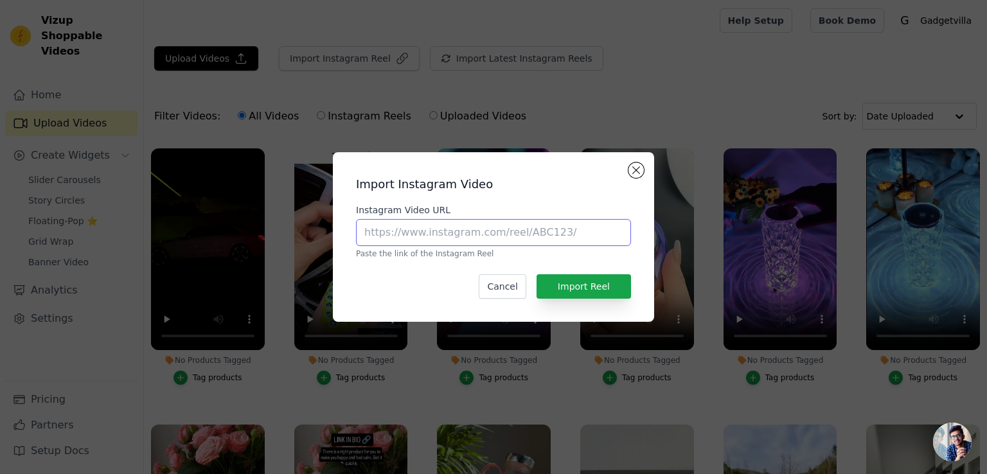
click at [558, 230] on input "Instagram Video URL" at bounding box center [493, 232] width 275 height 27
paste input "[URL][DOMAIN_NAME]"
type input "[URL][DOMAIN_NAME]"
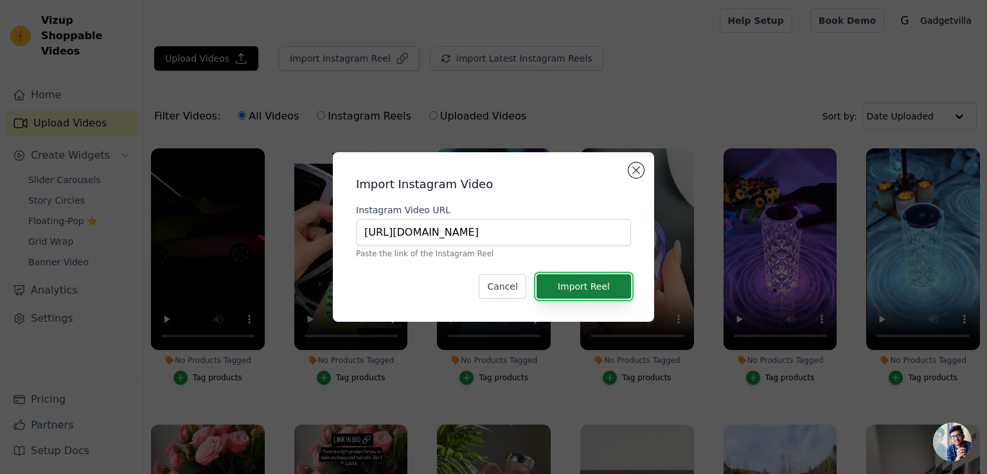
scroll to position [0, 0]
click at [576, 281] on button "Import Reel" at bounding box center [584, 286] width 94 height 24
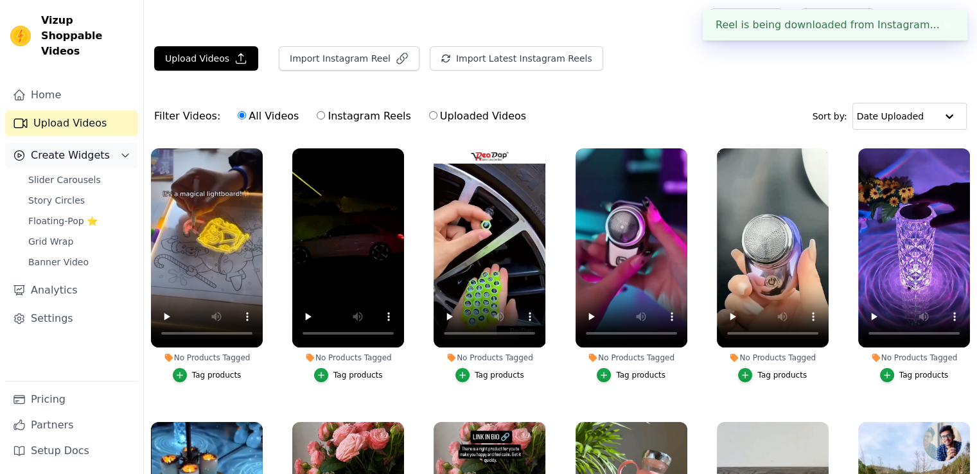
click at [113, 143] on button "Create Widgets" at bounding box center [71, 156] width 133 height 26
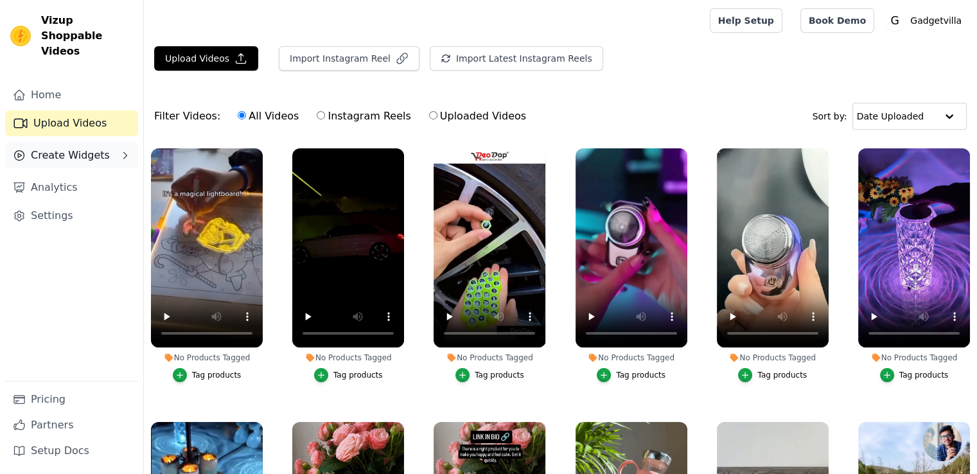
click at [106, 143] on button "Create Widgets" at bounding box center [71, 156] width 133 height 26
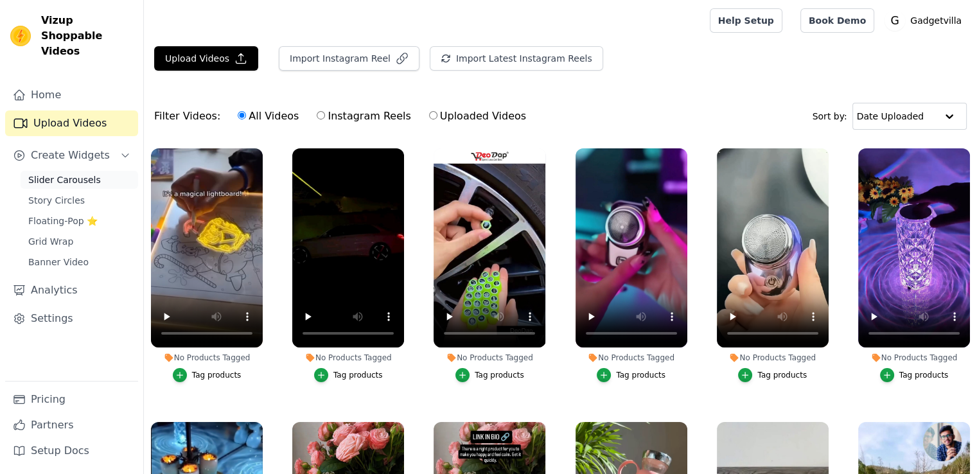
click at [102, 171] on link "Slider Carousels" at bounding box center [80, 180] width 118 height 18
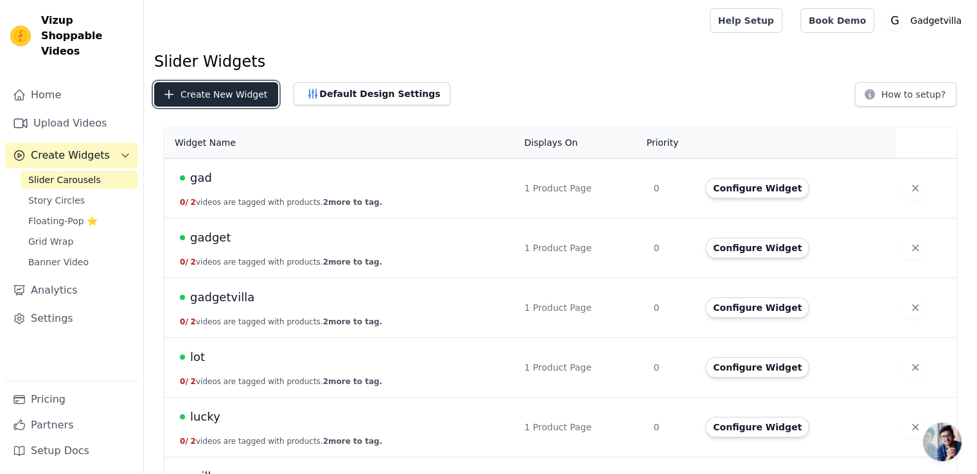
click at [206, 85] on button "Create New Widget" at bounding box center [216, 94] width 124 height 24
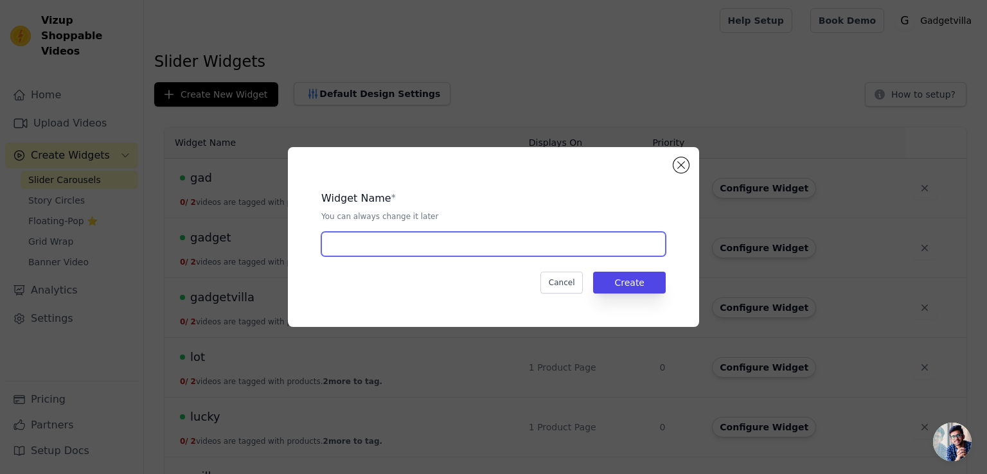
click at [386, 245] on input "text" at bounding box center [493, 244] width 344 height 24
type input "bous"
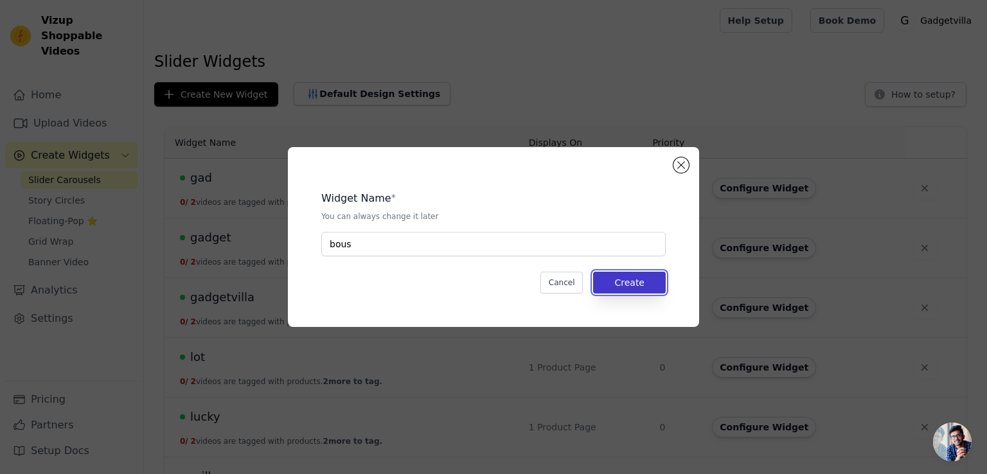
click at [643, 274] on button "Create" at bounding box center [629, 283] width 73 height 22
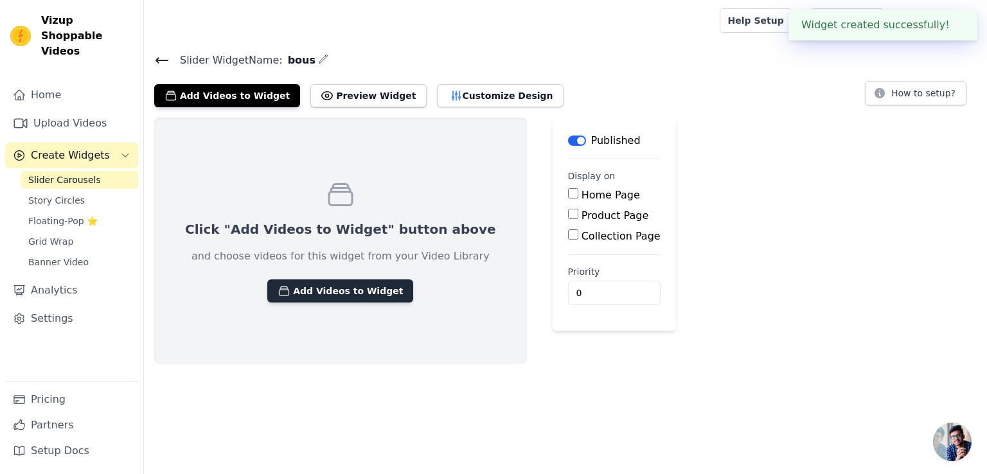
click at [347, 283] on button "Add Videos to Widget" at bounding box center [340, 291] width 146 height 23
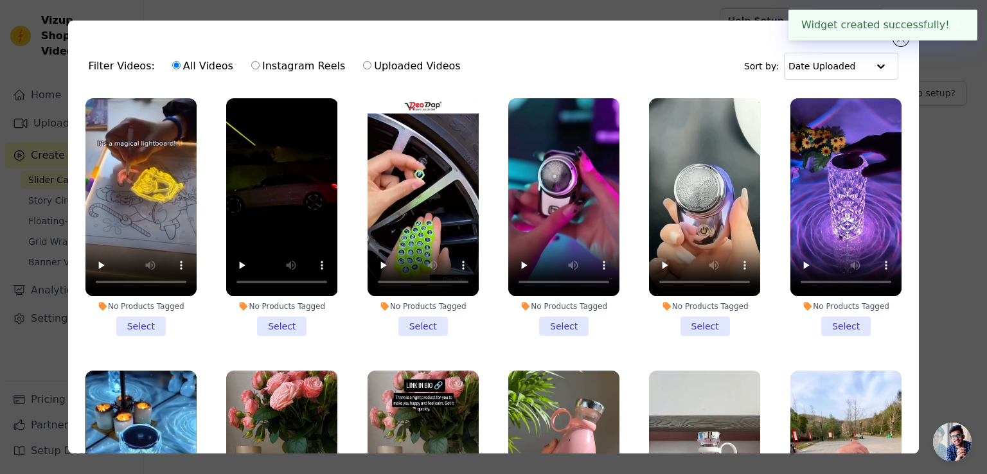
click at [143, 322] on li "No Products Tagged Select" at bounding box center [140, 217] width 111 height 238
click at [0, 0] on input "No Products Tagged Select" at bounding box center [0, 0] width 0 height 0
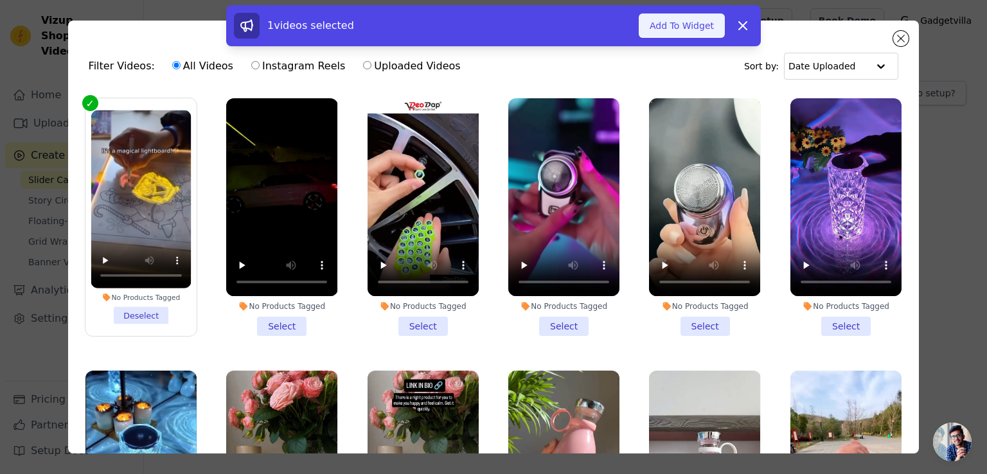
click at [698, 24] on button "Add To Widget" at bounding box center [682, 25] width 86 height 24
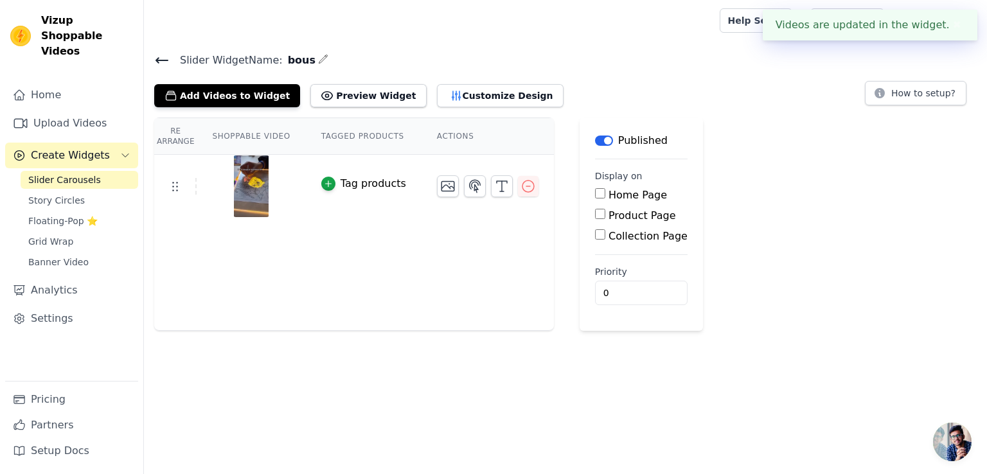
click at [595, 211] on input "Product Page" at bounding box center [600, 214] width 10 height 10
checkbox input "true"
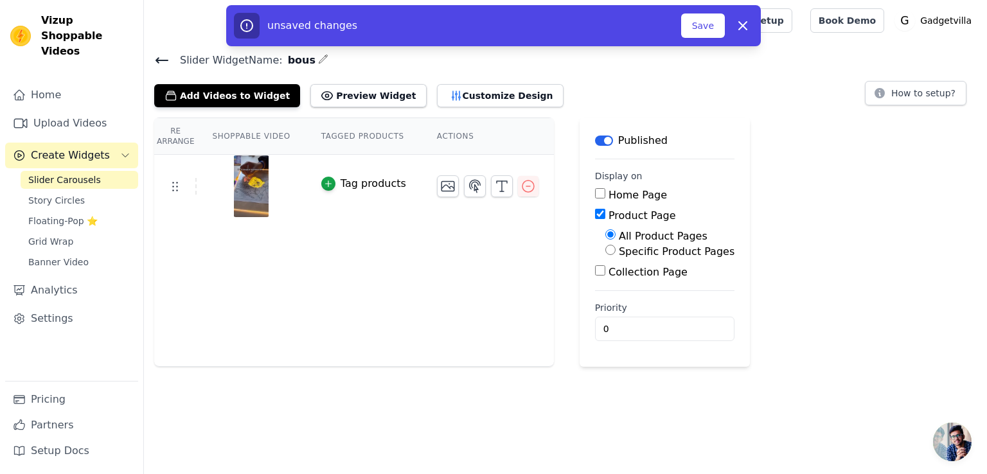
click at [605, 248] on input "Specific Product Pages" at bounding box center [610, 250] width 10 height 10
radio input "true"
click at [612, 281] on button "Select Products" at bounding box center [648, 281] width 86 height 22
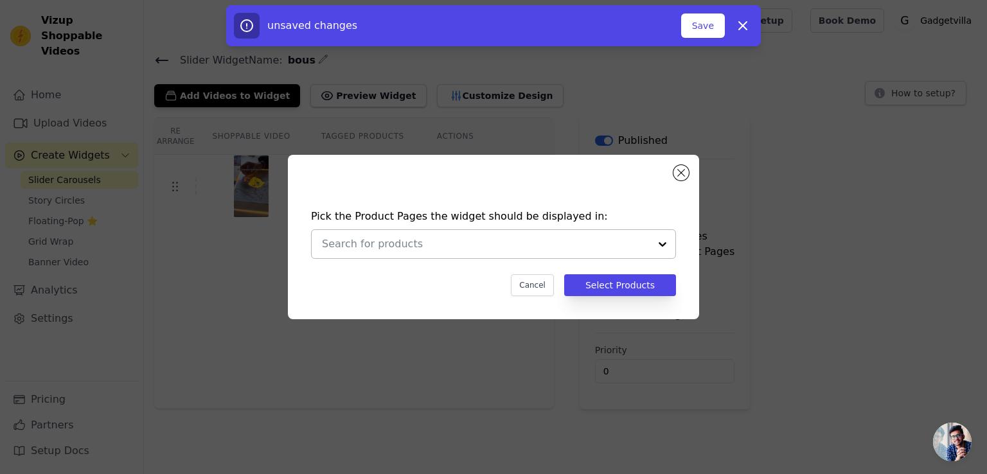
click at [654, 247] on div at bounding box center [663, 244] width 26 height 28
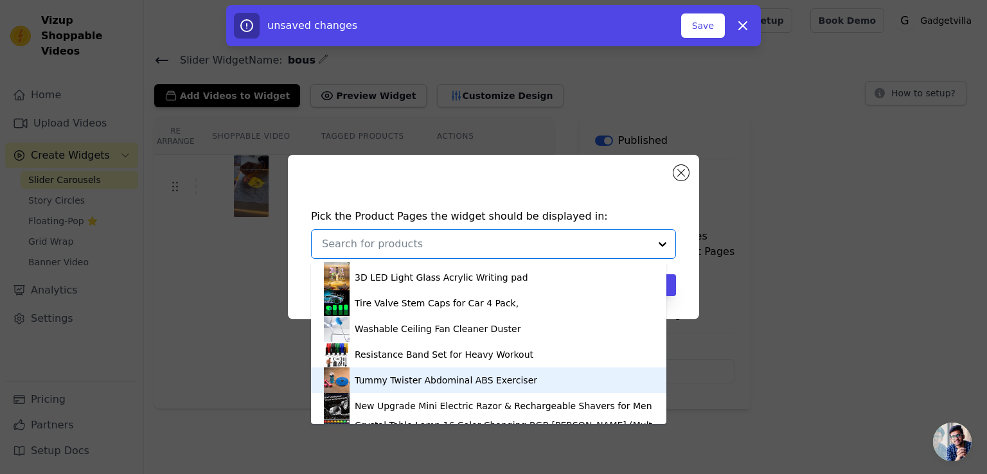
scroll to position [172, 0]
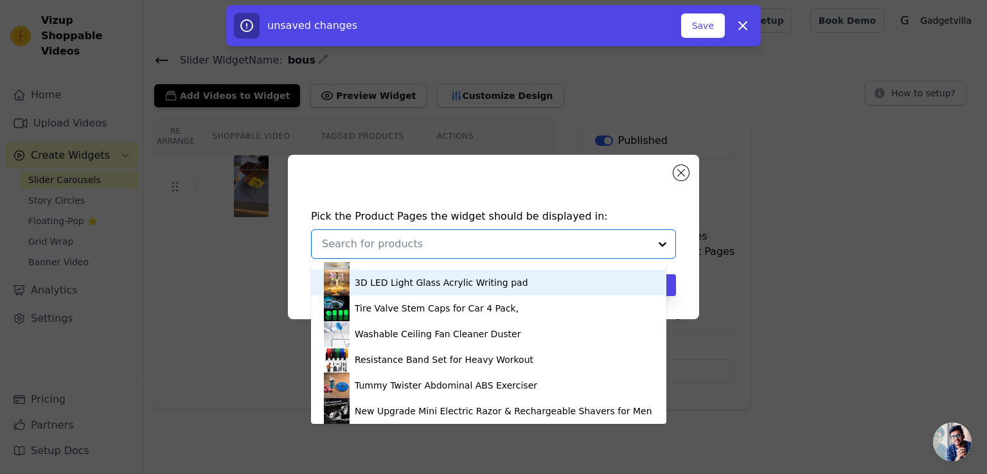
click at [503, 276] on div "3D LED Light Glass Acrylic Writing pad" at bounding box center [442, 282] width 174 height 13
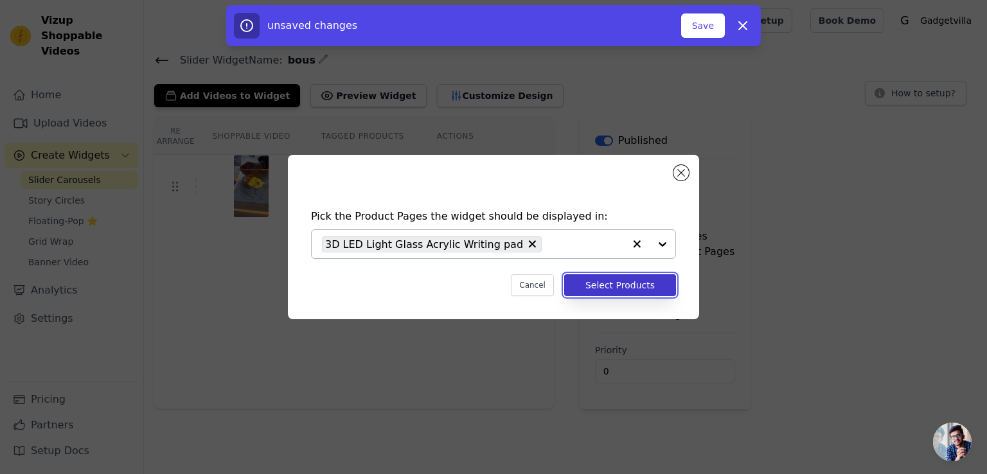
click at [648, 278] on button "Select Products" at bounding box center [620, 285] width 112 height 22
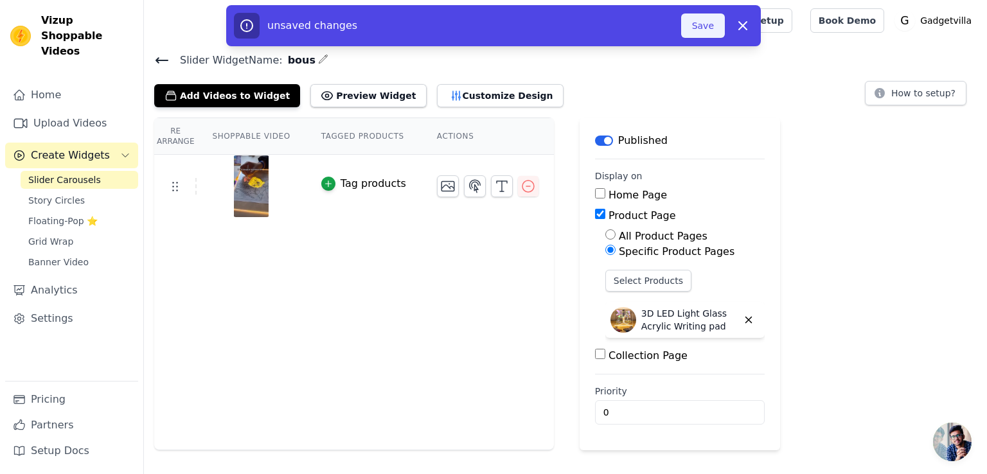
click at [706, 20] on button "Save" at bounding box center [703, 25] width 44 height 24
click at [706, 24] on button "Save" at bounding box center [703, 25] width 44 height 24
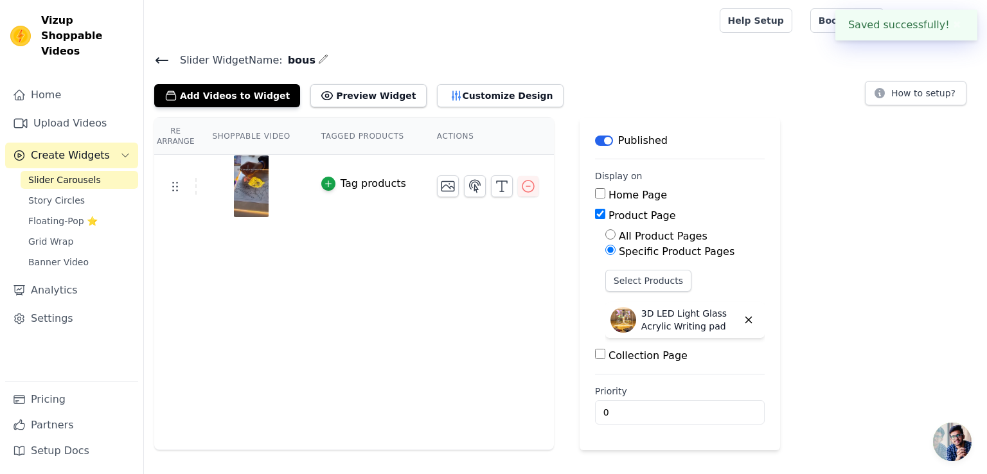
click at [704, 24] on div at bounding box center [429, 20] width 550 height 41
click at [156, 55] on icon at bounding box center [161, 60] width 15 height 15
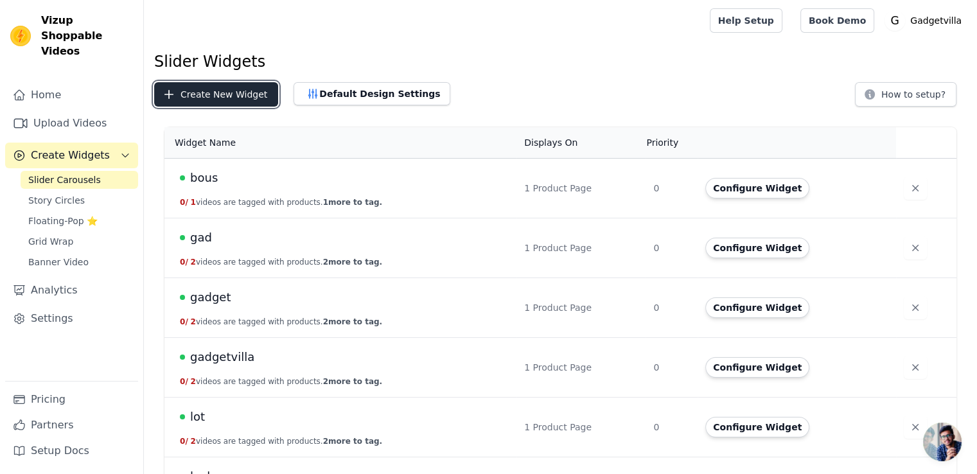
click at [182, 88] on button "Create New Widget" at bounding box center [216, 94] width 124 height 24
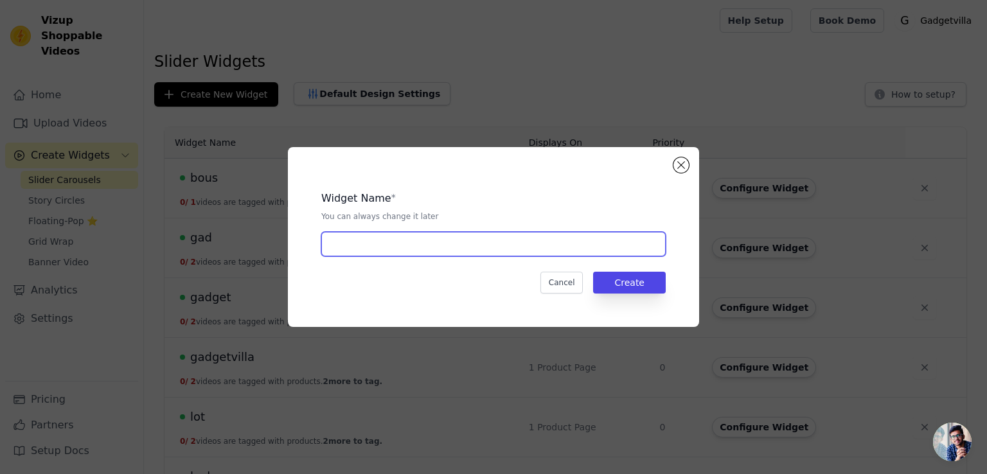
click at [404, 243] on input "text" at bounding box center [493, 244] width 344 height 24
type input "not"
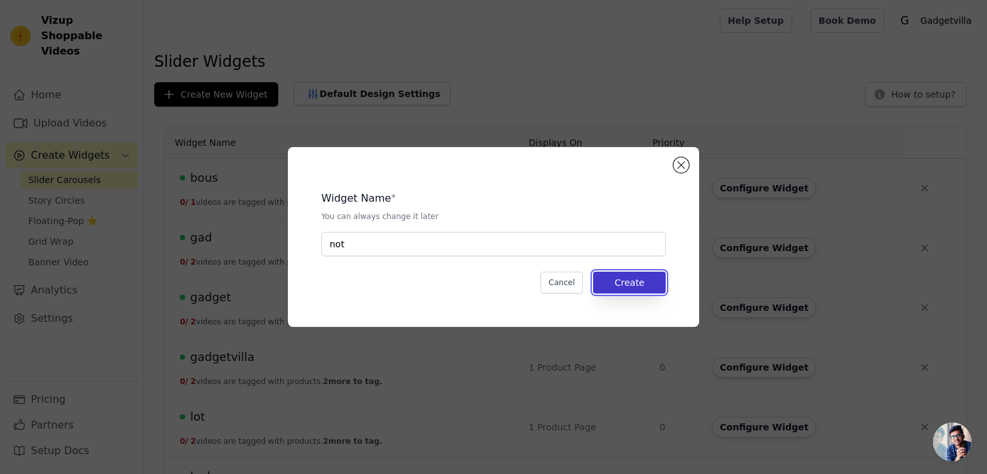
click at [650, 277] on button "Create" at bounding box center [629, 283] width 73 height 22
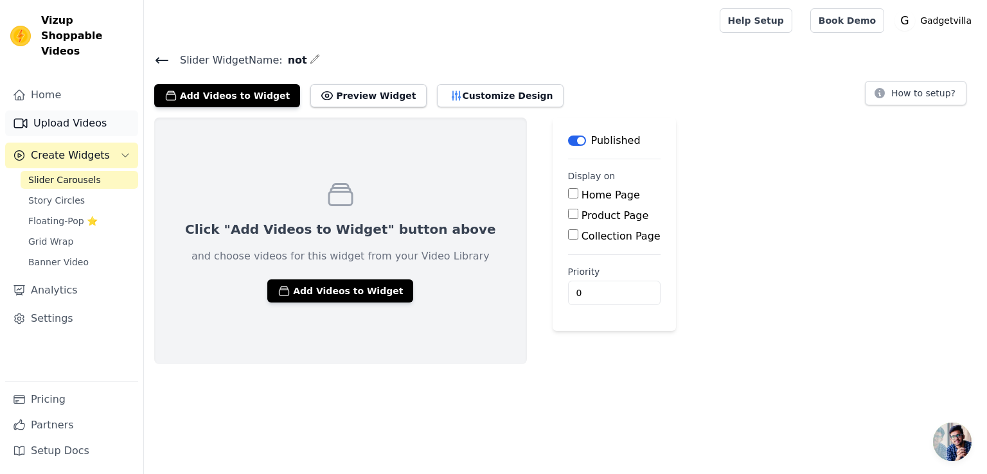
click at [100, 111] on link "Upload Videos" at bounding box center [71, 124] width 133 height 26
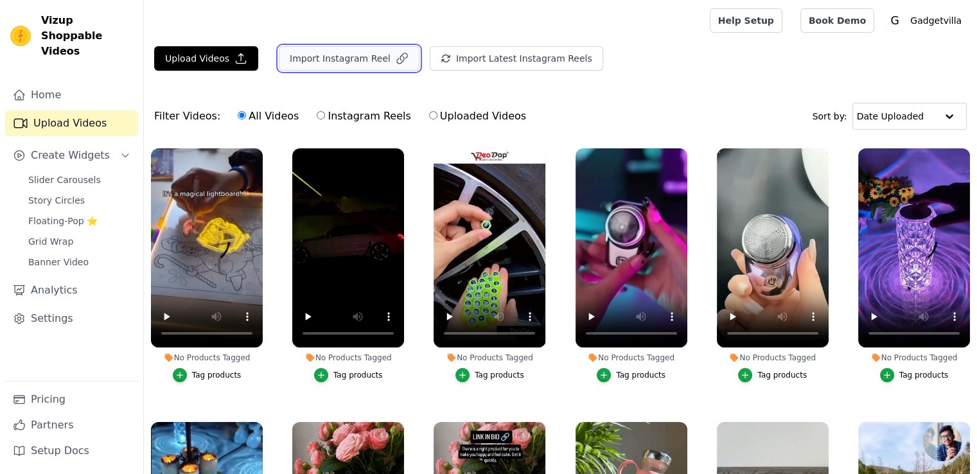
click at [315, 56] on button "Import Instagram Reel" at bounding box center [349, 58] width 141 height 24
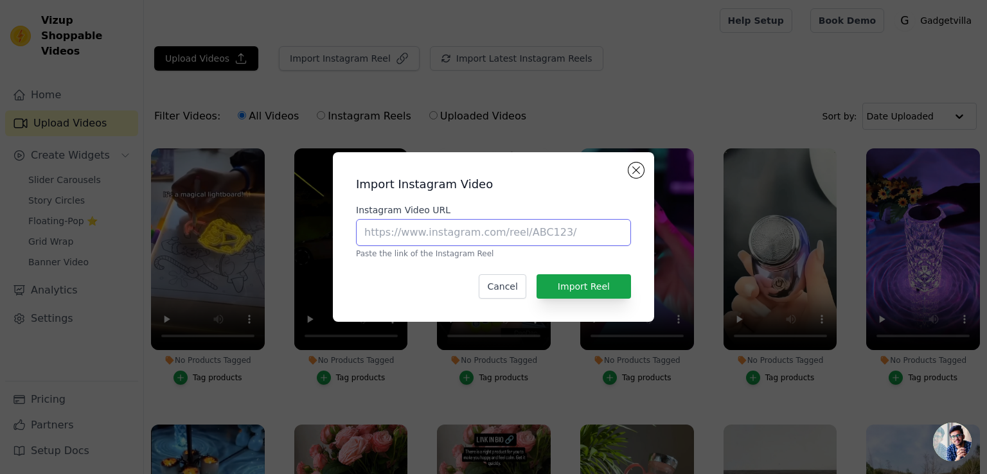
click at [393, 229] on input "Instagram Video URL" at bounding box center [493, 232] width 275 height 27
paste input "[URL][DOMAIN_NAME]"
type input "[URL][DOMAIN_NAME]"
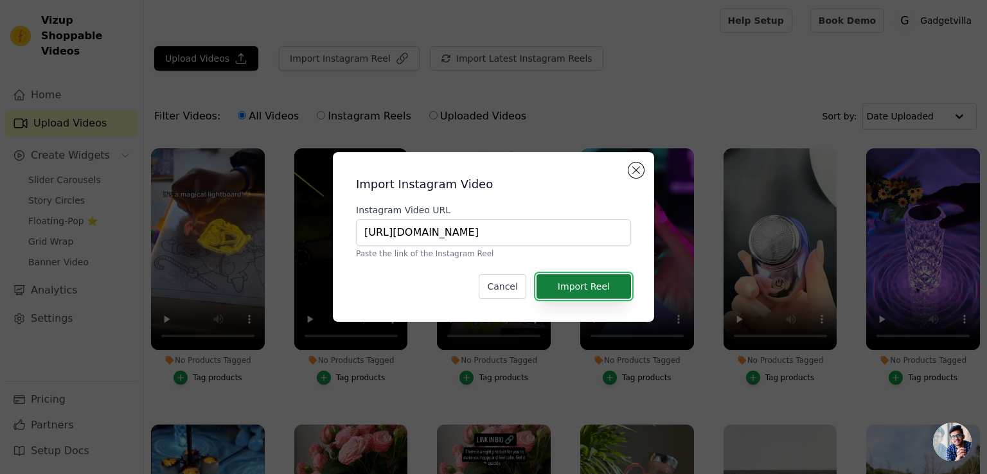
scroll to position [0, 0]
click at [573, 292] on button "Import Reel" at bounding box center [584, 286] width 94 height 24
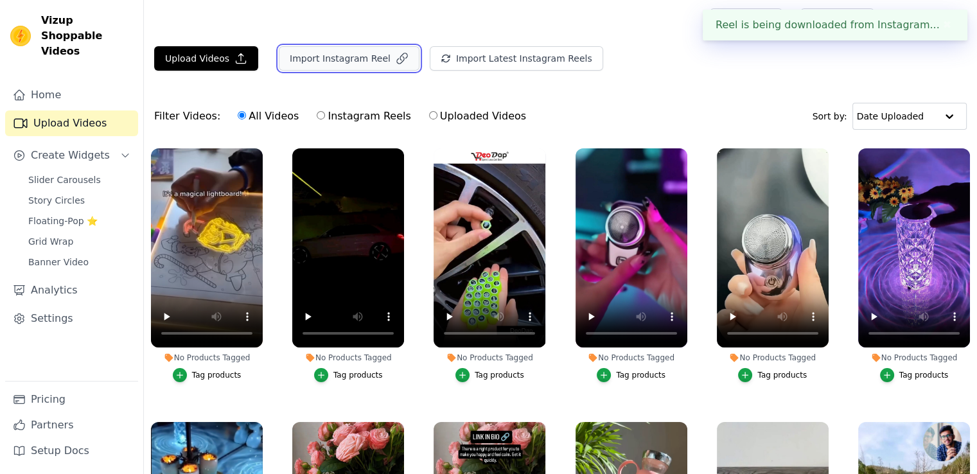
click at [342, 56] on button "Import Instagram Reel" at bounding box center [349, 58] width 141 height 24
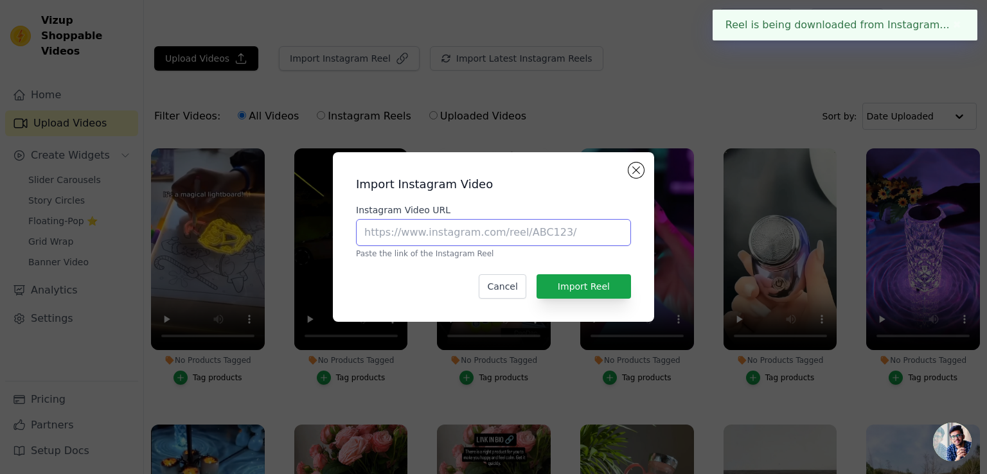
click at [443, 227] on input "Instagram Video URL" at bounding box center [493, 232] width 275 height 27
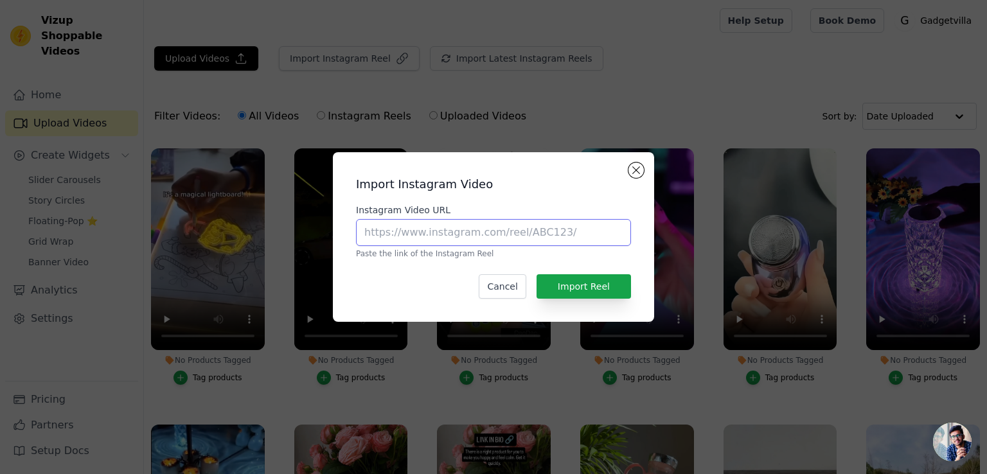
paste input "[URL][DOMAIN_NAME]"
type input "[URL][DOMAIN_NAME]"
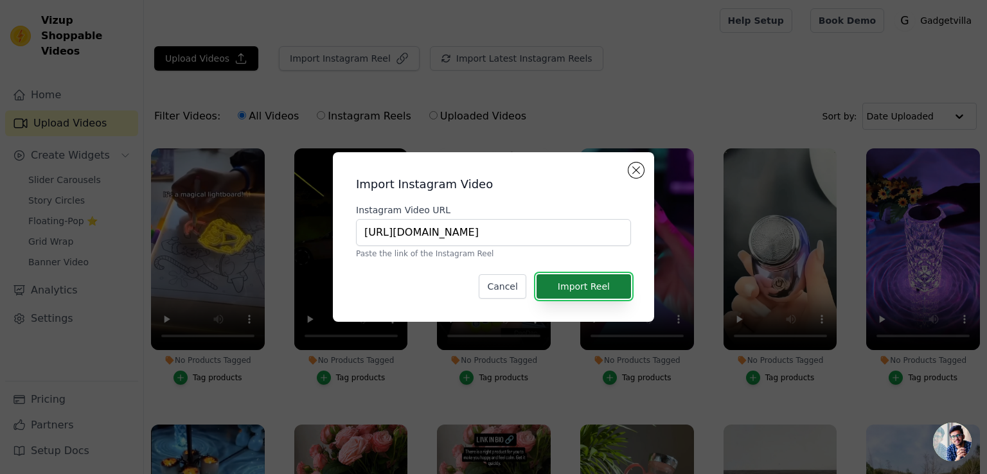
scroll to position [0, 0]
click at [568, 288] on button "Import Reel" at bounding box center [584, 286] width 94 height 24
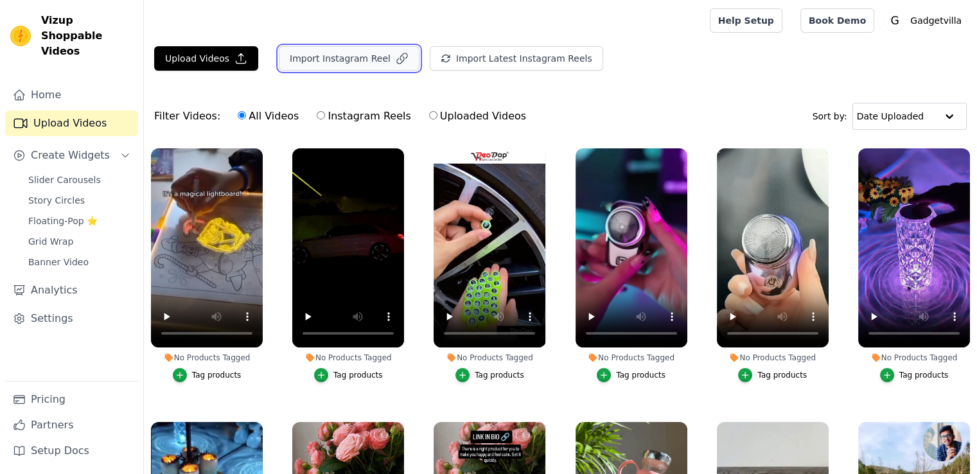
click at [347, 53] on button "Import Instagram Reel" at bounding box center [349, 58] width 141 height 24
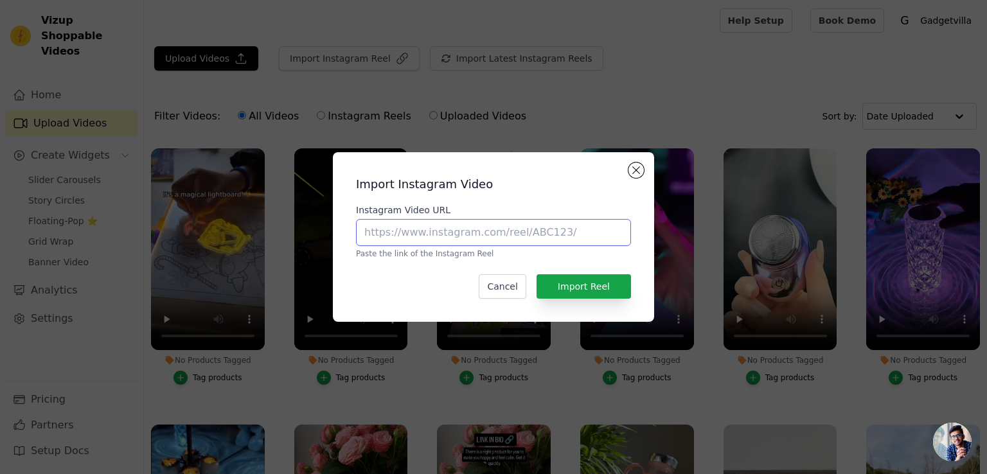
click at [404, 236] on input "Instagram Video URL" at bounding box center [493, 232] width 275 height 27
paste input "[URL][DOMAIN_NAME]"
type input "[URL][DOMAIN_NAME]"
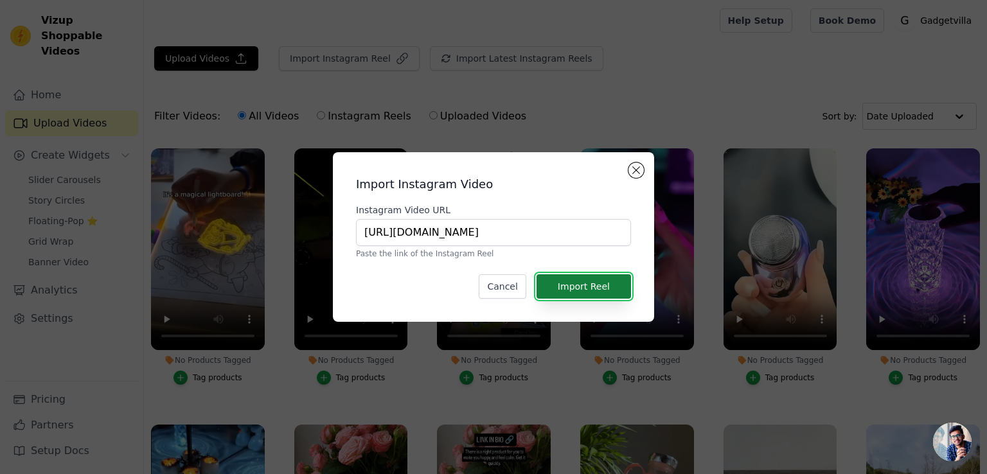
scroll to position [0, 0]
click at [619, 285] on button "Import Reel" at bounding box center [584, 286] width 94 height 24
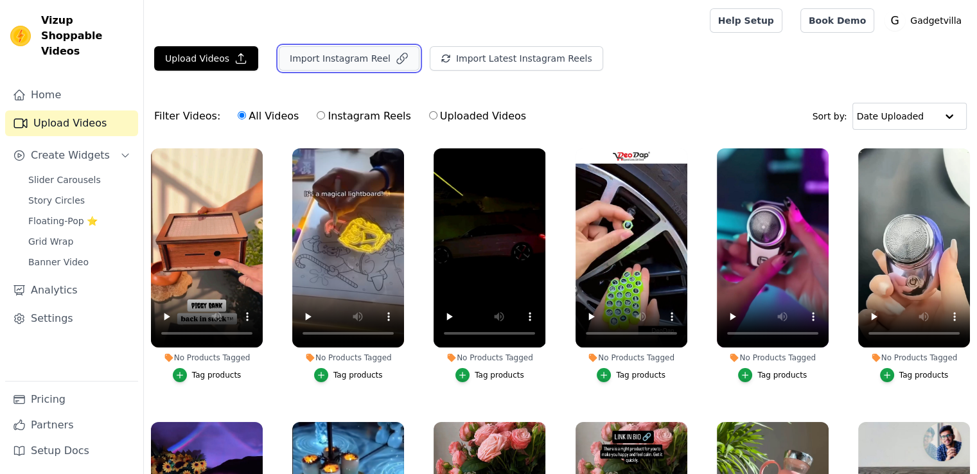
click at [362, 55] on button "Import Instagram Reel" at bounding box center [349, 58] width 141 height 24
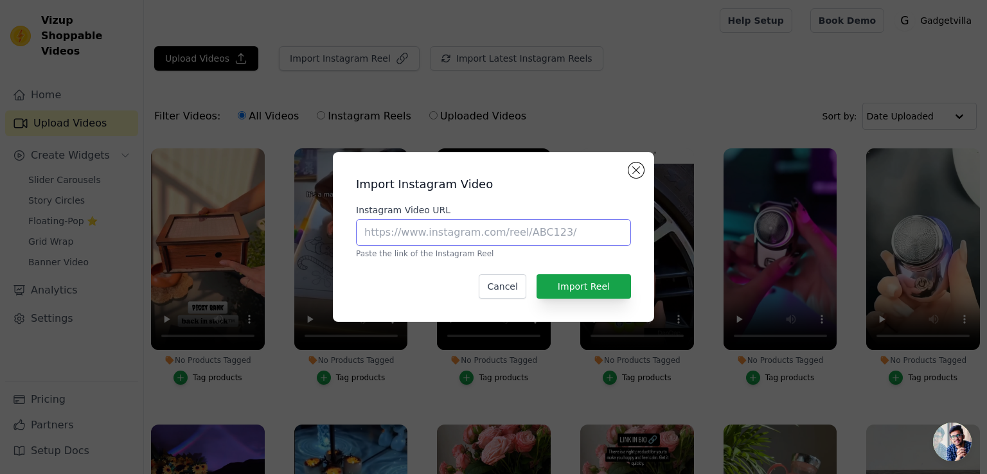
click at [447, 225] on input "Instagram Video URL" at bounding box center [493, 232] width 275 height 27
paste input "[URL][DOMAIN_NAME]"
type input "[URL][DOMAIN_NAME]"
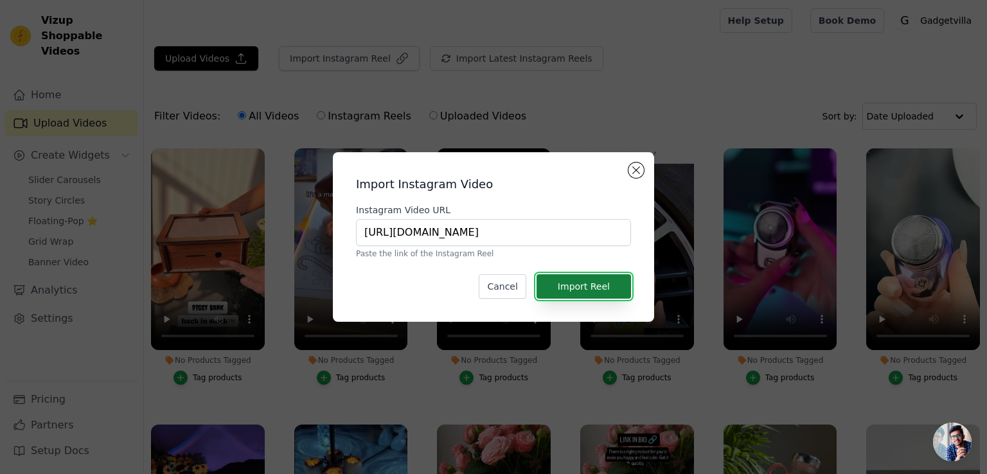
scroll to position [0, 0]
click at [584, 281] on button "Import Reel" at bounding box center [584, 286] width 94 height 24
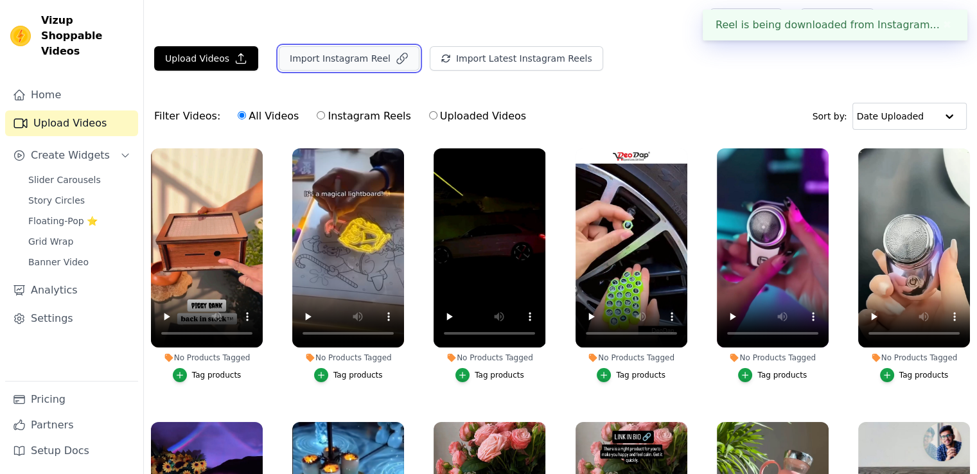
click at [334, 62] on button "Import Instagram Reel" at bounding box center [349, 58] width 141 height 24
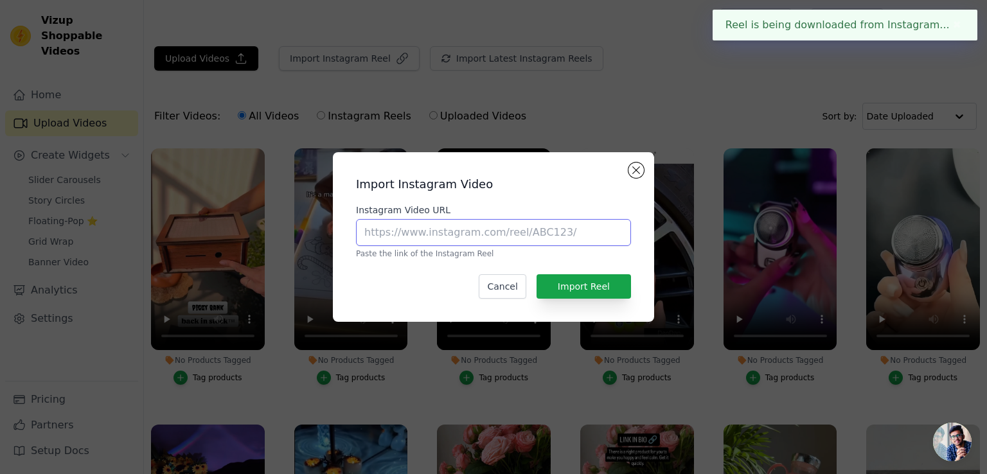
click at [414, 229] on input "Instagram Video URL" at bounding box center [493, 232] width 275 height 27
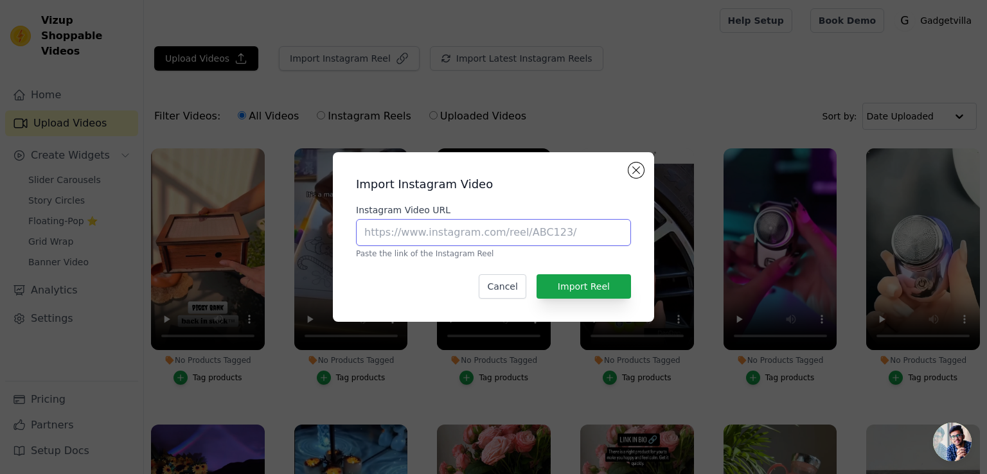
paste input "[URL][DOMAIN_NAME]"
type input "[URL][DOMAIN_NAME]"
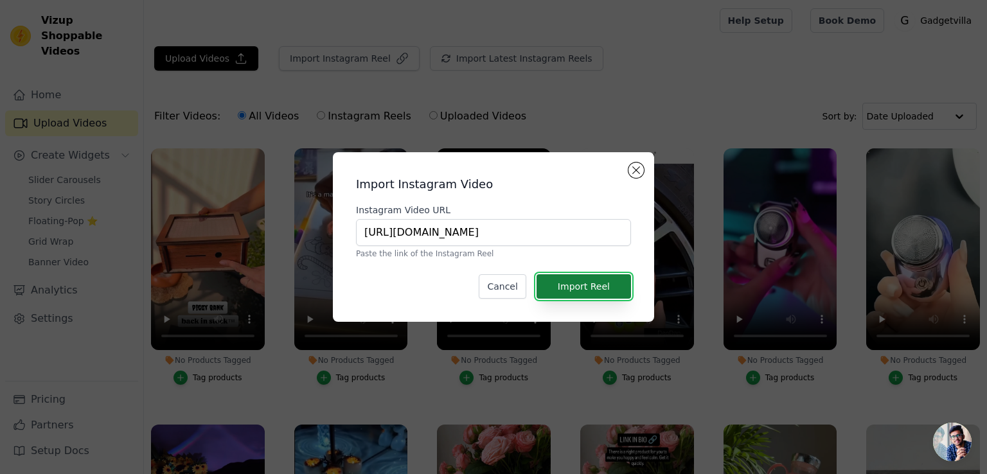
scroll to position [0, 0]
click at [573, 293] on button "Import Reel" at bounding box center [584, 286] width 94 height 24
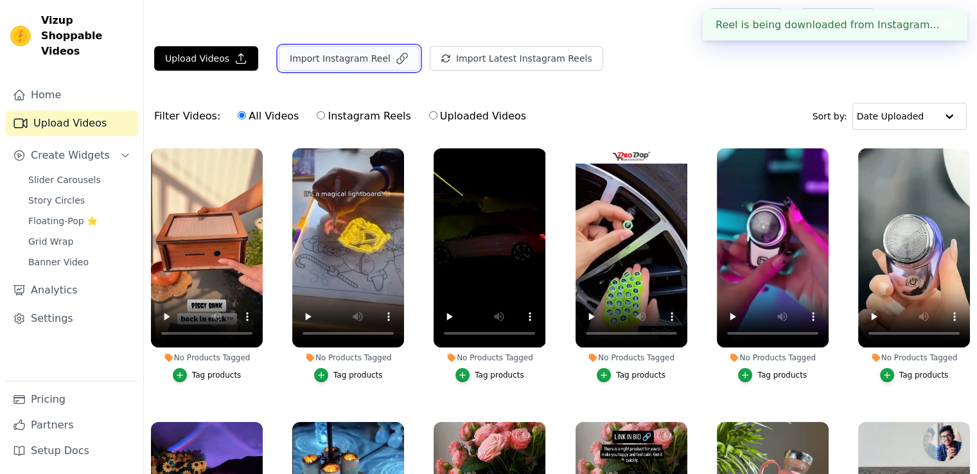
click at [364, 57] on button "Import Instagram Reel" at bounding box center [349, 58] width 141 height 24
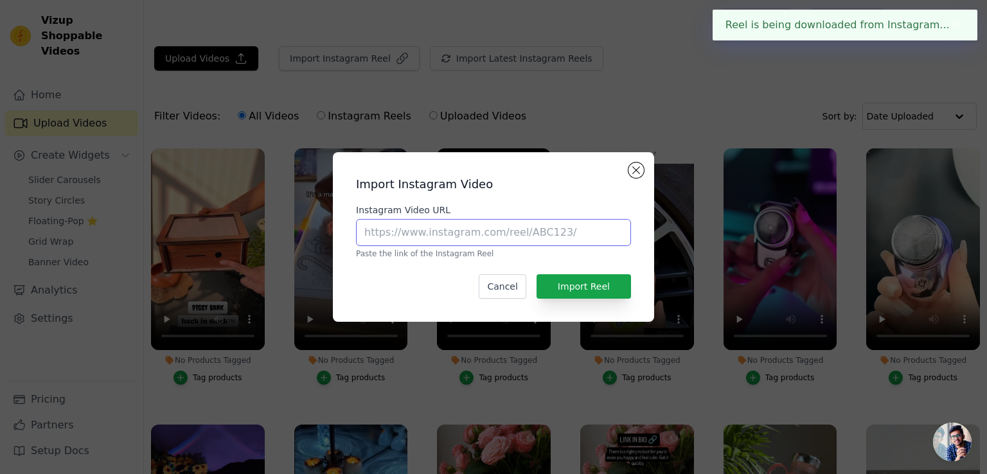
click at [470, 227] on input "Instagram Video URL" at bounding box center [493, 232] width 275 height 27
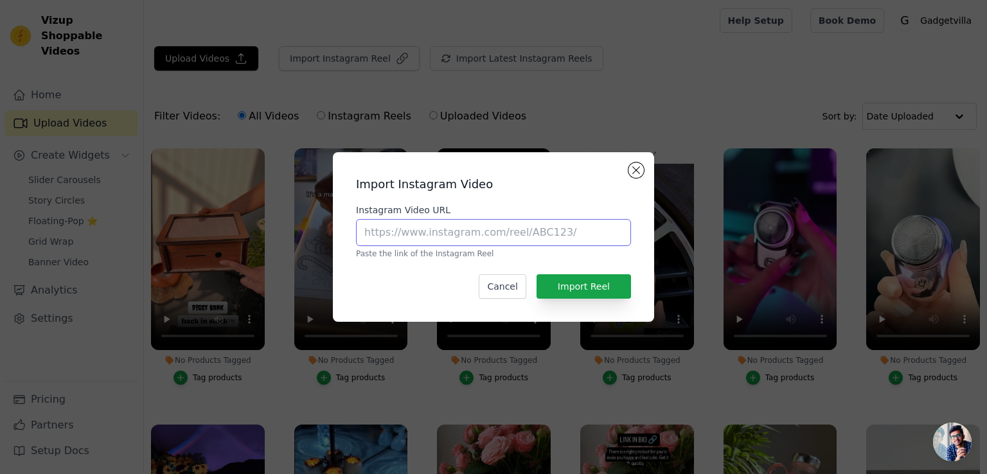
paste input "[URL][DOMAIN_NAME]"
type input "[URL][DOMAIN_NAME]"
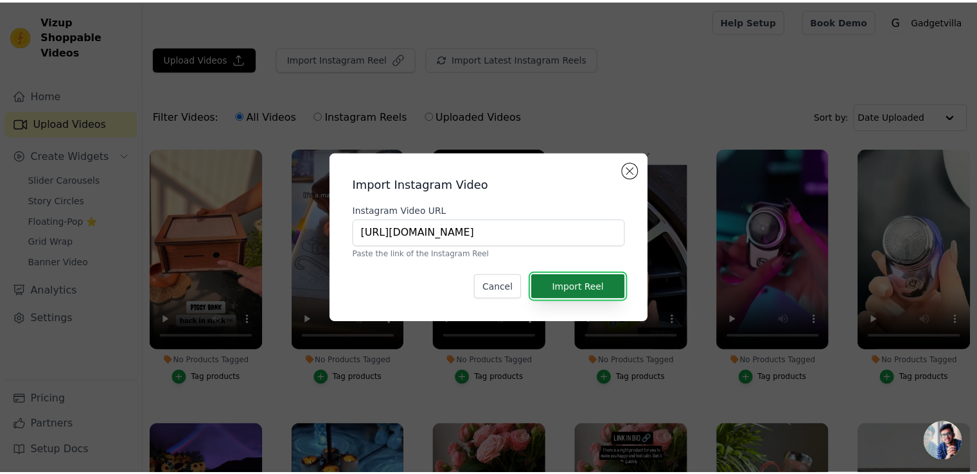
scroll to position [0, 0]
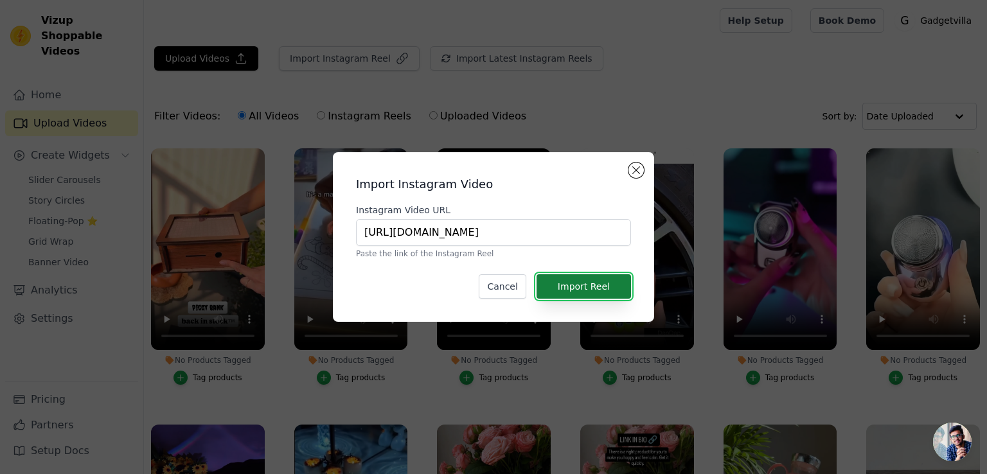
click at [571, 294] on button "Import Reel" at bounding box center [584, 286] width 94 height 24
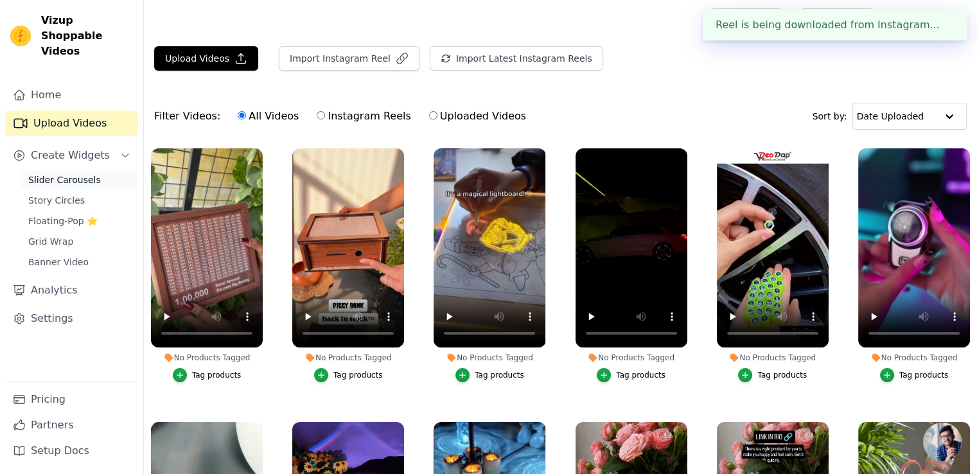
click at [75, 174] on span "Slider Carousels" at bounding box center [64, 180] width 73 height 13
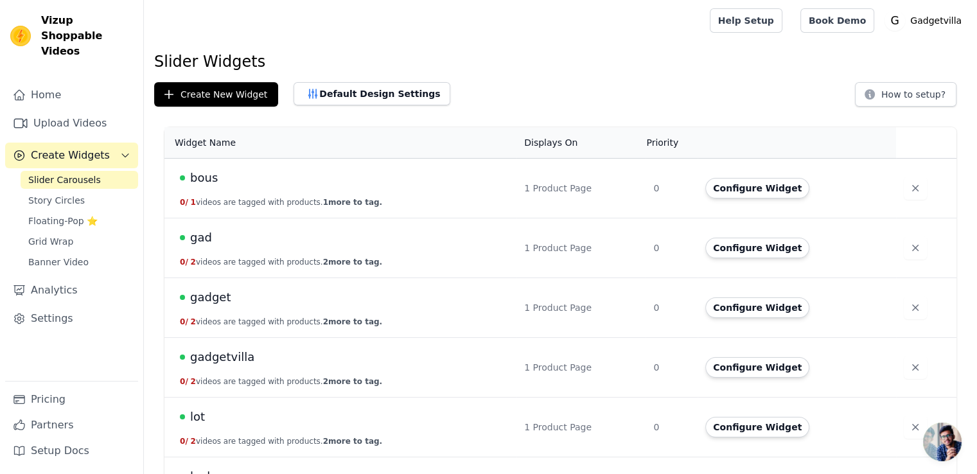
click at [234, 184] on div "bous" at bounding box center [344, 178] width 329 height 18
click at [725, 192] on button "Configure Widget" at bounding box center [758, 188] width 104 height 21
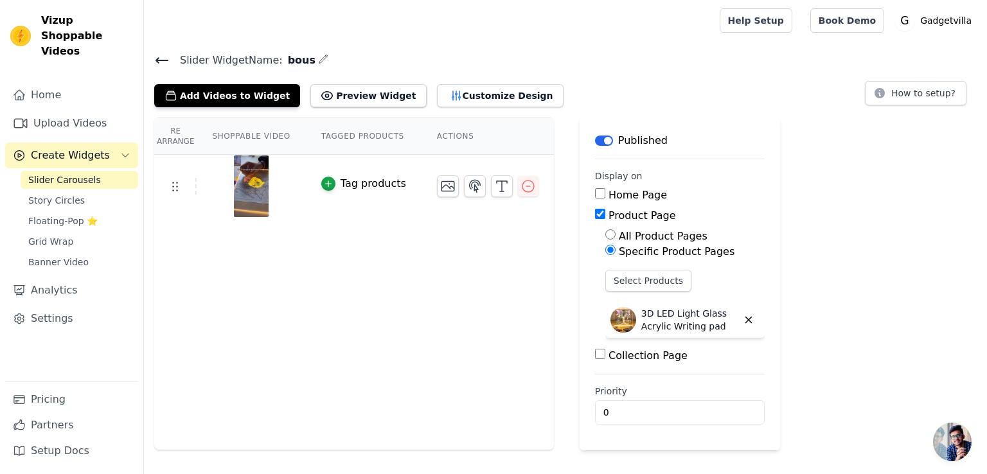
click at [154, 57] on div "Slider Widget Name: bous Add Videos to Widget Preview Widget Customize Design H…" at bounding box center [565, 79] width 843 height 56
click at [159, 55] on icon at bounding box center [161, 60] width 15 height 15
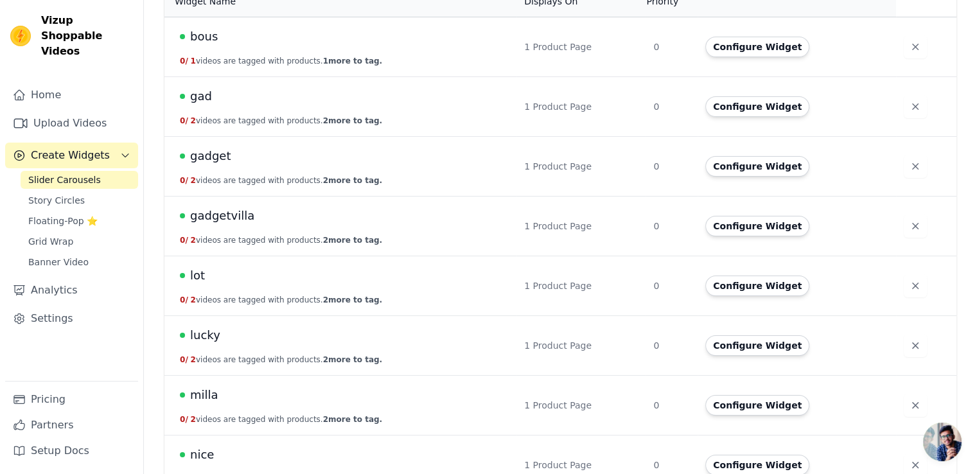
scroll to position [226, 0]
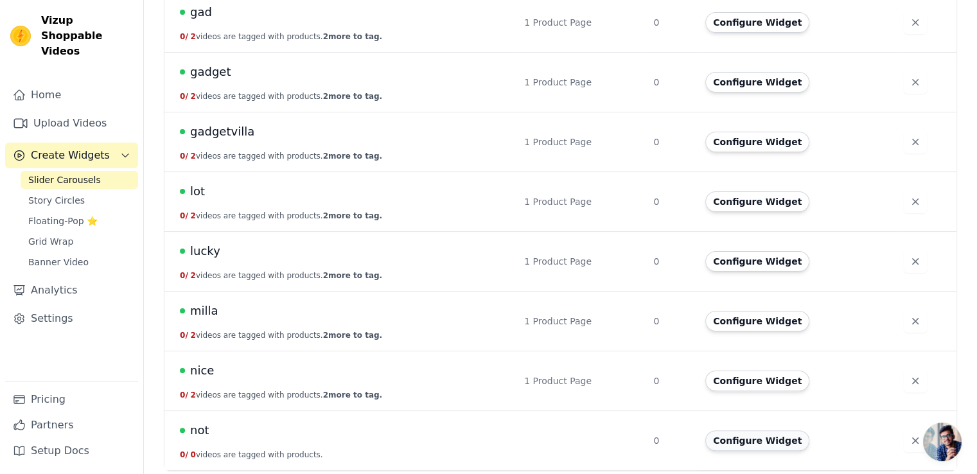
click at [778, 437] on button "Configure Widget" at bounding box center [758, 441] width 104 height 21
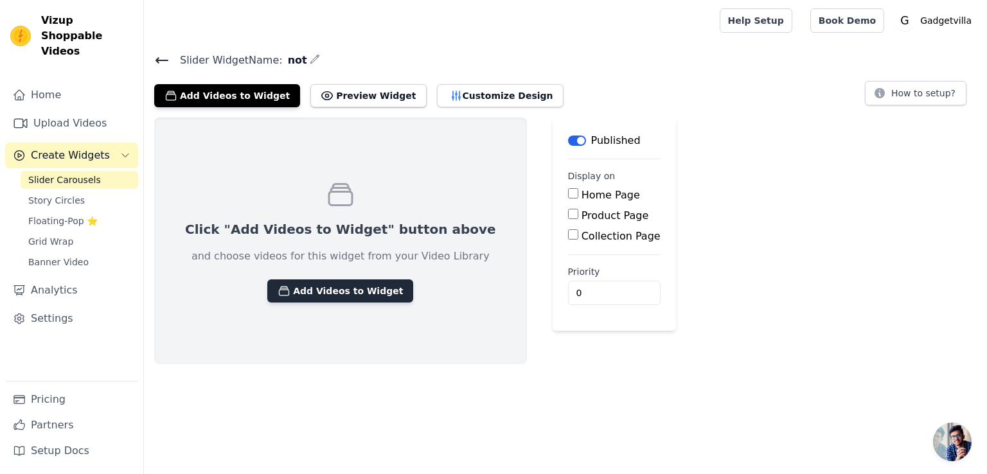
click at [278, 286] on icon "button" at bounding box center [284, 291] width 13 height 13
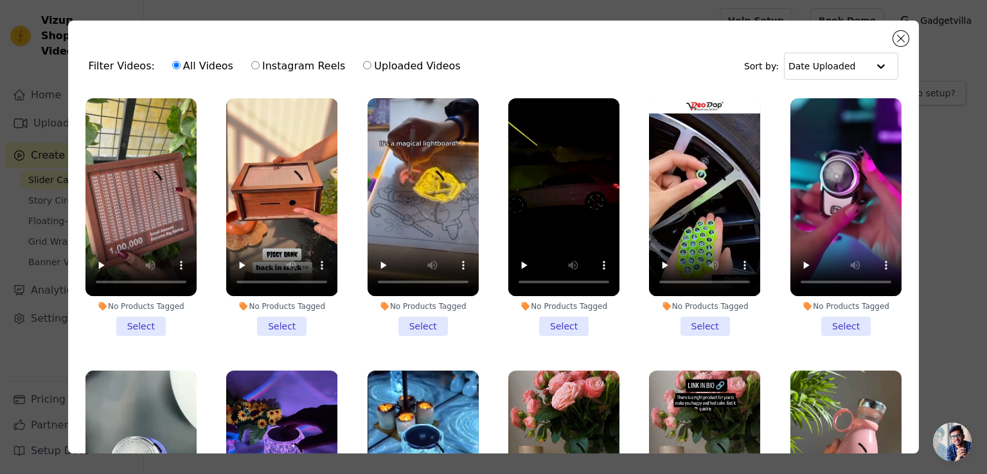
click at [131, 317] on li "No Products Tagged Select" at bounding box center [140, 217] width 111 height 238
click at [0, 0] on input "No Products Tagged Select" at bounding box center [0, 0] width 0 height 0
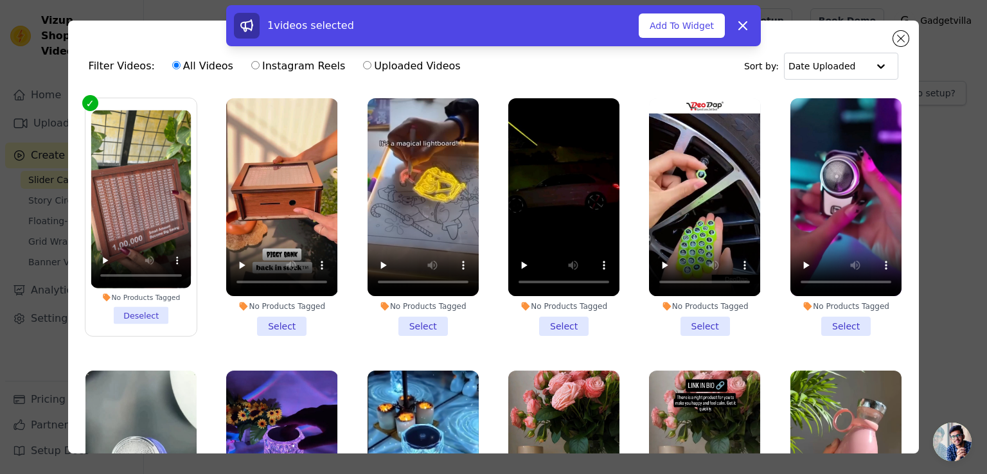
click at [276, 317] on li "No Products Tagged Select" at bounding box center [281, 217] width 111 height 238
click at [0, 0] on input "No Products Tagged Select" at bounding box center [0, 0] width 0 height 0
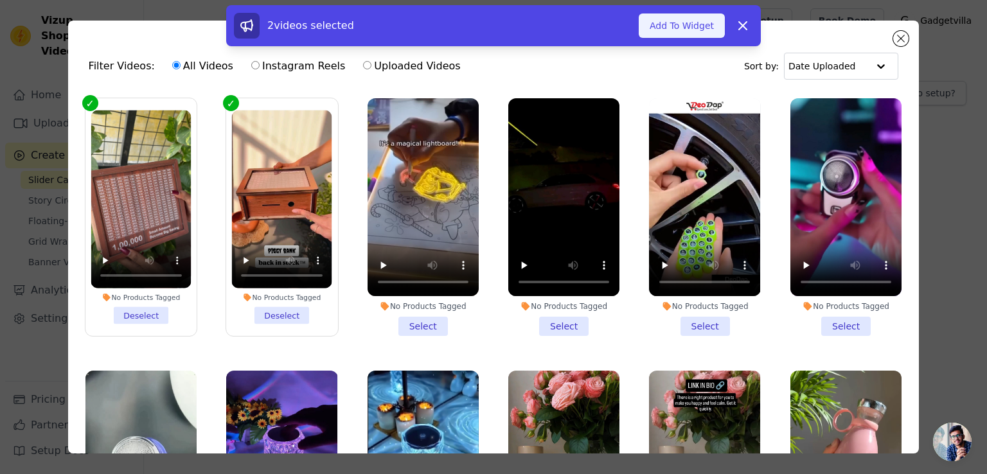
click at [684, 31] on button "Add To Widget" at bounding box center [682, 25] width 86 height 24
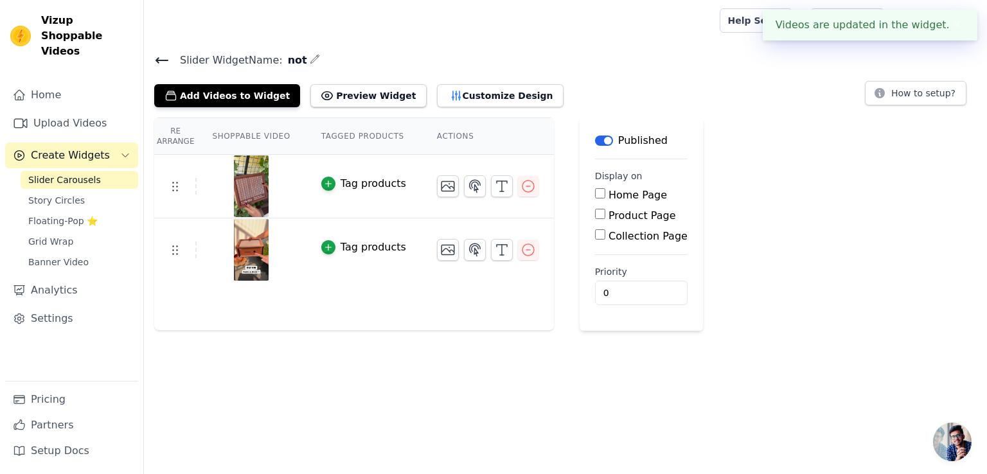
click at [595, 215] on input "Product Page" at bounding box center [600, 214] width 10 height 10
checkbox input "true"
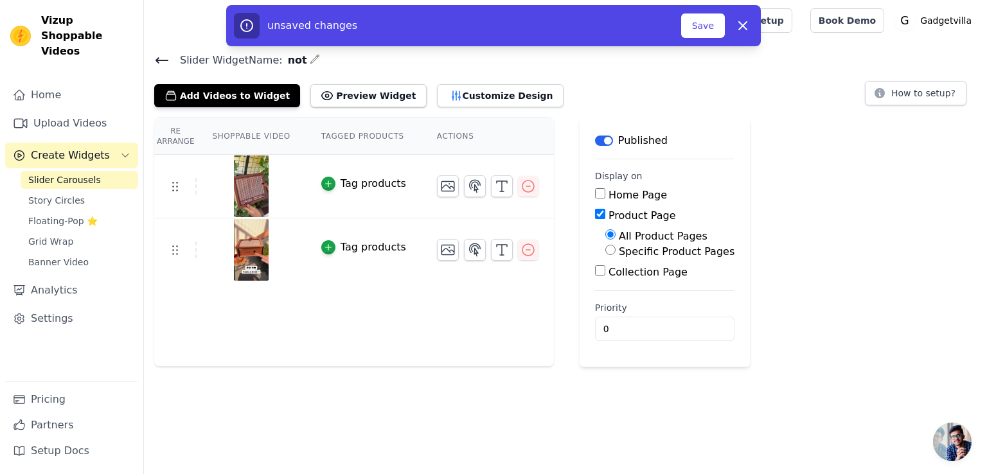
click at [605, 245] on input "Specific Product Pages" at bounding box center [610, 250] width 10 height 10
radio input "true"
click at [605, 282] on button "Select Products" at bounding box center [648, 281] width 86 height 22
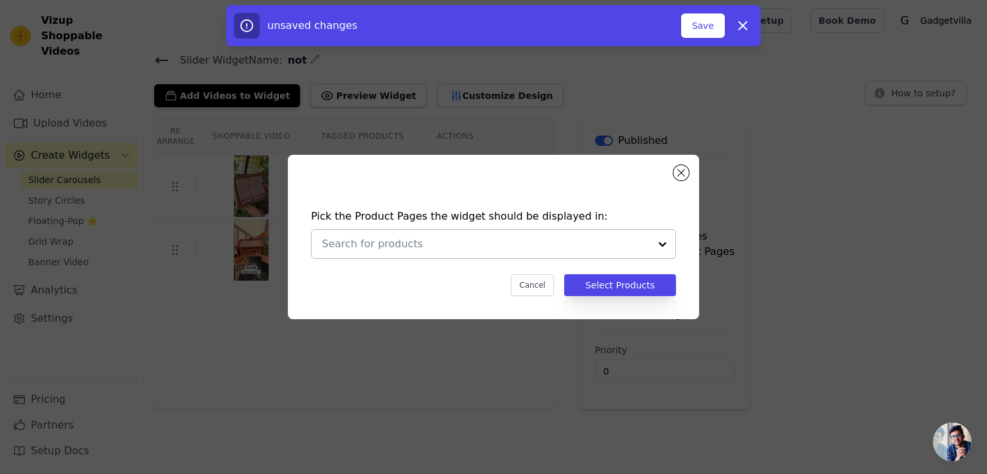
click at [659, 242] on div at bounding box center [663, 244] width 26 height 28
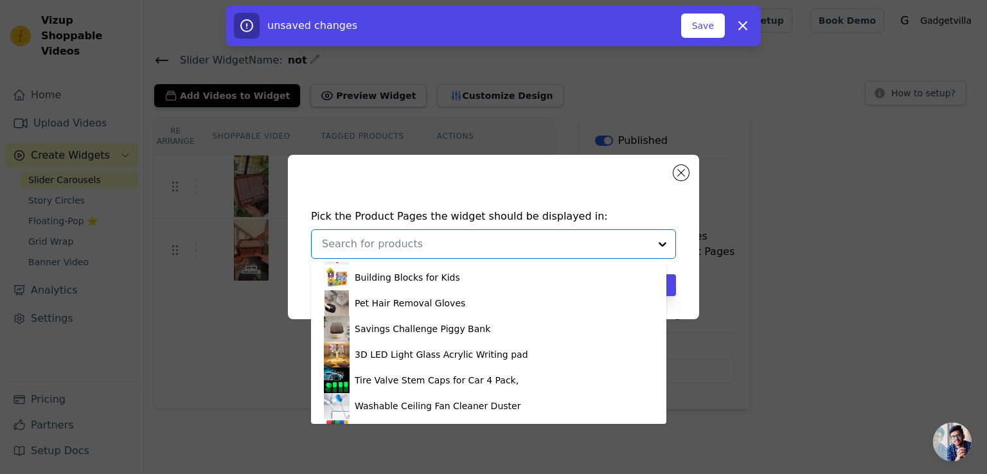
scroll to position [101, 0]
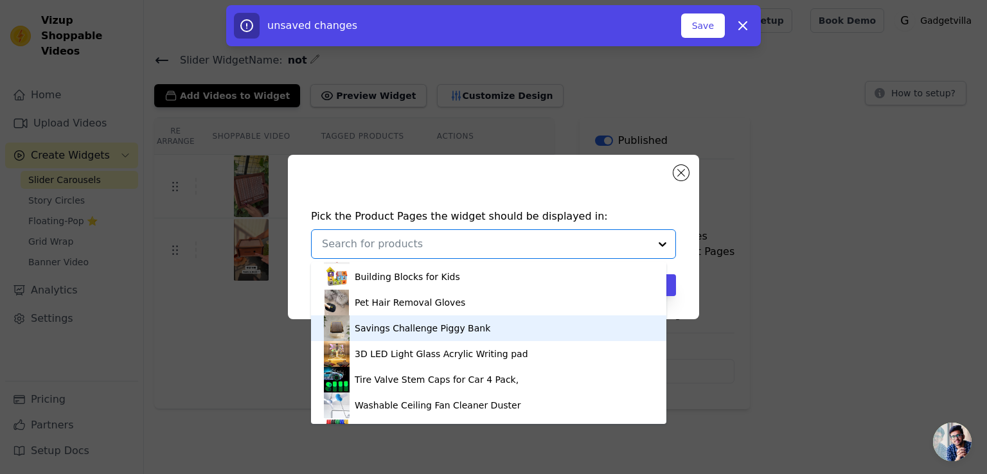
click at [596, 327] on div "Savings Challenge Piggy Bank" at bounding box center [489, 329] width 330 height 26
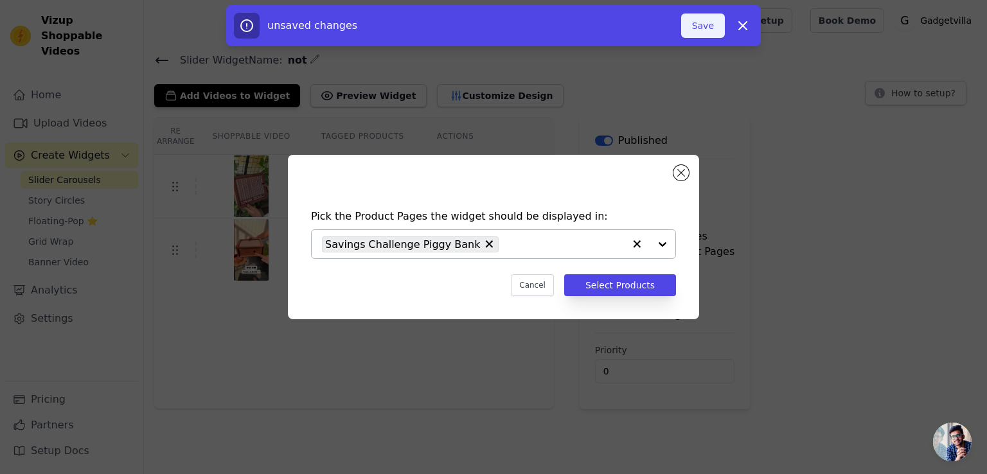
click at [699, 16] on button "Save" at bounding box center [703, 25] width 44 height 24
click at [702, 21] on button "Save" at bounding box center [703, 25] width 44 height 24
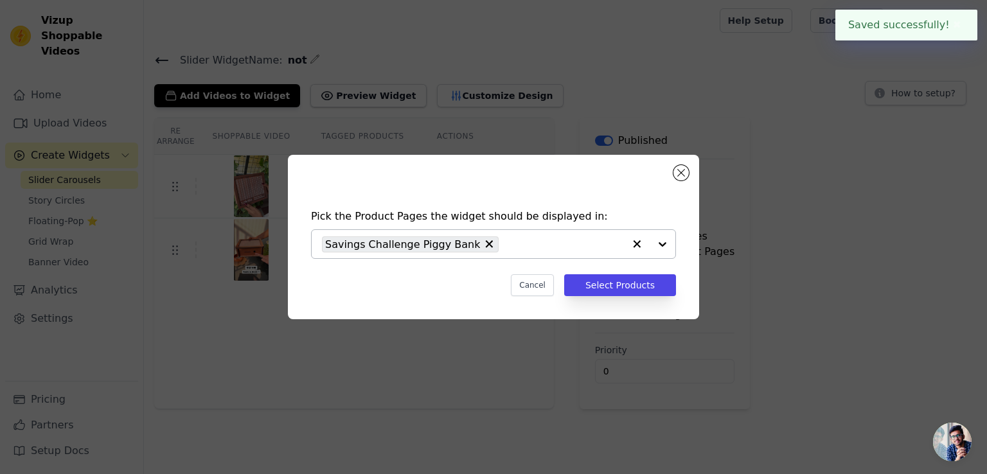
click at [702, 21] on div "Pick the Product Pages the widget should be displayed in: Savings Challenge Pig…" at bounding box center [493, 237] width 987 height 474
click at [702, 21] on div at bounding box center [429, 20] width 550 height 41
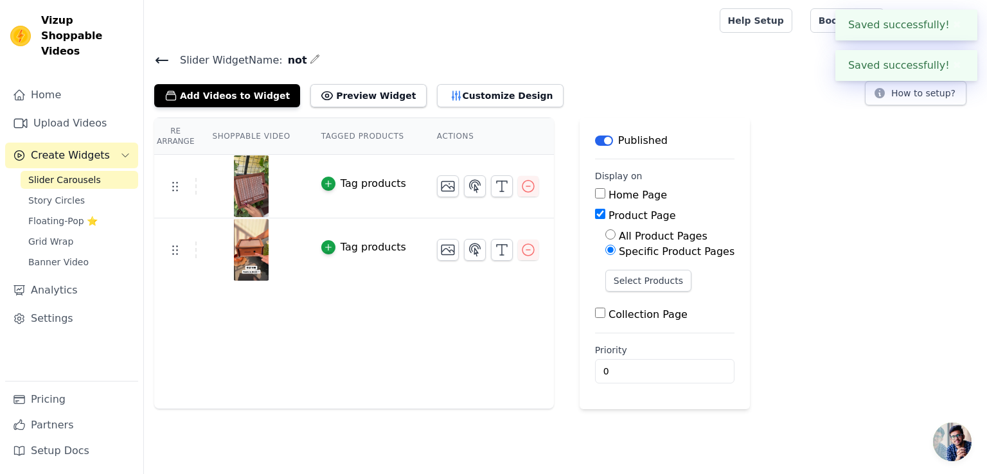
click at [159, 55] on icon at bounding box center [161, 60] width 15 height 15
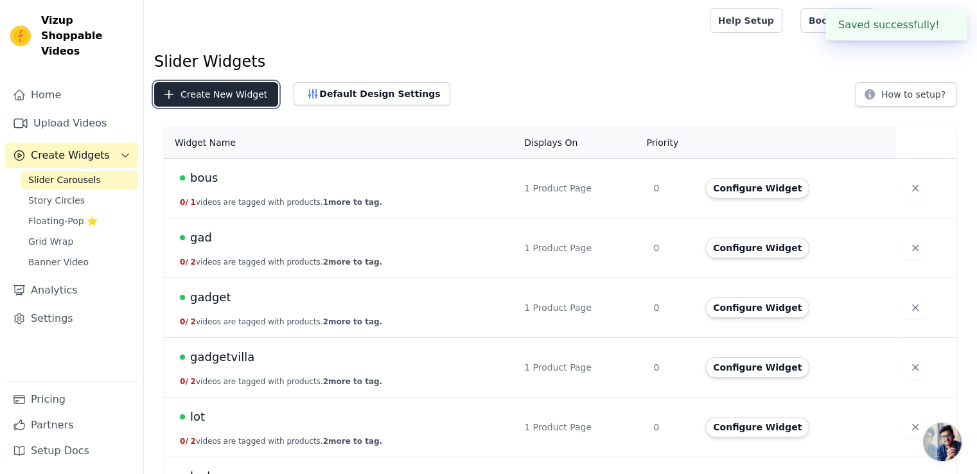
click at [221, 93] on button "Create New Widget" at bounding box center [216, 94] width 124 height 24
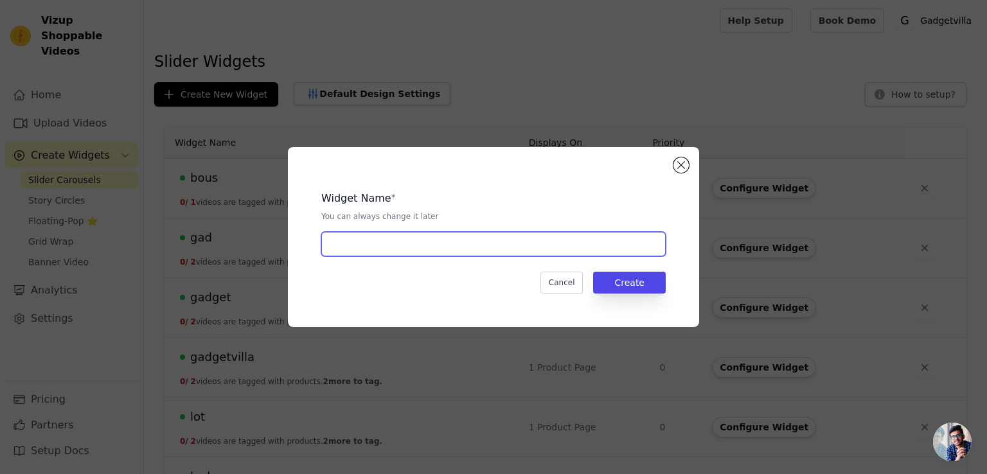
click at [369, 237] on input "text" at bounding box center [493, 244] width 344 height 24
type input "boss"
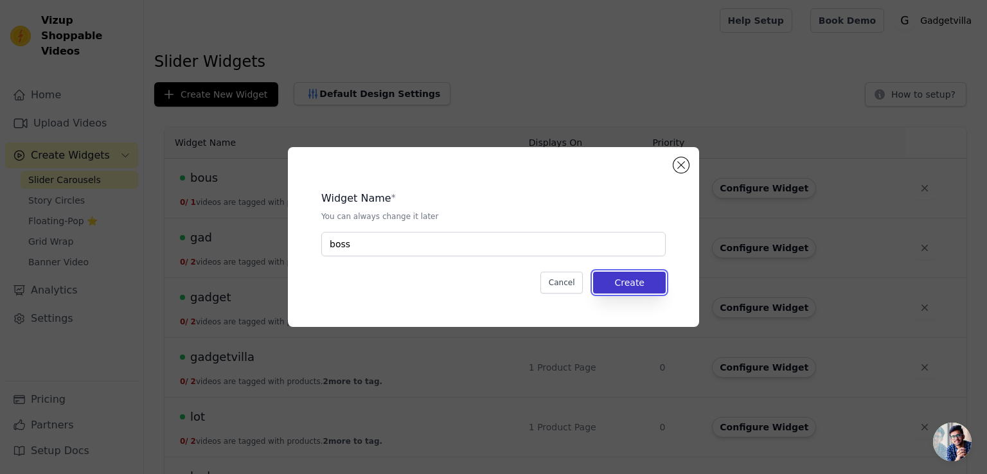
click at [618, 283] on button "Create" at bounding box center [629, 283] width 73 height 22
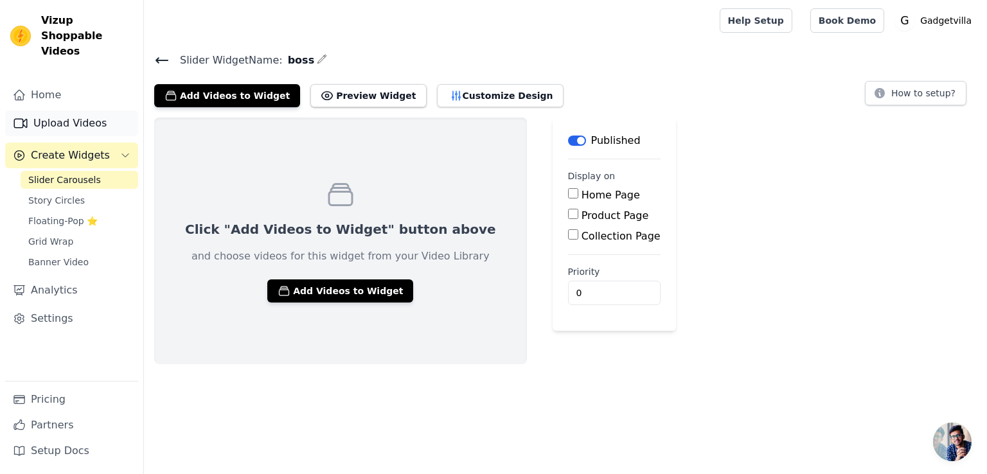
click at [73, 111] on link "Upload Videos" at bounding box center [71, 124] width 133 height 26
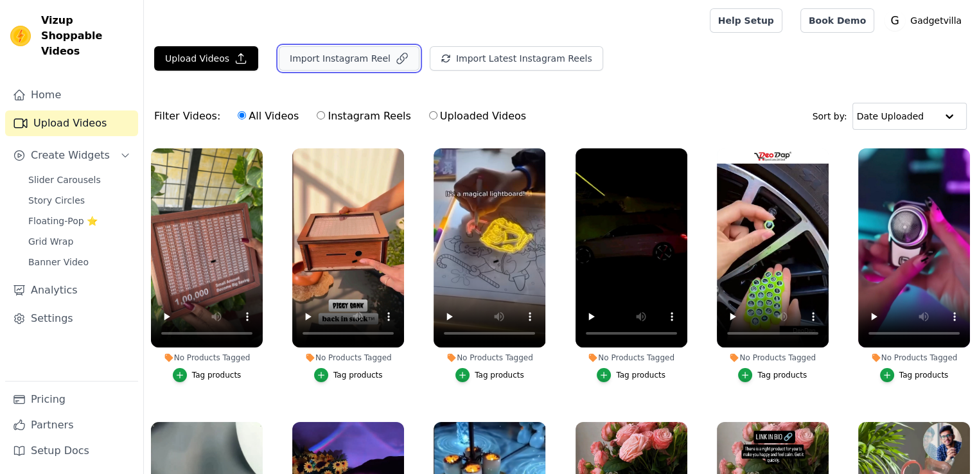
click at [321, 55] on button "Import Instagram Reel" at bounding box center [349, 58] width 141 height 24
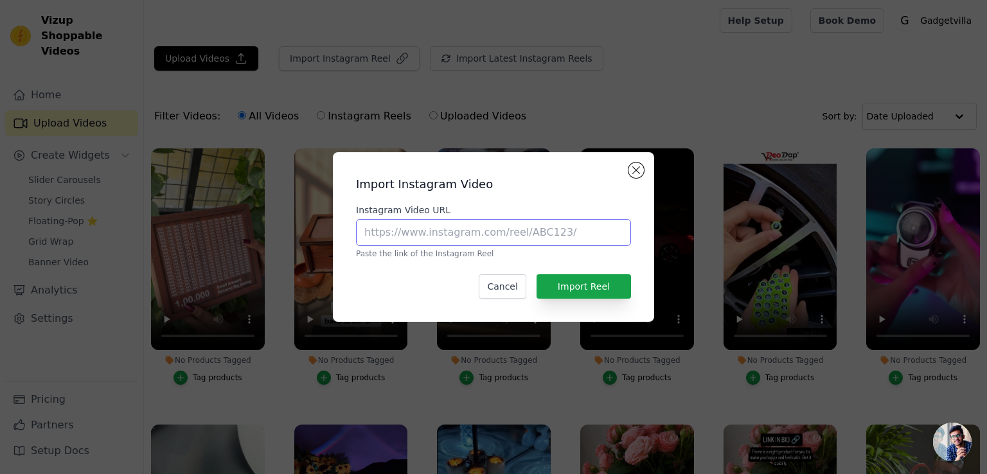
click at [463, 227] on input "Instagram Video URL" at bounding box center [493, 232] width 275 height 27
paste input "[URL][DOMAIN_NAME]"
type input "[URL][DOMAIN_NAME]"
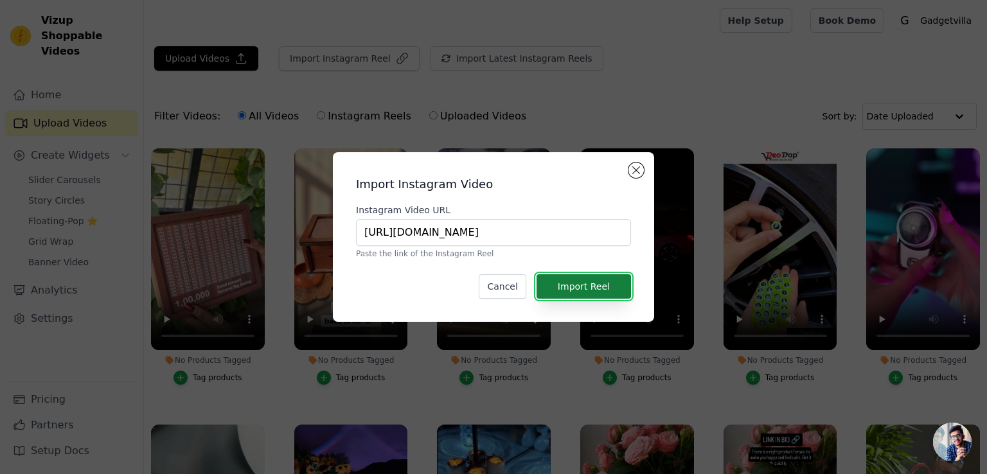
scroll to position [0, 0]
click at [589, 287] on button "Import Reel" at bounding box center [584, 286] width 94 height 24
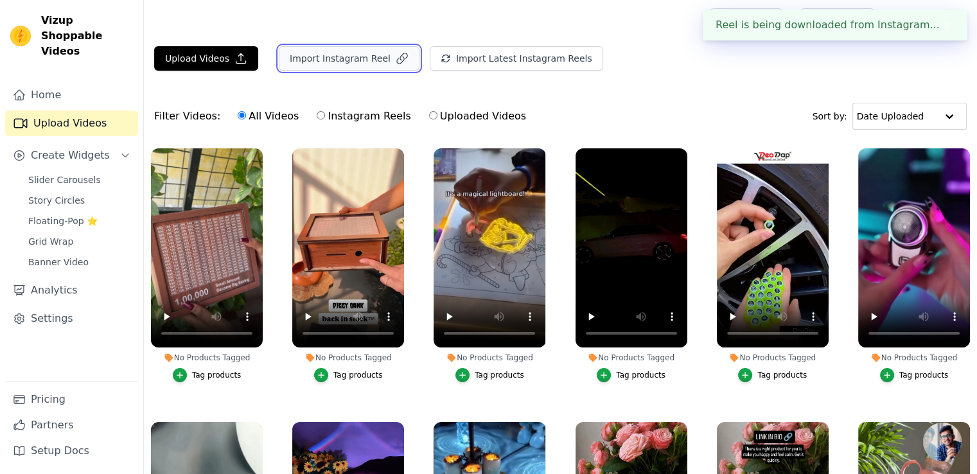
click at [337, 60] on button "Import Instagram Reel" at bounding box center [349, 58] width 141 height 24
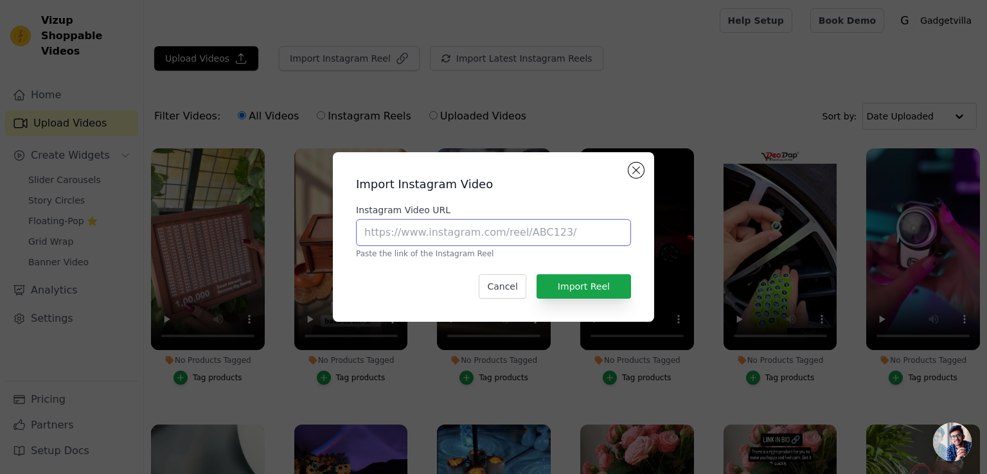
paste input "[URL][DOMAIN_NAME]"
type input "[URL][DOMAIN_NAME]"
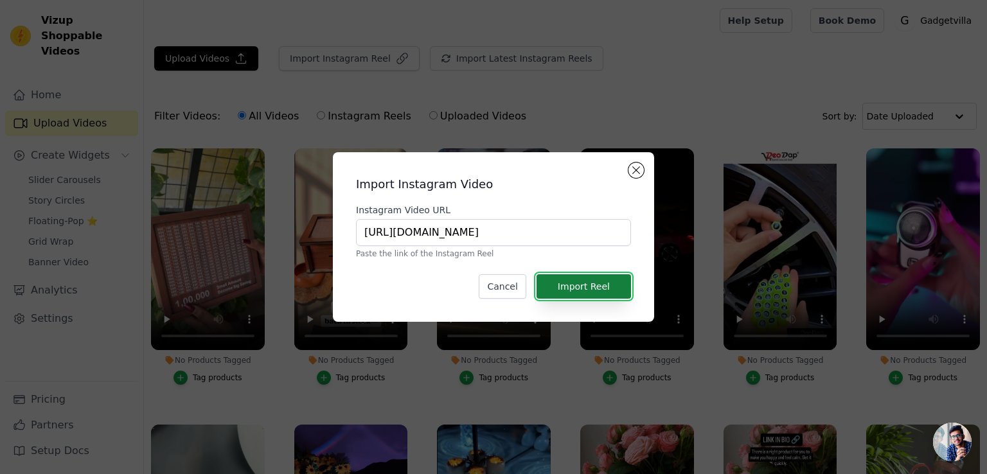
scroll to position [0, 0]
click at [574, 280] on button "Import Reel" at bounding box center [584, 286] width 94 height 24
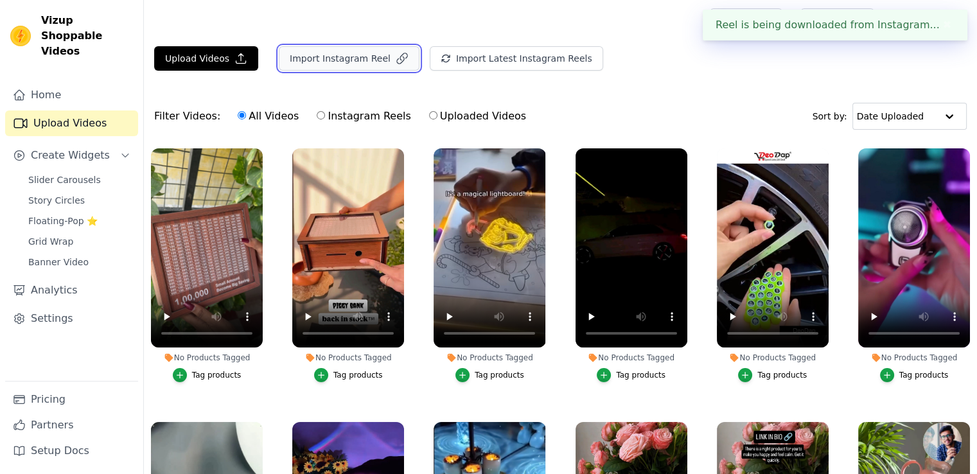
click at [344, 51] on button "Import Instagram Reel" at bounding box center [349, 58] width 141 height 24
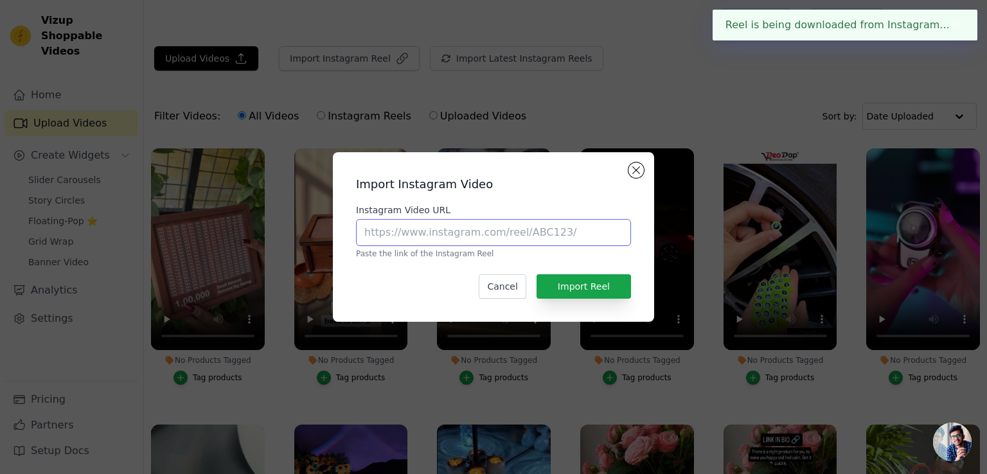
click at [429, 234] on input "Instagram Video URL" at bounding box center [493, 232] width 275 height 27
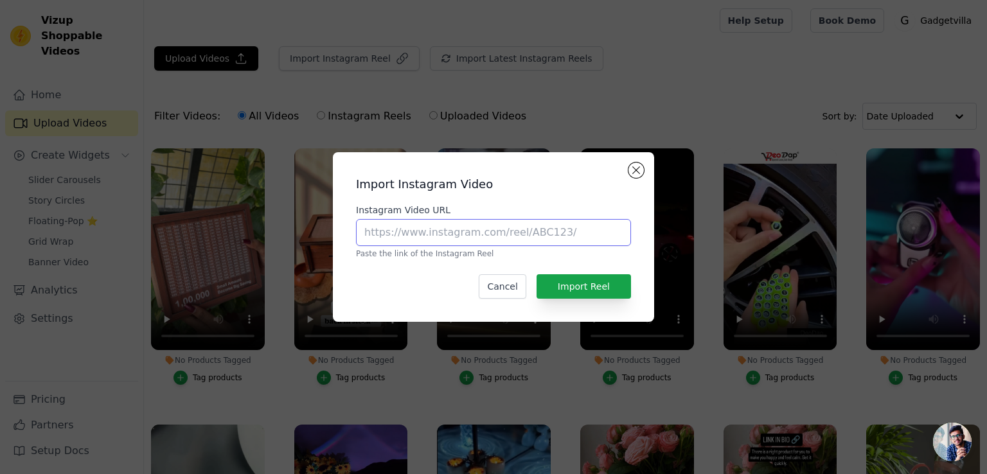
paste input "[URL][DOMAIN_NAME]"
type input "[URL][DOMAIN_NAME]"
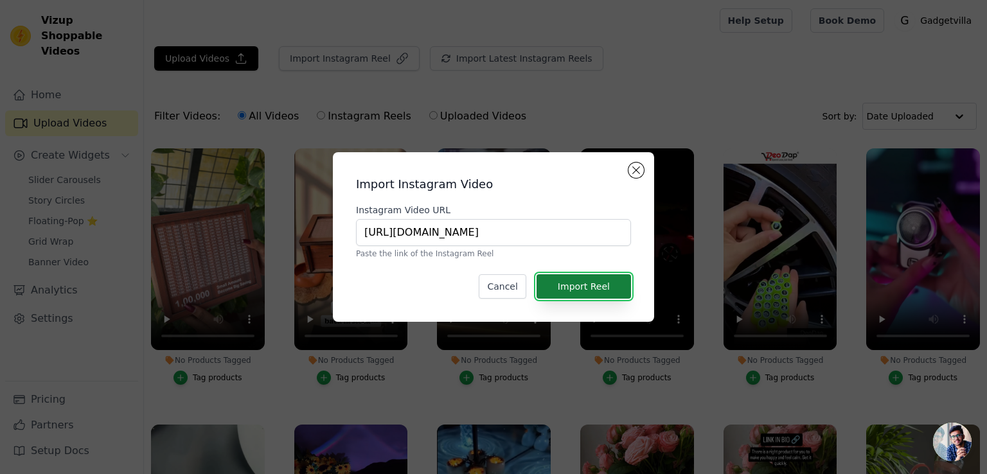
scroll to position [0, 0]
click at [572, 287] on button "Import Reel" at bounding box center [584, 286] width 94 height 24
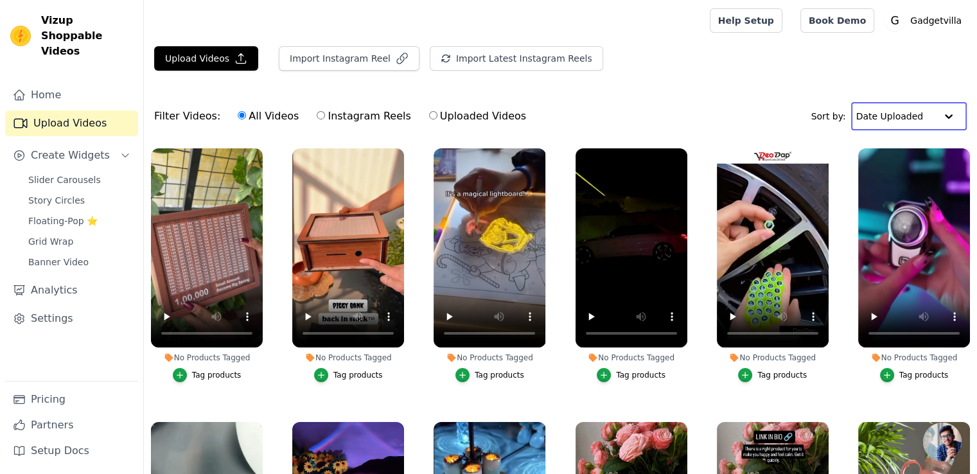
click at [930, 115] on input "text" at bounding box center [897, 116] width 80 height 26
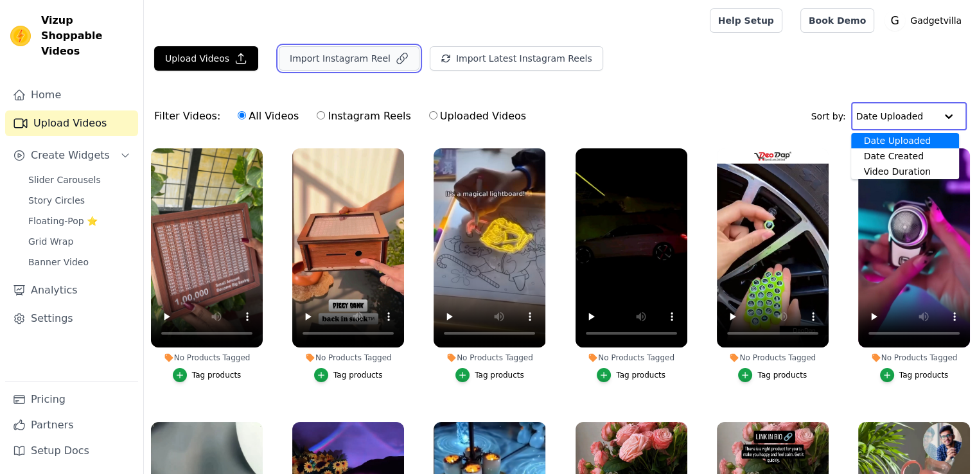
click at [363, 55] on button "Import Instagram Reel" at bounding box center [349, 58] width 141 height 24
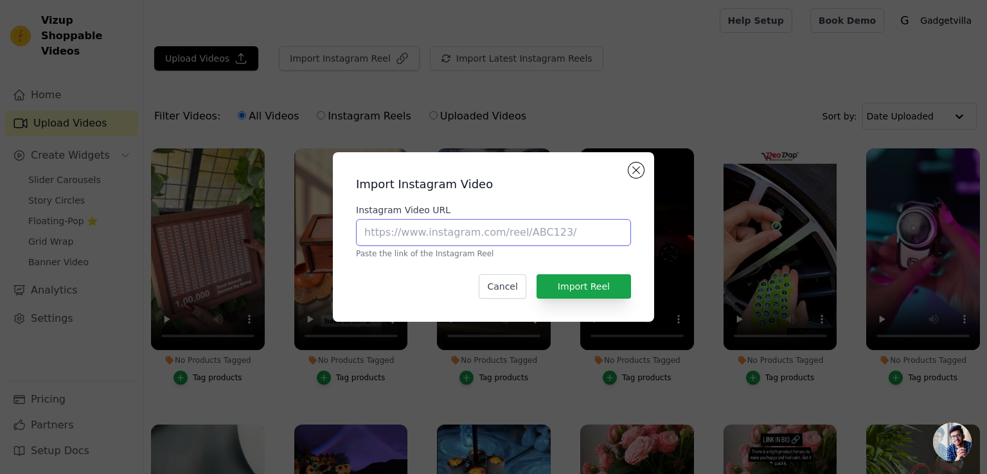
click at [439, 236] on input "Instagram Video URL" at bounding box center [493, 232] width 275 height 27
paste input "[URL][DOMAIN_NAME]"
type input "[URL][DOMAIN_NAME]"
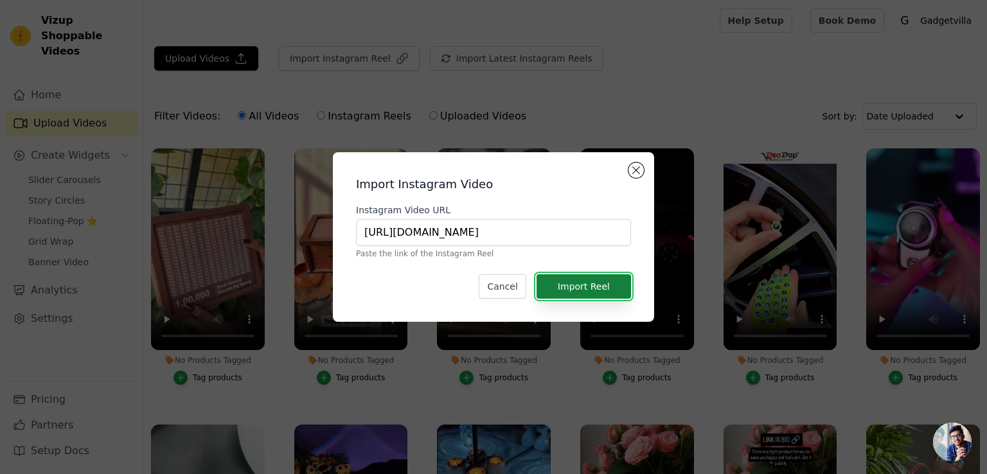
scroll to position [0, 0]
click at [594, 284] on button "Import Reel" at bounding box center [584, 286] width 94 height 24
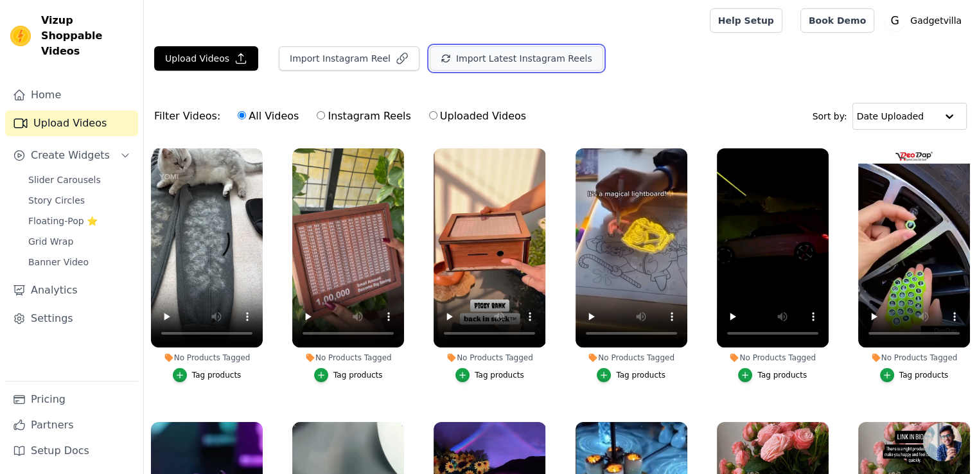
click at [459, 60] on button "Import Latest Instagram Reels" at bounding box center [517, 58] width 174 height 24
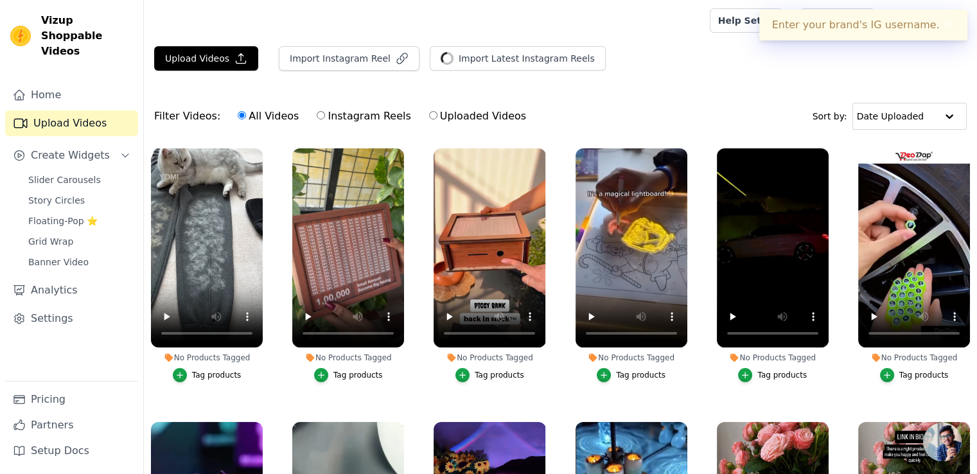
click at [943, 21] on button "✖" at bounding box center [947, 24] width 15 height 15
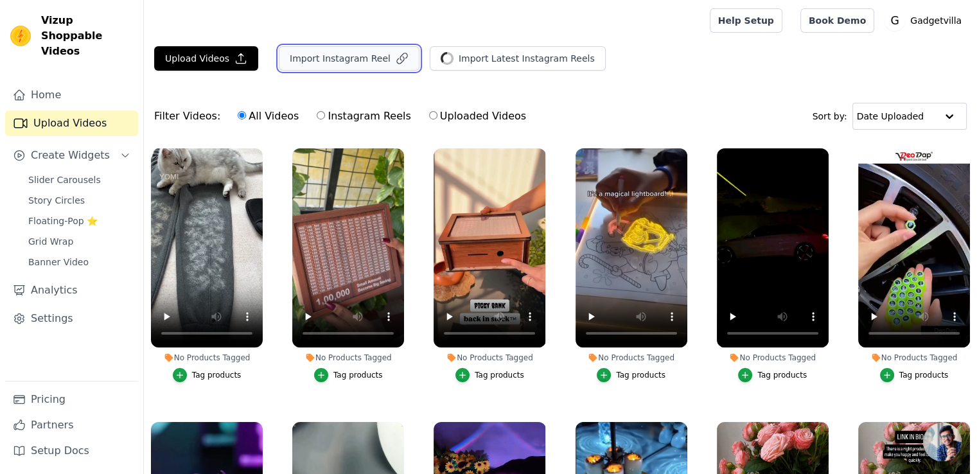
click at [364, 67] on button "Import Instagram Reel" at bounding box center [349, 58] width 141 height 24
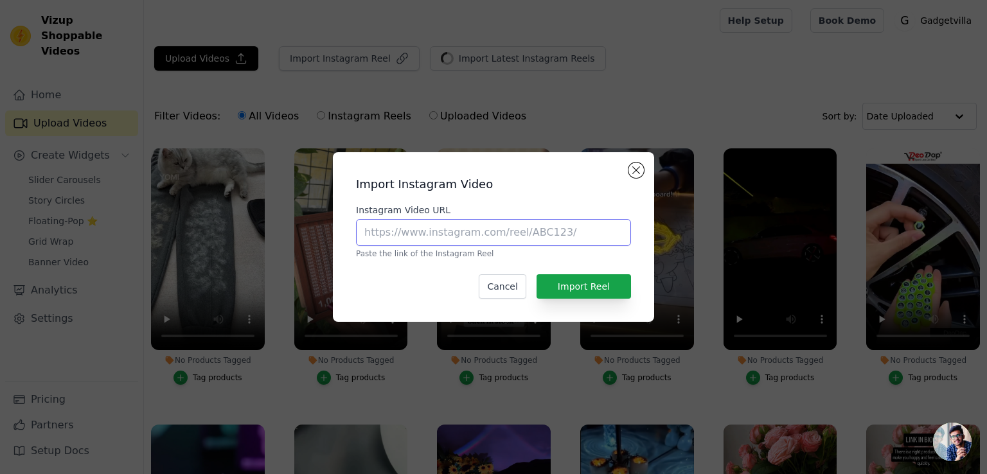
paste input "[URL][DOMAIN_NAME]"
type input "[URL][DOMAIN_NAME]"
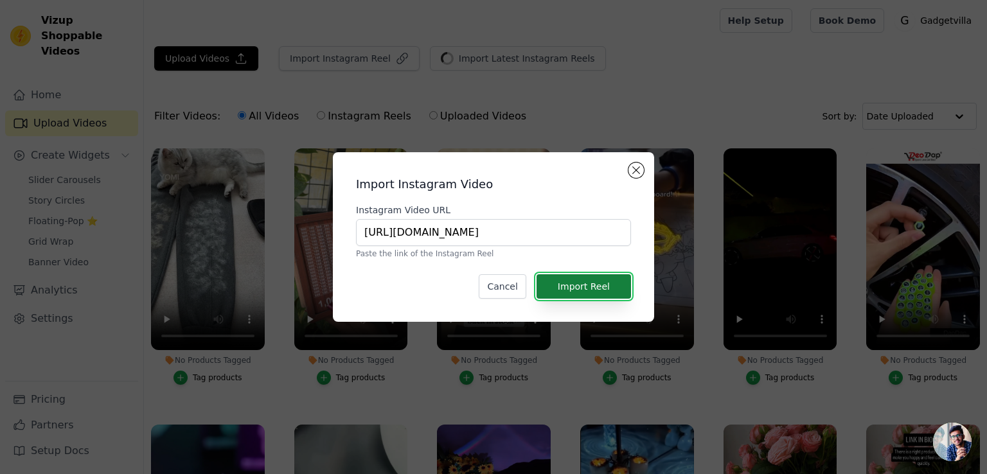
scroll to position [0, 0]
click at [604, 292] on button "Import Reel" at bounding box center [584, 286] width 94 height 24
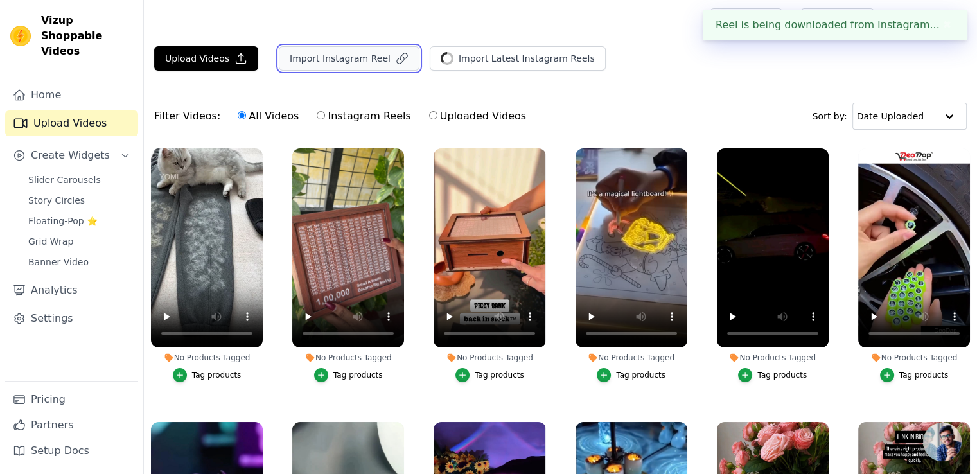
click at [318, 62] on button "Import Instagram Reel" at bounding box center [349, 58] width 141 height 24
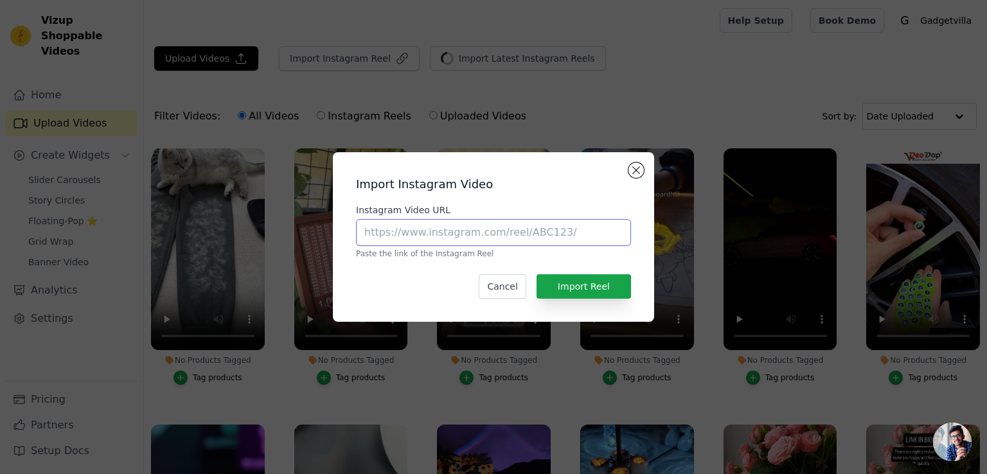
paste input "[URL][DOMAIN_NAME]"
type input "[URL][DOMAIN_NAME]"
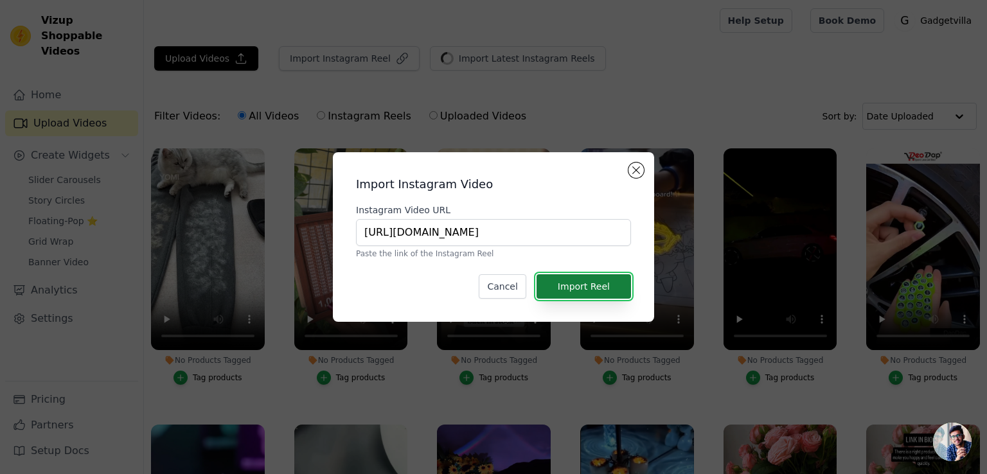
scroll to position [0, 0]
click at [560, 281] on button "Import Reel" at bounding box center [584, 286] width 94 height 24
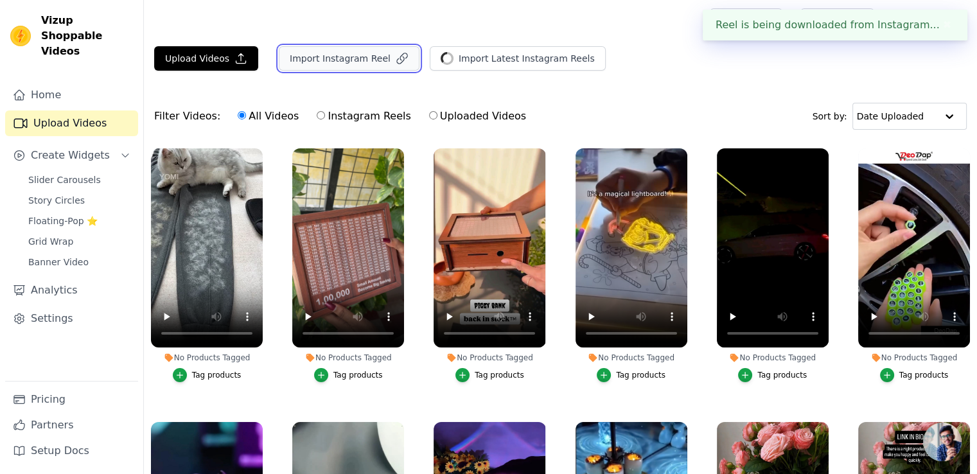
click at [353, 51] on button "Import Instagram Reel" at bounding box center [349, 58] width 141 height 24
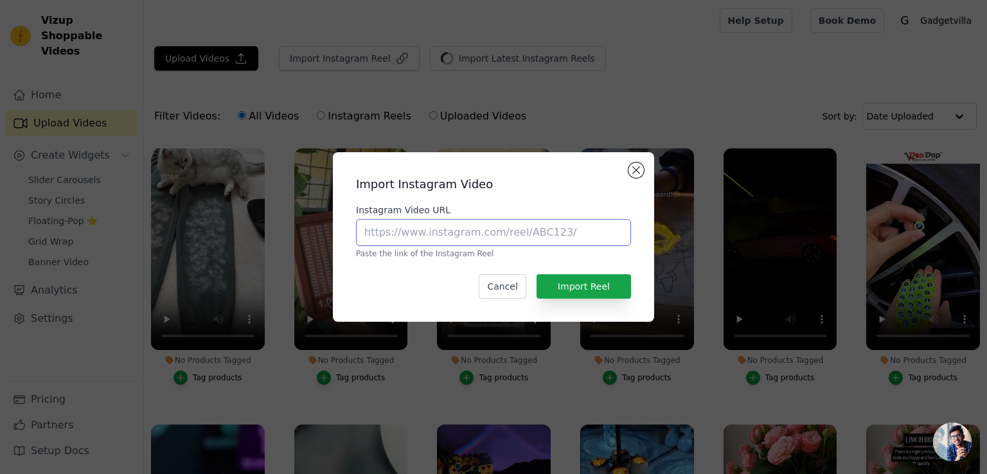
paste input "[URL][DOMAIN_NAME]"
type input "[URL][DOMAIN_NAME]"
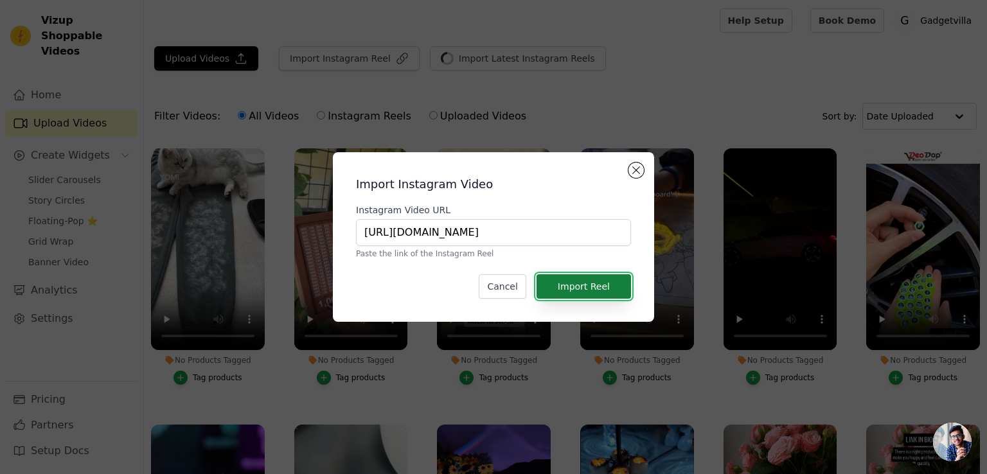
scroll to position [0, 0]
click at [568, 287] on button "Import Reel" at bounding box center [584, 286] width 94 height 24
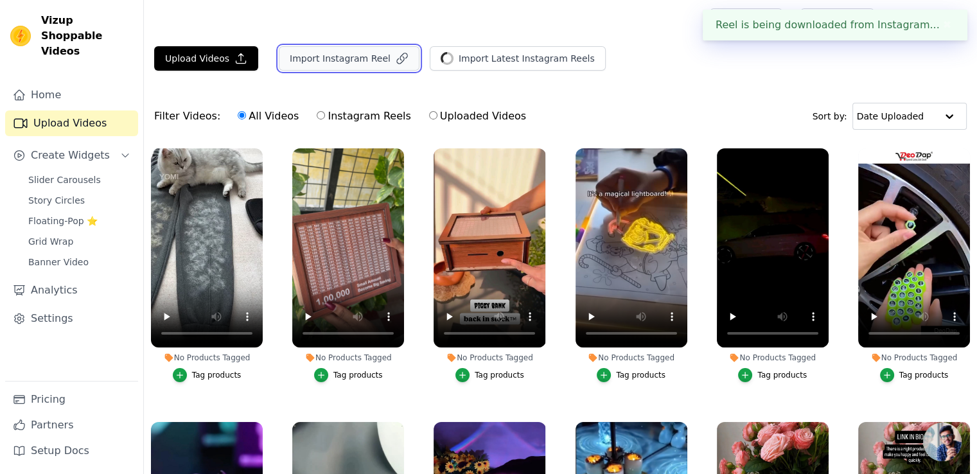
click at [294, 60] on button "Import Instagram Reel" at bounding box center [349, 58] width 141 height 24
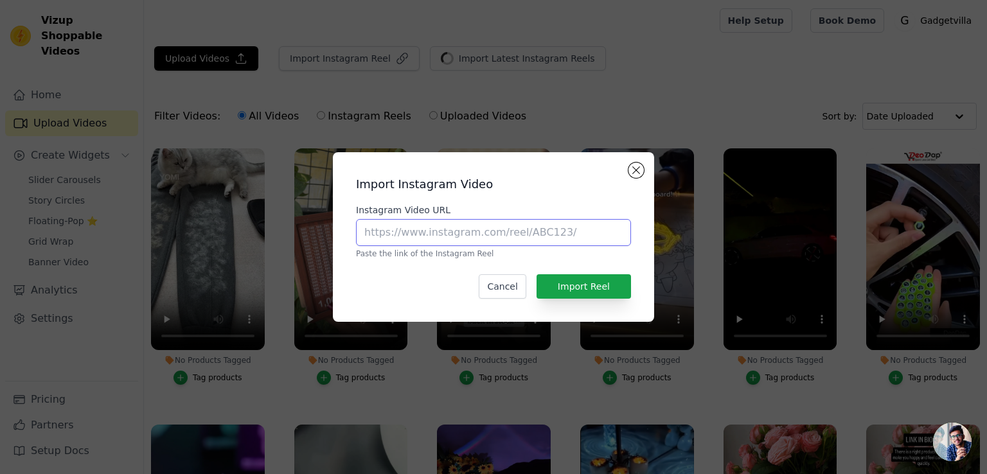
click at [399, 226] on input "Instagram Video URL" at bounding box center [493, 232] width 275 height 27
paste input "[URL][DOMAIN_NAME]"
type input "[URL][DOMAIN_NAME]"
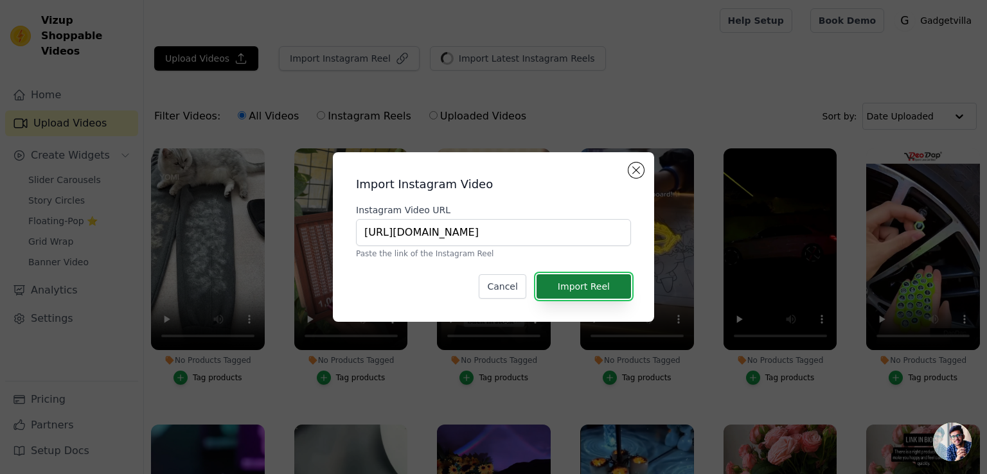
scroll to position [0, 0]
click at [587, 276] on button "Import Reel" at bounding box center [584, 286] width 94 height 24
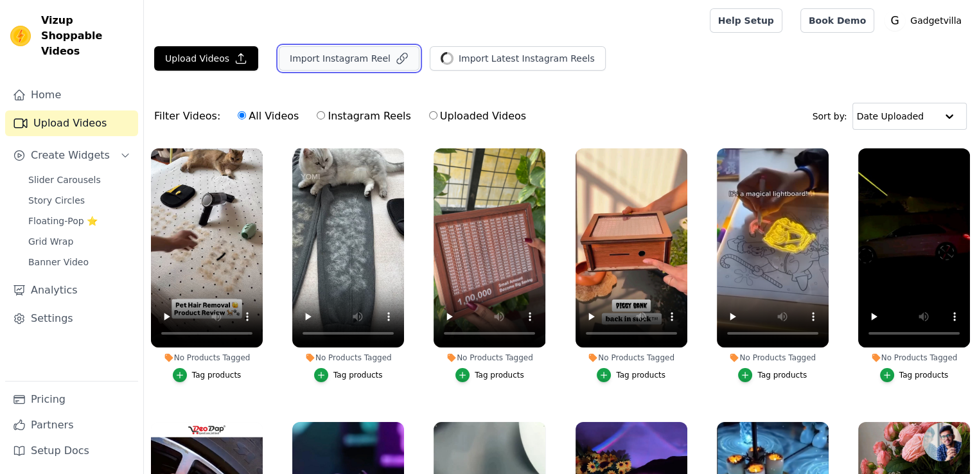
click at [332, 58] on button "Import Instagram Reel" at bounding box center [349, 58] width 141 height 24
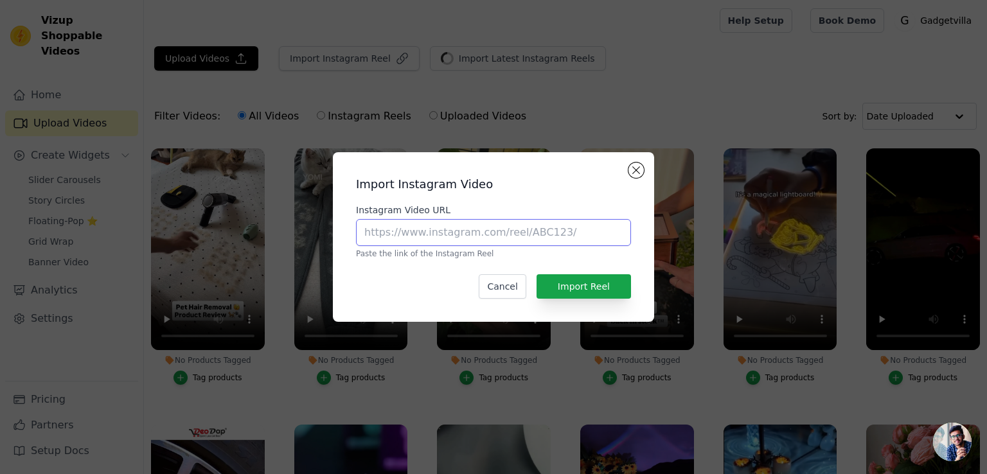
click at [413, 229] on input "Instagram Video URL" at bounding box center [493, 232] width 275 height 27
paste input "[URL][DOMAIN_NAME]"
type input "[URL][DOMAIN_NAME]"
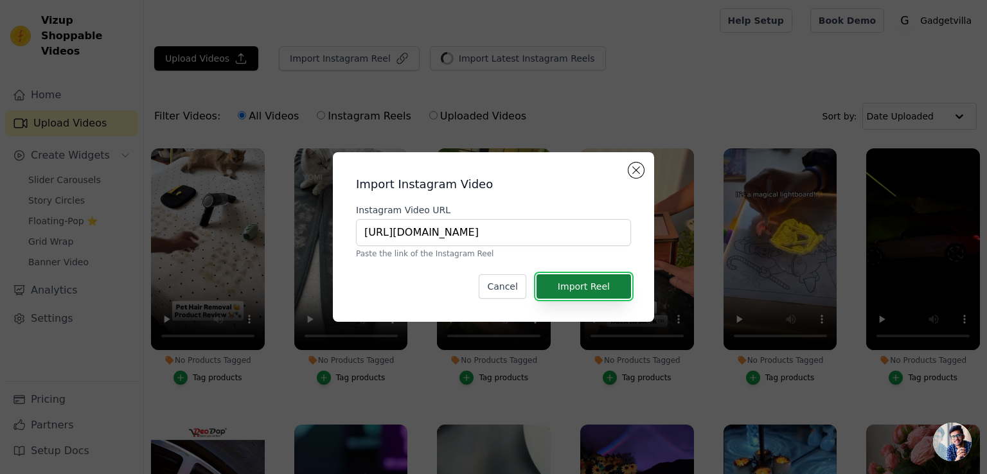
scroll to position [0, 0]
click at [572, 289] on button "Import Reel" at bounding box center [584, 286] width 94 height 24
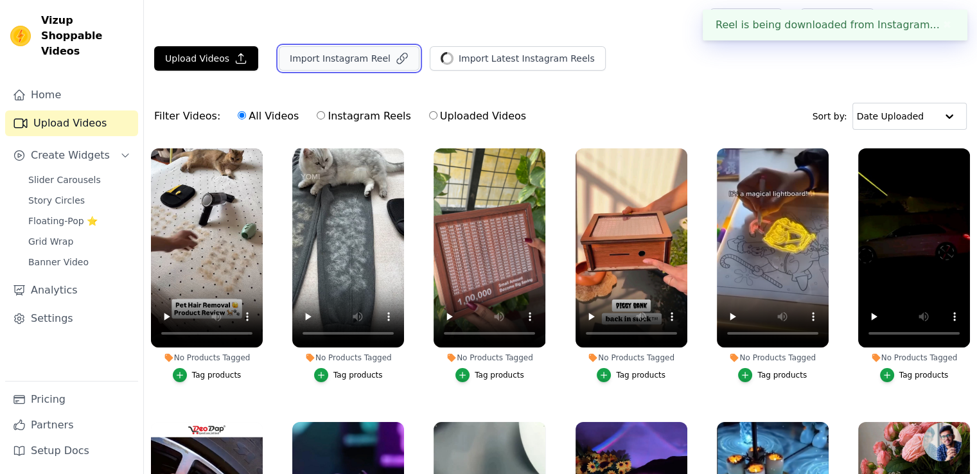
click at [321, 52] on button "Import Instagram Reel" at bounding box center [349, 58] width 141 height 24
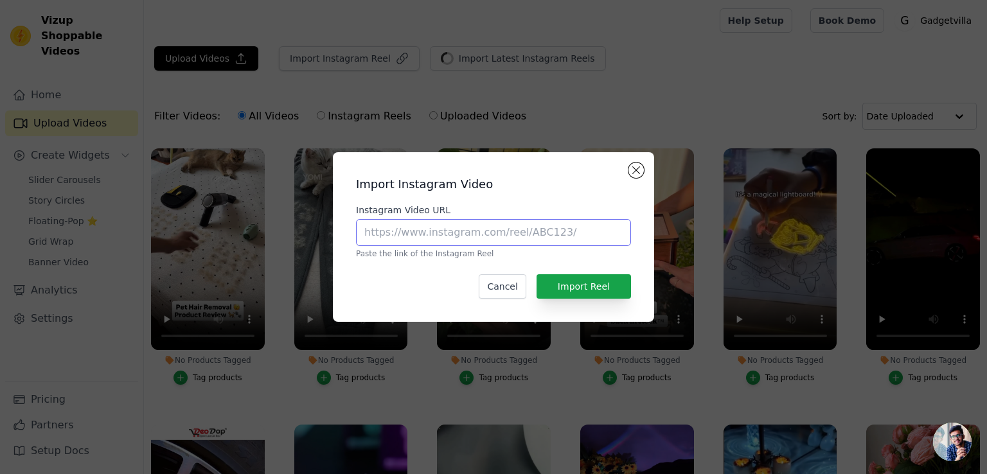
click at [466, 236] on input "Instagram Video URL" at bounding box center [493, 232] width 275 height 27
paste input "[URL][DOMAIN_NAME]"
type input "[URL][DOMAIN_NAME]"
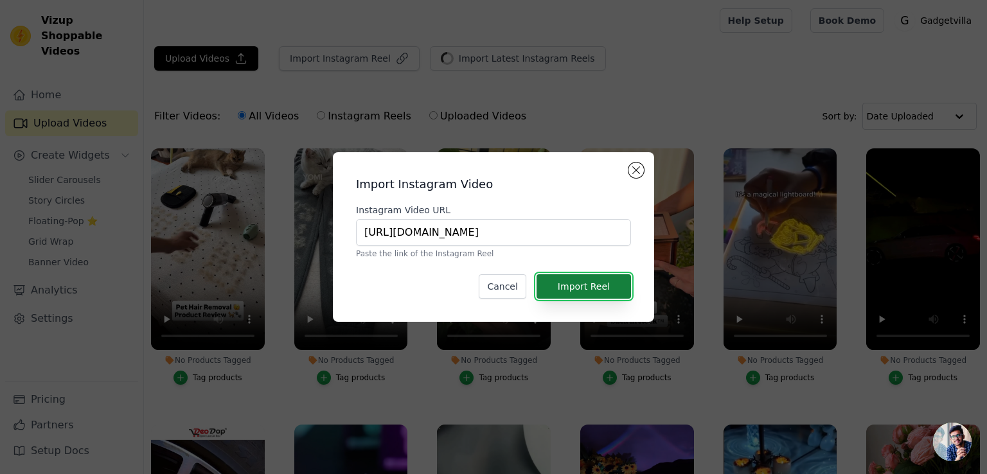
scroll to position [0, 0]
click at [586, 287] on button "Import Reel" at bounding box center [584, 286] width 94 height 24
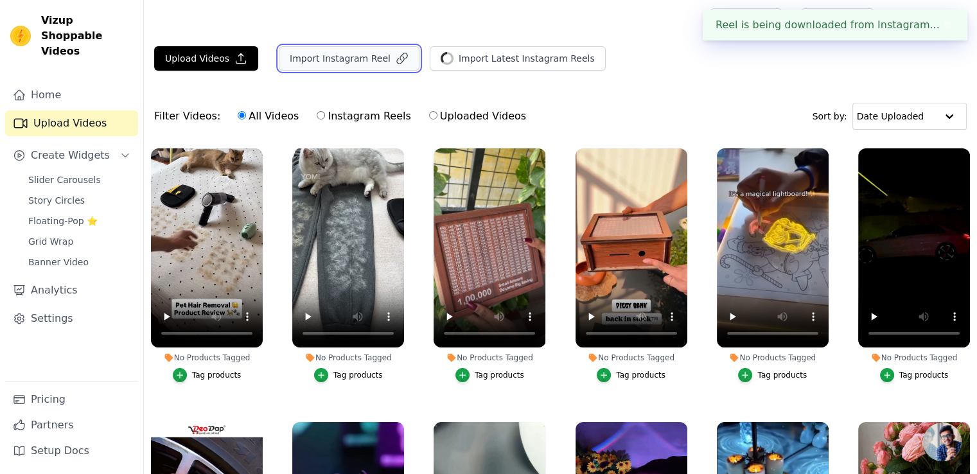
click at [321, 50] on button "Import Instagram Reel" at bounding box center [349, 58] width 141 height 24
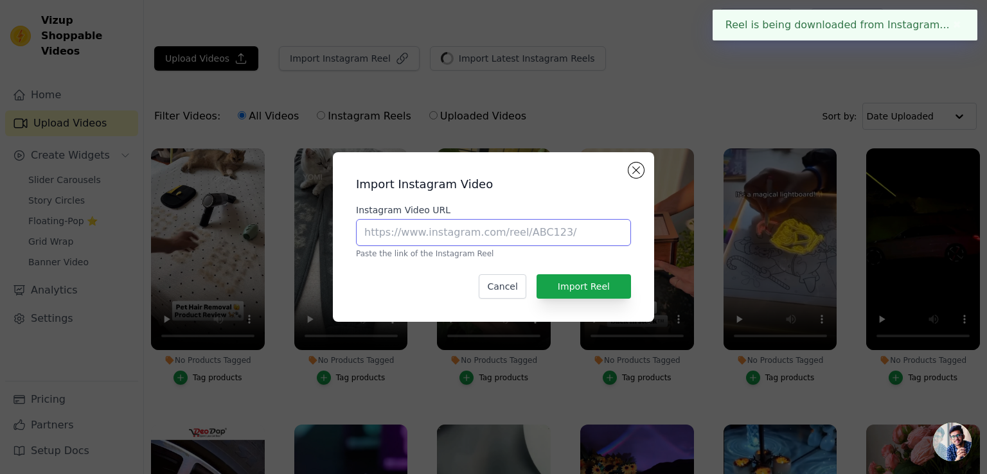
click at [417, 232] on input "Instagram Video URL" at bounding box center [493, 232] width 275 height 27
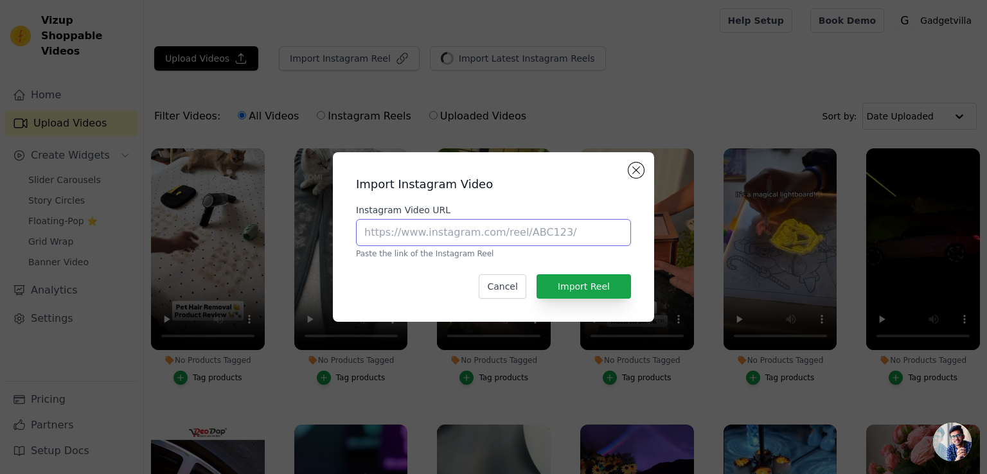
paste input "[URL][DOMAIN_NAME]"
type input "[URL][DOMAIN_NAME]"
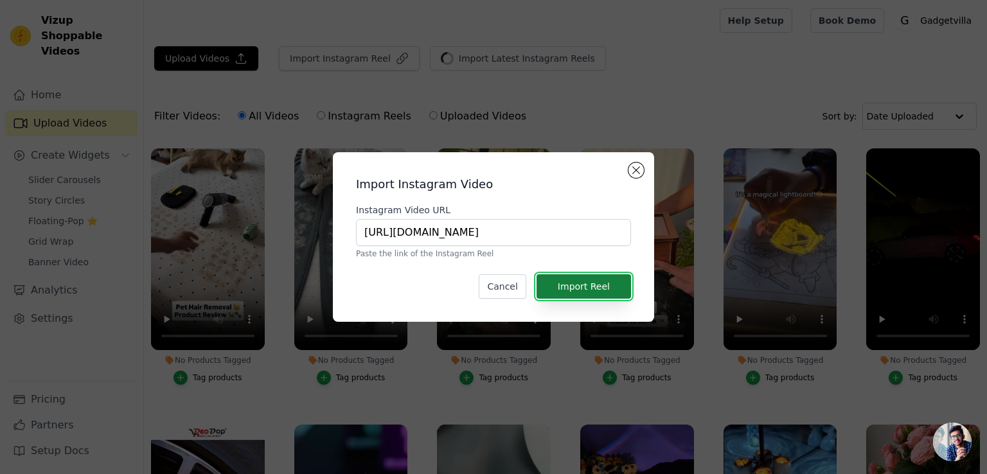
scroll to position [0, 0]
click at [569, 285] on button "Import Reel" at bounding box center [584, 286] width 94 height 24
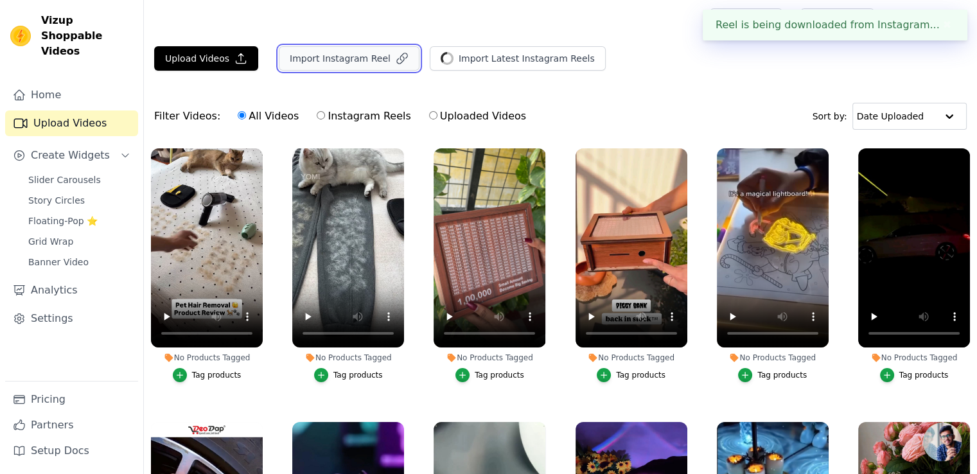
click at [364, 64] on button "Import Instagram Reel" at bounding box center [349, 58] width 141 height 24
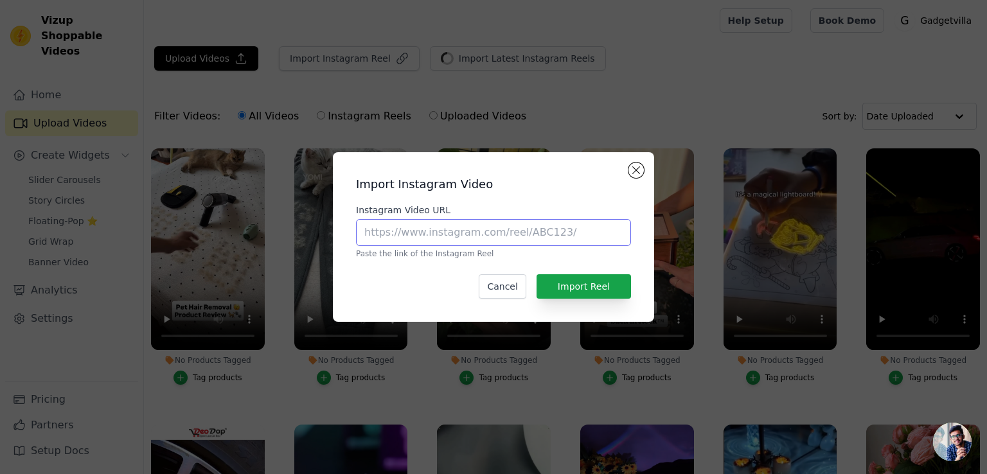
click at [431, 231] on input "Instagram Video URL" at bounding box center [493, 232] width 275 height 27
paste input "[URL][DOMAIN_NAME]"
type input "[URL][DOMAIN_NAME]"
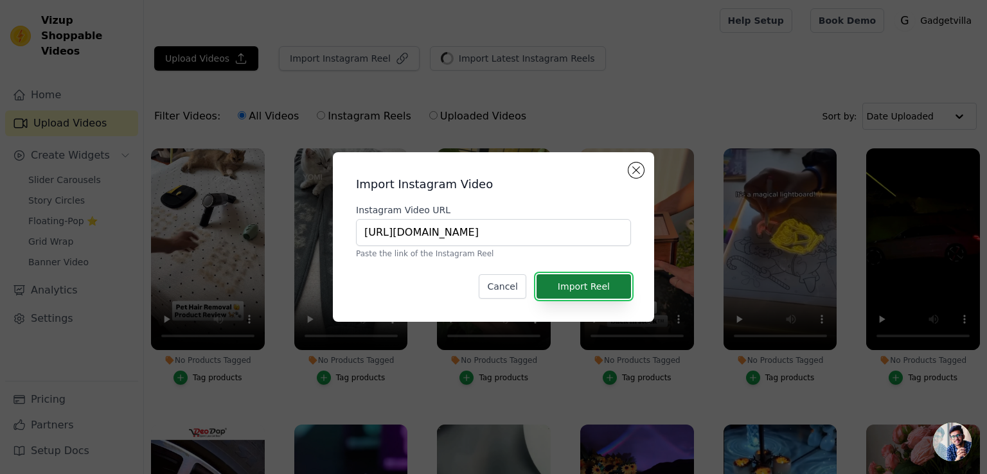
scroll to position [0, 0]
click at [586, 286] on button "Import Reel" at bounding box center [584, 286] width 94 height 24
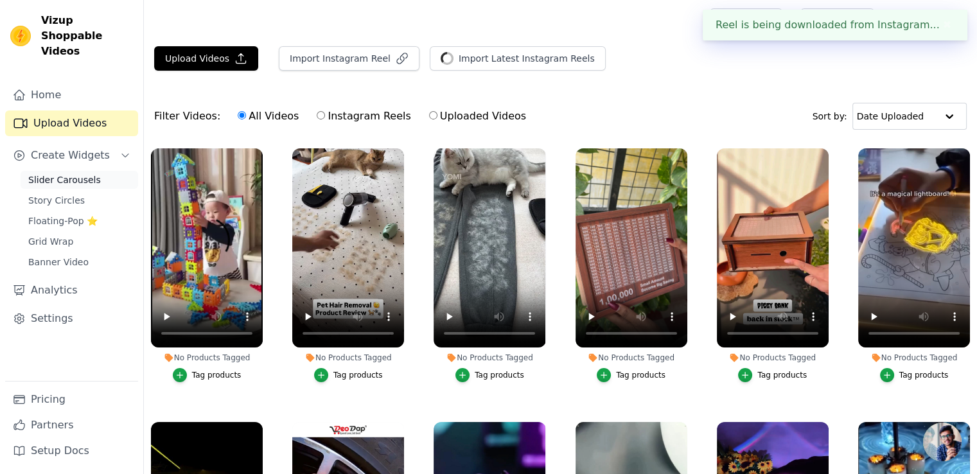
click at [66, 173] on link "Slider Carousels" at bounding box center [80, 180] width 118 height 18
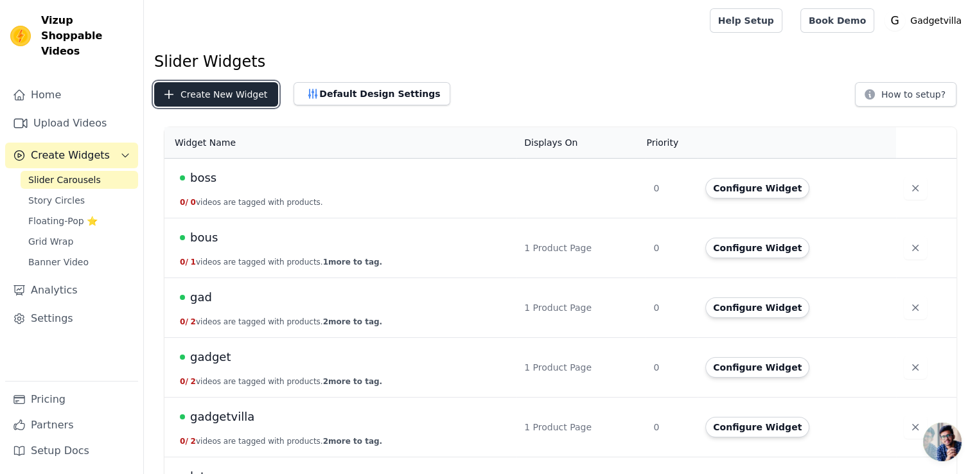
click at [228, 98] on button "Create New Widget" at bounding box center [216, 94] width 124 height 24
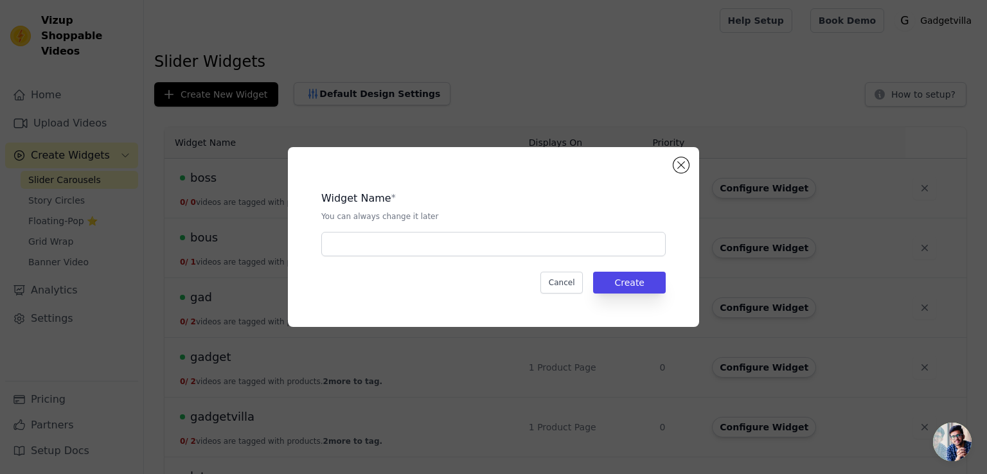
click at [689, 161] on div "Widget Name * You can always change it later Cancel Create" at bounding box center [493, 237] width 411 height 180
click at [681, 161] on button "Close modal" at bounding box center [680, 164] width 15 height 15
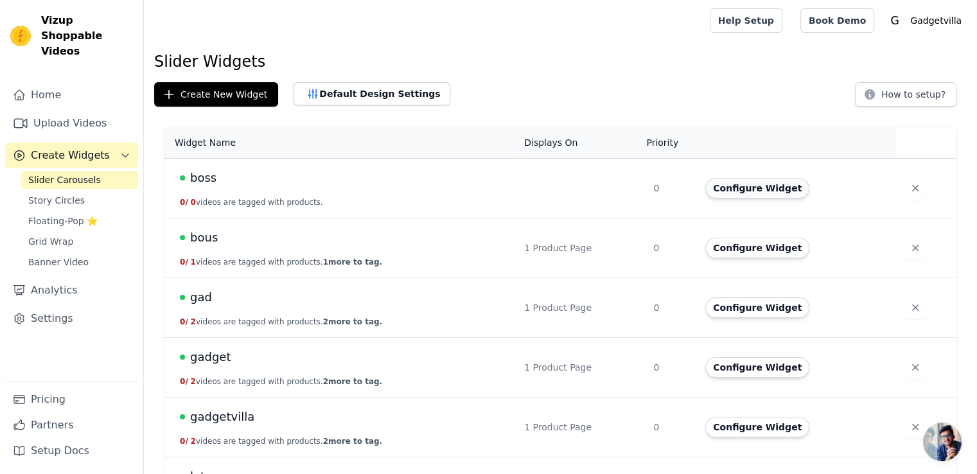
click at [756, 188] on button "Configure Widget" at bounding box center [758, 188] width 104 height 21
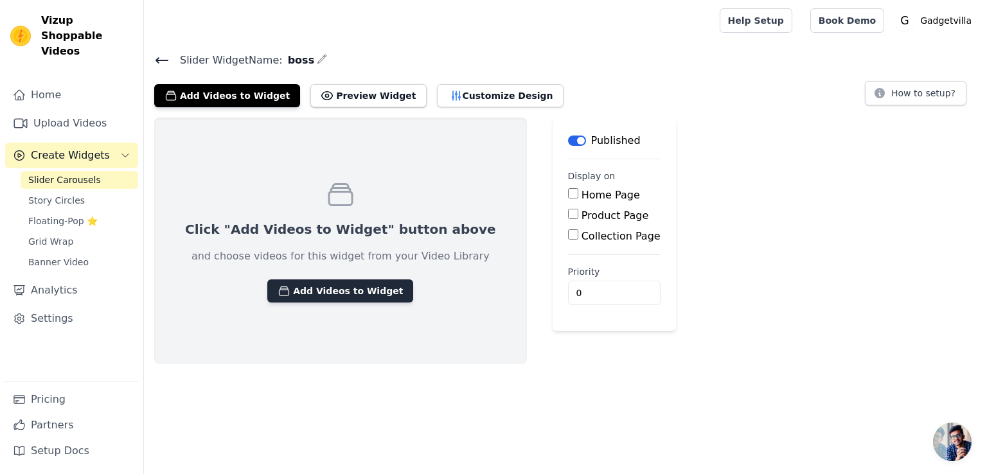
click at [336, 293] on button "Add Videos to Widget" at bounding box center [340, 291] width 146 height 23
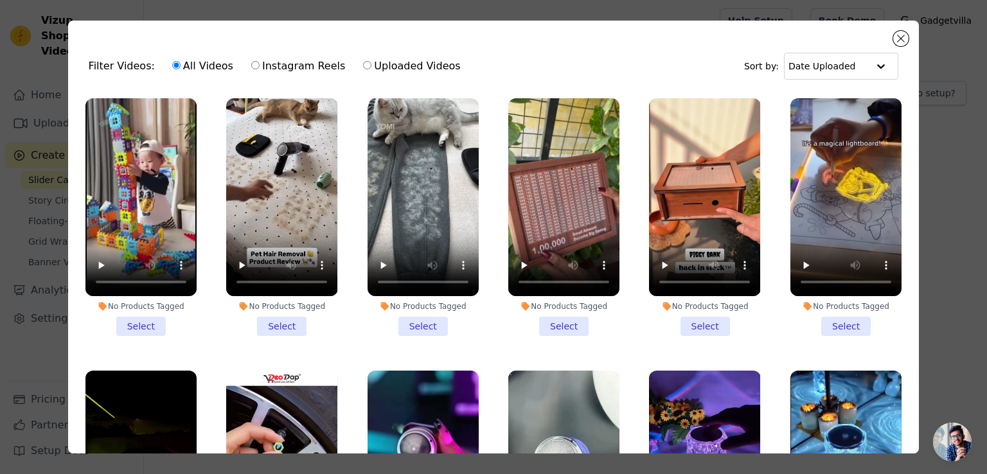
click at [287, 317] on li "No Products Tagged Select" at bounding box center [281, 217] width 111 height 238
click at [0, 0] on input "No Products Tagged Select" at bounding box center [0, 0] width 0 height 0
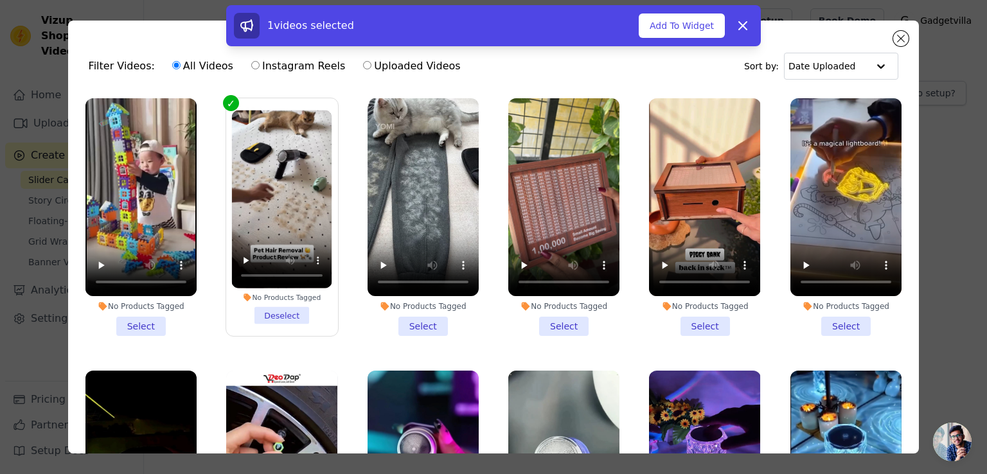
click at [424, 314] on li "No Products Tagged Select" at bounding box center [423, 217] width 111 height 238
click at [0, 0] on input "No Products Tagged Select" at bounding box center [0, 0] width 0 height 0
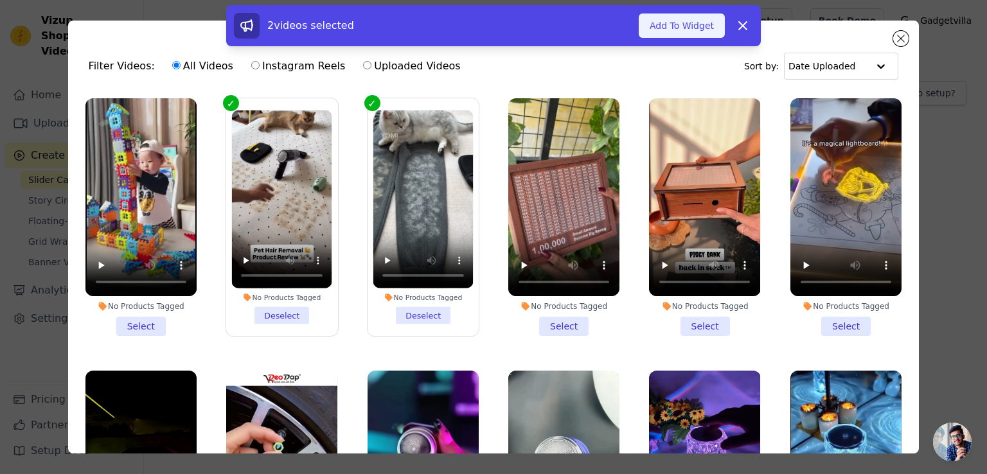
click at [679, 31] on button "Add To Widget" at bounding box center [682, 25] width 86 height 24
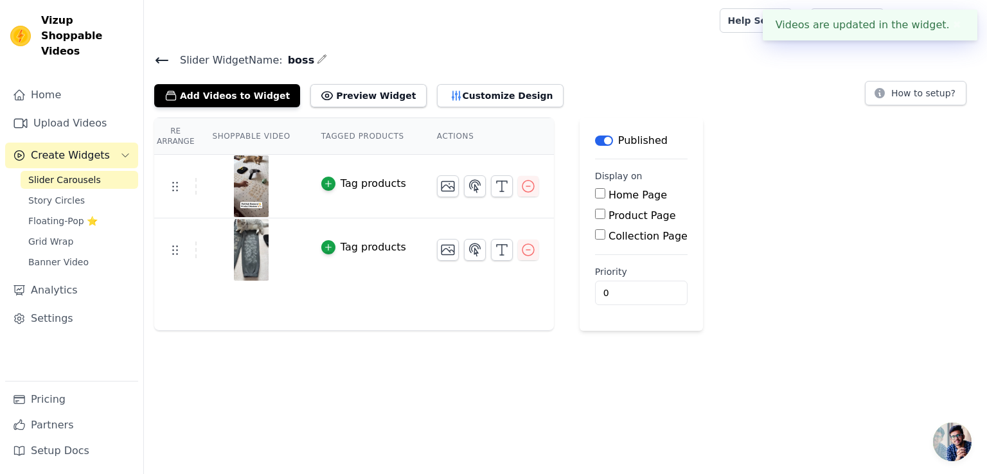
click at [595, 213] on input "Product Page" at bounding box center [600, 214] width 10 height 10
checkbox input "true"
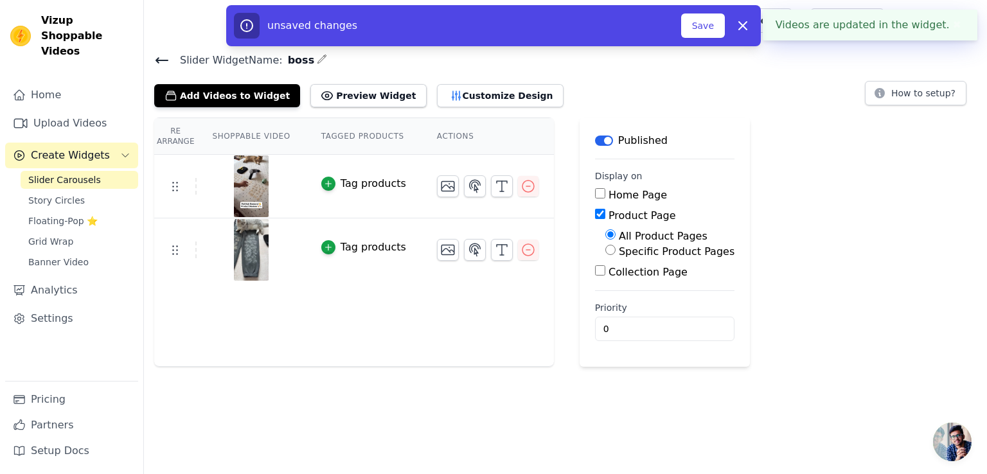
click at [605, 251] on input "Specific Product Pages" at bounding box center [610, 250] width 10 height 10
radio input "true"
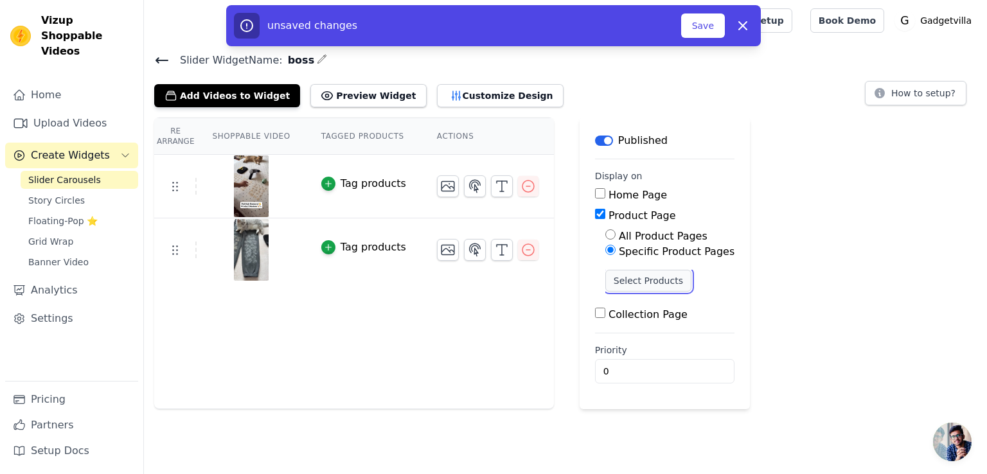
click at [605, 276] on button "Select Products" at bounding box center [648, 281] width 86 height 22
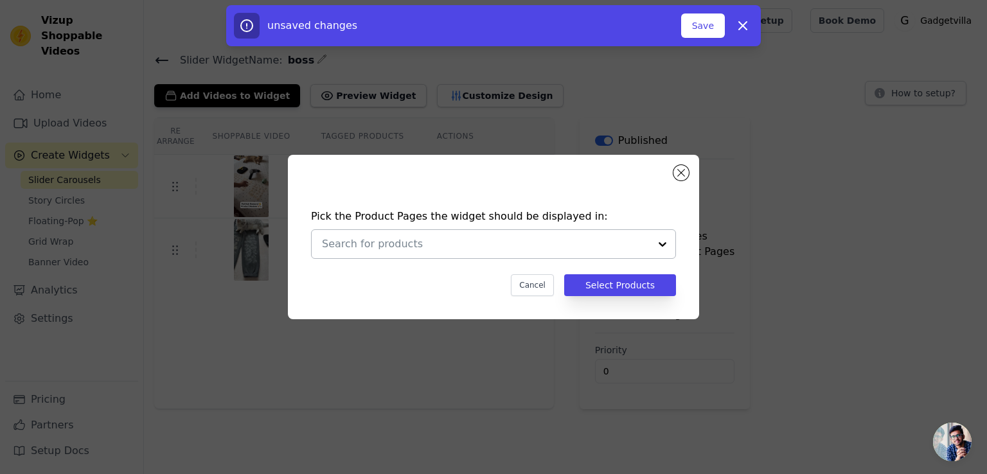
click at [659, 235] on div at bounding box center [663, 244] width 26 height 28
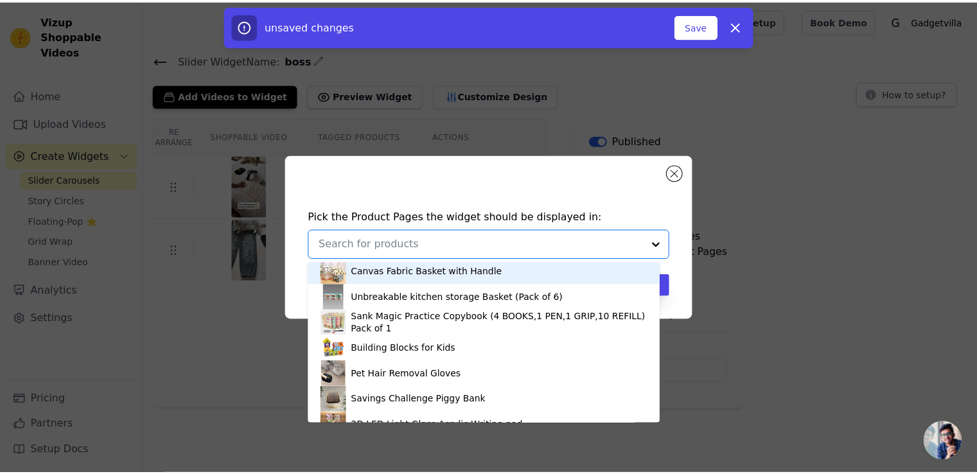
scroll to position [37, 0]
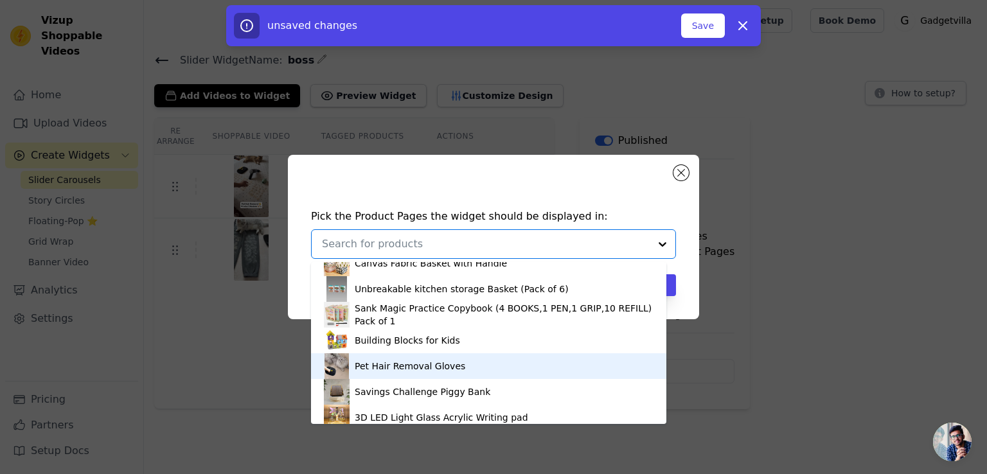
click at [553, 363] on div "Pet Hair Removal Gloves" at bounding box center [489, 366] width 330 height 26
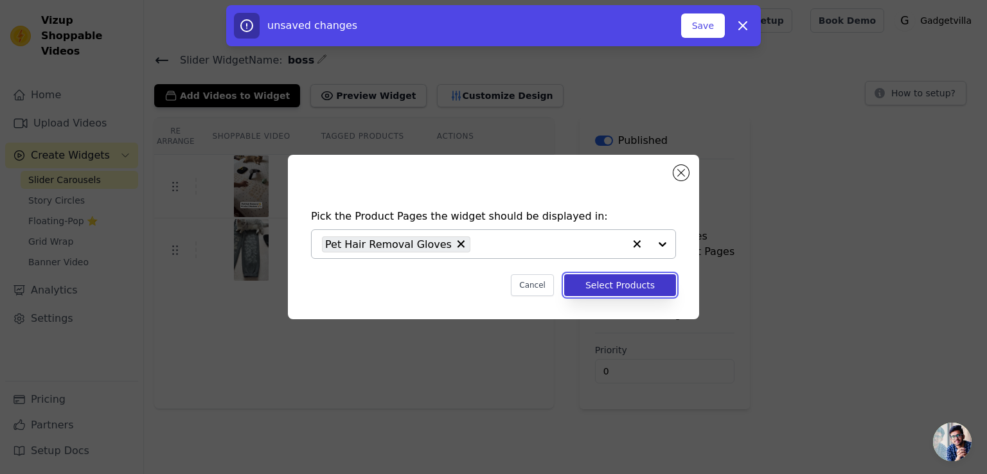
click at [625, 289] on button "Select Products" at bounding box center [620, 285] width 112 height 22
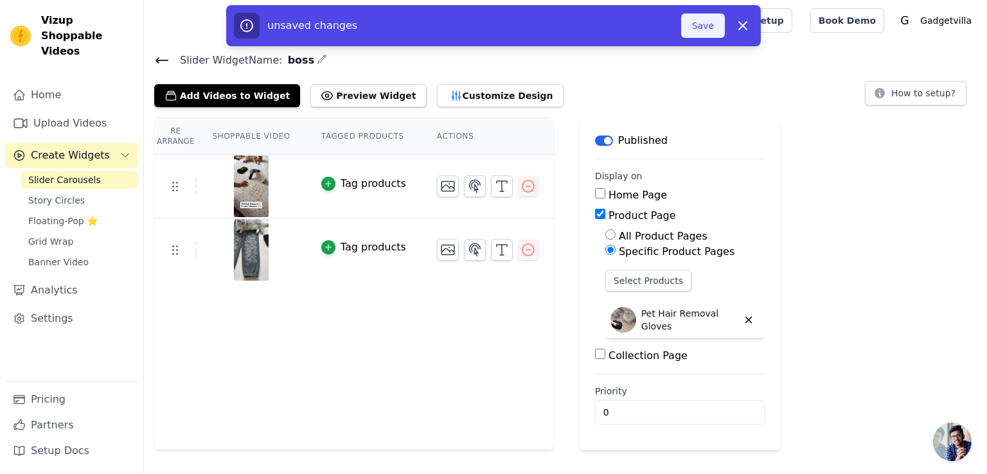
click at [703, 34] on button "Save" at bounding box center [703, 25] width 44 height 24
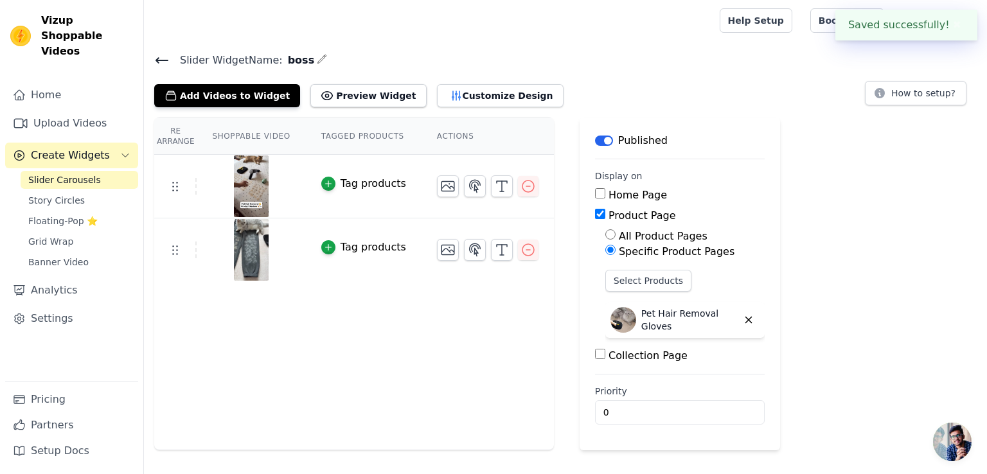
click at [155, 60] on icon at bounding box center [161, 60] width 15 height 15
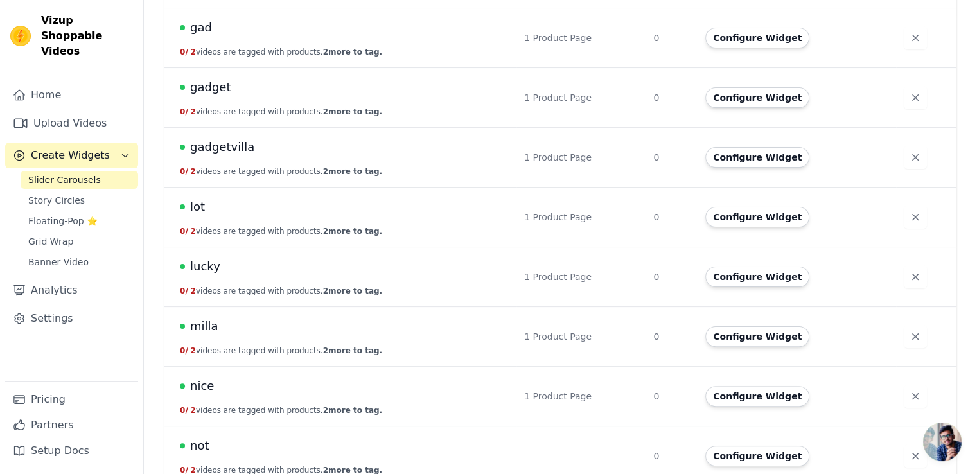
scroll to position [285, 0]
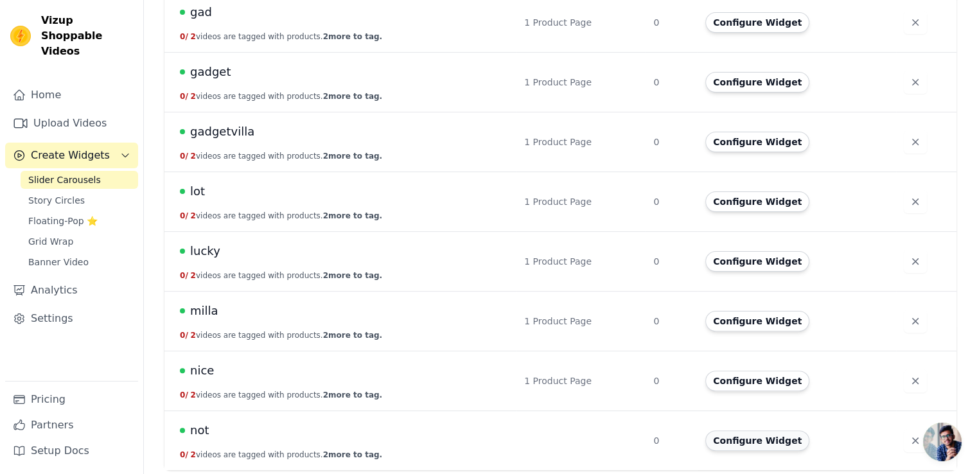
click at [743, 443] on button "Configure Widget" at bounding box center [758, 441] width 104 height 21
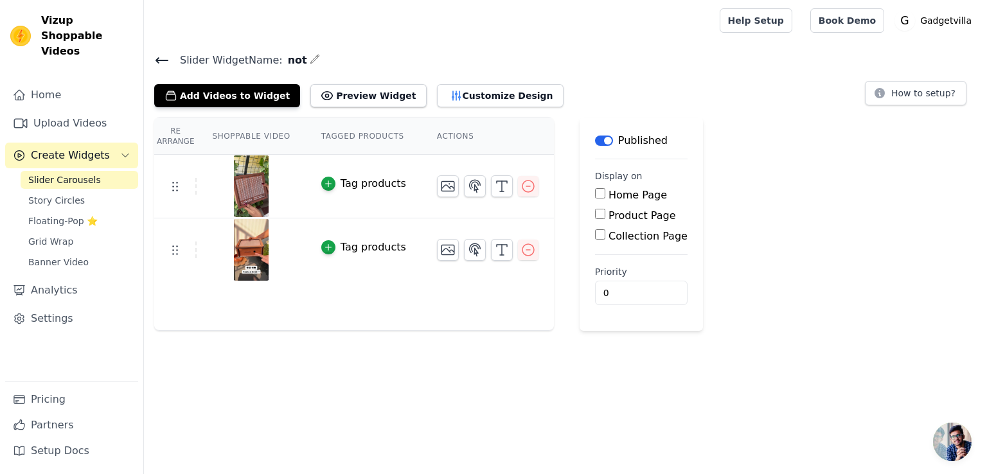
click at [580, 215] on main "Label Published Display on Home Page Product Page Collection Page Priority 0" at bounding box center [641, 224] width 123 height 213
click at [595, 211] on input "Product Page" at bounding box center [600, 214] width 10 height 10
checkbox input "true"
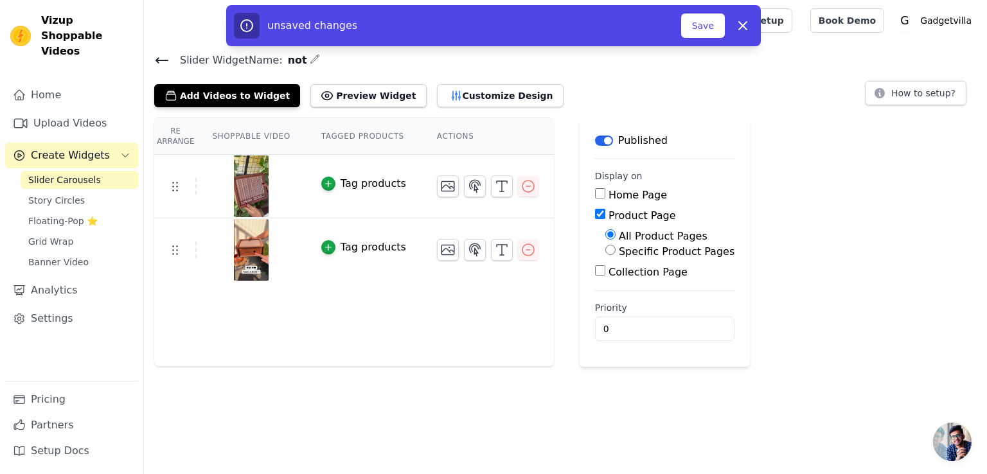
click at [605, 251] on input "Specific Product Pages" at bounding box center [610, 250] width 10 height 10
radio input "true"
click at [609, 279] on button "Select Products" at bounding box center [648, 281] width 86 height 22
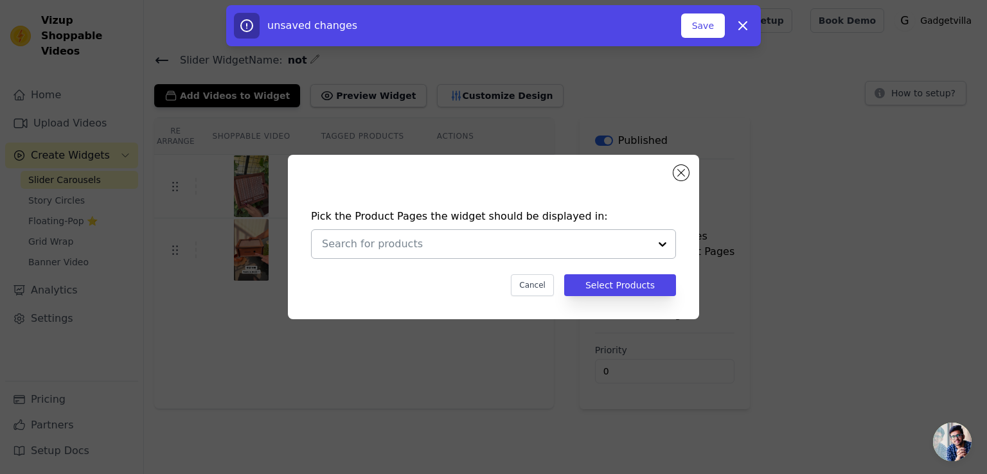
click at [652, 247] on div at bounding box center [663, 244] width 26 height 28
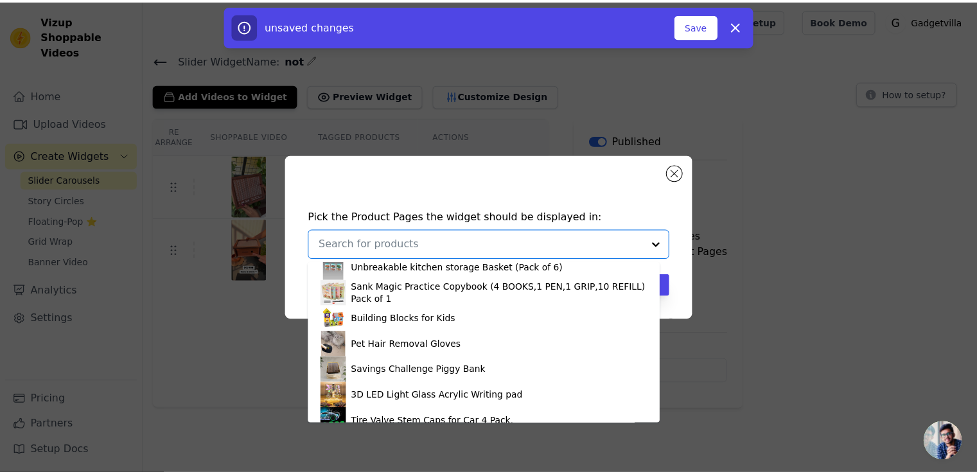
scroll to position [70, 0]
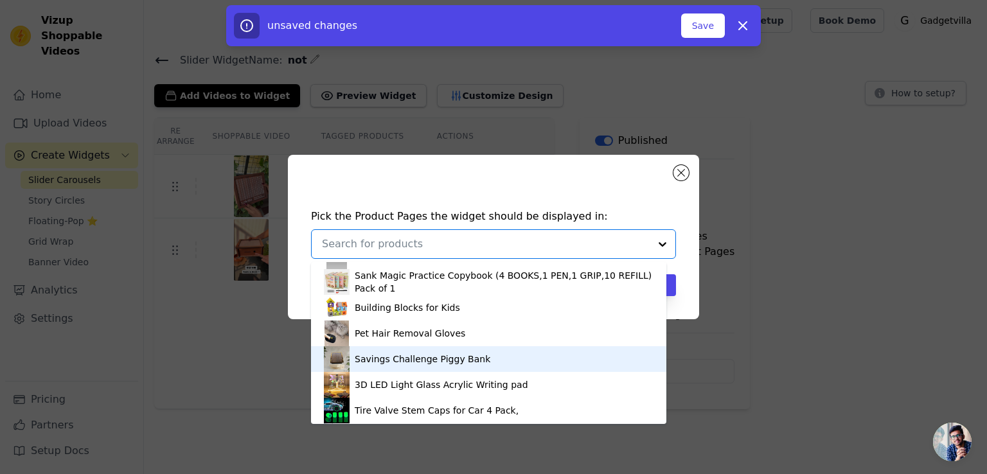
click at [494, 358] on div "Savings Challenge Piggy Bank" at bounding box center [489, 359] width 330 height 26
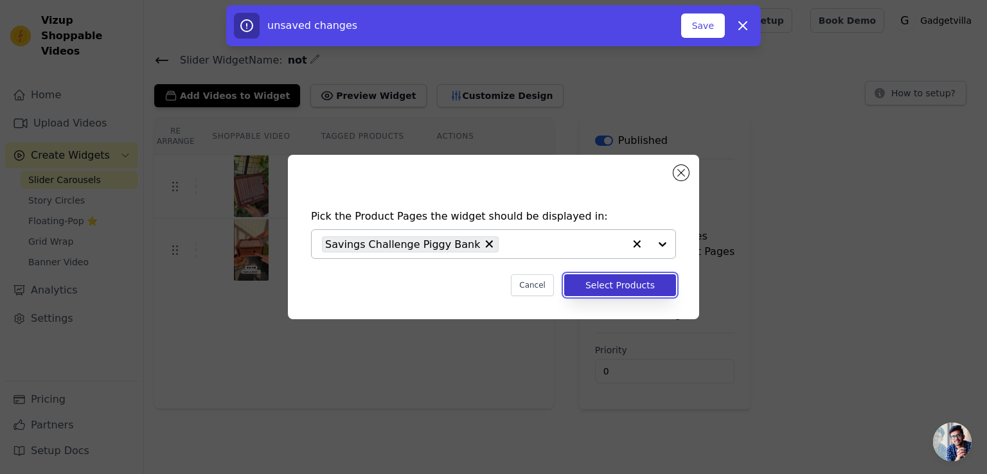
click at [632, 278] on button "Select Products" at bounding box center [620, 285] width 112 height 22
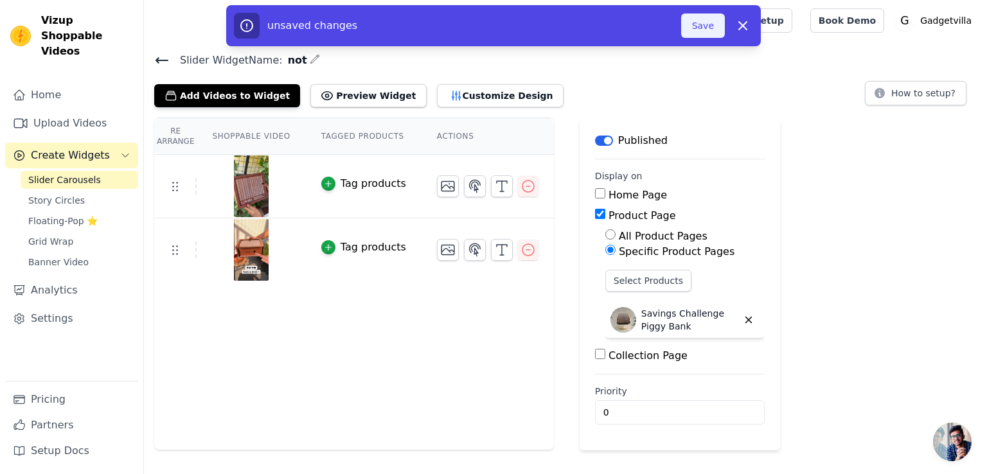
click at [701, 29] on button "Save" at bounding box center [703, 25] width 44 height 24
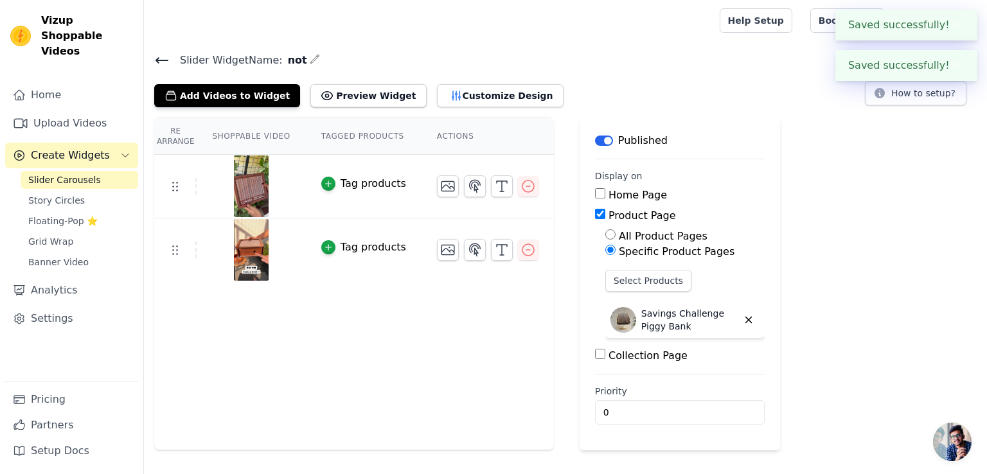
click at [162, 60] on icon at bounding box center [162, 60] width 12 height 5
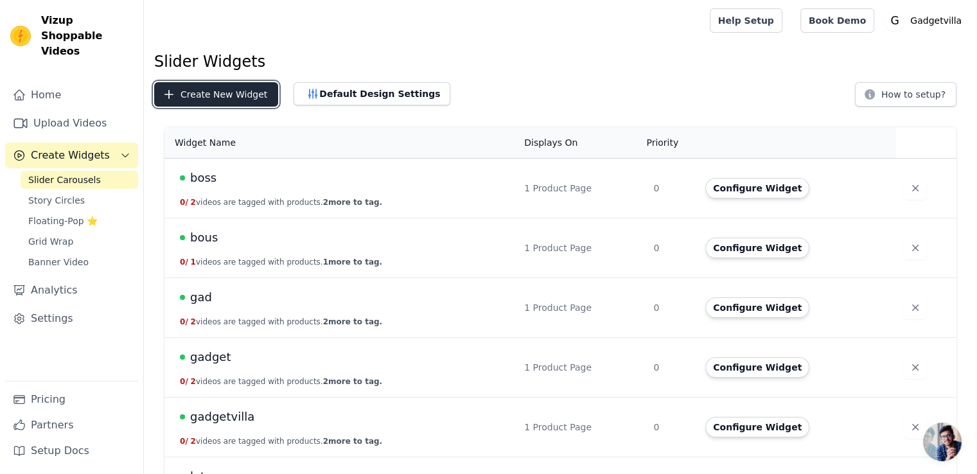
click at [223, 90] on button "Create New Widget" at bounding box center [216, 94] width 124 height 24
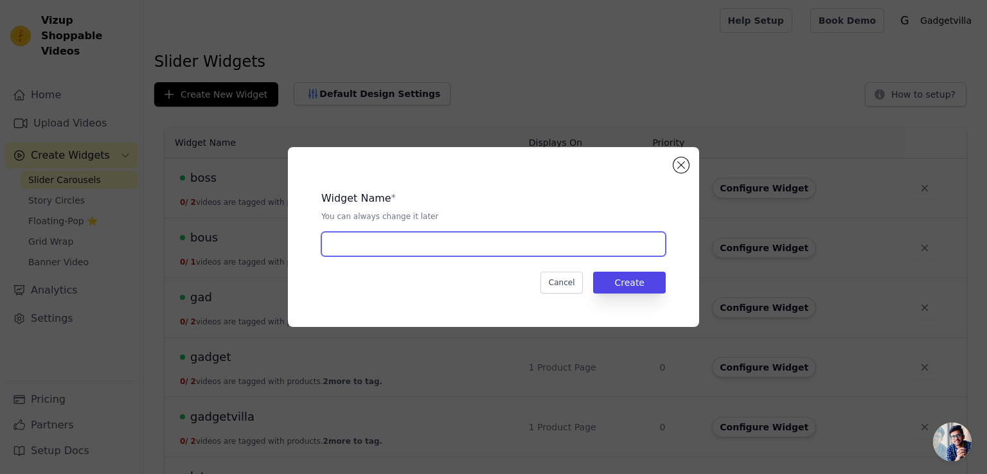
click at [391, 249] on input "text" at bounding box center [493, 244] width 344 height 24
type input "kkk"
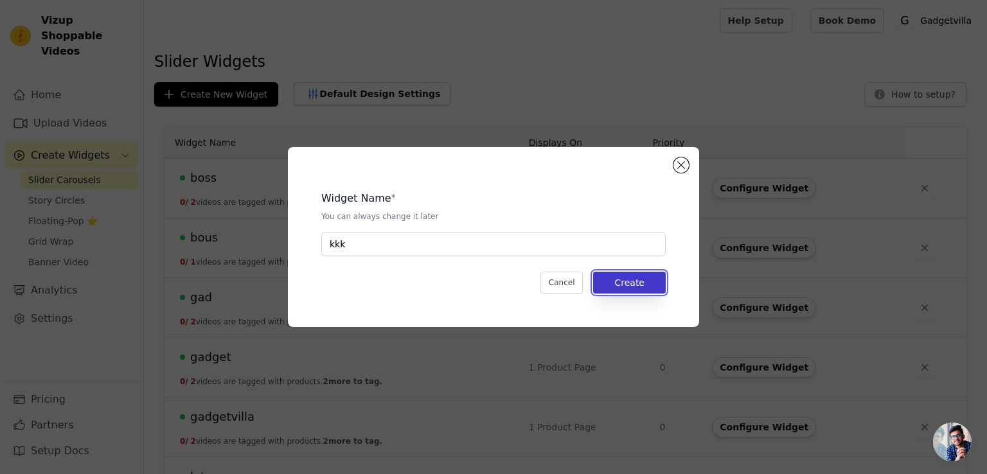
click at [612, 278] on button "Create" at bounding box center [629, 283] width 73 height 22
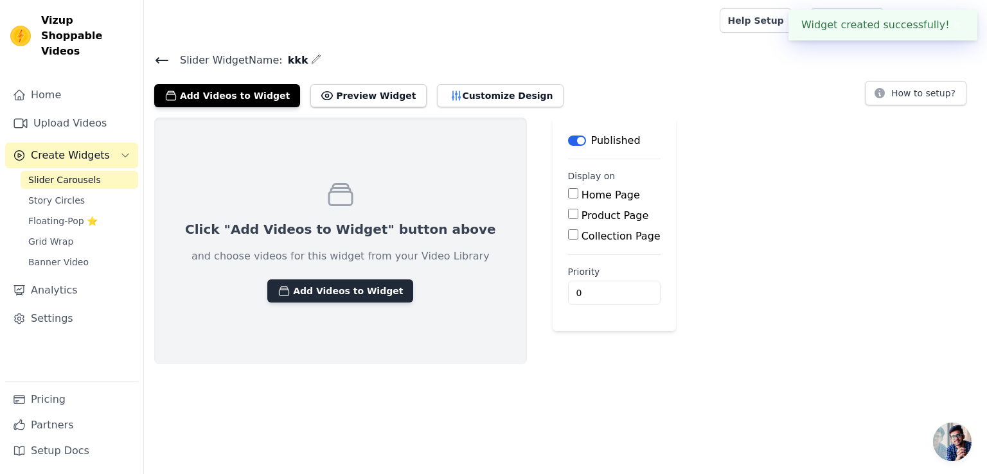
click at [314, 285] on button "Add Videos to Widget" at bounding box center [340, 291] width 146 height 23
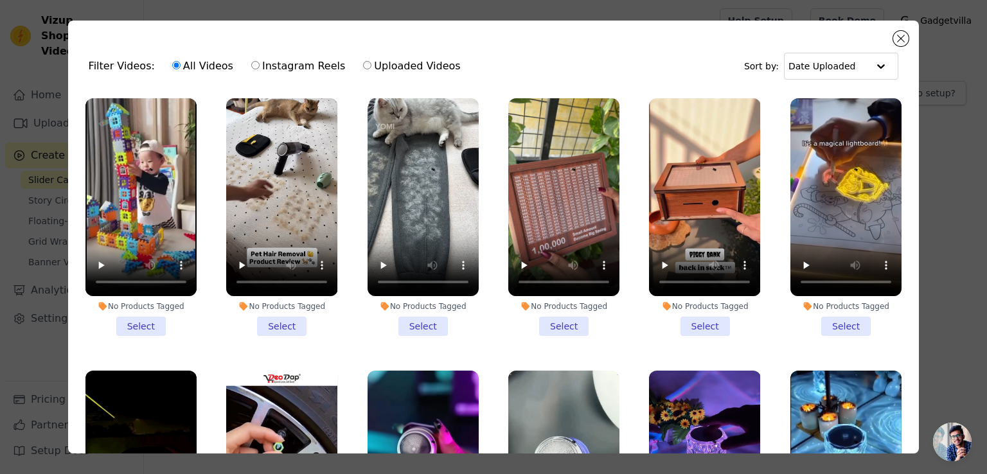
click at [139, 317] on li "No Products Tagged Select" at bounding box center [140, 217] width 111 height 238
click at [0, 0] on input "No Products Tagged Select" at bounding box center [0, 0] width 0 height 0
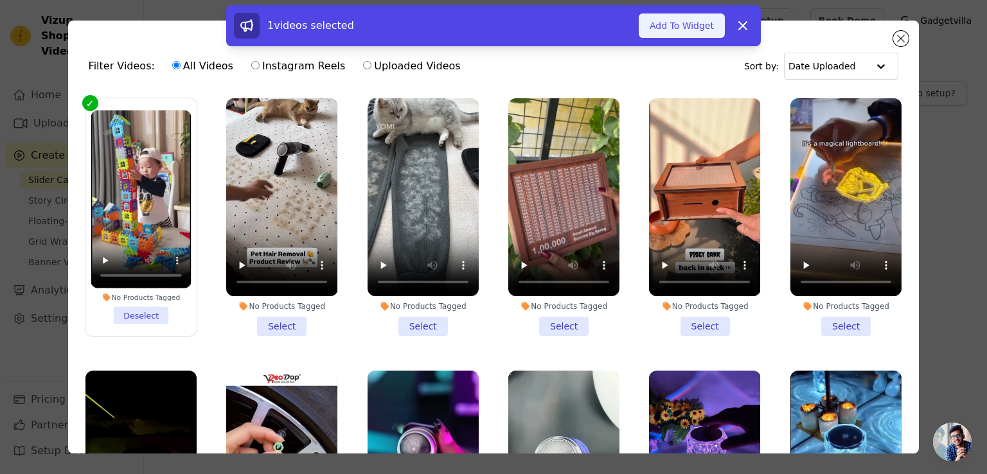
click at [686, 21] on button "Add To Widget" at bounding box center [682, 25] width 86 height 24
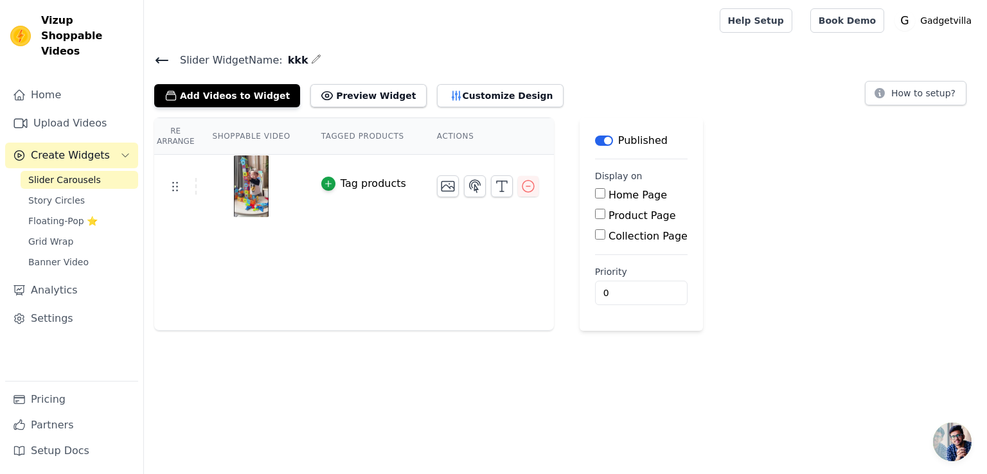
click at [595, 213] on input "Product Page" at bounding box center [600, 214] width 10 height 10
checkbox input "true"
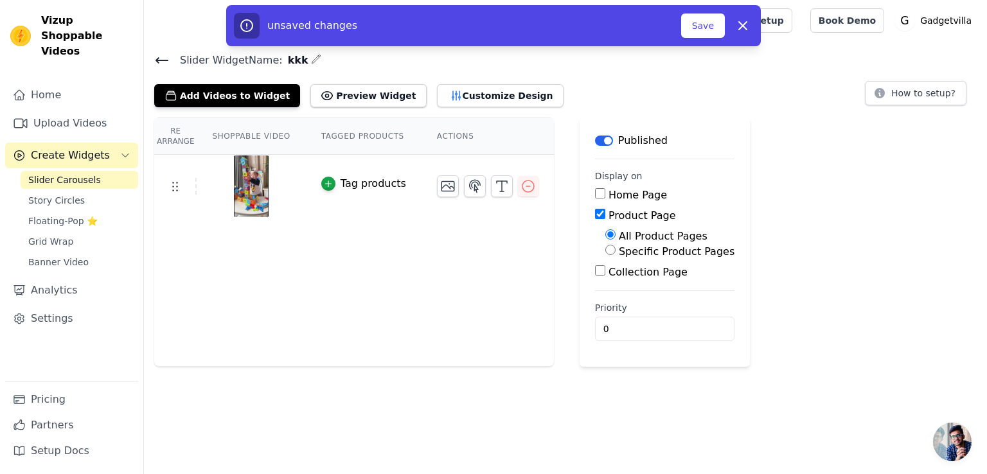
click at [605, 250] on input "Specific Product Pages" at bounding box center [610, 250] width 10 height 10
radio input "true"
click at [605, 274] on button "Select Products" at bounding box center [648, 281] width 86 height 22
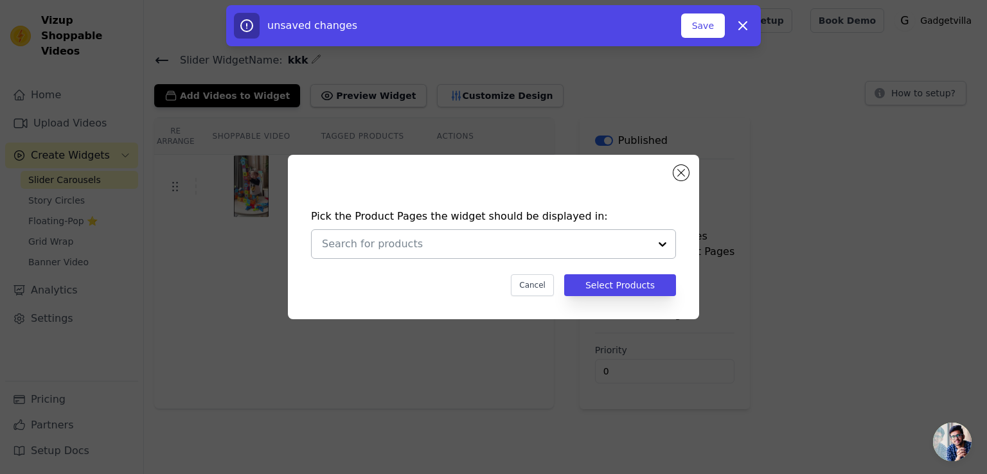
click at [663, 244] on div at bounding box center [663, 244] width 26 height 28
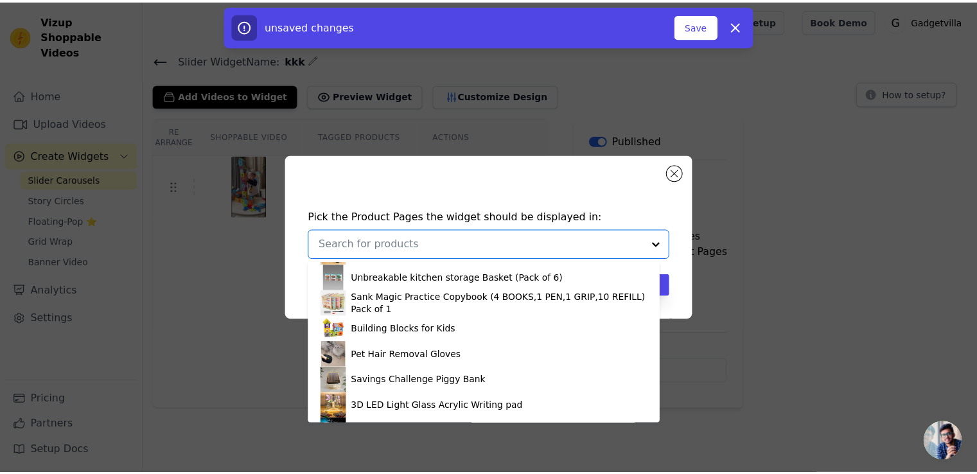
scroll to position [57, 0]
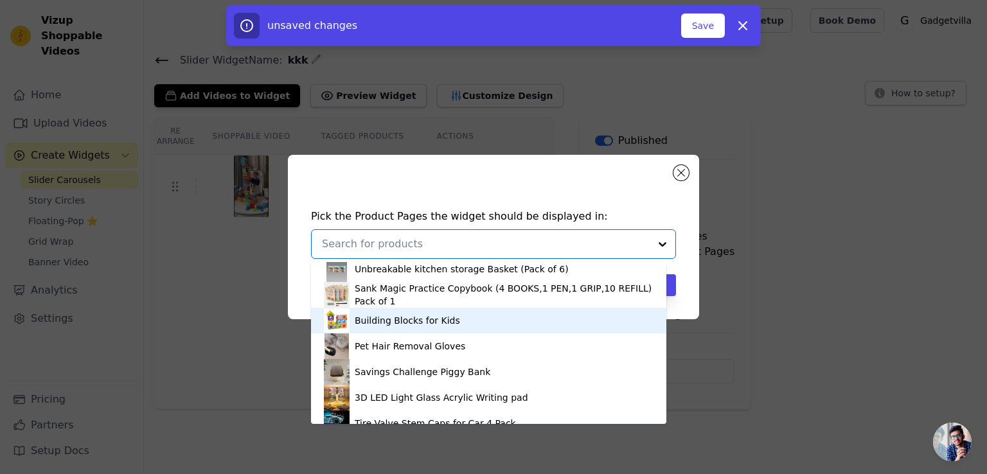
click at [535, 326] on div "Building Blocks for Kids" at bounding box center [489, 321] width 330 height 26
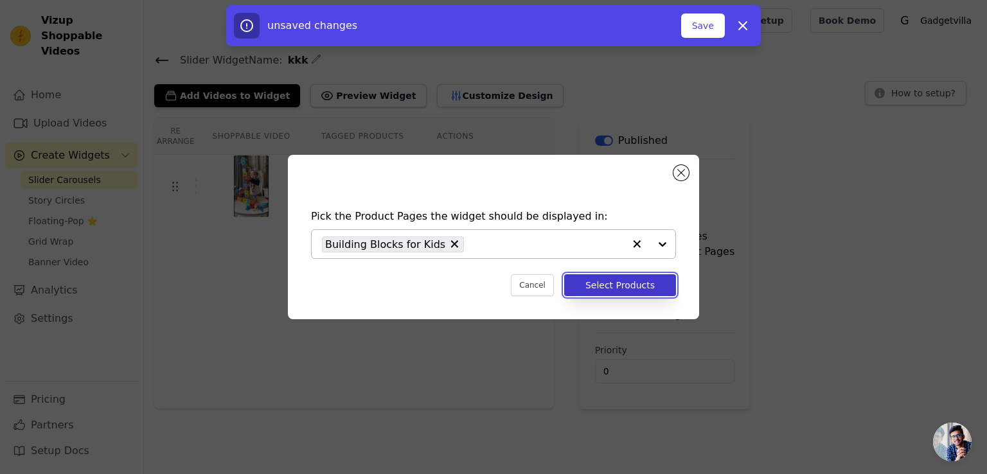
click at [614, 281] on button "Select Products" at bounding box center [620, 285] width 112 height 22
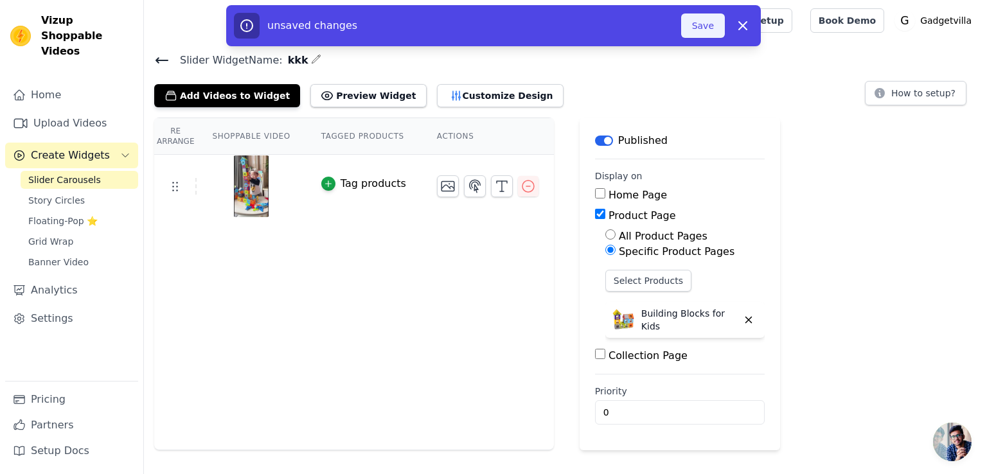
click at [706, 34] on button "Save" at bounding box center [703, 25] width 44 height 24
click at [706, 26] on button "Save" at bounding box center [703, 25] width 44 height 24
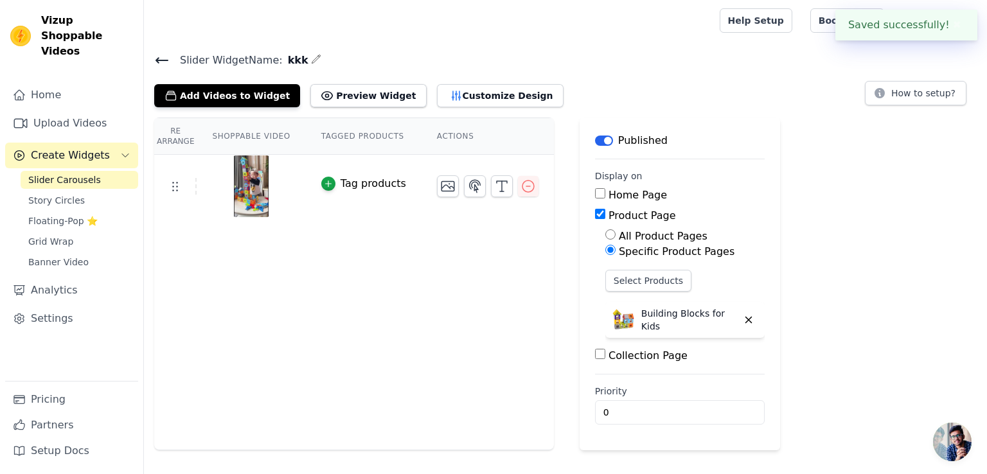
click at [704, 26] on div at bounding box center [429, 20] width 550 height 41
click at [162, 58] on icon at bounding box center [161, 60] width 15 height 15
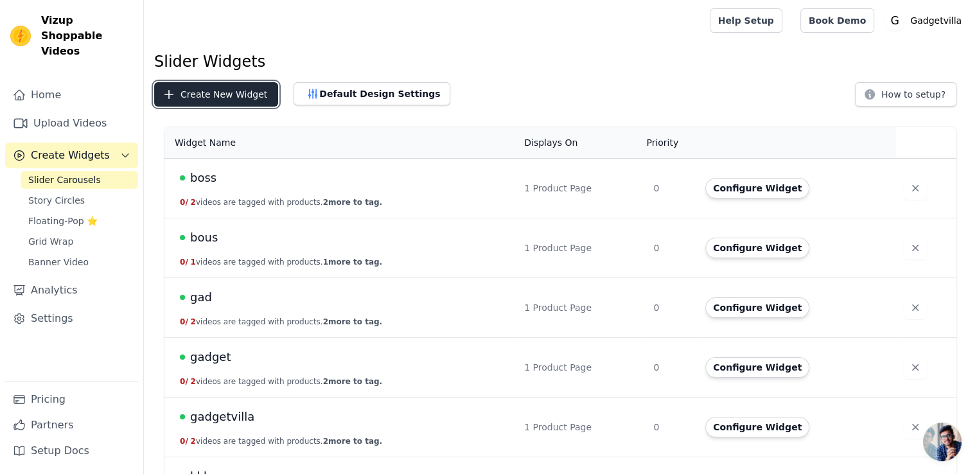
click at [186, 89] on button "Create New Widget" at bounding box center [216, 94] width 124 height 24
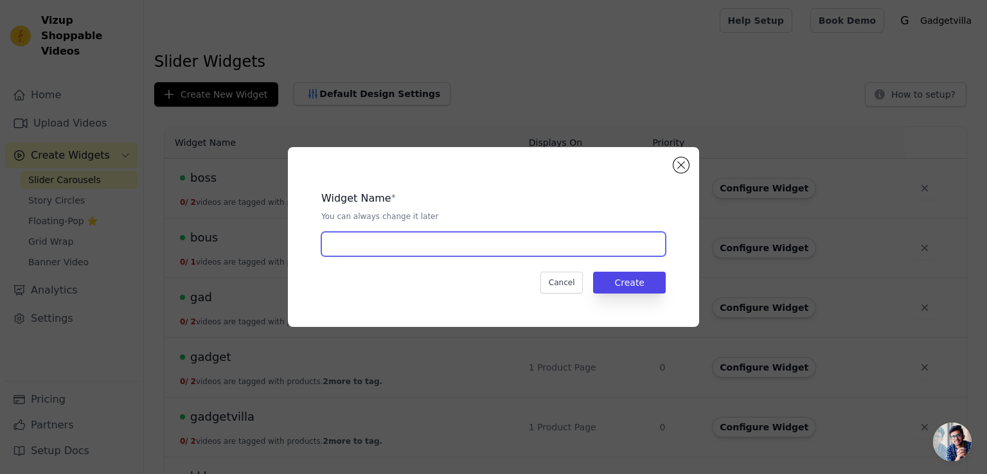
click at [382, 242] on input "text" at bounding box center [493, 244] width 344 height 24
type input "lll"
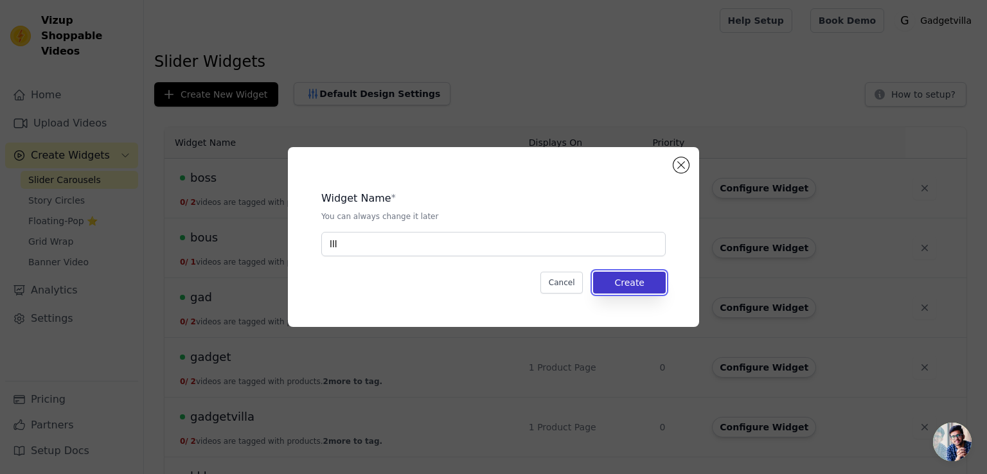
click at [619, 276] on button "Create" at bounding box center [629, 283] width 73 height 22
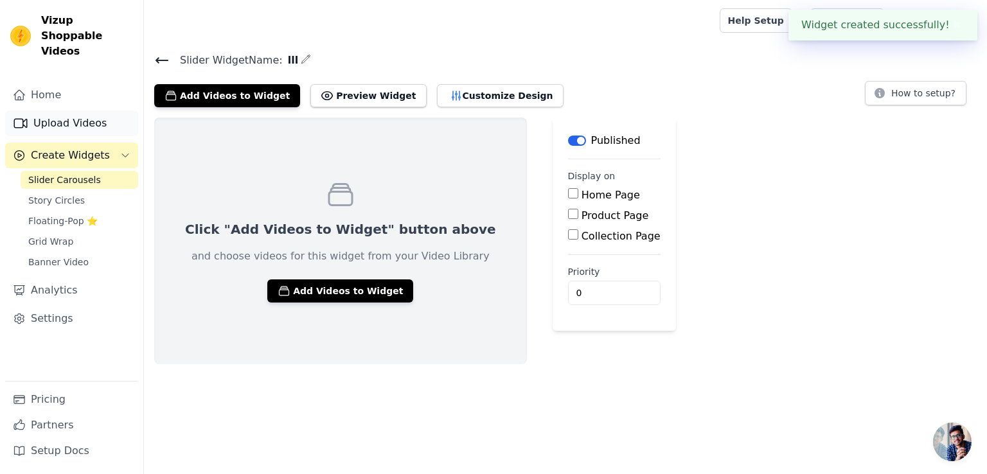
click at [42, 112] on link "Upload Videos" at bounding box center [71, 124] width 133 height 26
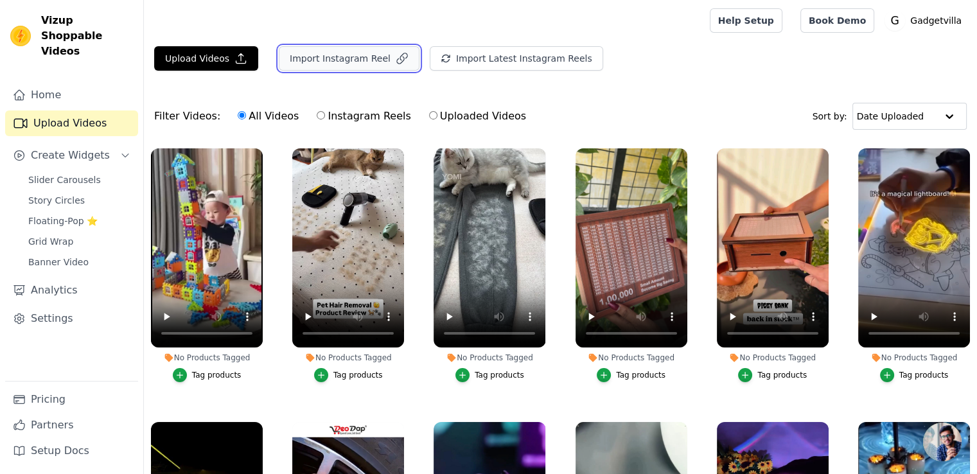
click at [333, 59] on button "Import Instagram Reel" at bounding box center [349, 58] width 141 height 24
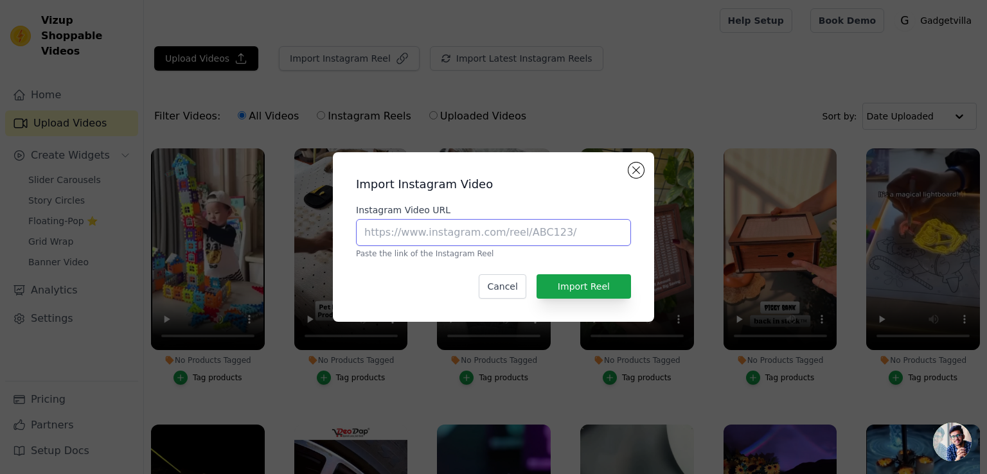
click at [388, 227] on input "Instagram Video URL" at bounding box center [493, 232] width 275 height 27
paste input "[URL][DOMAIN_NAME]"
type input "[URL][DOMAIN_NAME]"
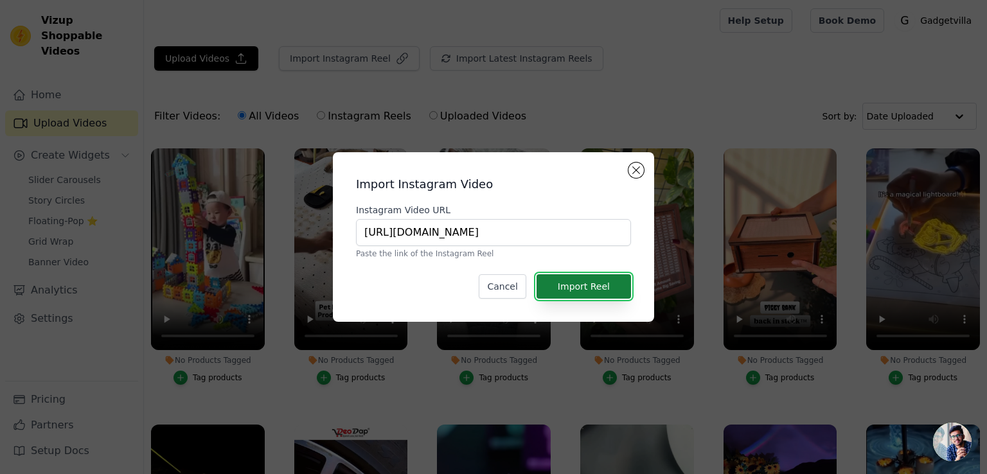
scroll to position [0, 0]
click at [598, 284] on button "Import Reel" at bounding box center [584, 286] width 94 height 24
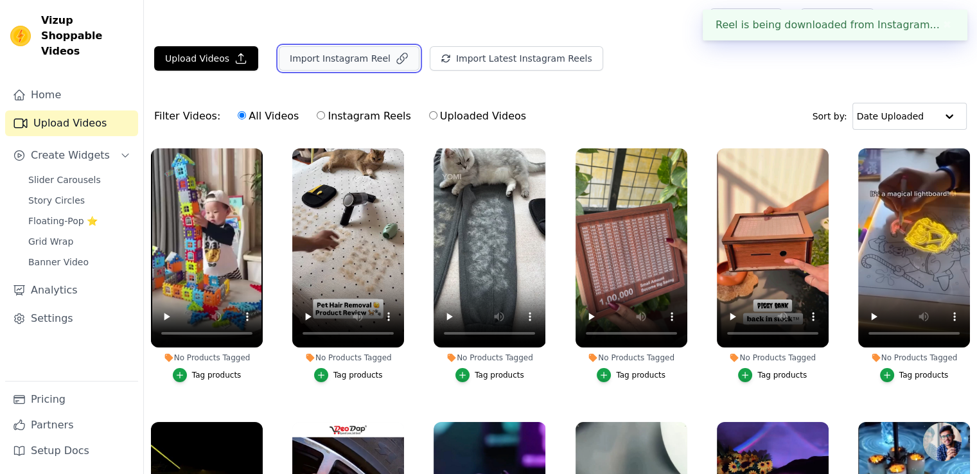
click at [352, 55] on button "Import Instagram Reel" at bounding box center [349, 58] width 141 height 24
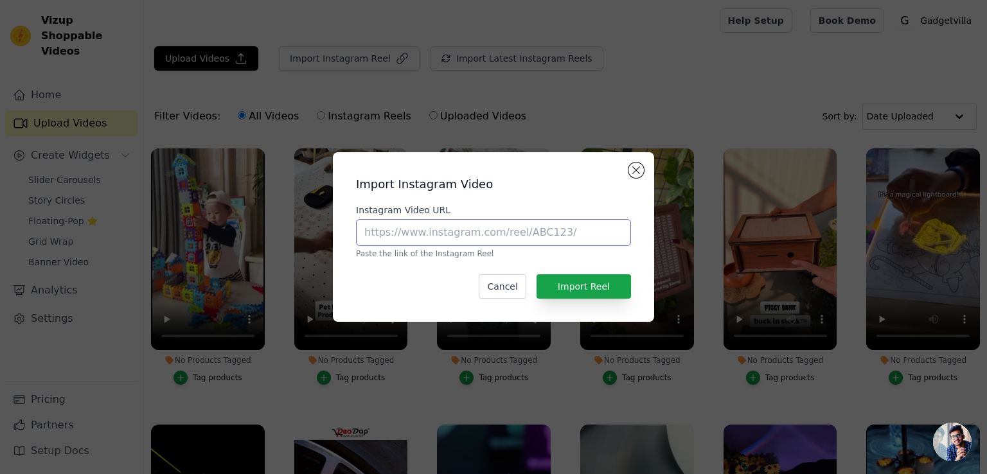
paste input "[URL][DOMAIN_NAME]"
type input "[URL][DOMAIN_NAME]"
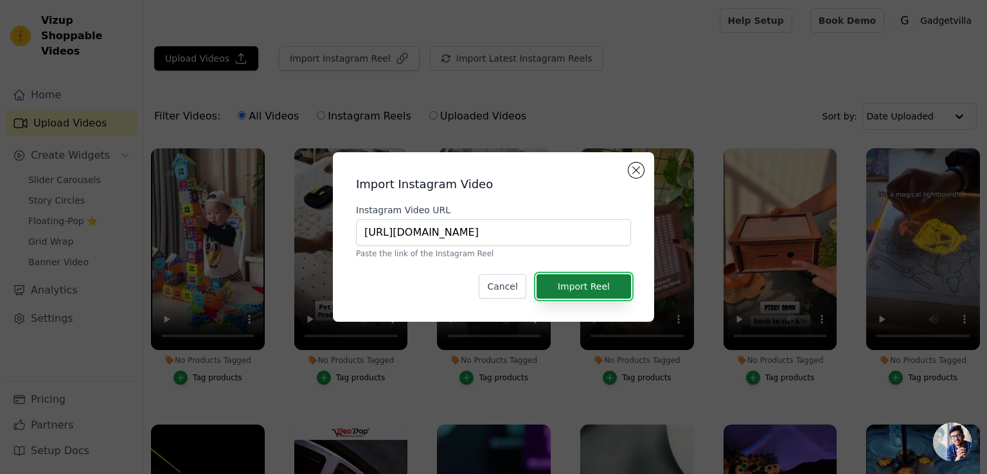
scroll to position [0, 0]
click at [603, 280] on button "Import Reel" at bounding box center [584, 286] width 94 height 24
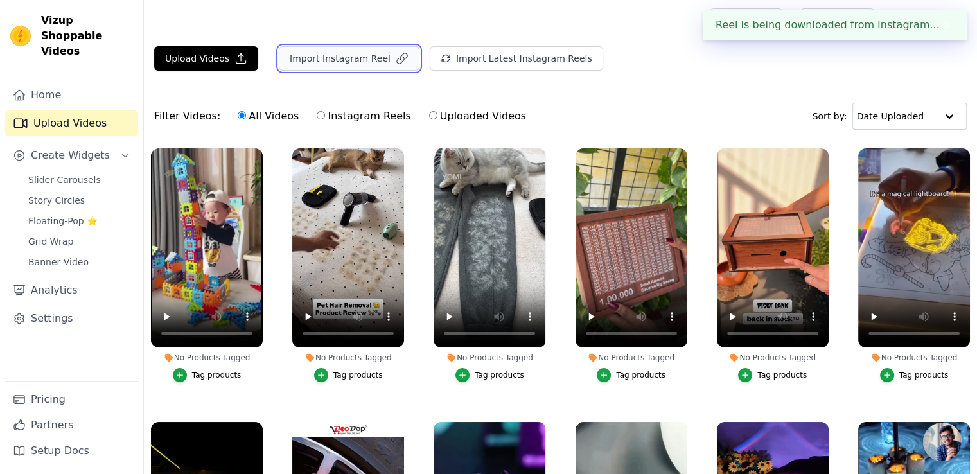
click at [378, 49] on button "Import Instagram Reel" at bounding box center [349, 58] width 141 height 24
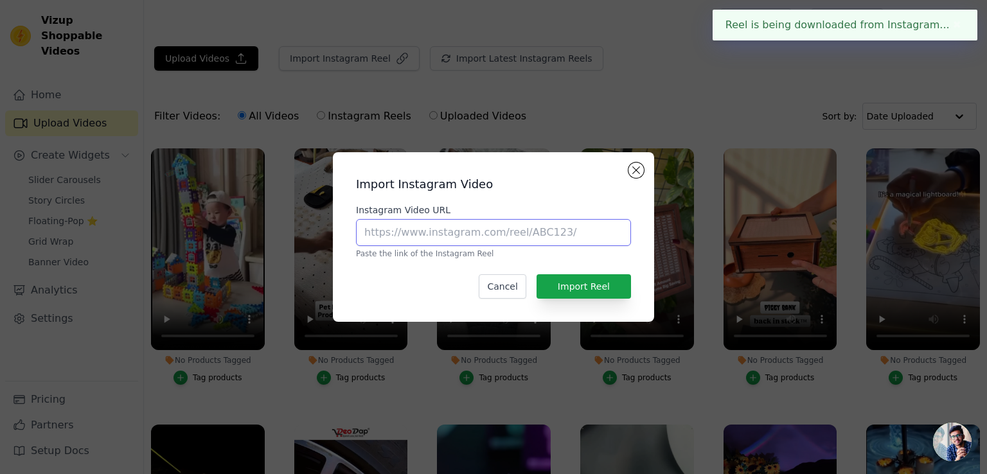
click at [451, 222] on input "Instagram Video URL" at bounding box center [493, 232] width 275 height 27
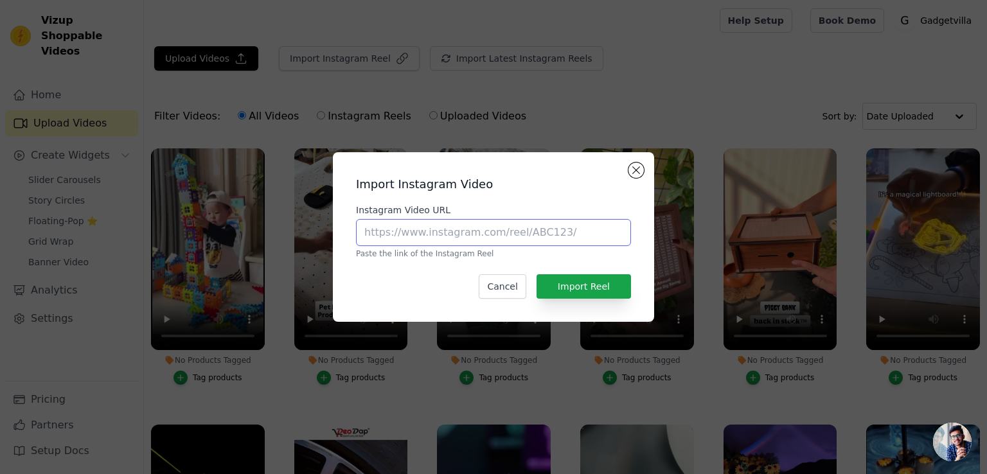
paste input "[URL][DOMAIN_NAME]"
type input "[URL][DOMAIN_NAME]"
click at [573, 273] on div "Import Instagram Video Instagram Video URL [URL][DOMAIN_NAME] Paste the link of…" at bounding box center [493, 237] width 301 height 149
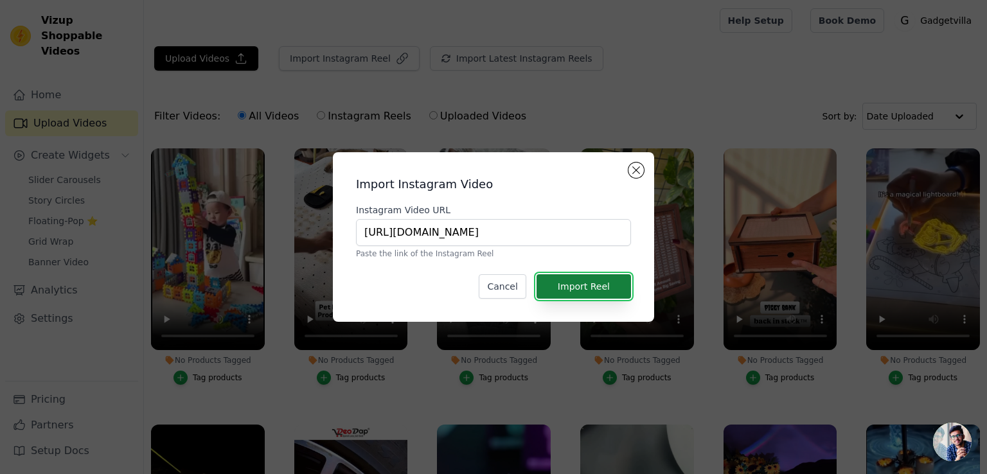
click at [576, 283] on button "Import Reel" at bounding box center [584, 286] width 94 height 24
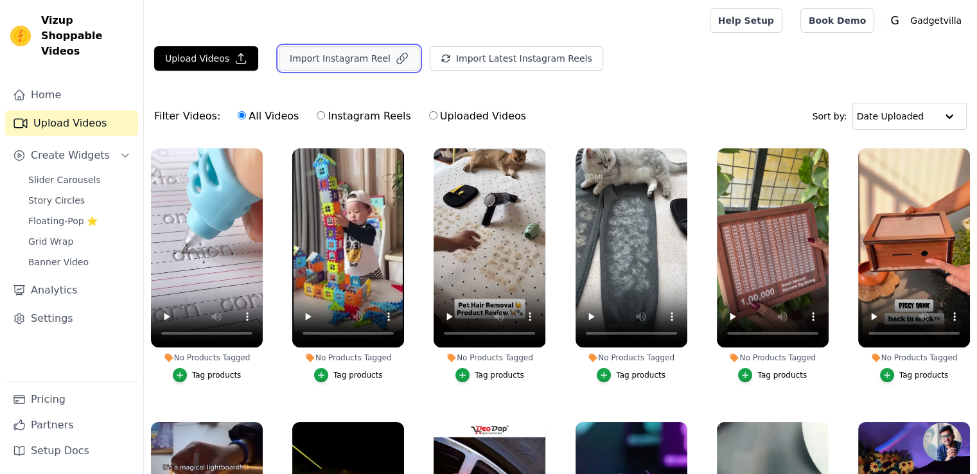
click at [332, 57] on button "Import Instagram Reel" at bounding box center [349, 58] width 141 height 24
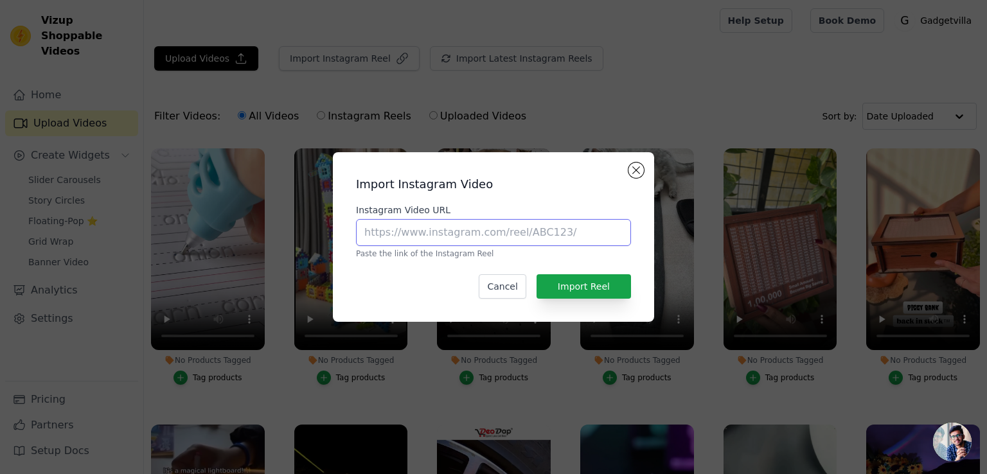
click at [416, 227] on input "Instagram Video URL" at bounding box center [493, 232] width 275 height 27
paste input "[URL][DOMAIN_NAME]"
type input "[URL][DOMAIN_NAME]"
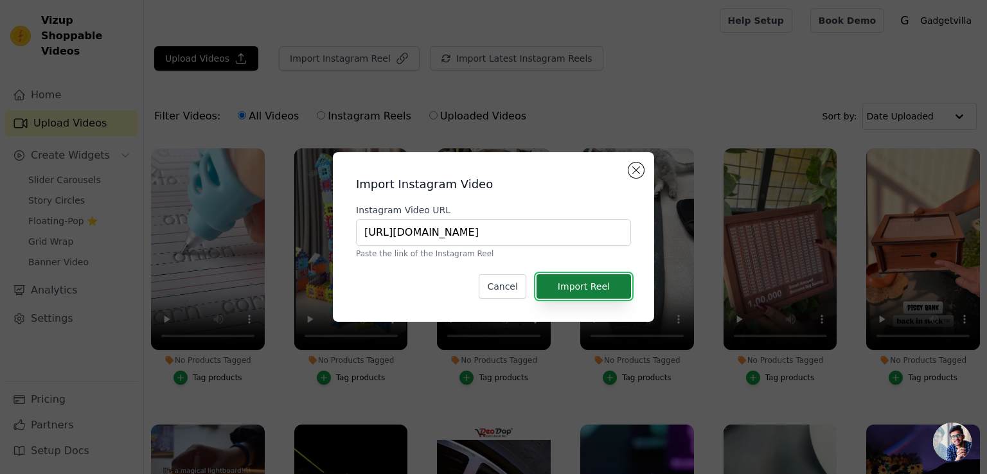
scroll to position [0, 0]
click at [583, 278] on button "Import Reel" at bounding box center [584, 286] width 94 height 24
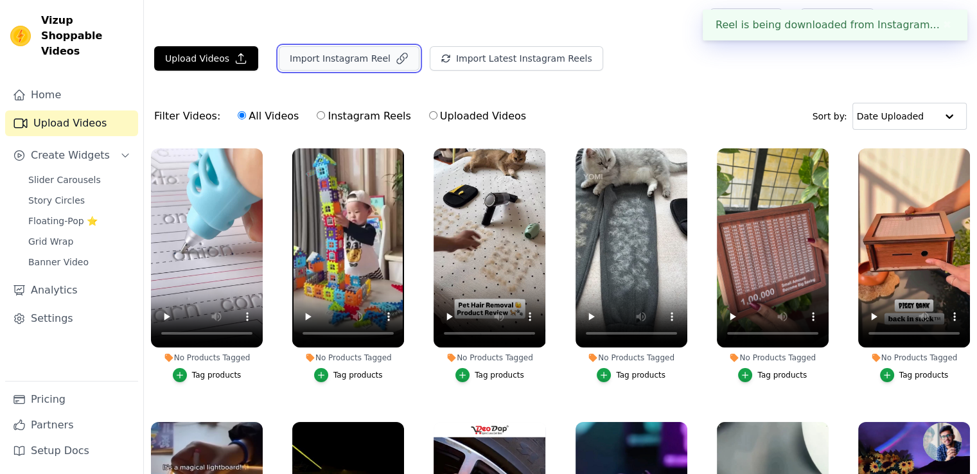
click at [363, 49] on button "Import Instagram Reel" at bounding box center [349, 58] width 141 height 24
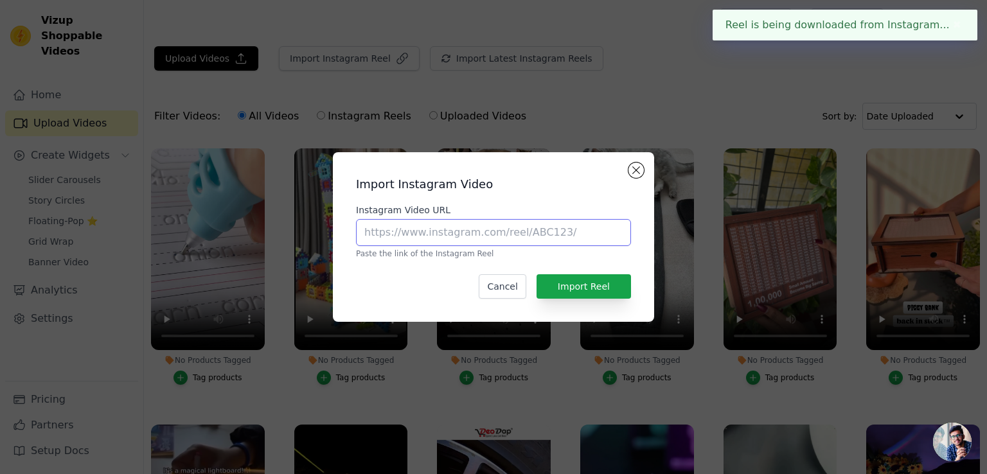
click at [455, 231] on input "Instagram Video URL" at bounding box center [493, 232] width 275 height 27
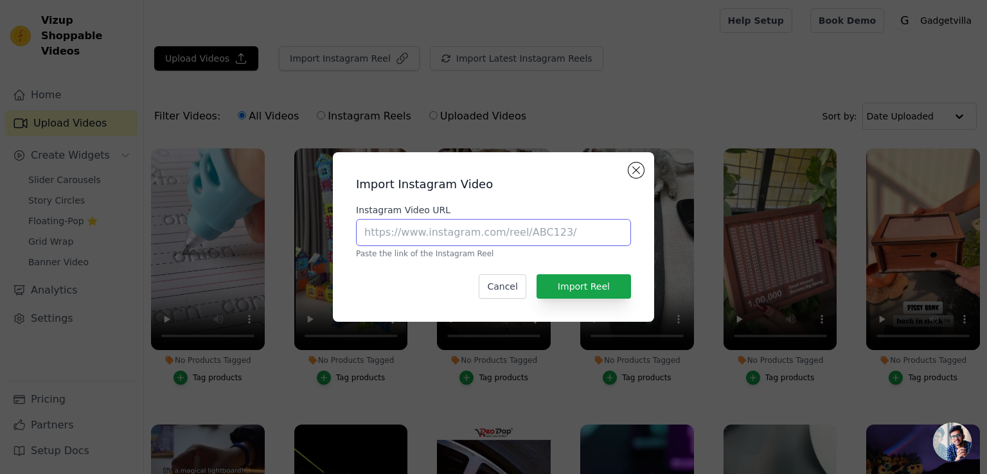
paste input "[URL][DOMAIN_NAME]"
type input "[URL][DOMAIN_NAME]"
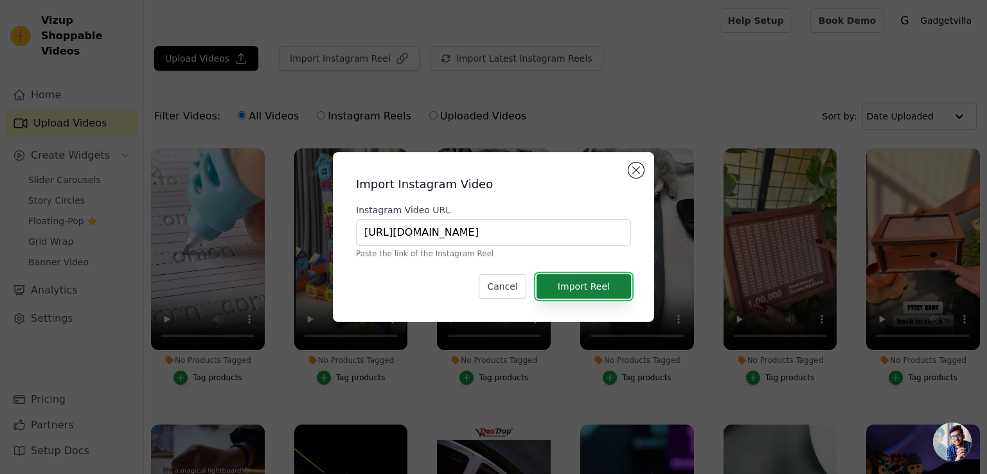
scroll to position [0, 0]
click at [558, 277] on button "Import Reel" at bounding box center [584, 286] width 94 height 24
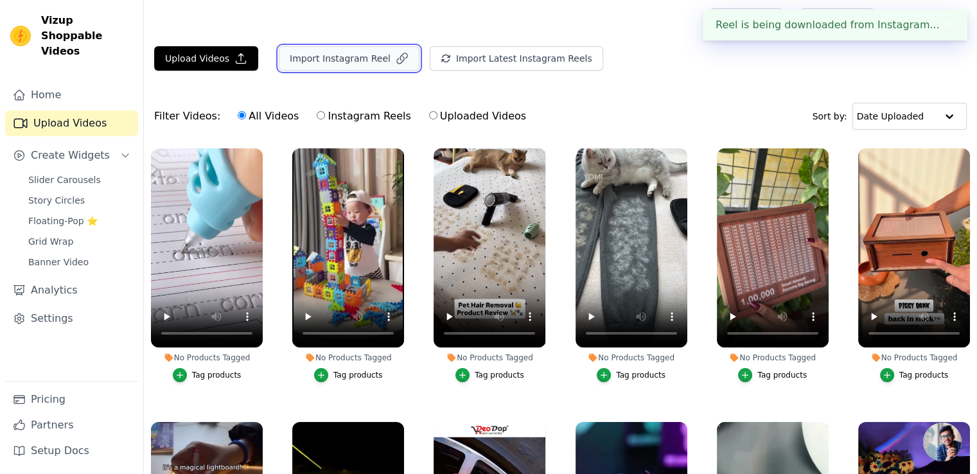
click at [357, 63] on button "Import Instagram Reel" at bounding box center [349, 58] width 141 height 24
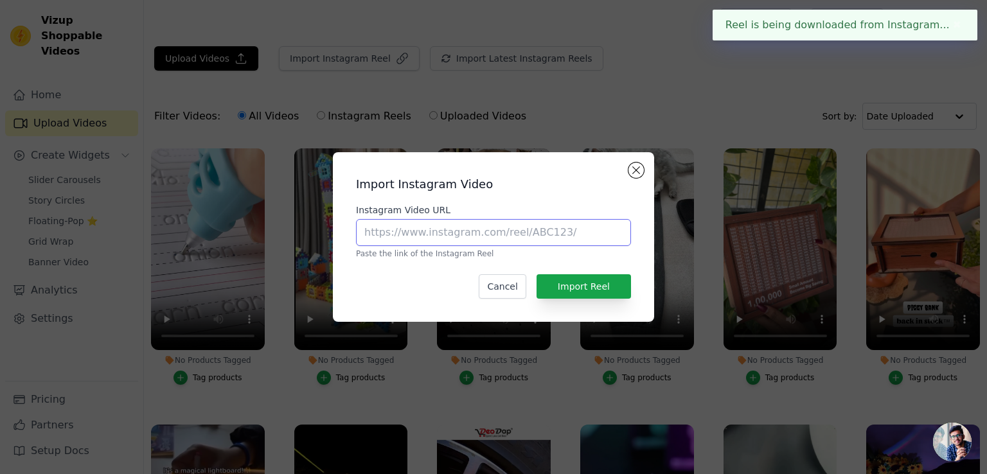
click at [454, 235] on input "Instagram Video URL" at bounding box center [493, 232] width 275 height 27
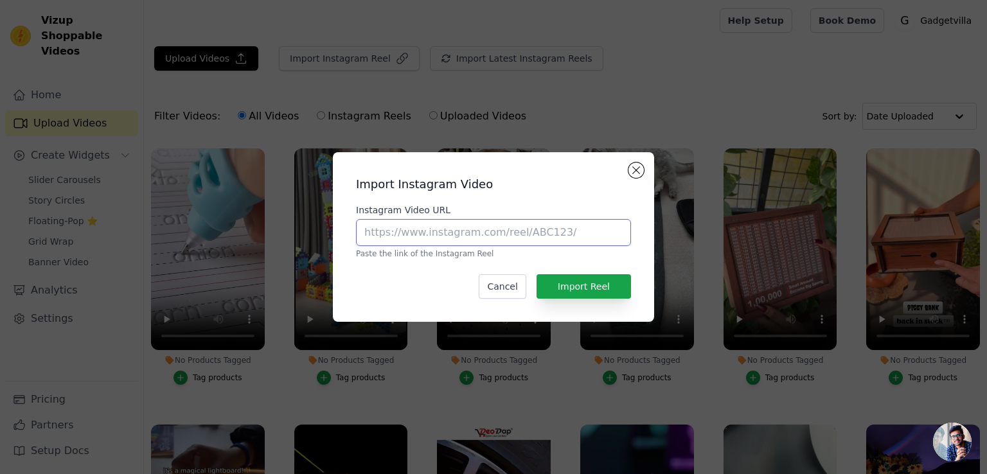
paste input "[URL][DOMAIN_NAME]"
type input "[URL][DOMAIN_NAME]"
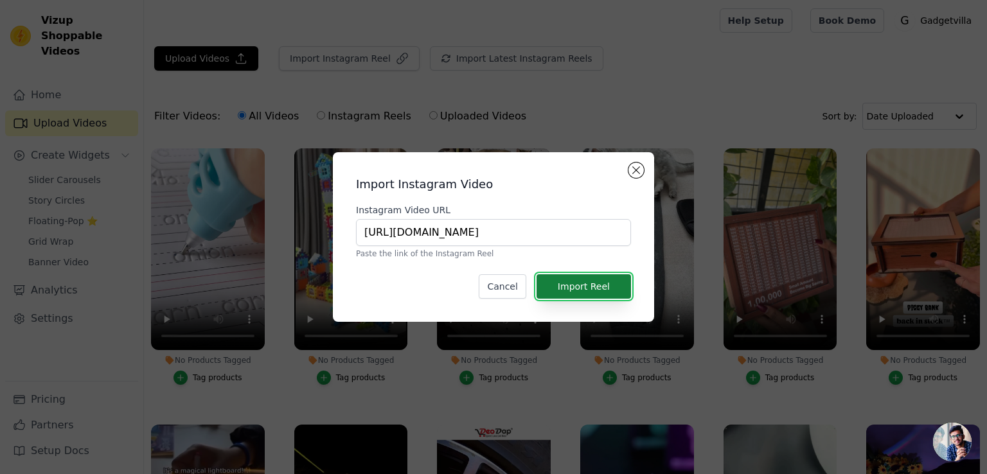
scroll to position [0, 0]
click at [555, 283] on button "Import Reel" at bounding box center [584, 286] width 94 height 24
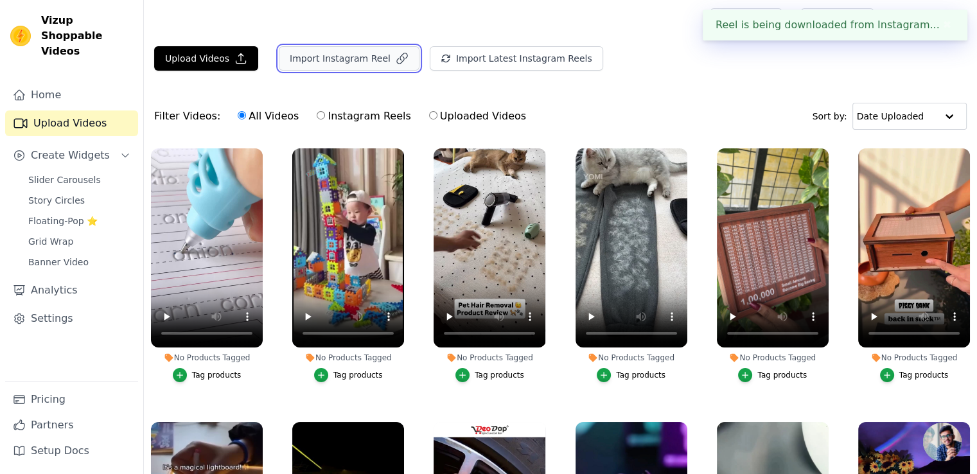
click at [353, 62] on button "Import Instagram Reel" at bounding box center [349, 58] width 141 height 24
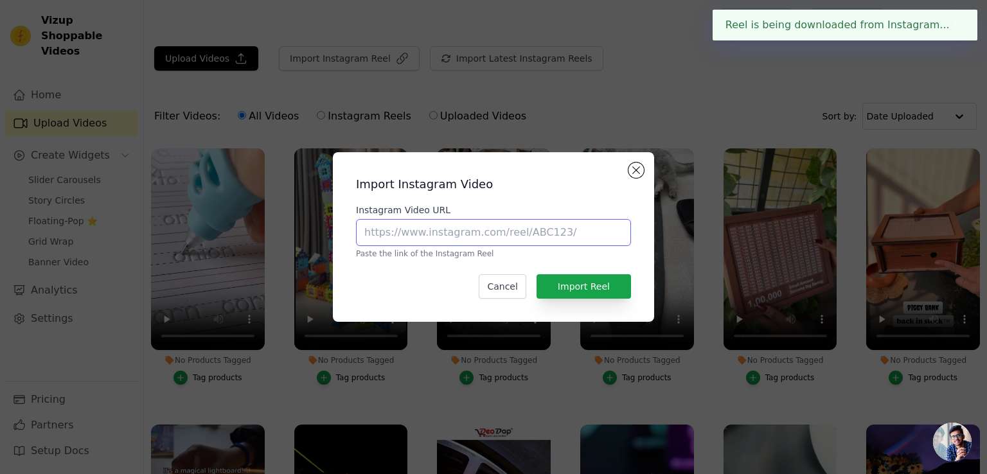
click at [424, 229] on input "Instagram Video URL" at bounding box center [493, 232] width 275 height 27
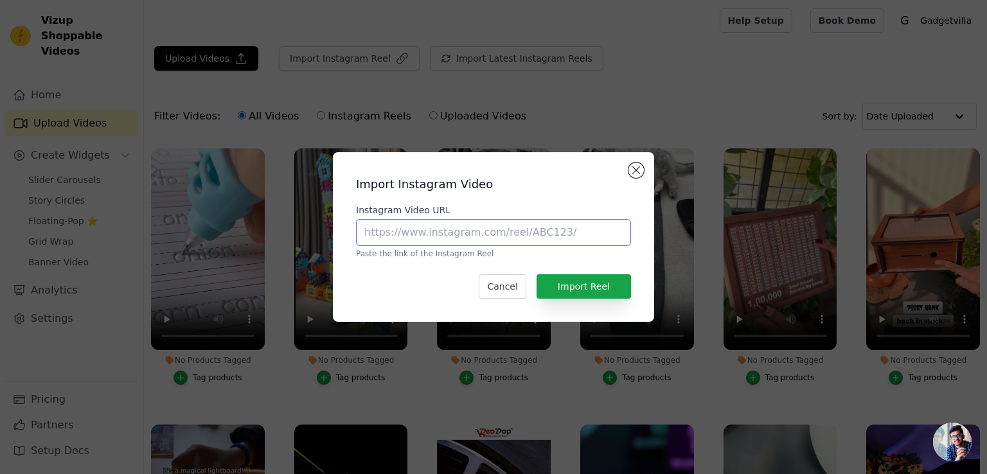
paste input "[URL][DOMAIN_NAME]"
type input "[URL][DOMAIN_NAME]"
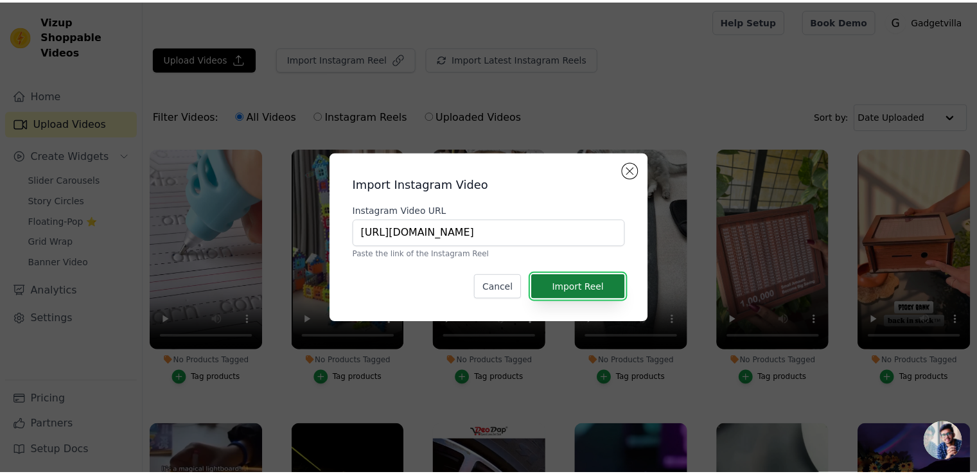
scroll to position [0, 0]
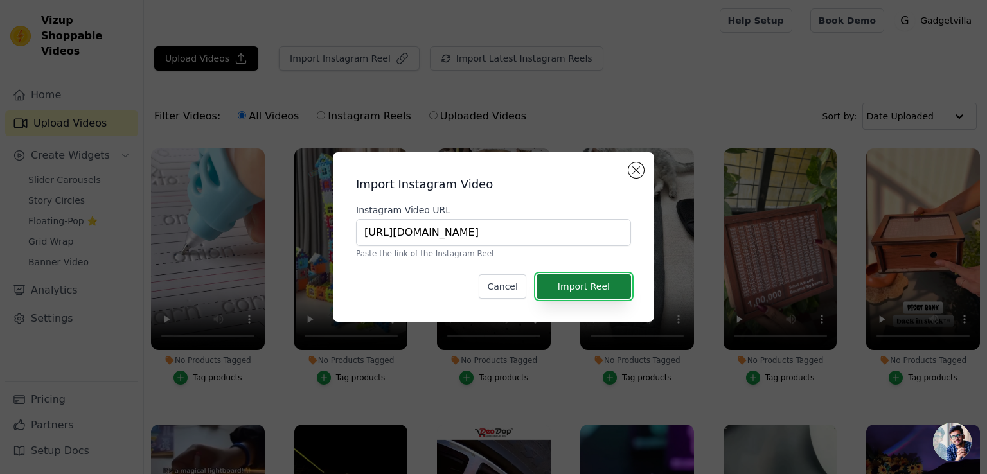
click at [576, 282] on button "Import Reel" at bounding box center [584, 286] width 94 height 24
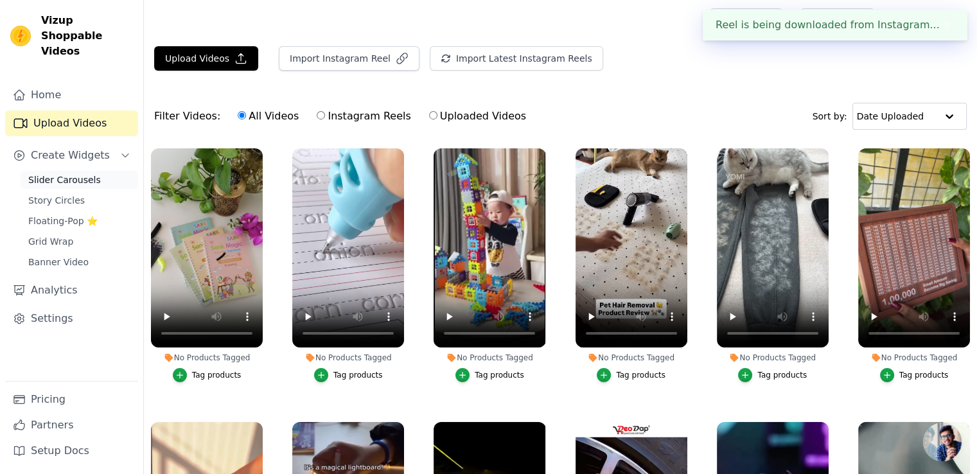
click at [75, 174] on span "Slider Carousels" at bounding box center [64, 180] width 73 height 13
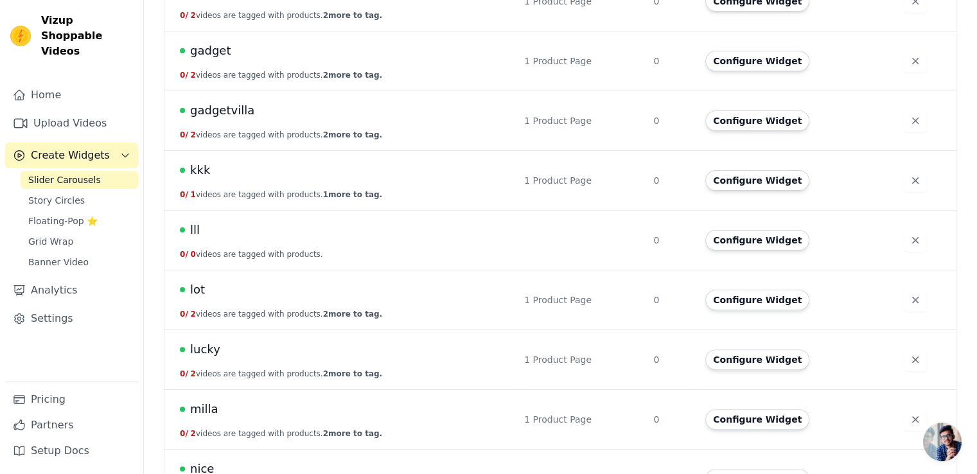
scroll to position [404, 0]
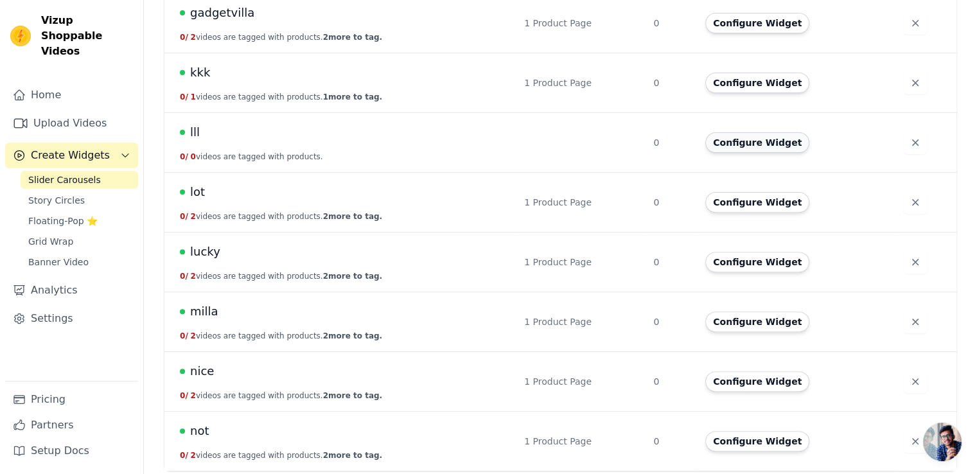
click at [743, 138] on button "Configure Widget" at bounding box center [758, 142] width 104 height 21
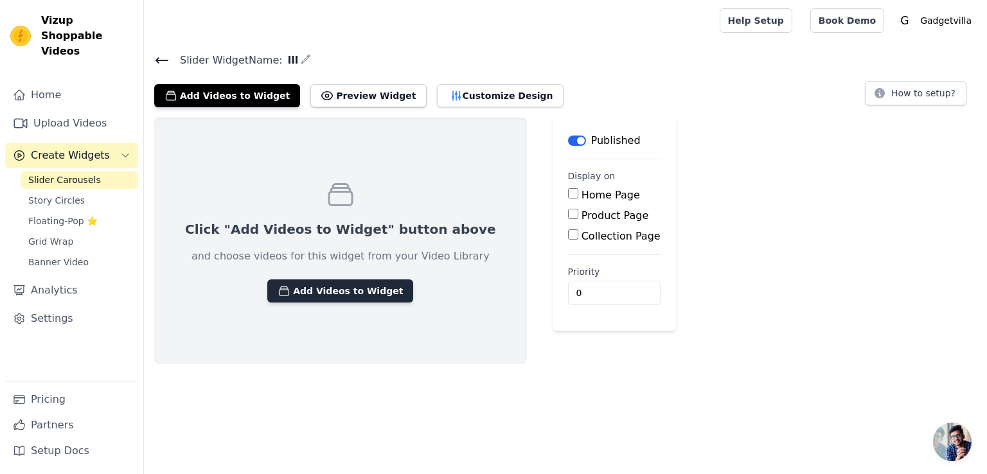
click at [303, 281] on button "Add Videos to Widget" at bounding box center [340, 291] width 146 height 23
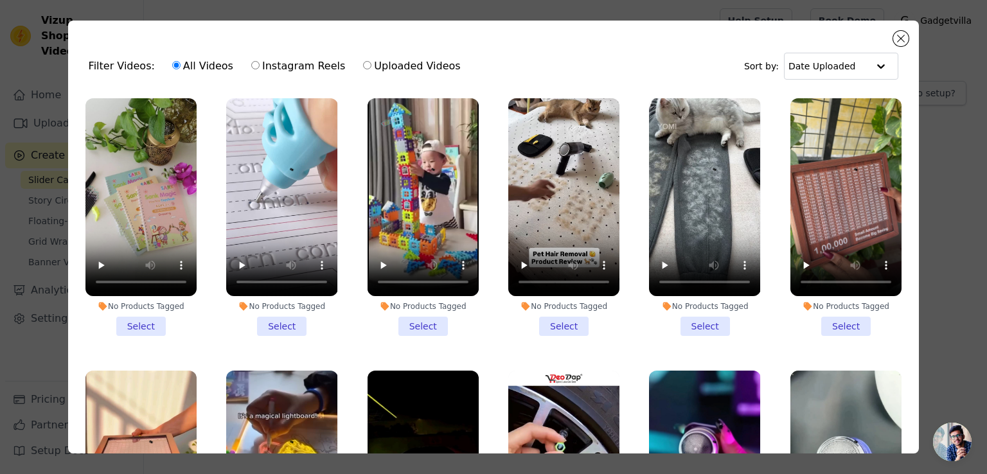
click at [137, 327] on li "No Products Tagged Select" at bounding box center [140, 217] width 111 height 238
click at [0, 0] on input "No Products Tagged Select" at bounding box center [0, 0] width 0 height 0
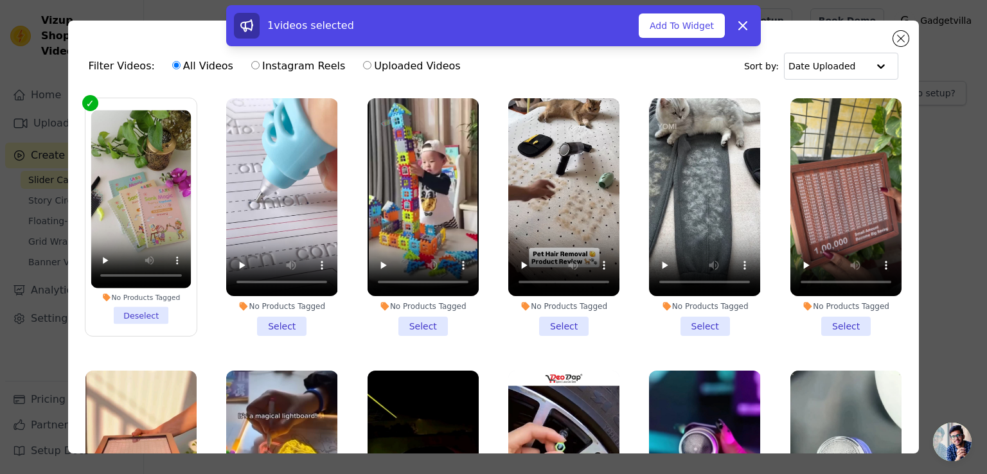
click at [274, 317] on li "No Products Tagged Select" at bounding box center [281, 217] width 111 height 238
click at [0, 0] on input "No Products Tagged Select" at bounding box center [0, 0] width 0 height 0
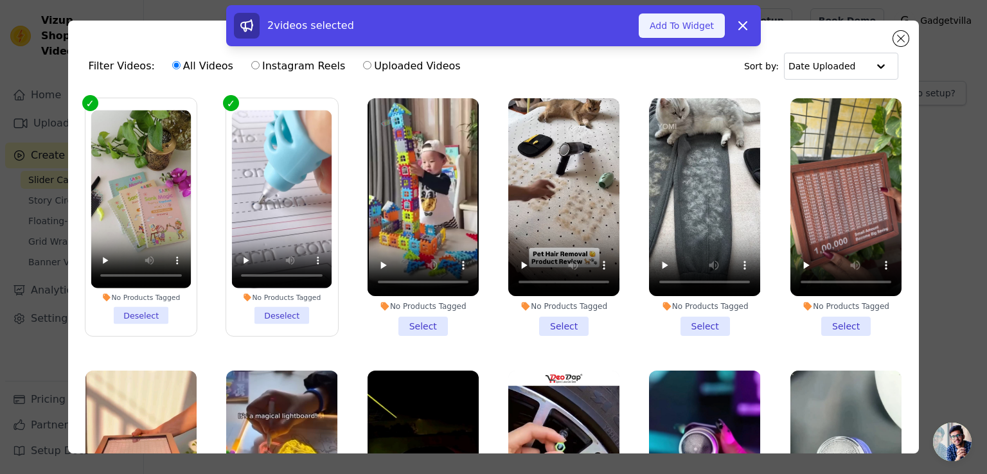
click at [691, 30] on button "Add To Widget" at bounding box center [682, 25] width 86 height 24
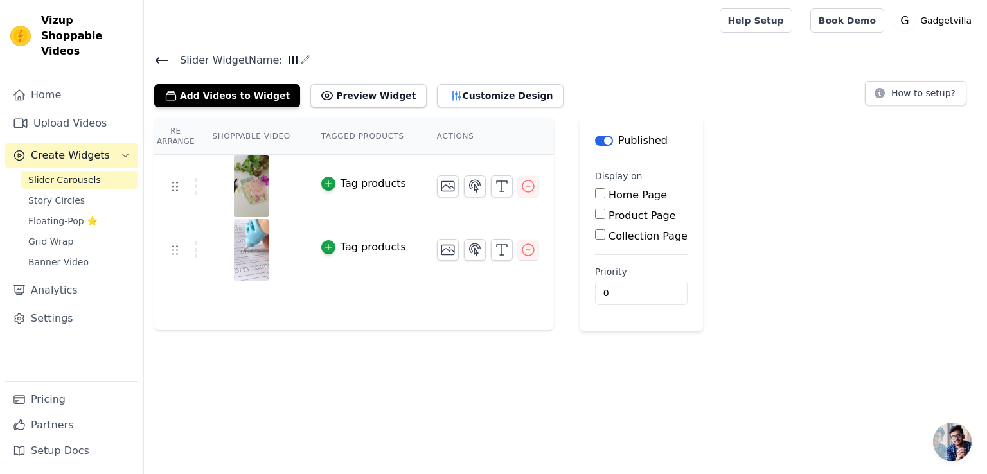
click at [595, 213] on input "Product Page" at bounding box center [600, 214] width 10 height 10
checkbox input "true"
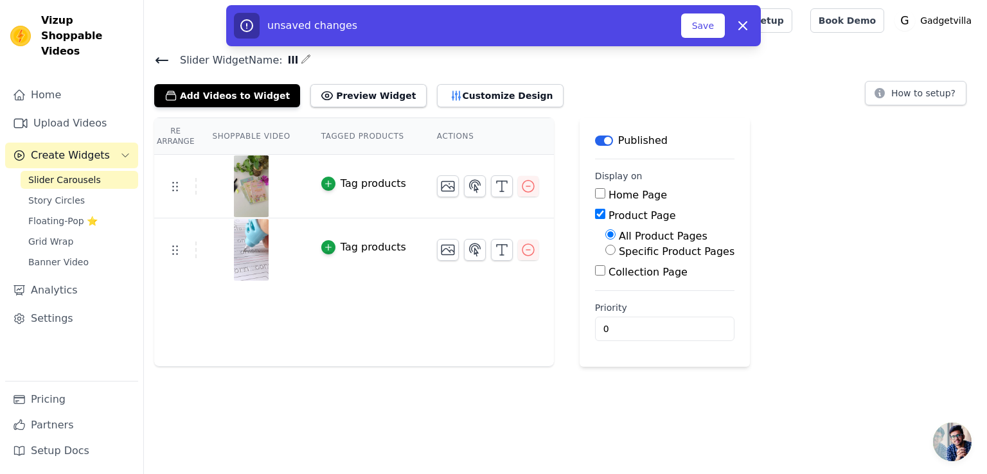
click at [605, 247] on input "Specific Product Pages" at bounding box center [610, 250] width 10 height 10
radio input "true"
click at [610, 283] on button "Select Products" at bounding box center [648, 281] width 86 height 22
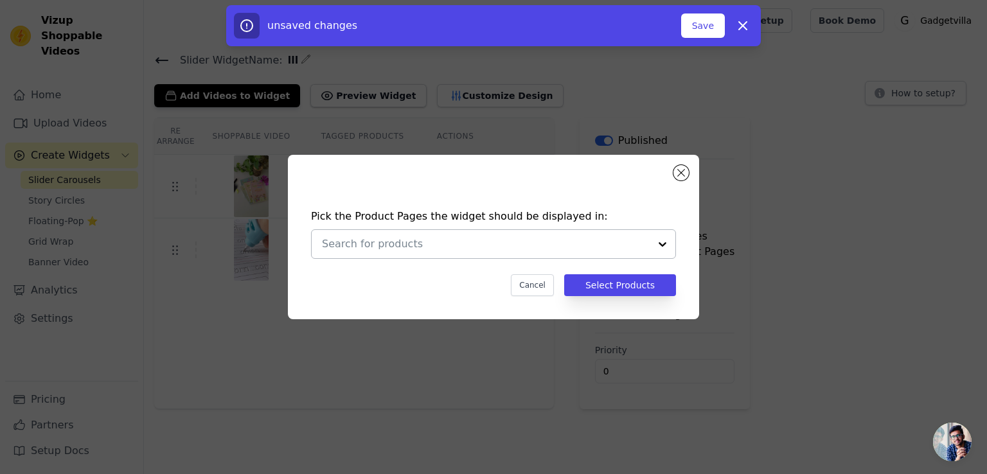
click at [662, 242] on div at bounding box center [663, 244] width 26 height 28
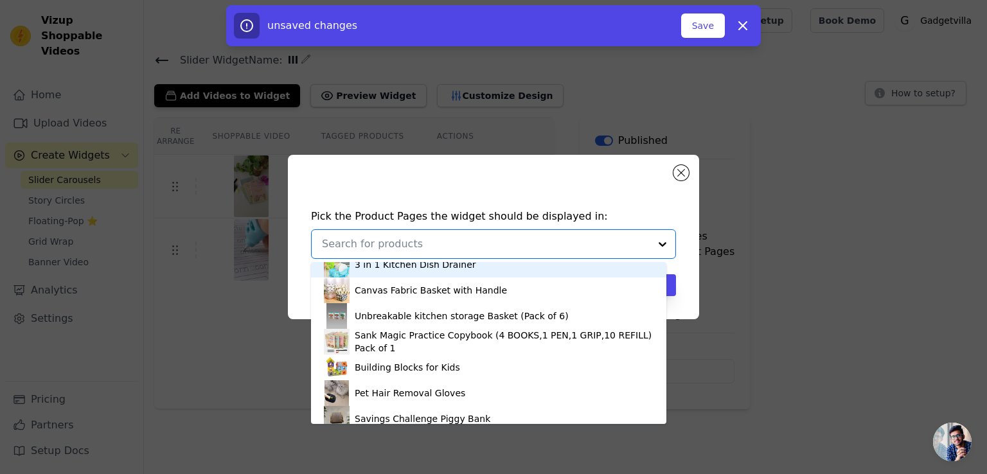
scroll to position [21, 0]
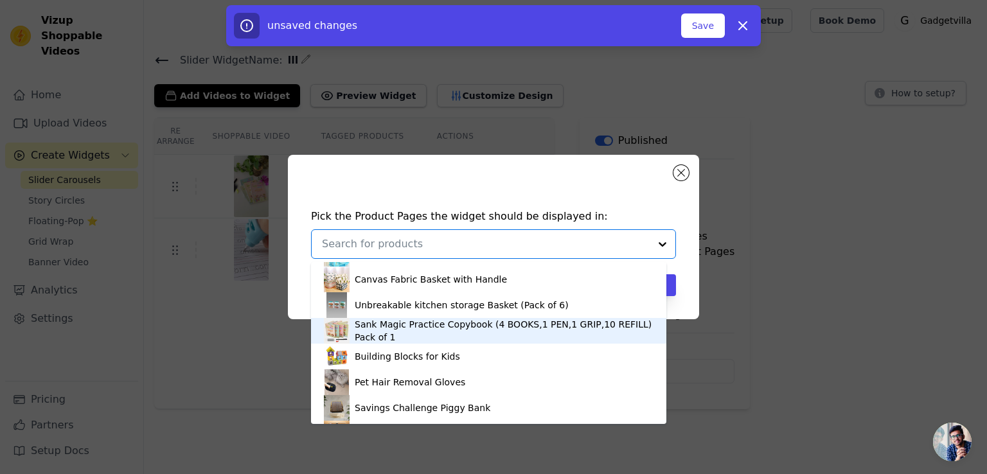
click at [594, 329] on div "Sank Magic Practice Copybook (4 BOOKS,1 PEN,1 GRIP,10 REFILL) Pack of 1" at bounding box center [504, 331] width 299 height 26
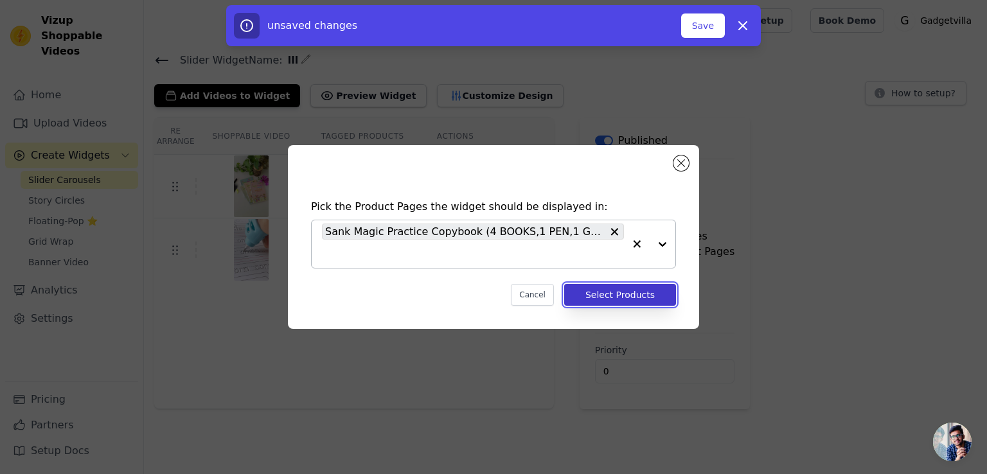
click at [617, 299] on button "Select Products" at bounding box center [620, 295] width 112 height 22
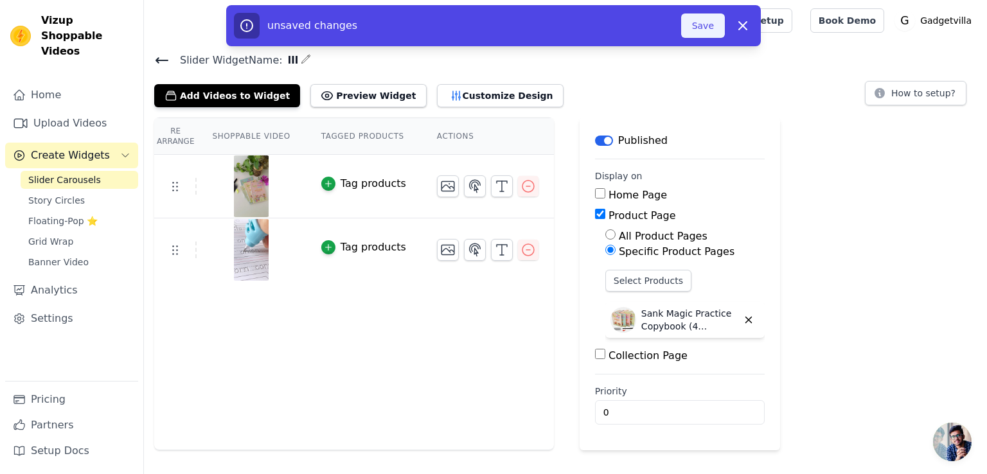
click at [700, 13] on button "Save" at bounding box center [703, 25] width 44 height 24
click at [700, 21] on button "Save" at bounding box center [703, 25] width 44 height 24
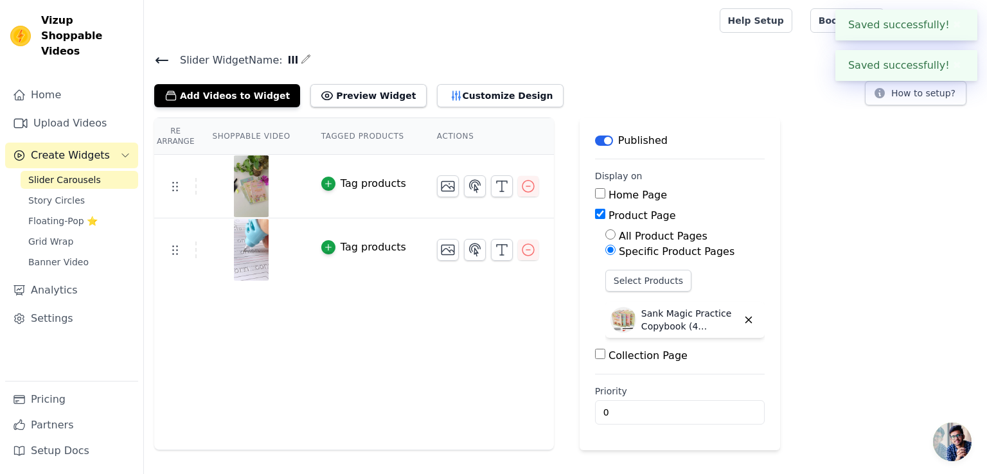
click at [156, 57] on icon at bounding box center [161, 60] width 15 height 15
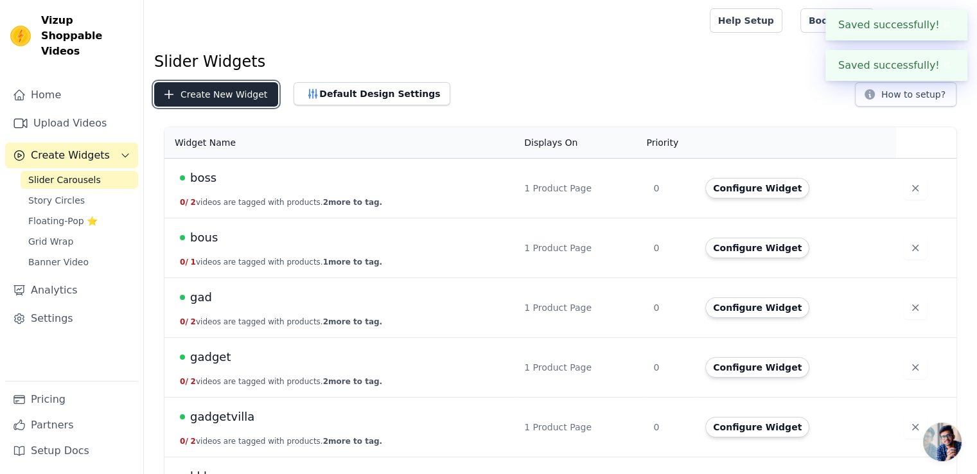
click at [195, 96] on button "Create New Widget" at bounding box center [216, 94] width 124 height 24
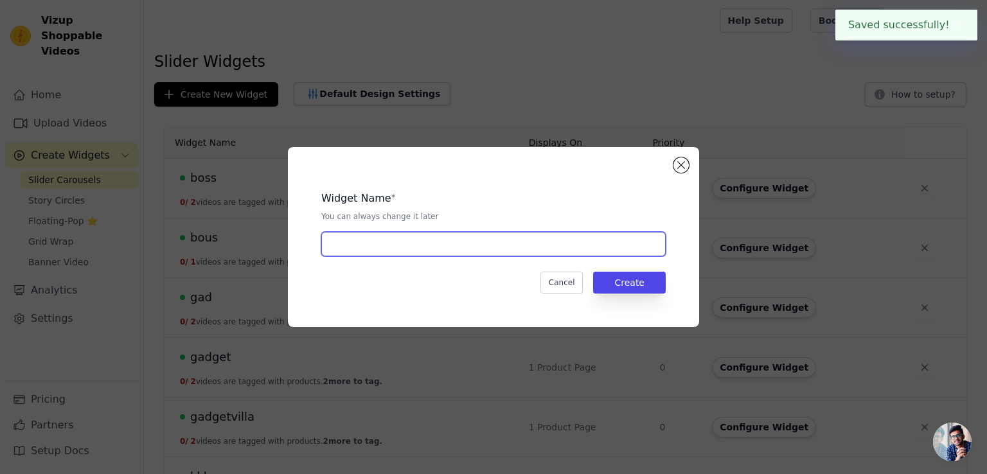
click at [422, 238] on input "text" at bounding box center [493, 244] width 344 height 24
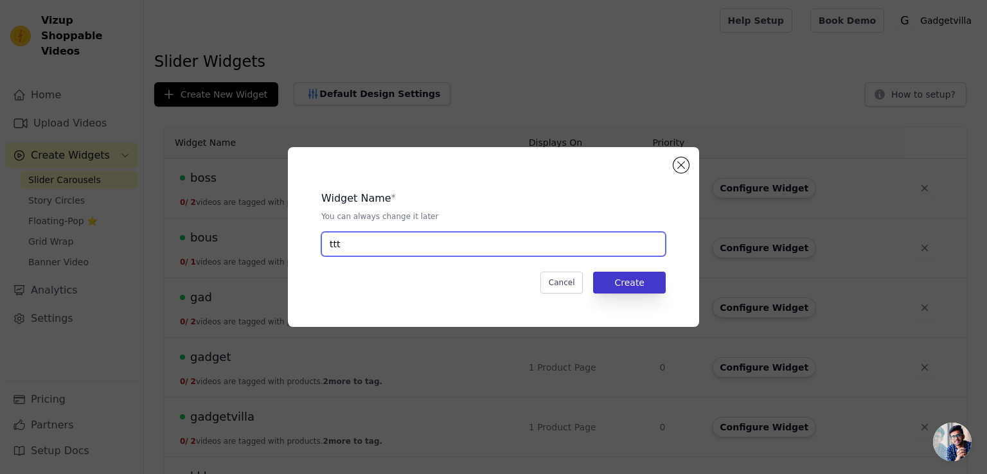
type input "ttt"
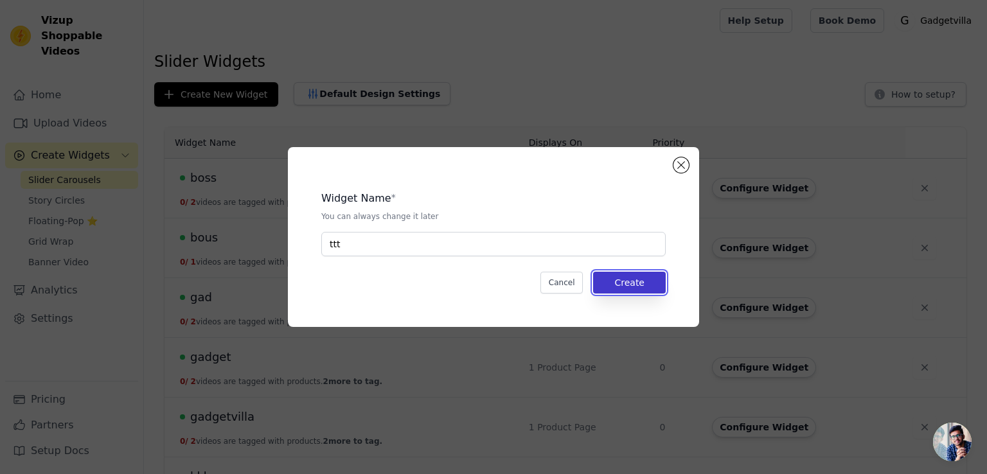
click at [640, 281] on button "Create" at bounding box center [629, 283] width 73 height 22
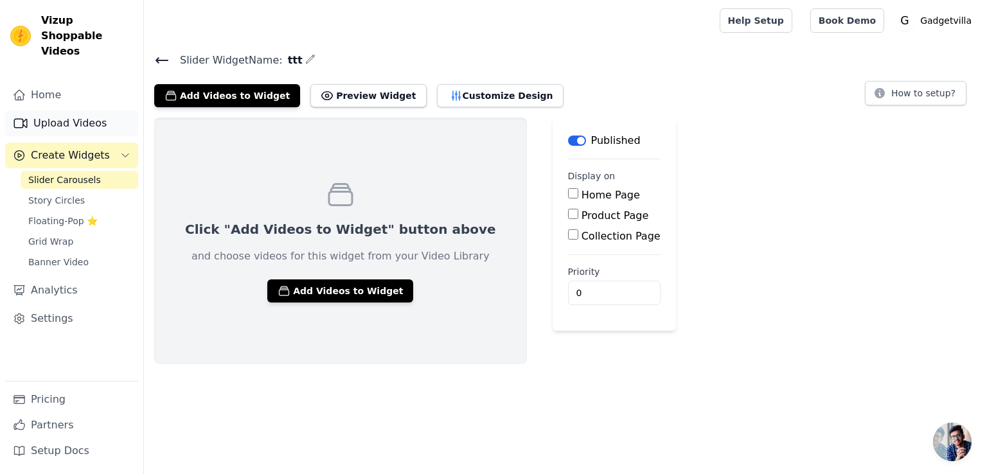
click at [123, 112] on link "Upload Videos" at bounding box center [71, 124] width 133 height 26
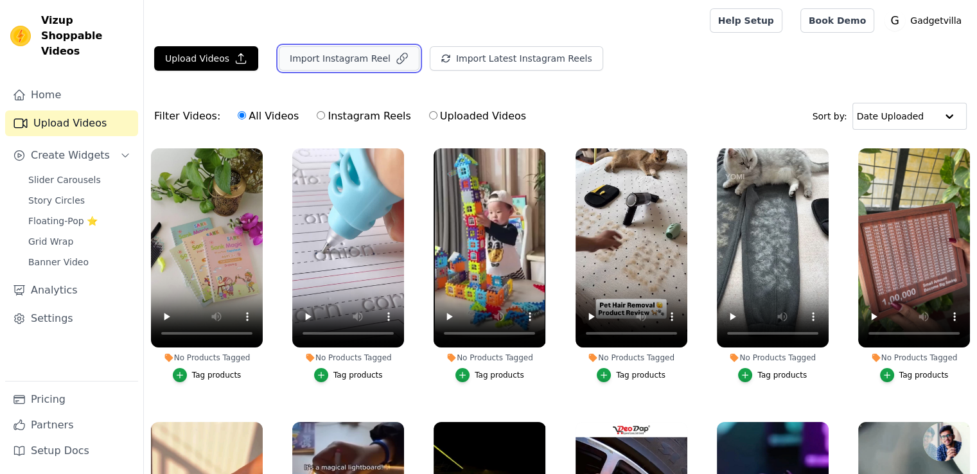
click at [329, 62] on button "Import Instagram Reel" at bounding box center [349, 58] width 141 height 24
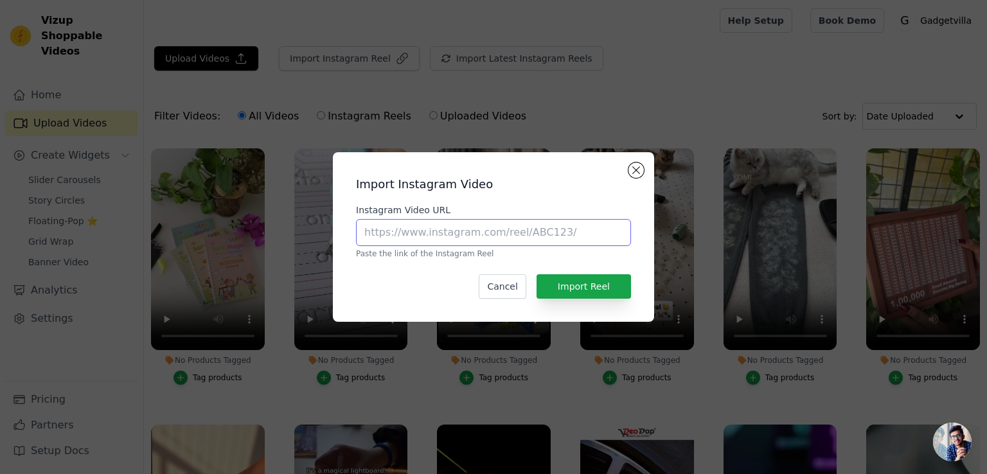
click at [389, 229] on input "Instagram Video URL" at bounding box center [493, 232] width 275 height 27
paste input "[URL][DOMAIN_NAME]"
type input "[URL][DOMAIN_NAME]"
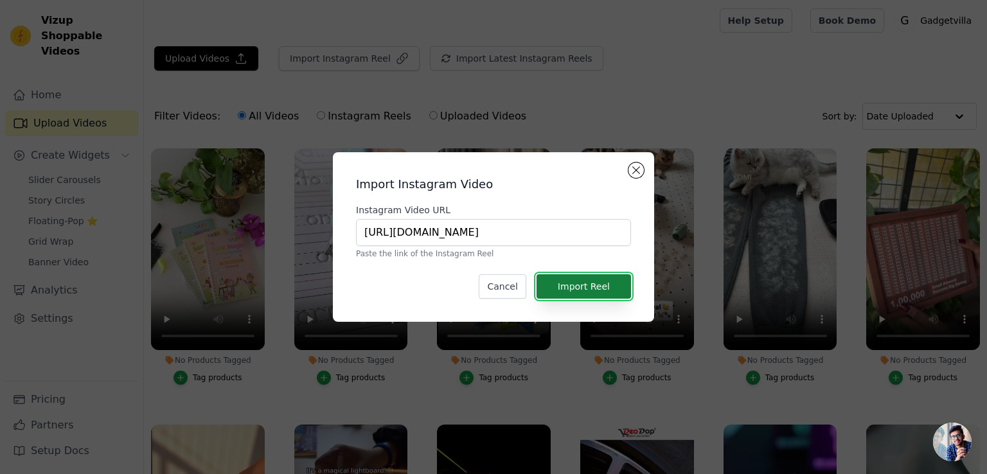
scroll to position [0, 0]
click at [581, 286] on button "Import Reel" at bounding box center [584, 286] width 94 height 24
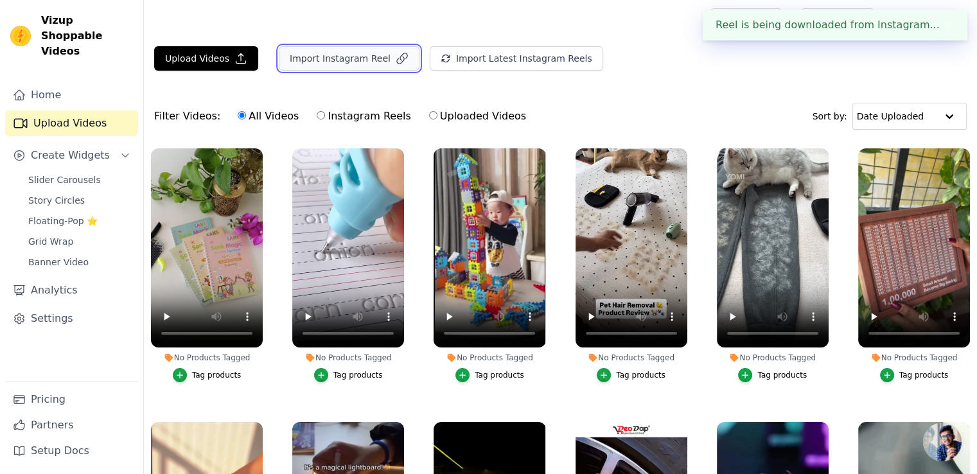
click at [366, 57] on button "Import Instagram Reel" at bounding box center [349, 58] width 141 height 24
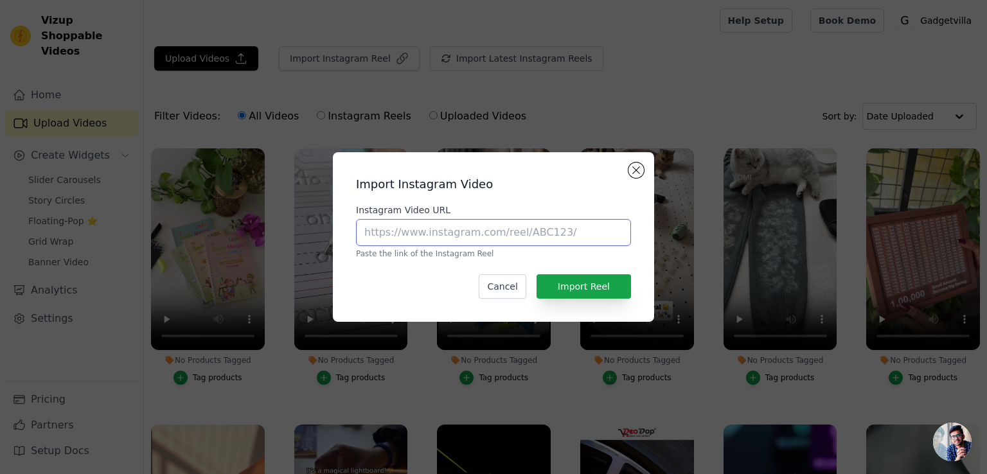
click at [427, 229] on input "Instagram Video URL" at bounding box center [493, 232] width 275 height 27
paste input "[URL][DOMAIN_NAME]"
type input "[URL][DOMAIN_NAME]"
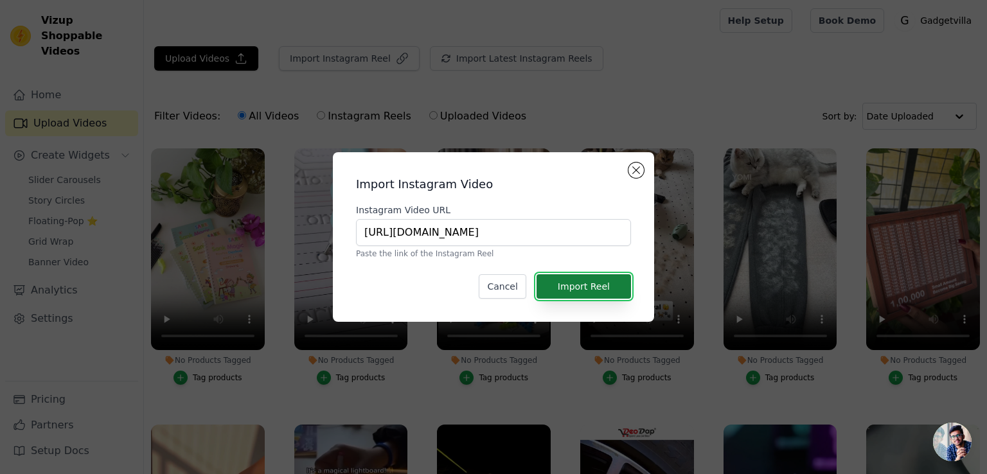
scroll to position [0, 0]
click at [567, 281] on button "Import Reel" at bounding box center [584, 286] width 94 height 24
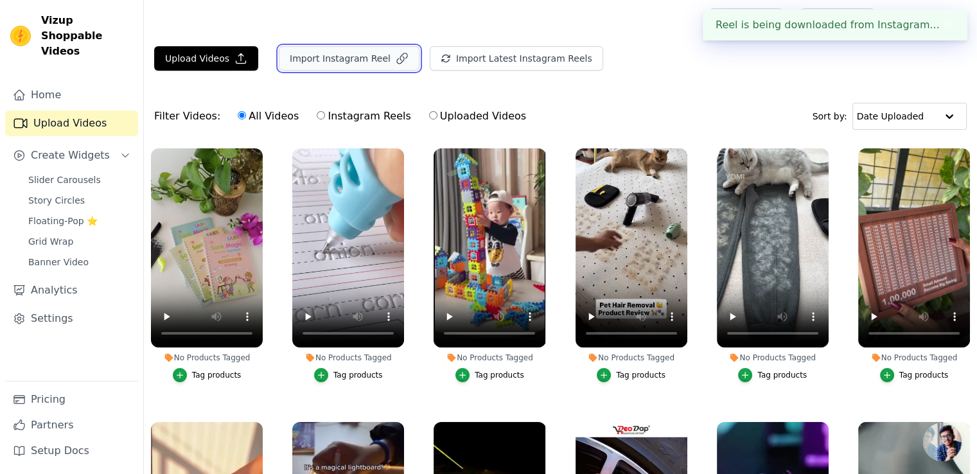
click at [359, 55] on button "Import Instagram Reel" at bounding box center [349, 58] width 141 height 24
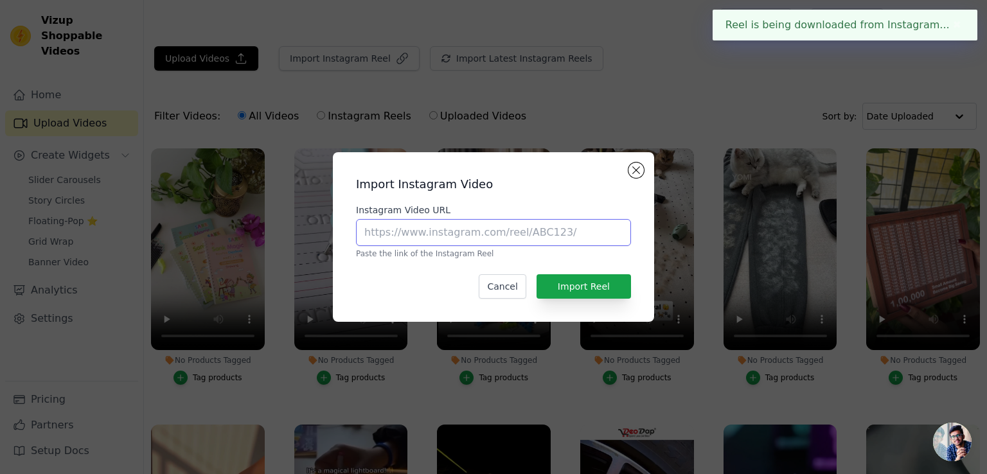
click at [434, 228] on input "Instagram Video URL" at bounding box center [493, 232] width 275 height 27
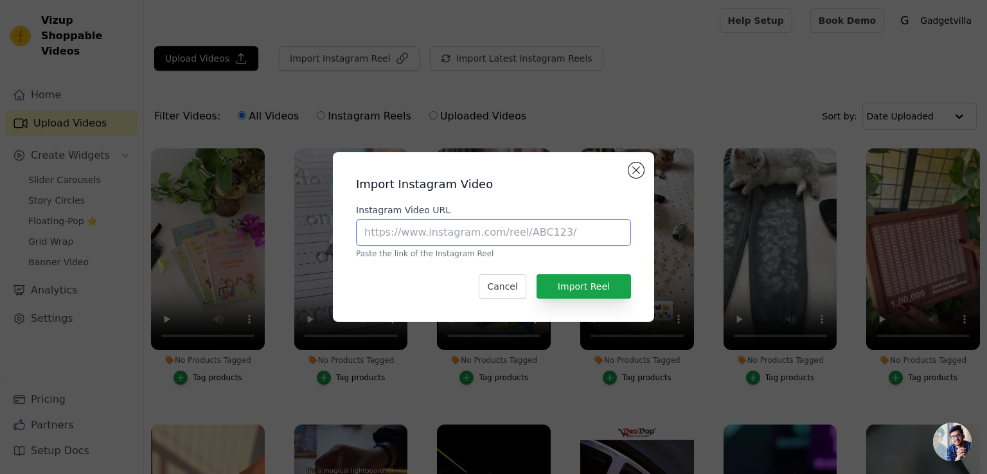
paste input "[URL][DOMAIN_NAME]"
type input "[URL][DOMAIN_NAME]"
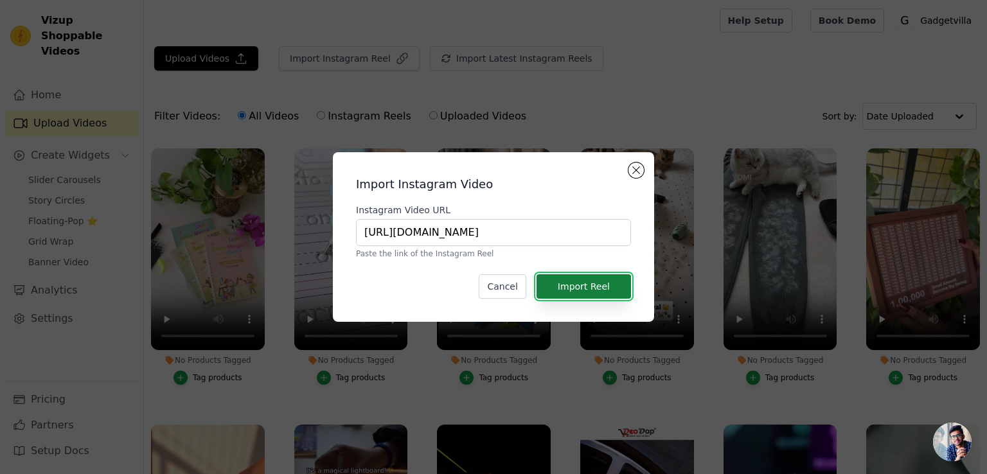
scroll to position [0, 0]
click at [562, 289] on button "Import Reel" at bounding box center [584, 286] width 94 height 24
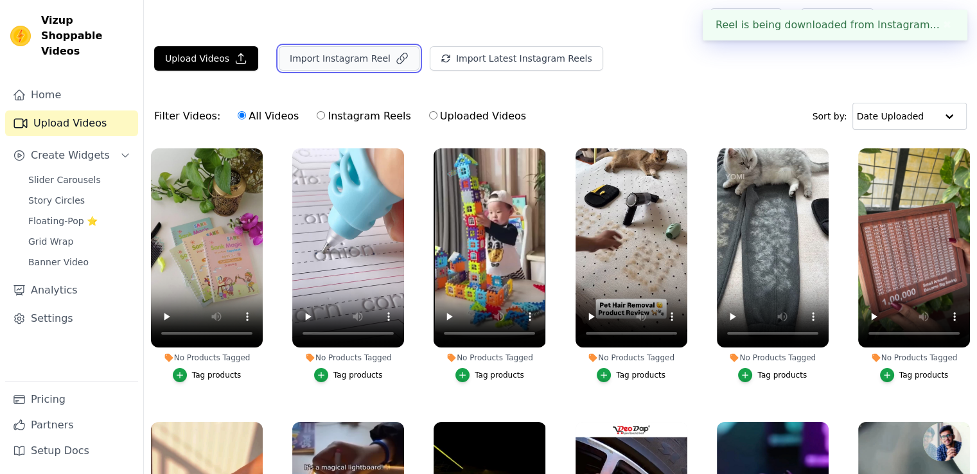
click at [327, 56] on button "Import Instagram Reel" at bounding box center [349, 58] width 141 height 24
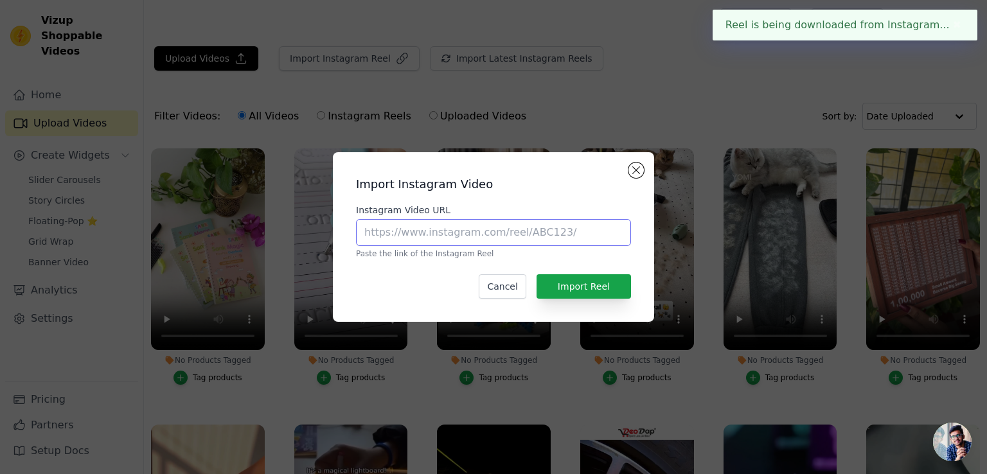
click at [443, 240] on input "Instagram Video URL" at bounding box center [493, 232] width 275 height 27
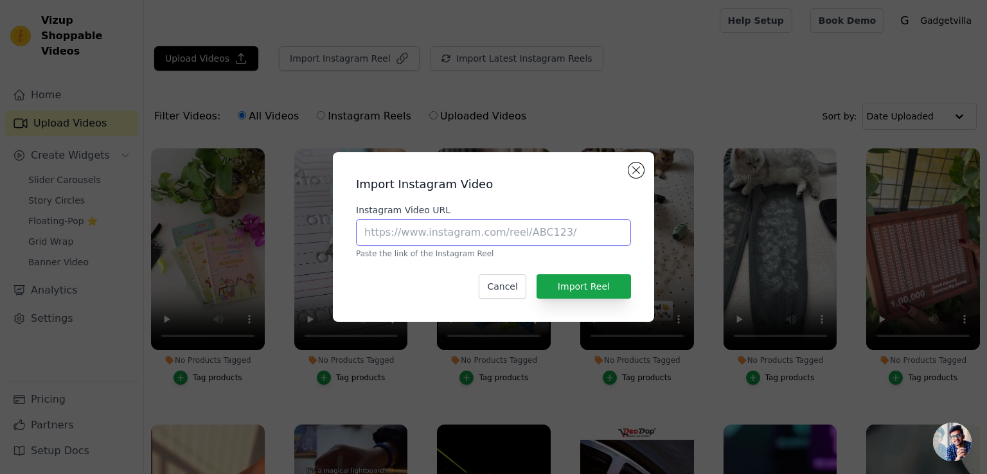
paste input "[URL][DOMAIN_NAME]"
type input "[URL][DOMAIN_NAME]"
drag, startPoint x: 574, startPoint y: 273, endPoint x: 578, endPoint y: 282, distance: 9.8
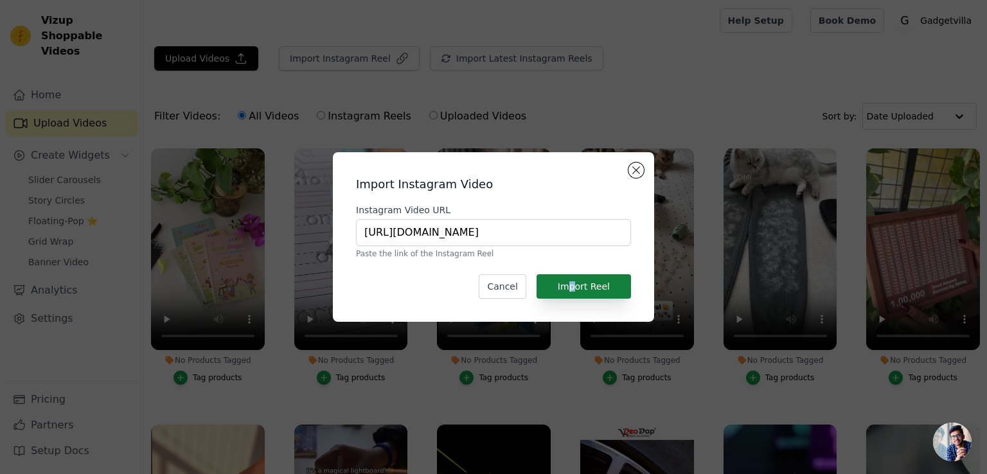
click at [578, 282] on div "Import Instagram Video Instagram Video URL [URL][DOMAIN_NAME] Paste the link of…" at bounding box center [493, 237] width 301 height 149
click at [578, 282] on button "Import Reel" at bounding box center [584, 286] width 94 height 24
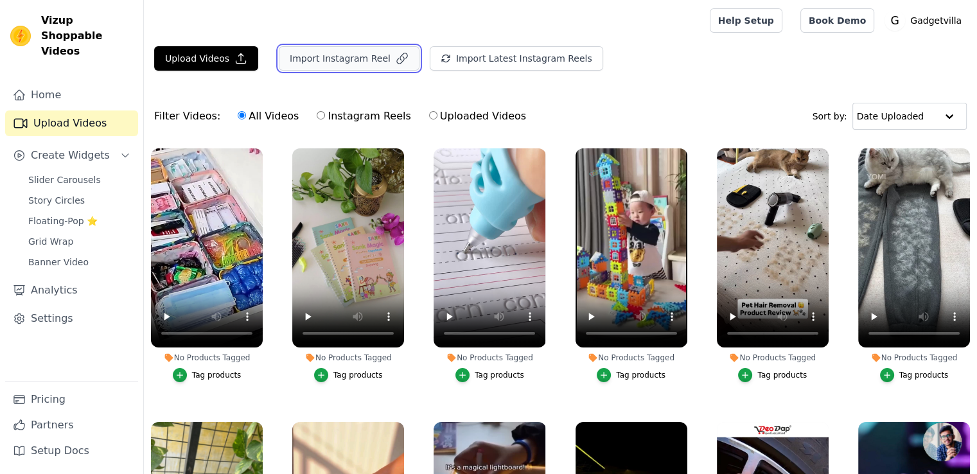
click at [298, 62] on button "Import Instagram Reel" at bounding box center [349, 58] width 141 height 24
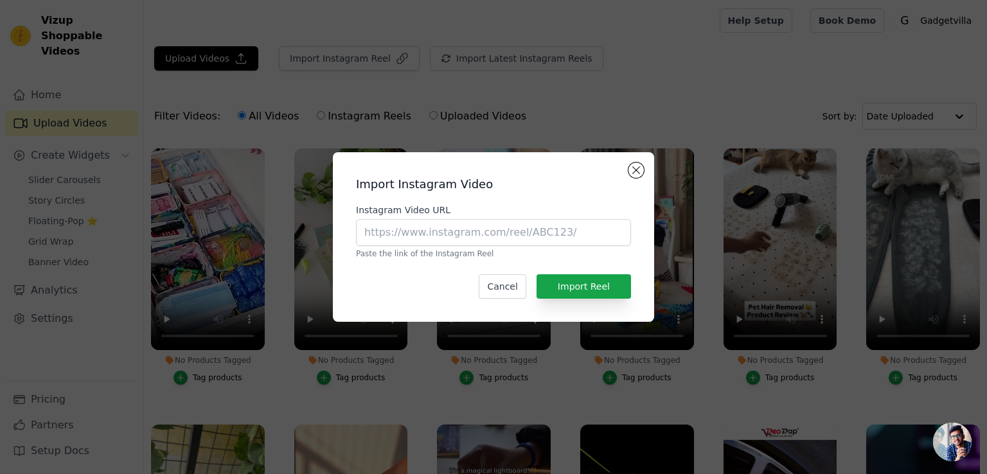
click at [393, 217] on div "Instagram Video URL Paste the link of the Instagram Reel" at bounding box center [493, 231] width 275 height 55
click at [398, 224] on input "Instagram Video URL" at bounding box center [493, 232] width 275 height 27
paste input "[URL][DOMAIN_NAME]"
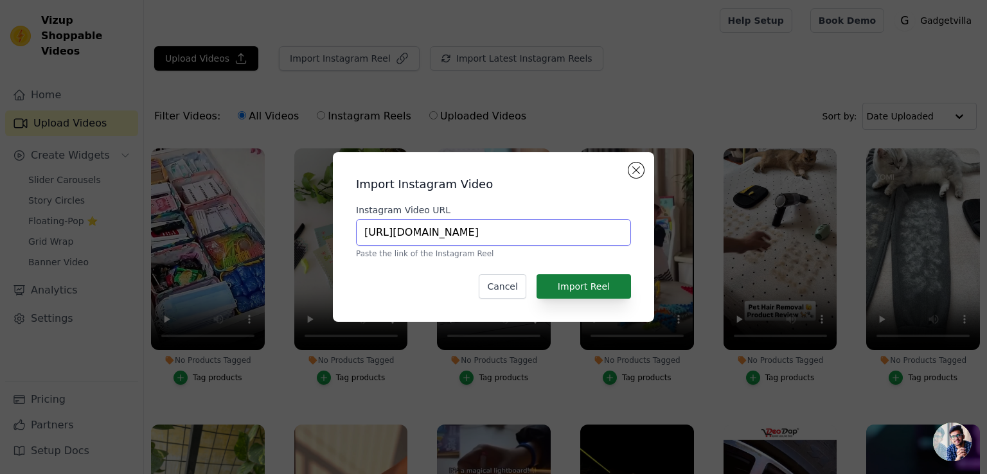
type input "[URL][DOMAIN_NAME]"
click at [581, 276] on button "Import Reel" at bounding box center [584, 286] width 94 height 24
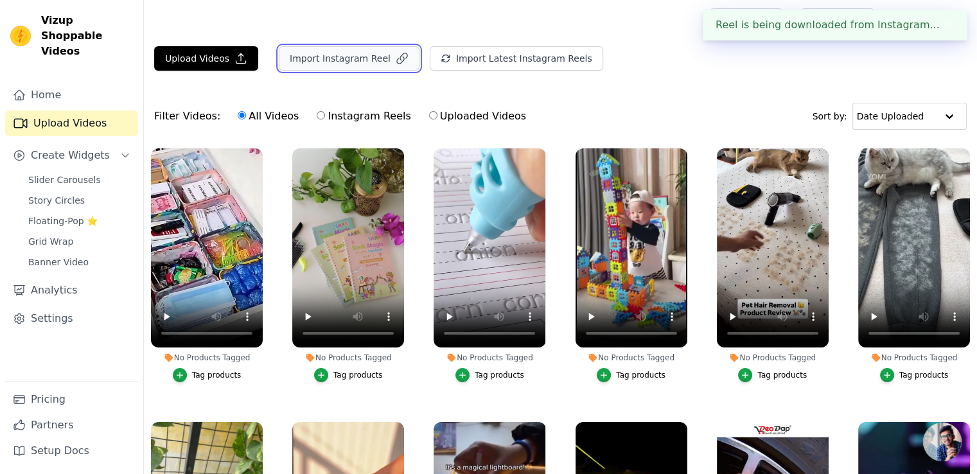
click at [321, 55] on button "Import Instagram Reel" at bounding box center [349, 58] width 141 height 24
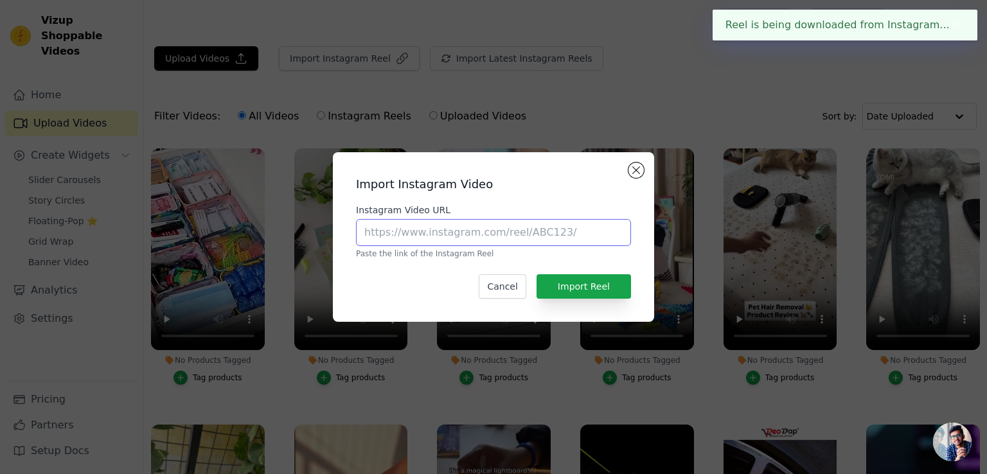
click at [408, 231] on input "Instagram Video URL" at bounding box center [493, 232] width 275 height 27
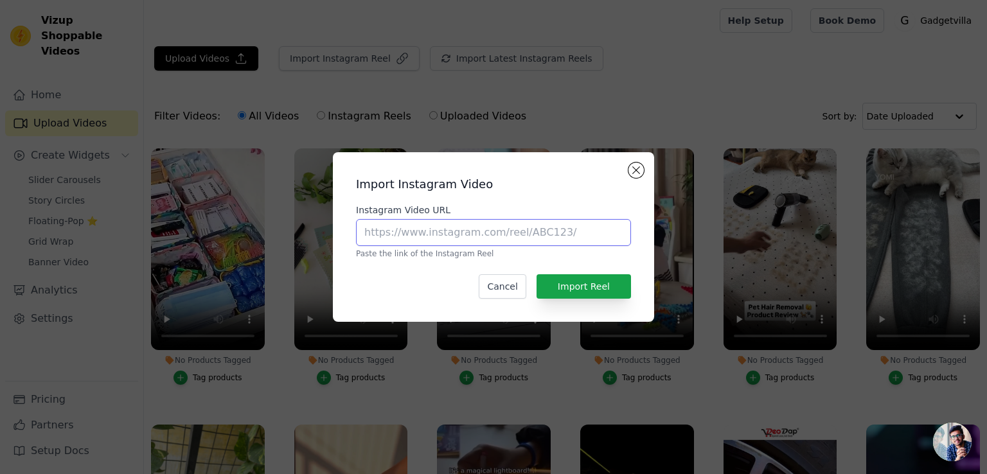
paste input "[URL][DOMAIN_NAME]"
type input "[URL][DOMAIN_NAME]"
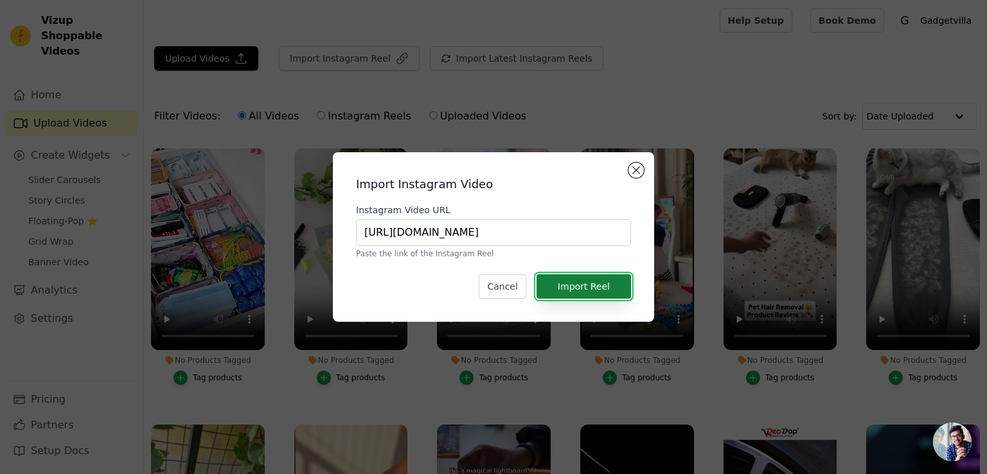
scroll to position [0, 0]
click at [589, 291] on button "Import Reel" at bounding box center [584, 286] width 94 height 24
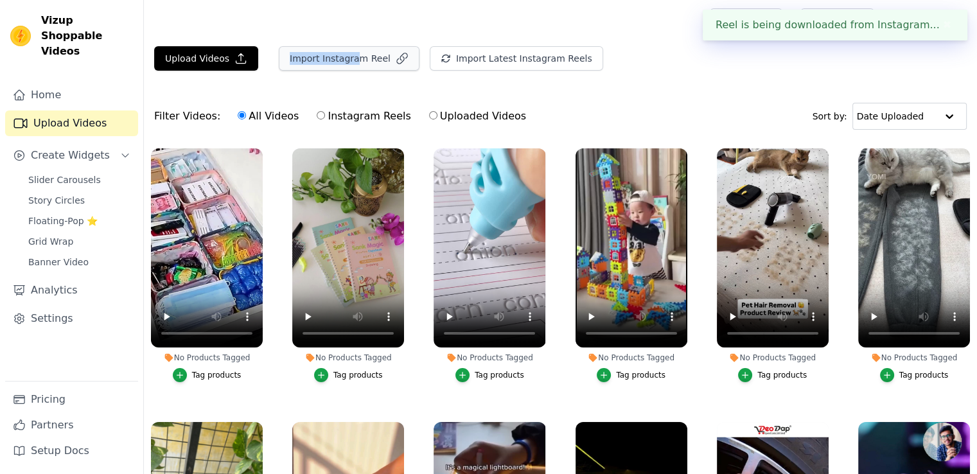
drag, startPoint x: 350, startPoint y: 42, endPoint x: 352, endPoint y: 50, distance: 8.6
click at [352, 50] on main "Upload Videos Import Instagram Reel Import Latest Instagram Reels Import Latest…" at bounding box center [560, 323] width 833 height 564
click at [352, 50] on button "Import Instagram Reel" at bounding box center [349, 58] width 141 height 24
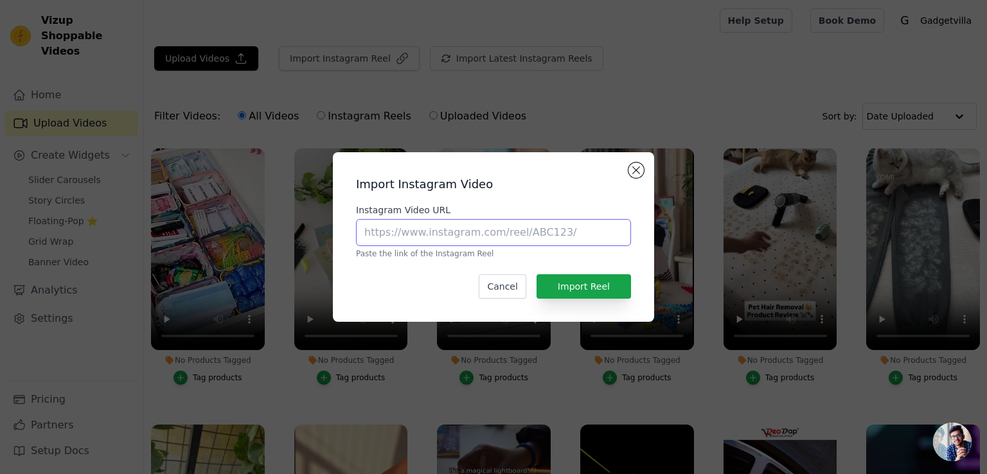
click at [441, 225] on input "Instagram Video URL" at bounding box center [493, 232] width 275 height 27
paste input "[URL][DOMAIN_NAME]"
type input "[URL][DOMAIN_NAME]"
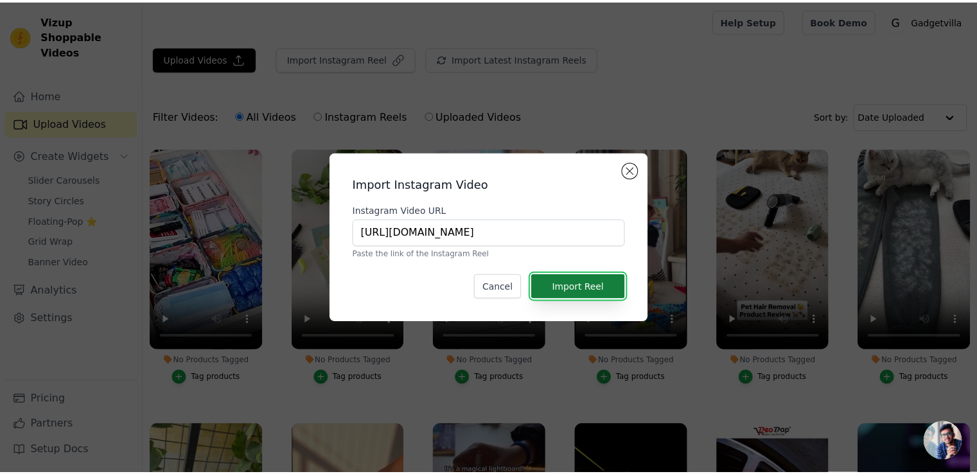
scroll to position [0, 0]
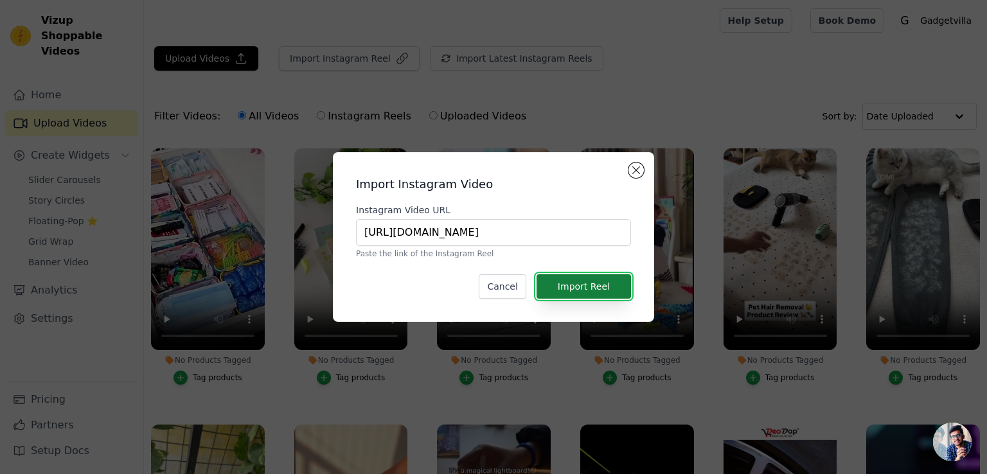
click at [577, 276] on button "Import Reel" at bounding box center [584, 286] width 94 height 24
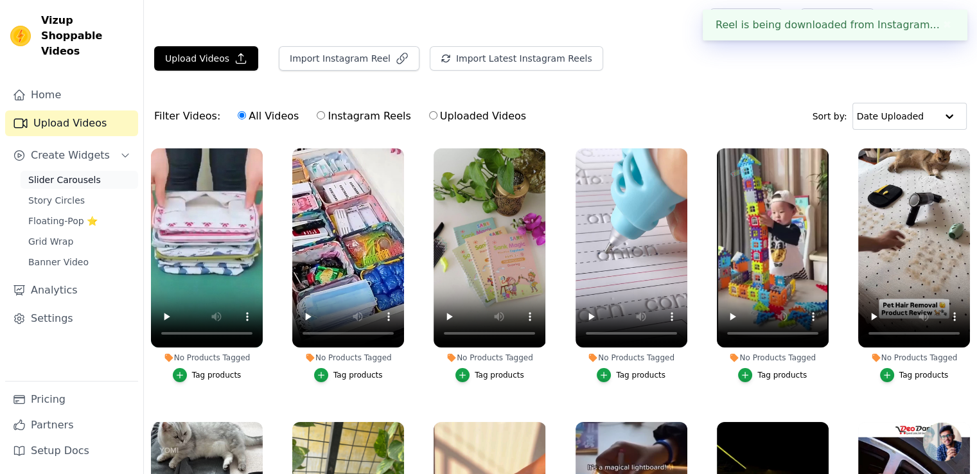
click at [76, 174] on span "Slider Carousels" at bounding box center [64, 180] width 73 height 13
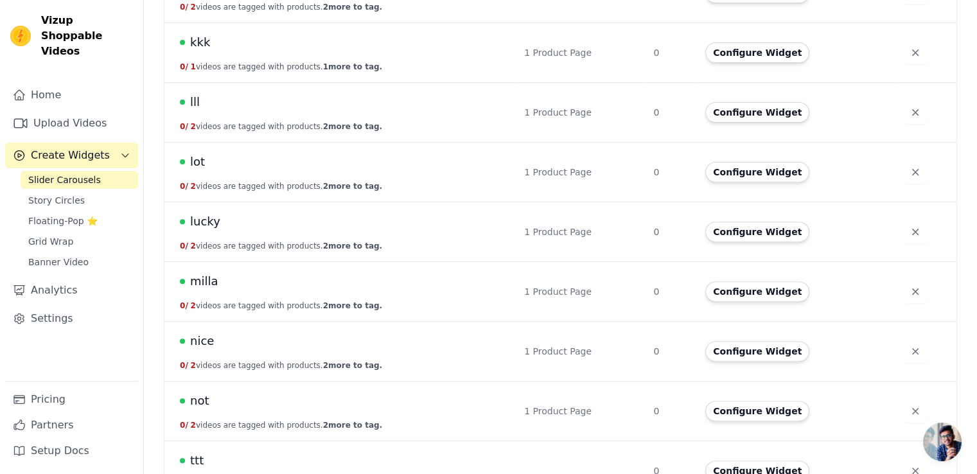
scroll to position [464, 0]
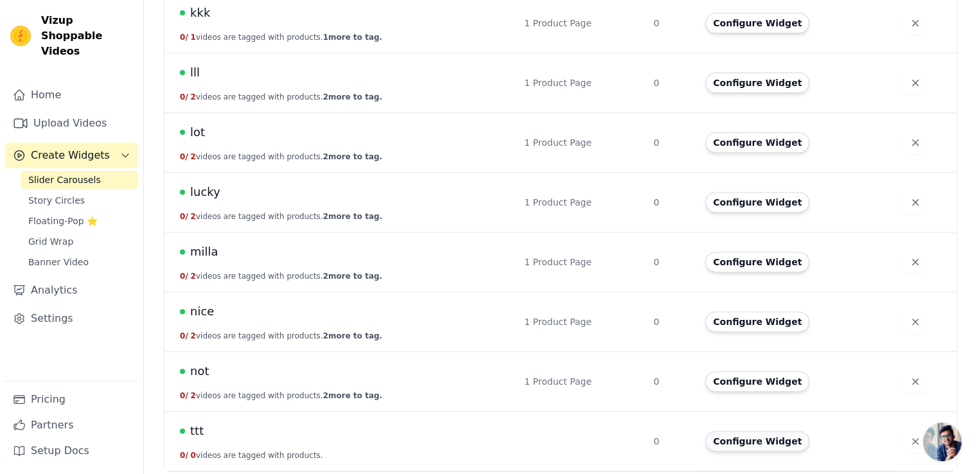
click at [740, 440] on button "Configure Widget" at bounding box center [758, 441] width 104 height 21
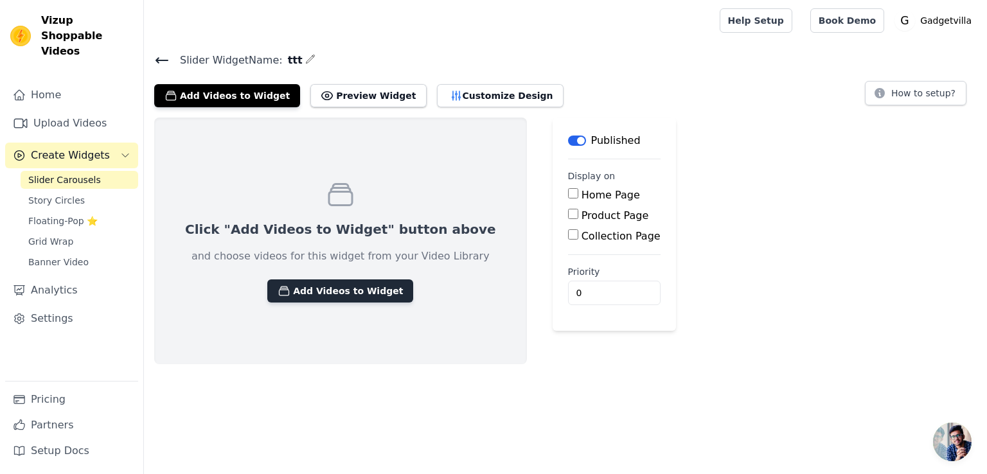
click at [327, 287] on button "Add Videos to Widget" at bounding box center [340, 291] width 146 height 23
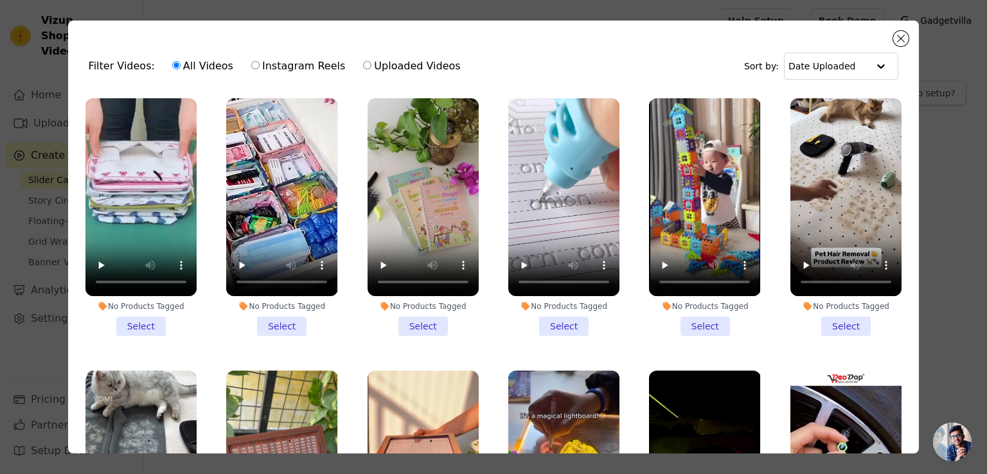
click at [126, 316] on li "No Products Tagged Select" at bounding box center [140, 217] width 111 height 238
click at [0, 0] on input "No Products Tagged Select" at bounding box center [0, 0] width 0 height 0
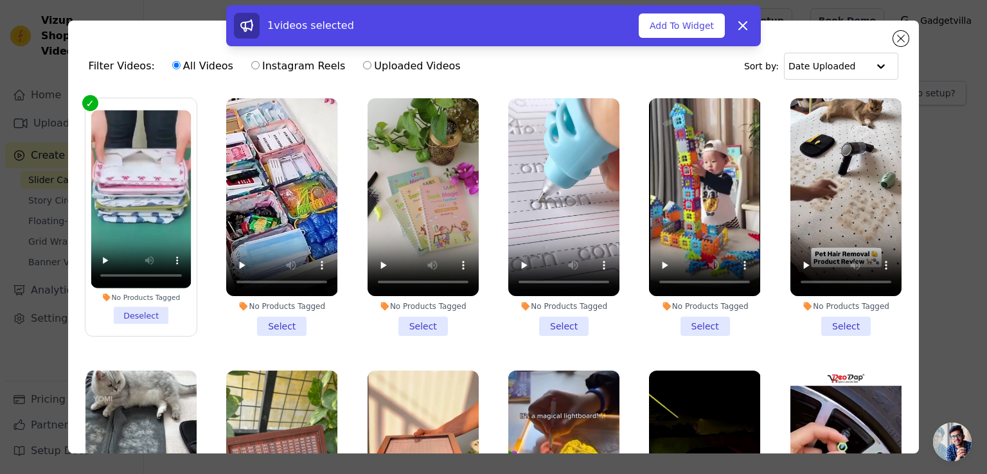
click at [275, 318] on li "No Products Tagged Select" at bounding box center [281, 217] width 111 height 238
click at [0, 0] on input "No Products Tagged Select" at bounding box center [0, 0] width 0 height 0
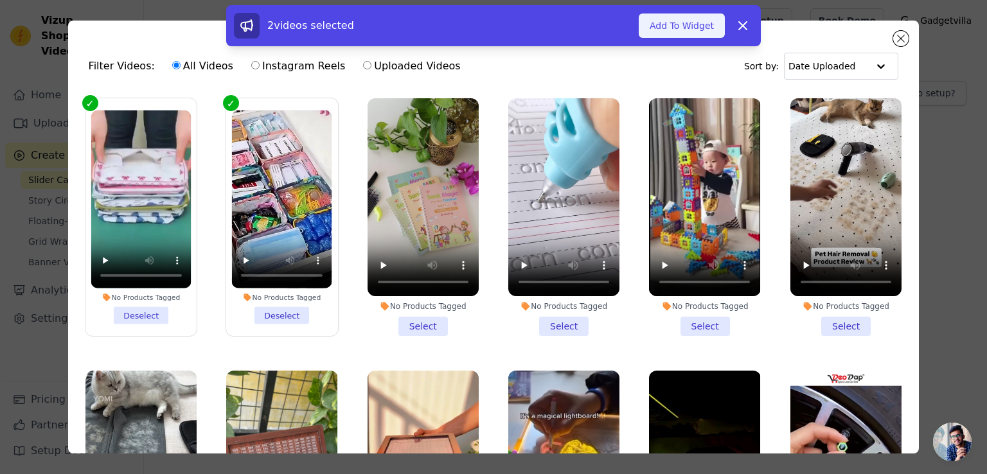
click at [668, 18] on button "Add To Widget" at bounding box center [682, 25] width 86 height 24
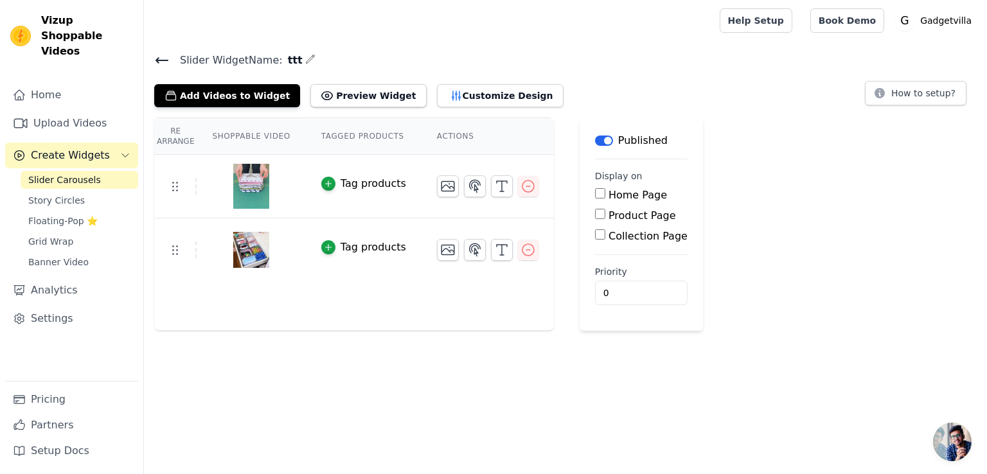
click at [595, 210] on input "Product Page" at bounding box center [600, 214] width 10 height 10
checkbox input "true"
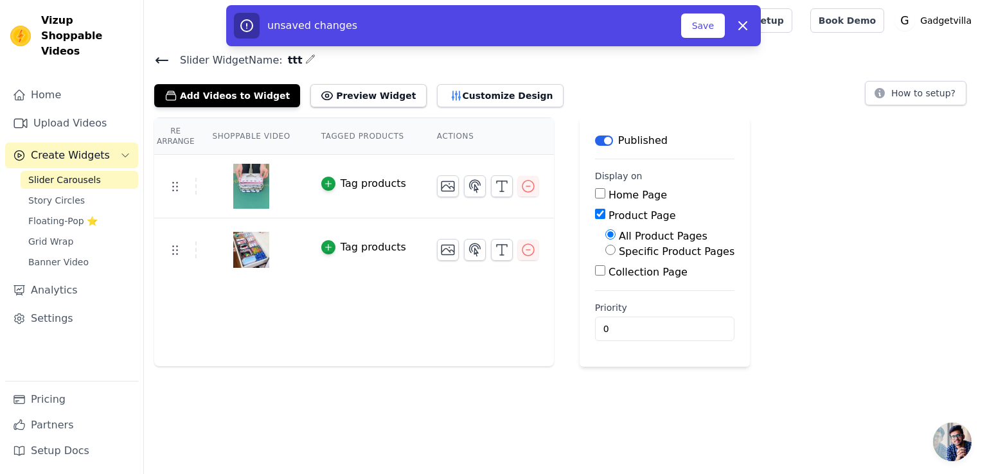
click at [595, 253] on div "All Product Pages Specific Product Pages" at bounding box center [664, 244] width 139 height 31
click at [605, 247] on input "Specific Product Pages" at bounding box center [610, 250] width 10 height 10
radio input "true"
click at [611, 278] on button "Select Products" at bounding box center [648, 281] width 86 height 22
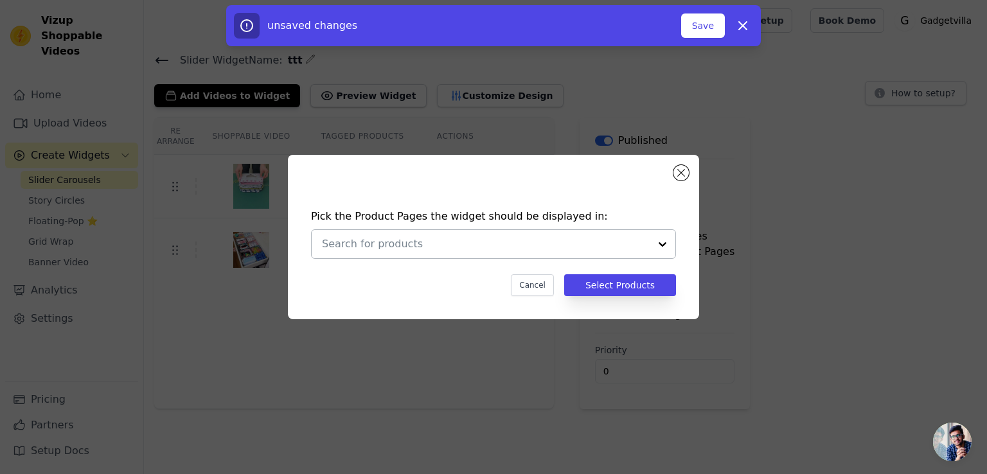
click at [663, 238] on div at bounding box center [663, 244] width 26 height 28
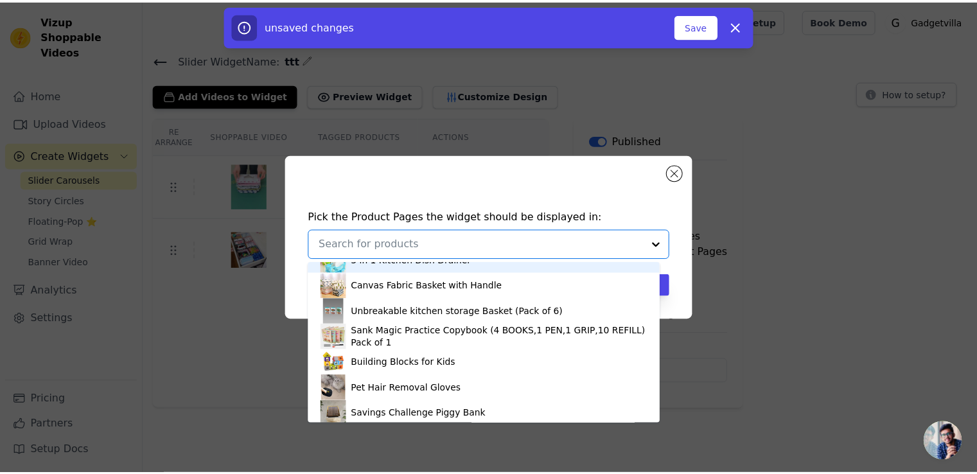
scroll to position [13, 0]
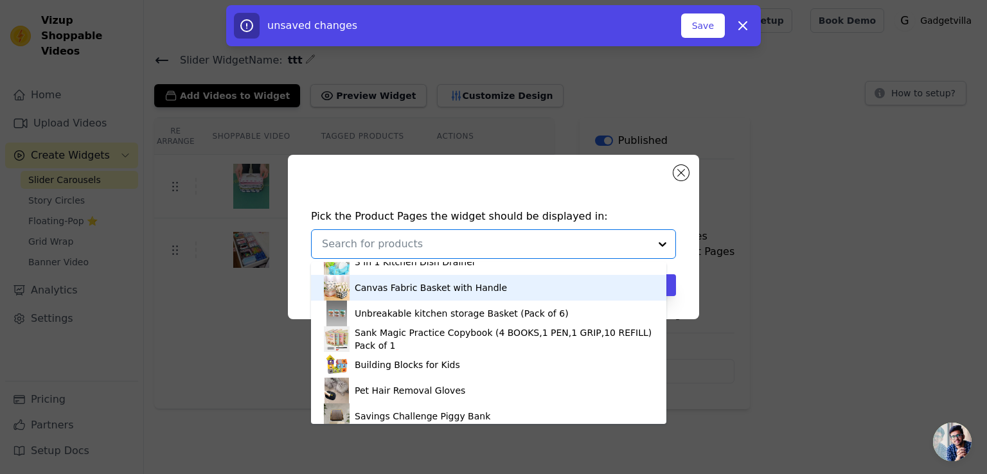
click at [623, 287] on div "Canvas Fabric Basket with Handle" at bounding box center [489, 288] width 330 height 26
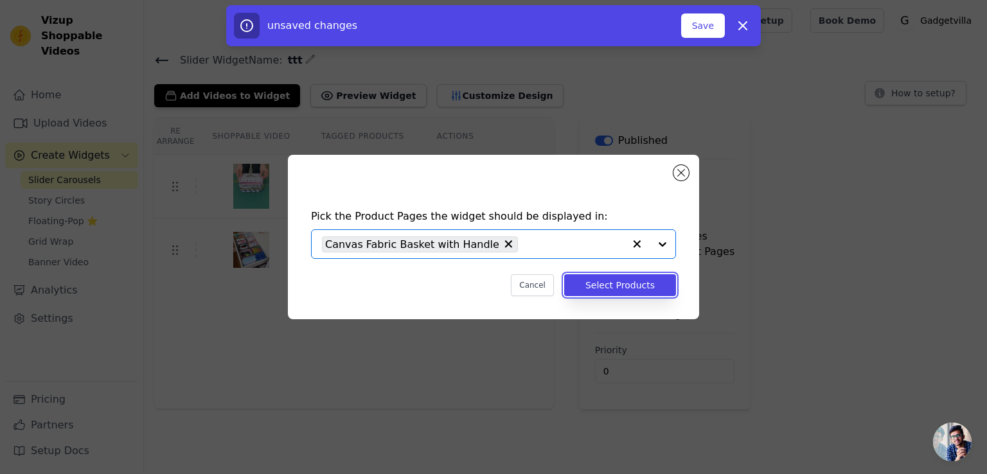
click at [623, 287] on button "Select Products" at bounding box center [620, 285] width 112 height 22
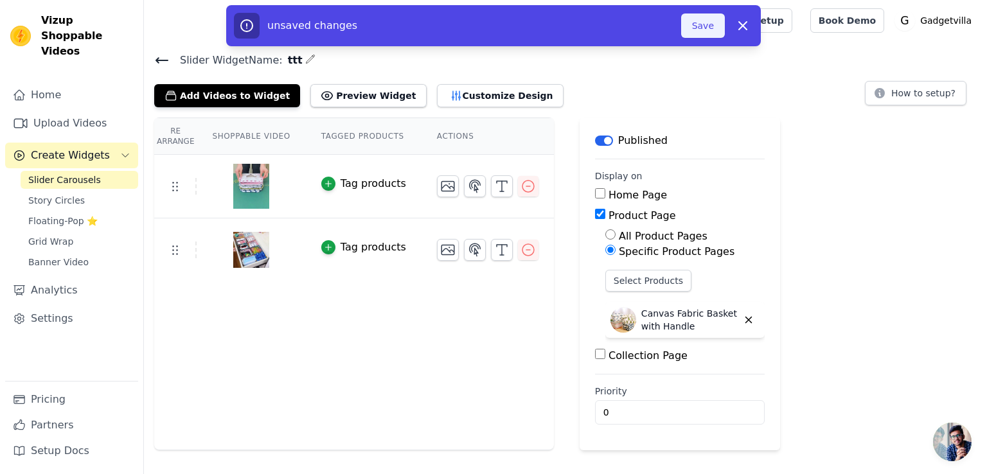
click at [708, 23] on button "Save" at bounding box center [703, 25] width 44 height 24
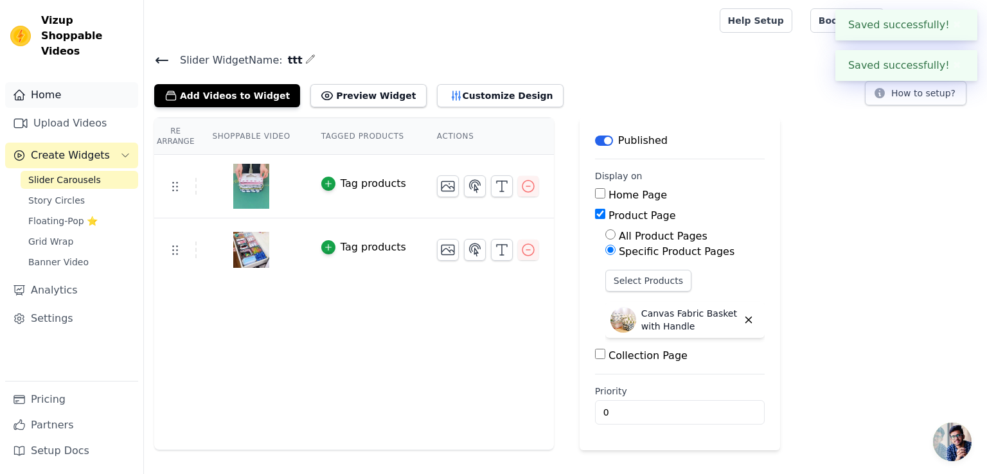
click at [44, 84] on link "Home" at bounding box center [71, 95] width 133 height 26
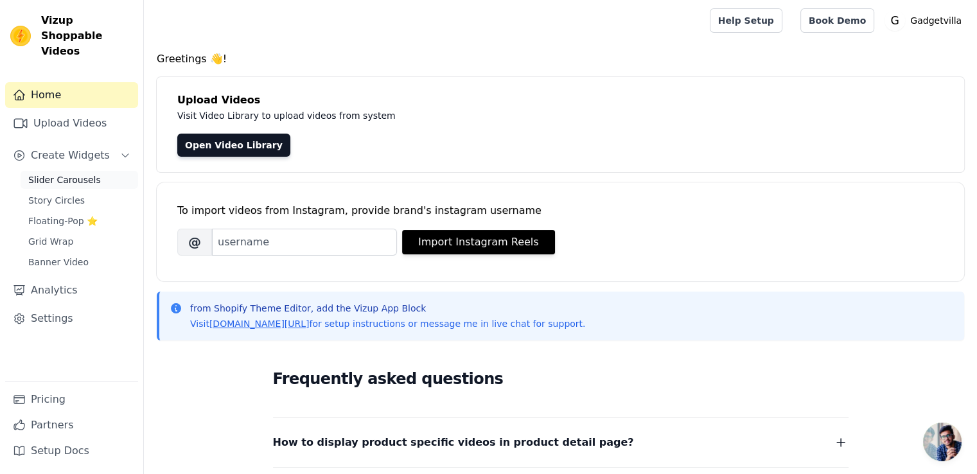
click at [60, 174] on span "Slider Carousels" at bounding box center [64, 180] width 73 height 13
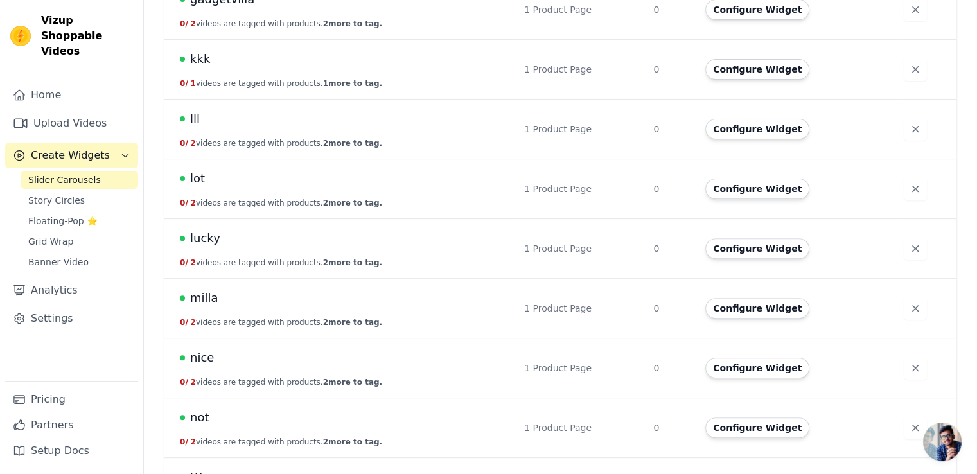
scroll to position [464, 0]
